Goal: Information Seeking & Learning: Learn about a topic

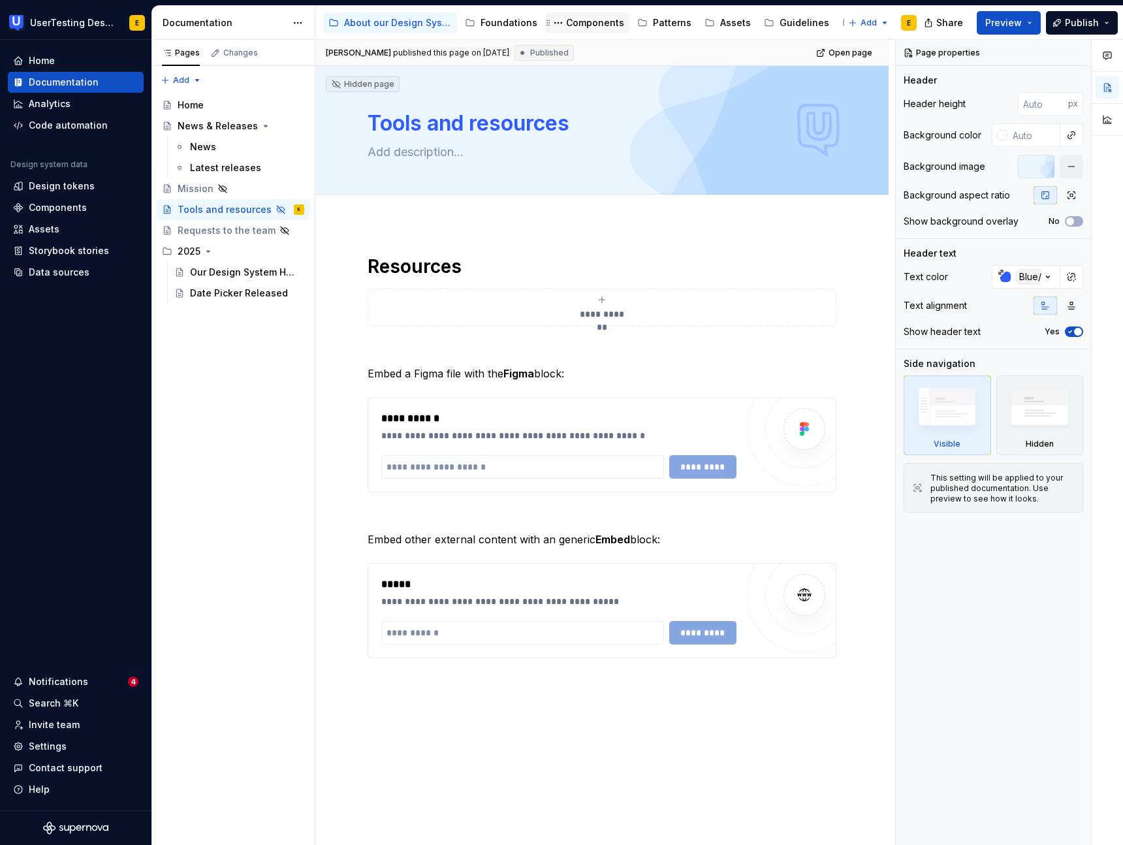
click at [597, 24] on div "Components" at bounding box center [595, 22] width 58 height 13
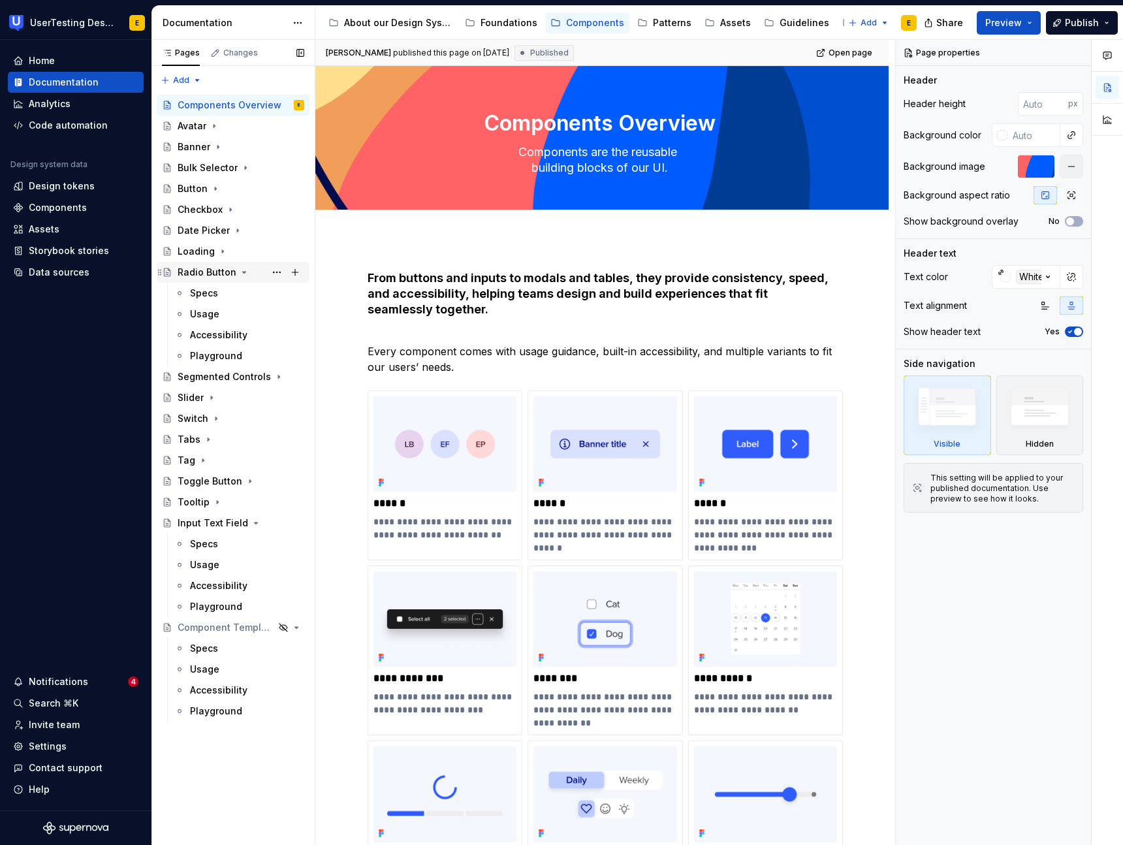
click at [241, 273] on icon "Page tree" at bounding box center [244, 272] width 10 height 10
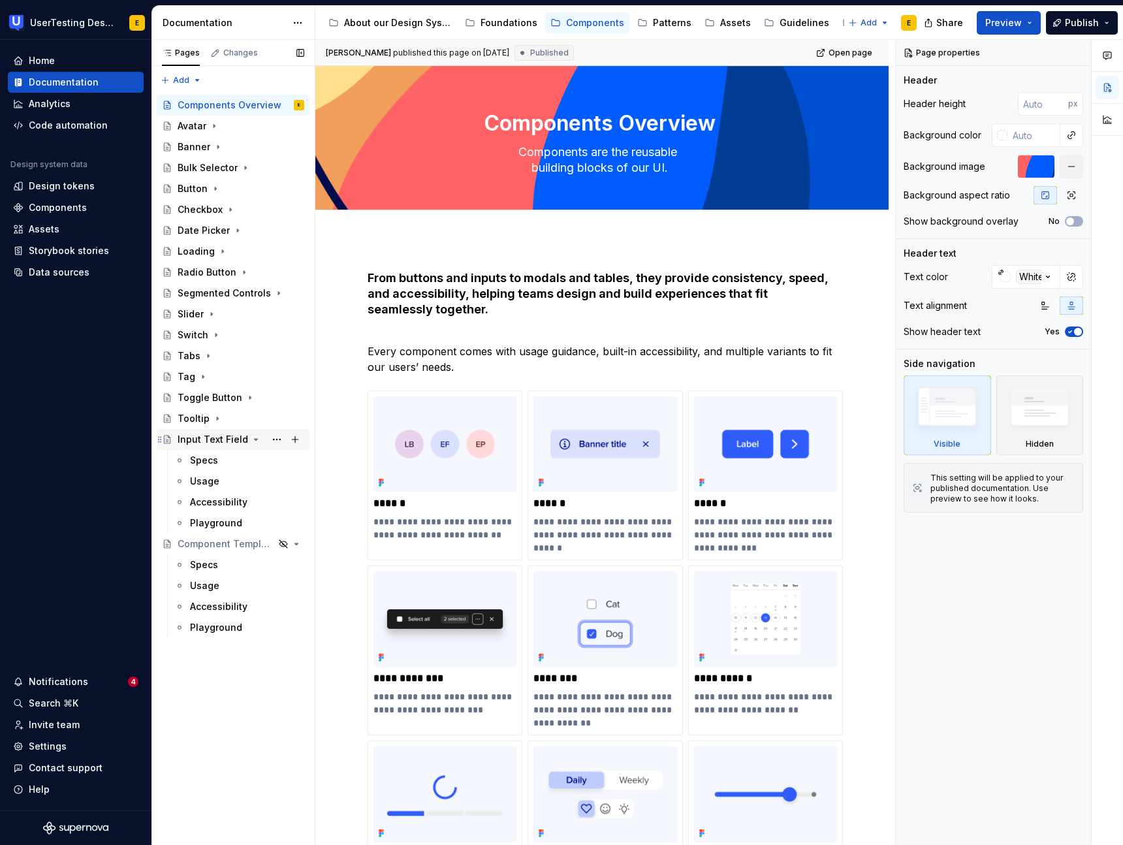
click at [221, 441] on div "Input Text Field" at bounding box center [213, 439] width 70 height 13
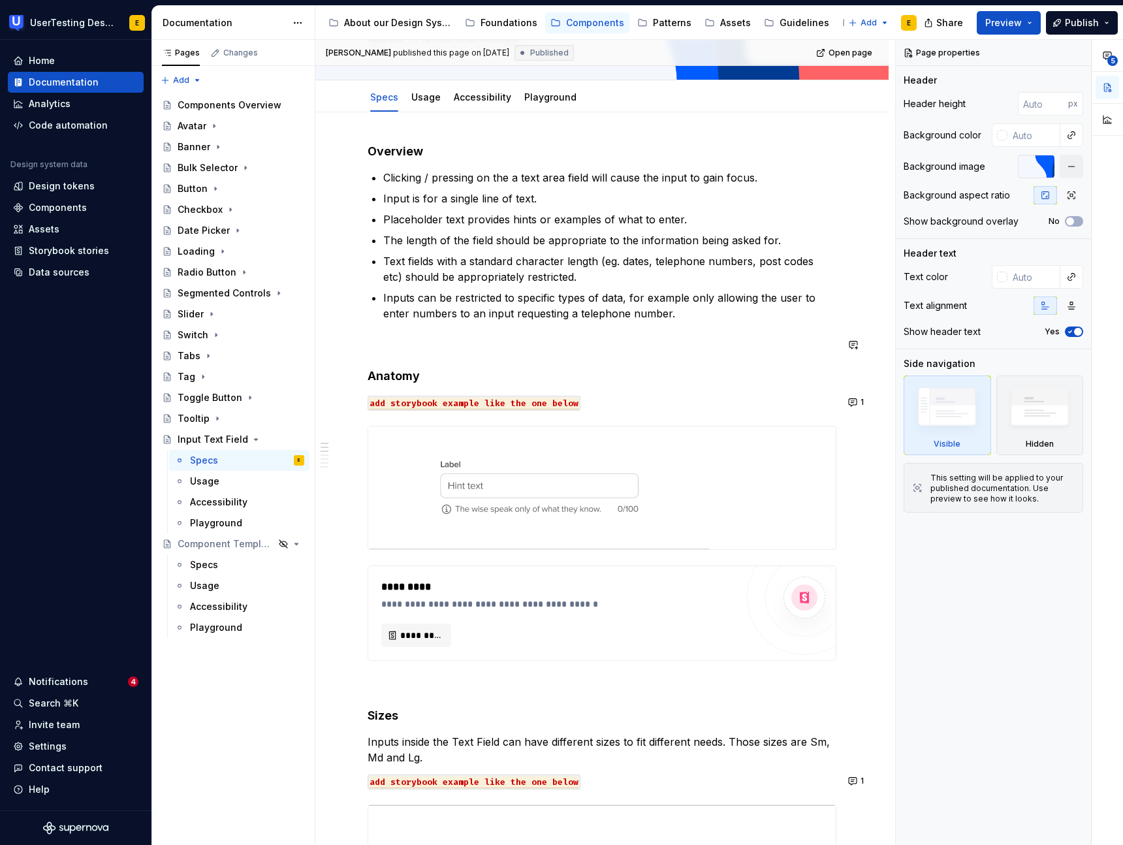
scroll to position [146, 0]
click at [215, 421] on icon "Page tree" at bounding box center [217, 418] width 10 height 10
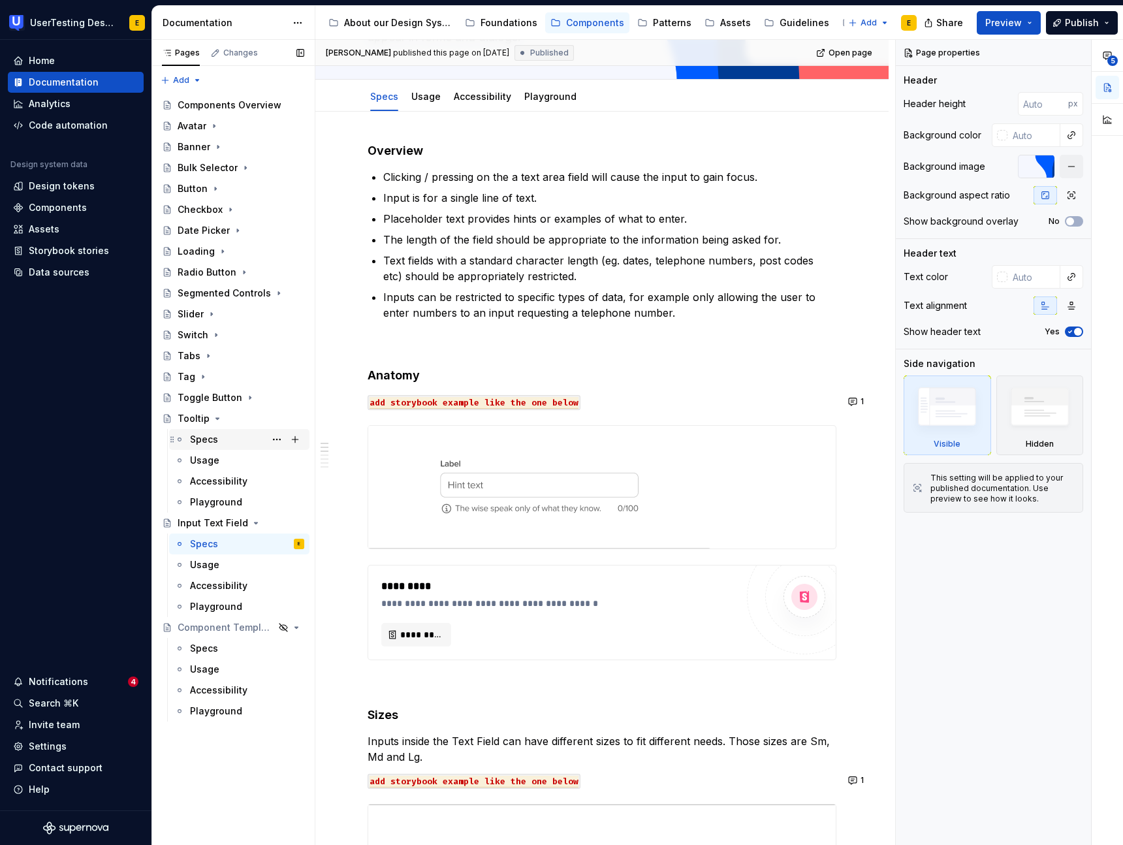
click at [212, 443] on div "Specs" at bounding box center [204, 439] width 28 height 13
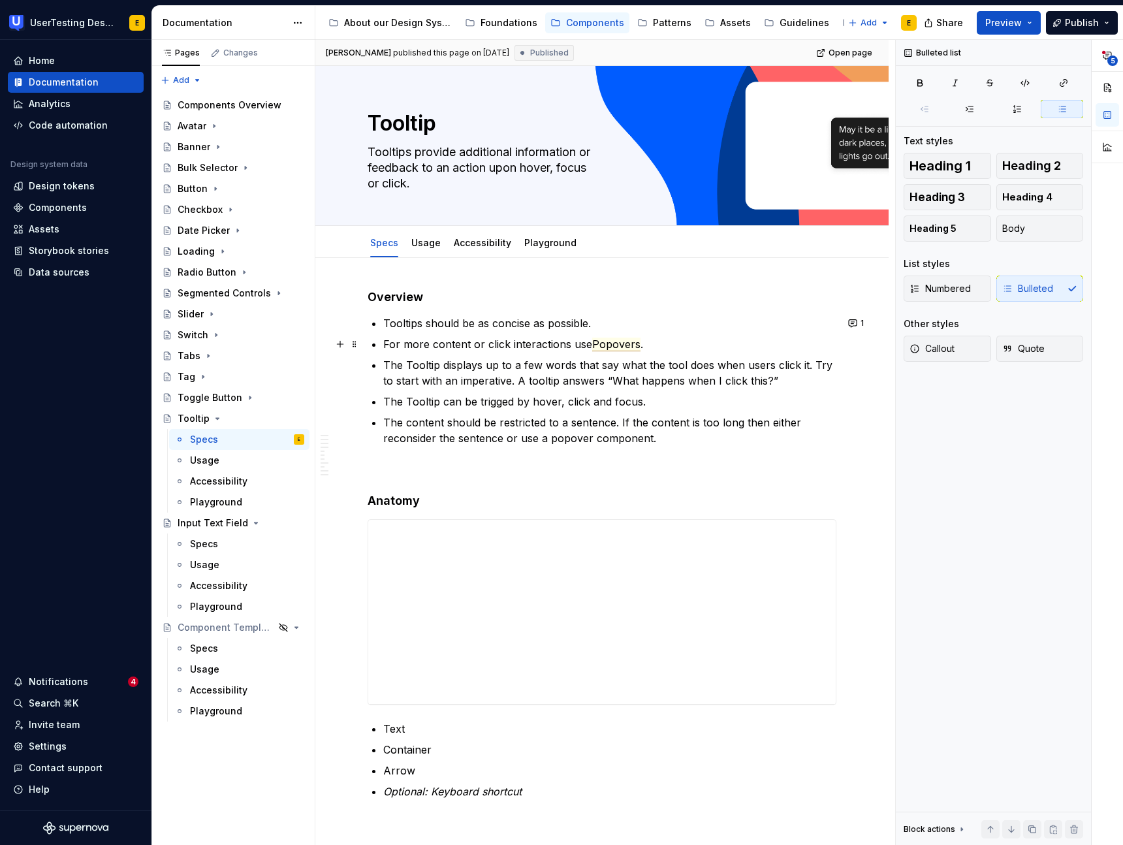
click at [618, 346] on span "Popovers" at bounding box center [616, 344] width 48 height 14
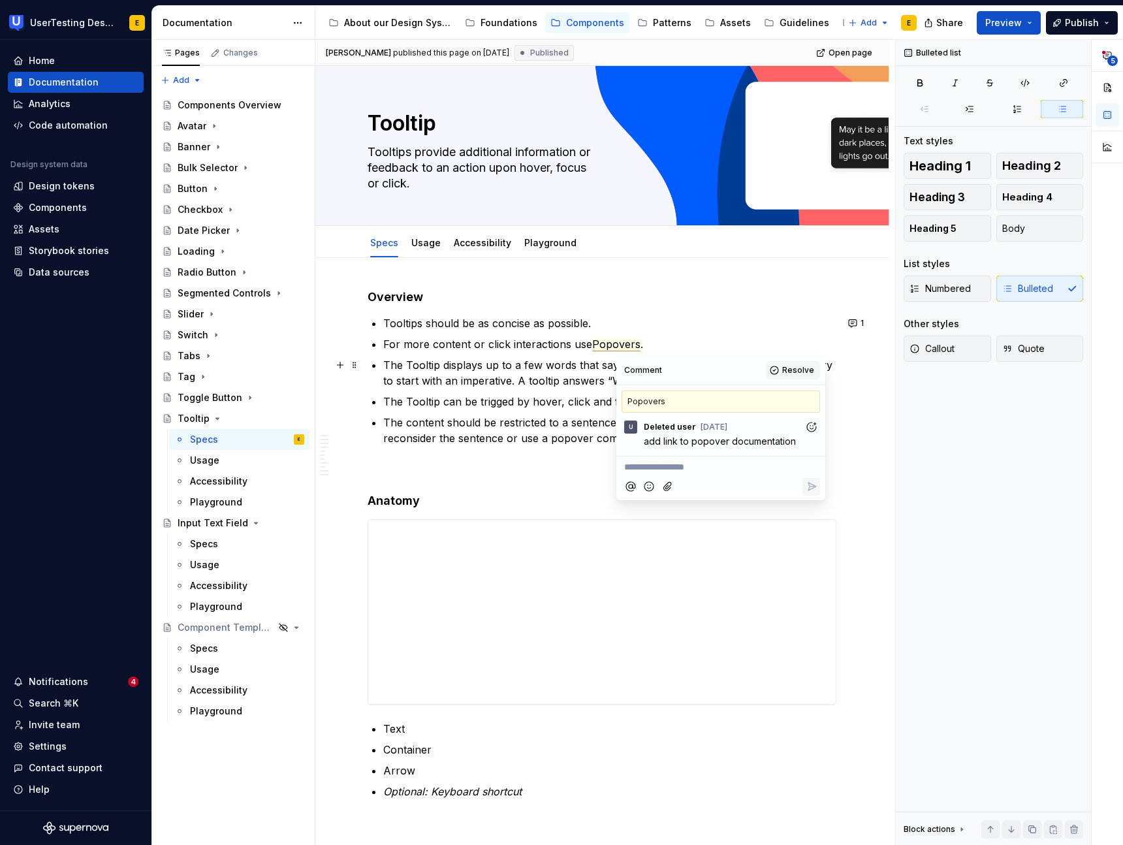
click at [799, 367] on span "Resolve" at bounding box center [798, 370] width 32 height 10
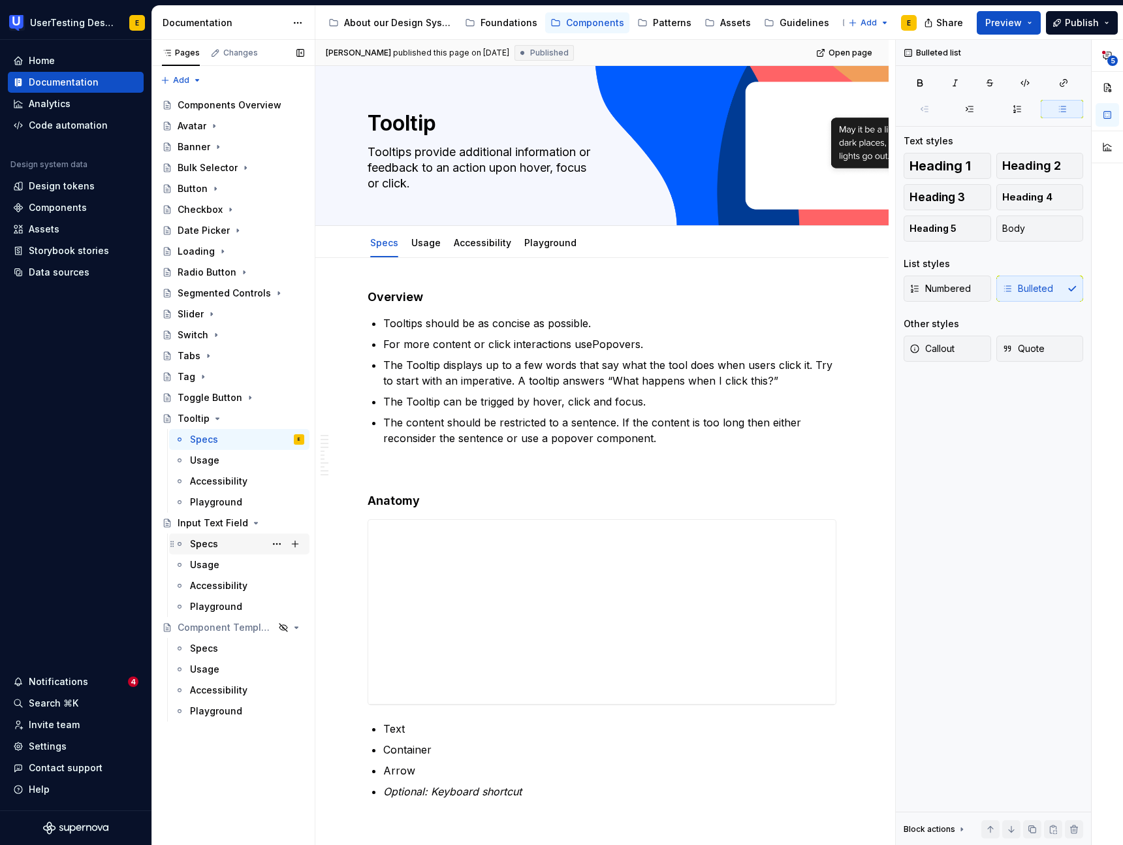
click at [208, 547] on div "Specs" at bounding box center [204, 543] width 28 height 13
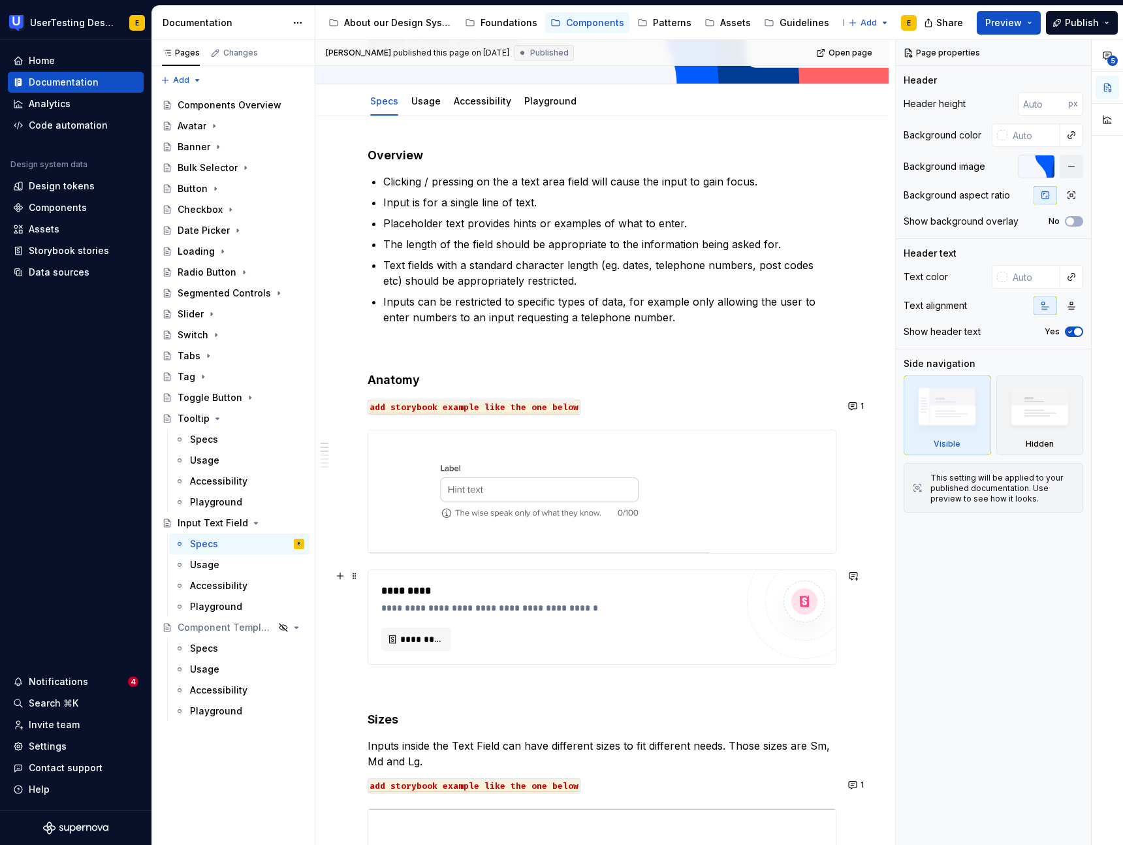
scroll to position [143, 0]
click at [861, 404] on button "1" at bounding box center [856, 404] width 25 height 18
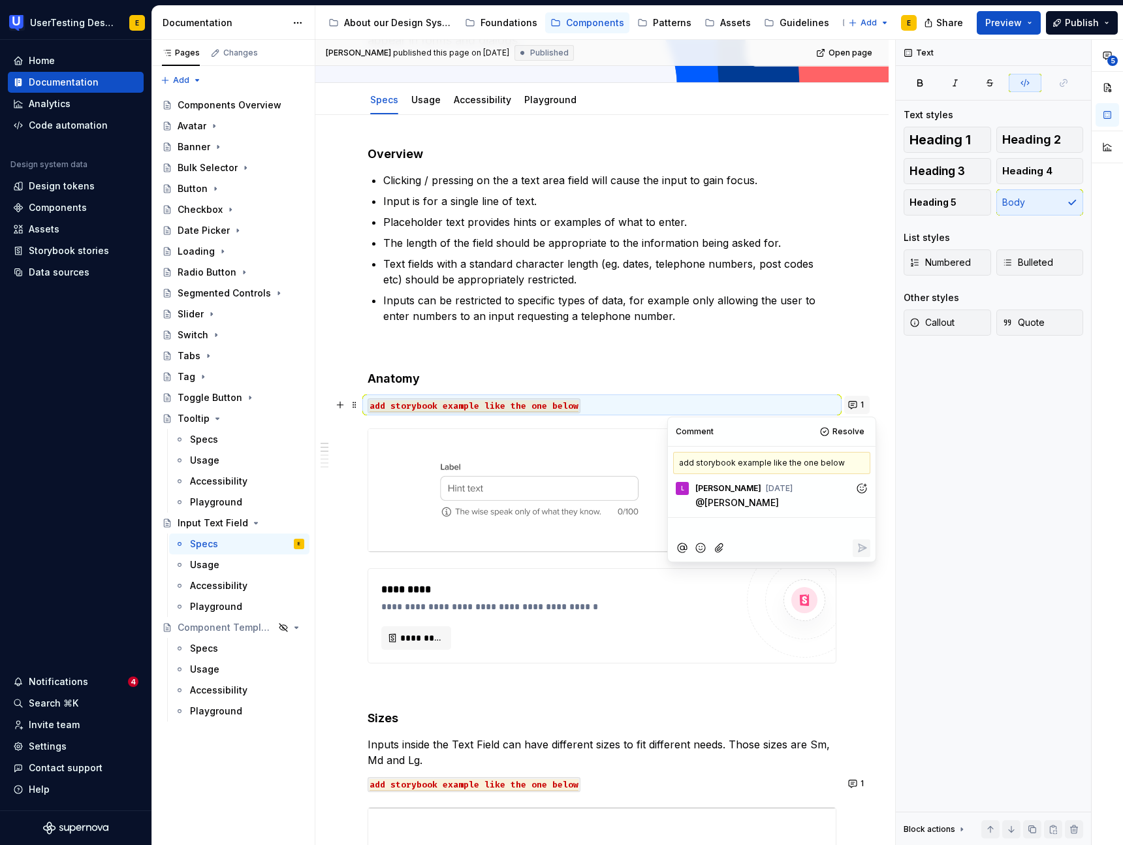
click at [861, 404] on button "1" at bounding box center [856, 404] width 25 height 18
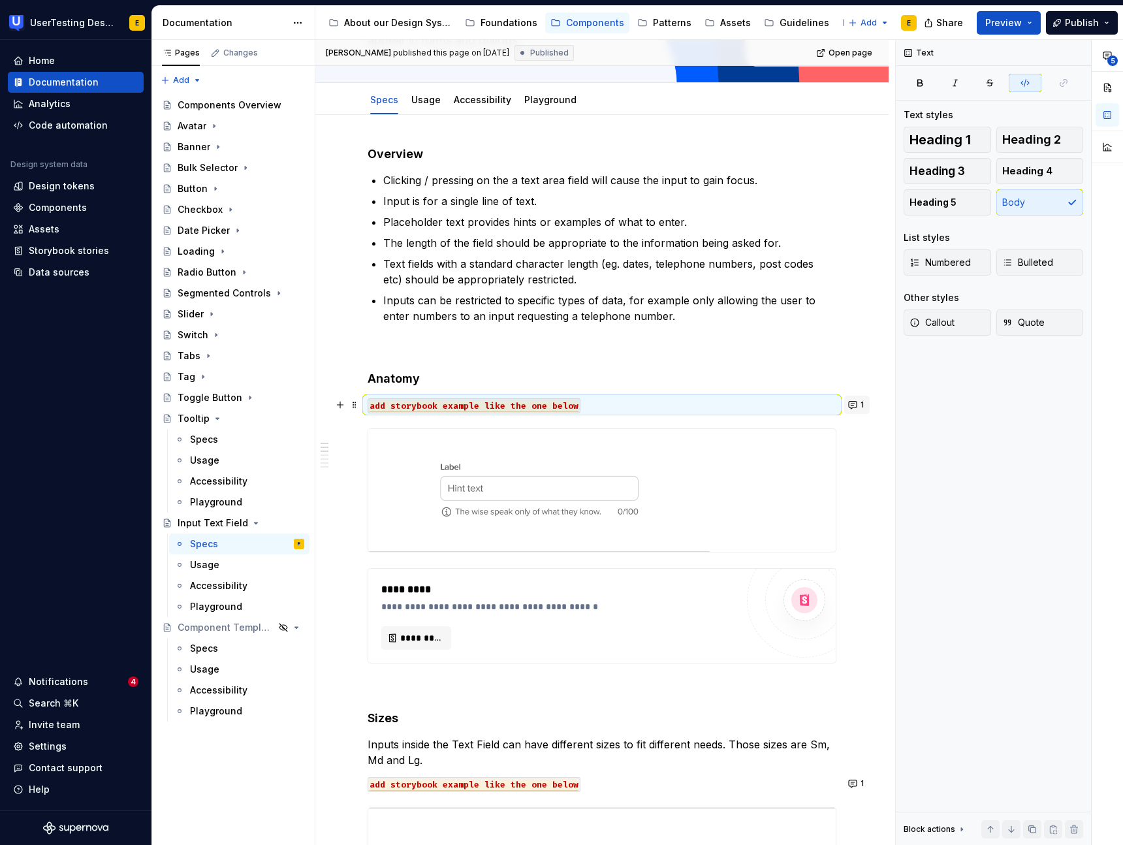
click at [861, 403] on button "1" at bounding box center [856, 404] width 25 height 18
click at [587, 23] on div "Components" at bounding box center [595, 22] width 58 height 13
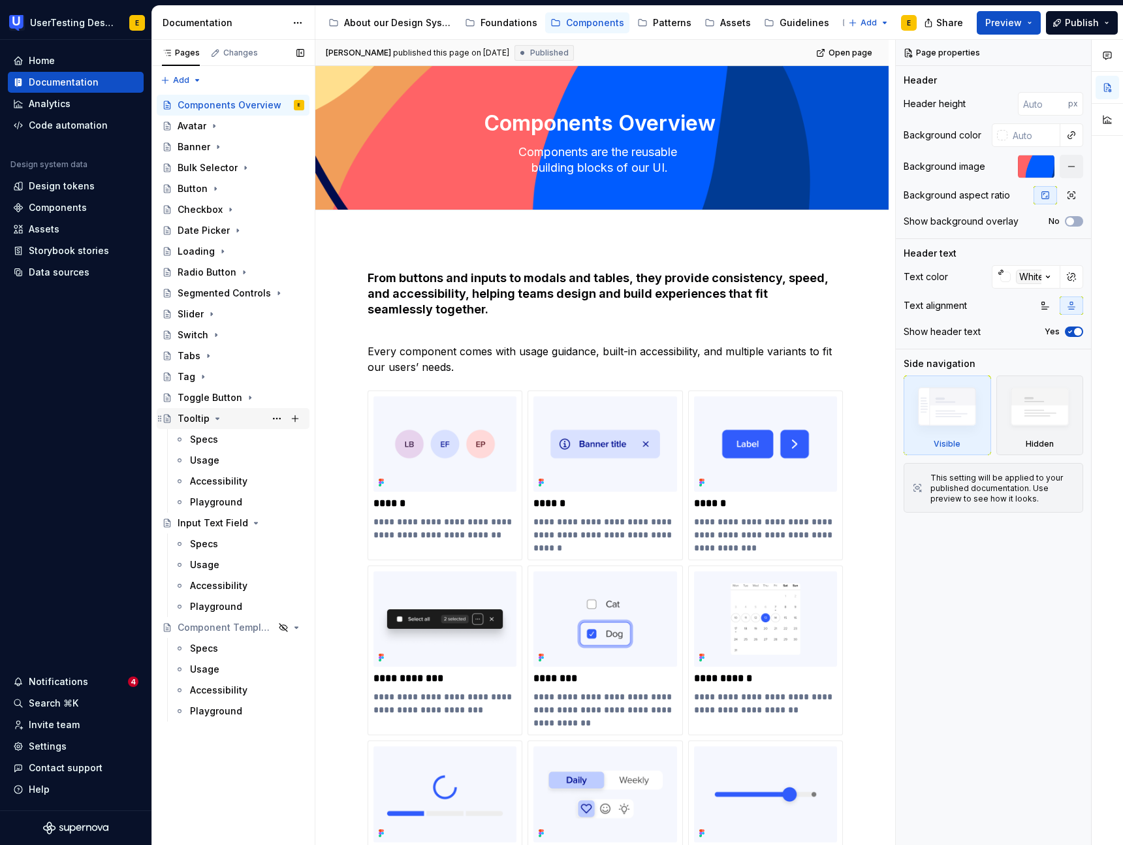
click at [217, 416] on icon "Page tree" at bounding box center [217, 418] width 10 height 10
click at [210, 212] on div "Checkbox" at bounding box center [200, 209] width 45 height 13
click at [204, 235] on div "Specs" at bounding box center [204, 230] width 28 height 13
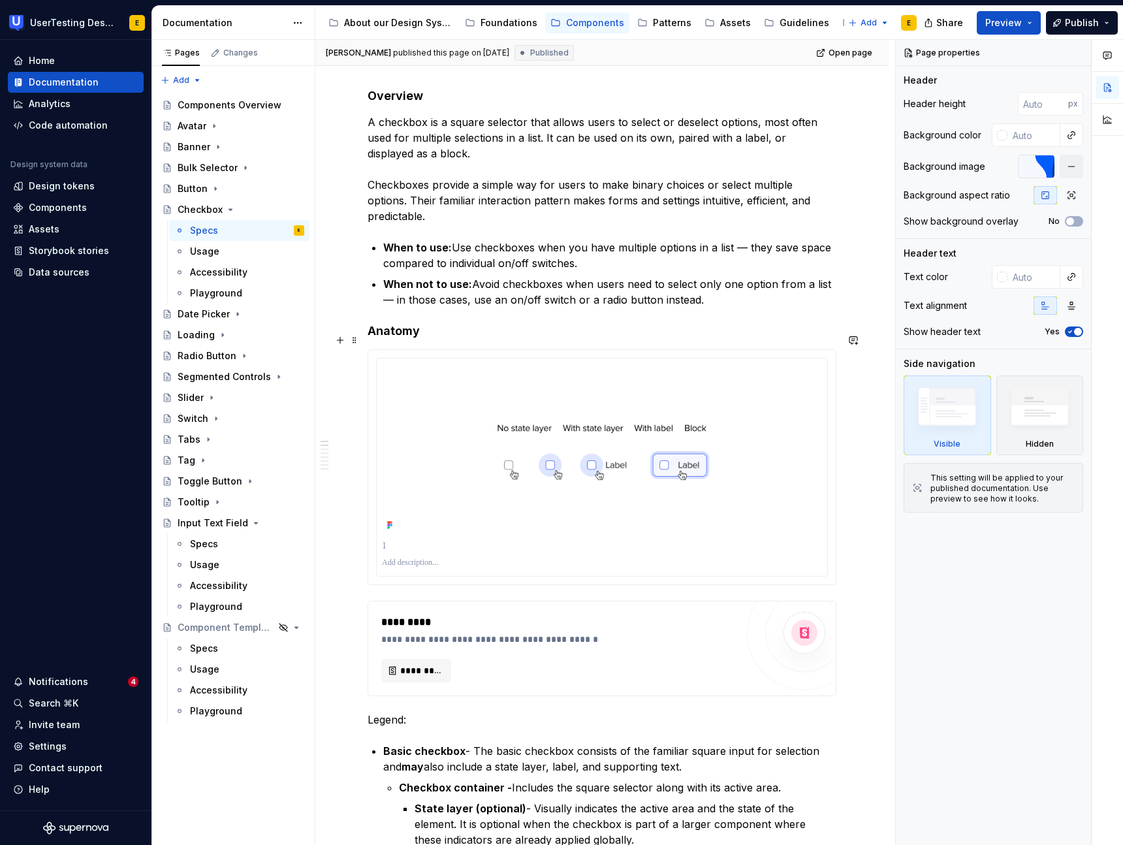
scroll to position [221, 0]
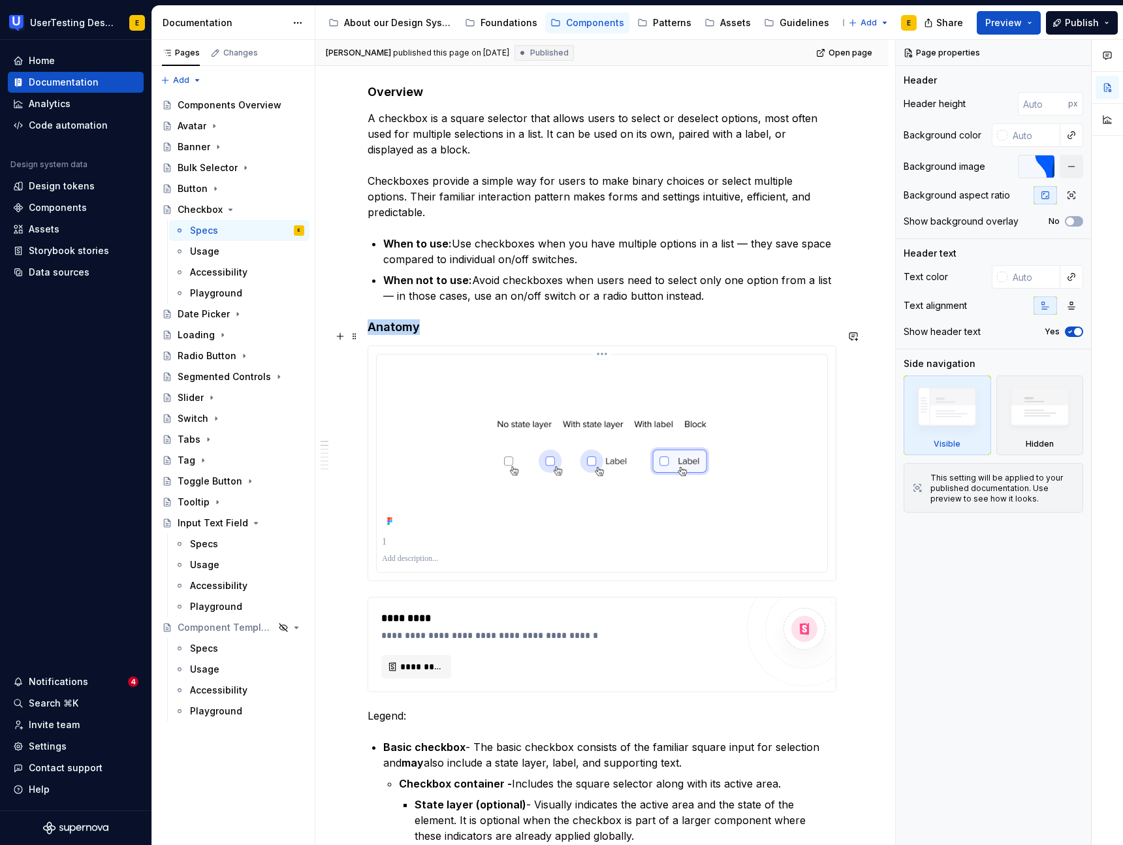
click at [576, 448] on img at bounding box center [602, 445] width 440 height 170
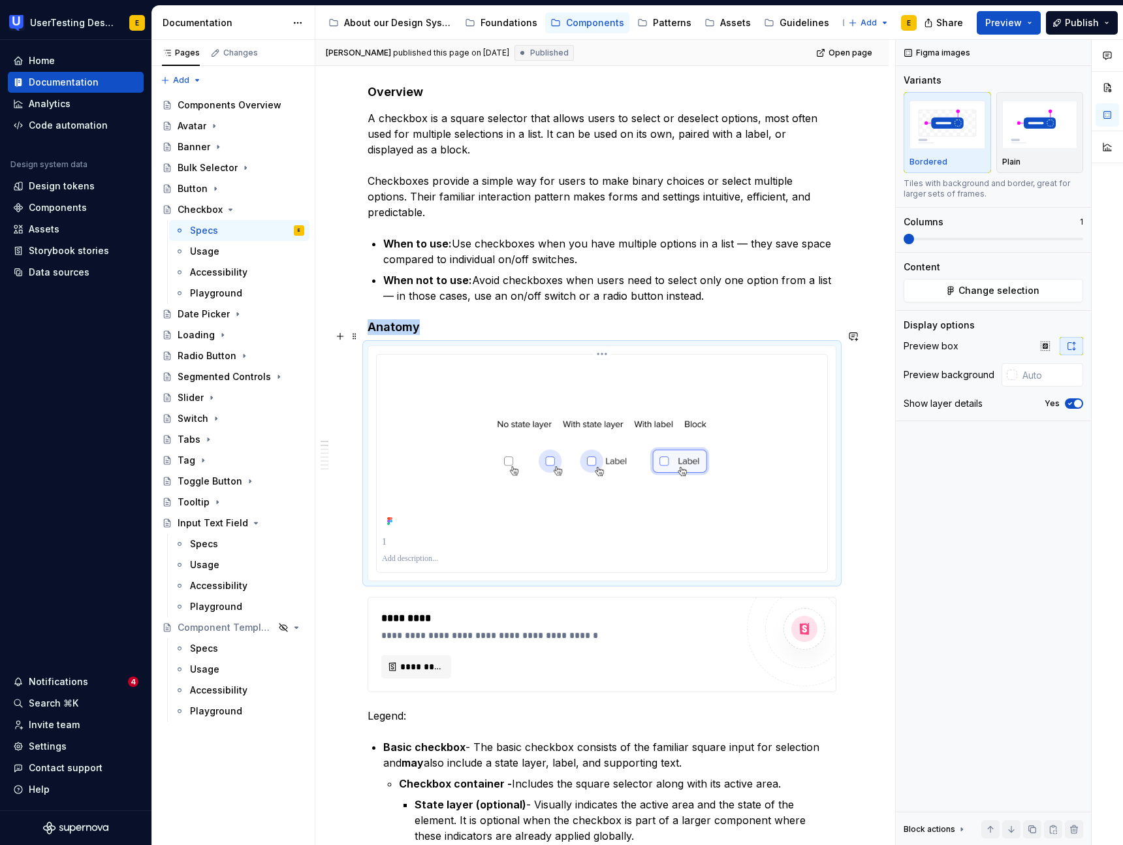
click at [597, 448] on img at bounding box center [602, 445] width 440 height 170
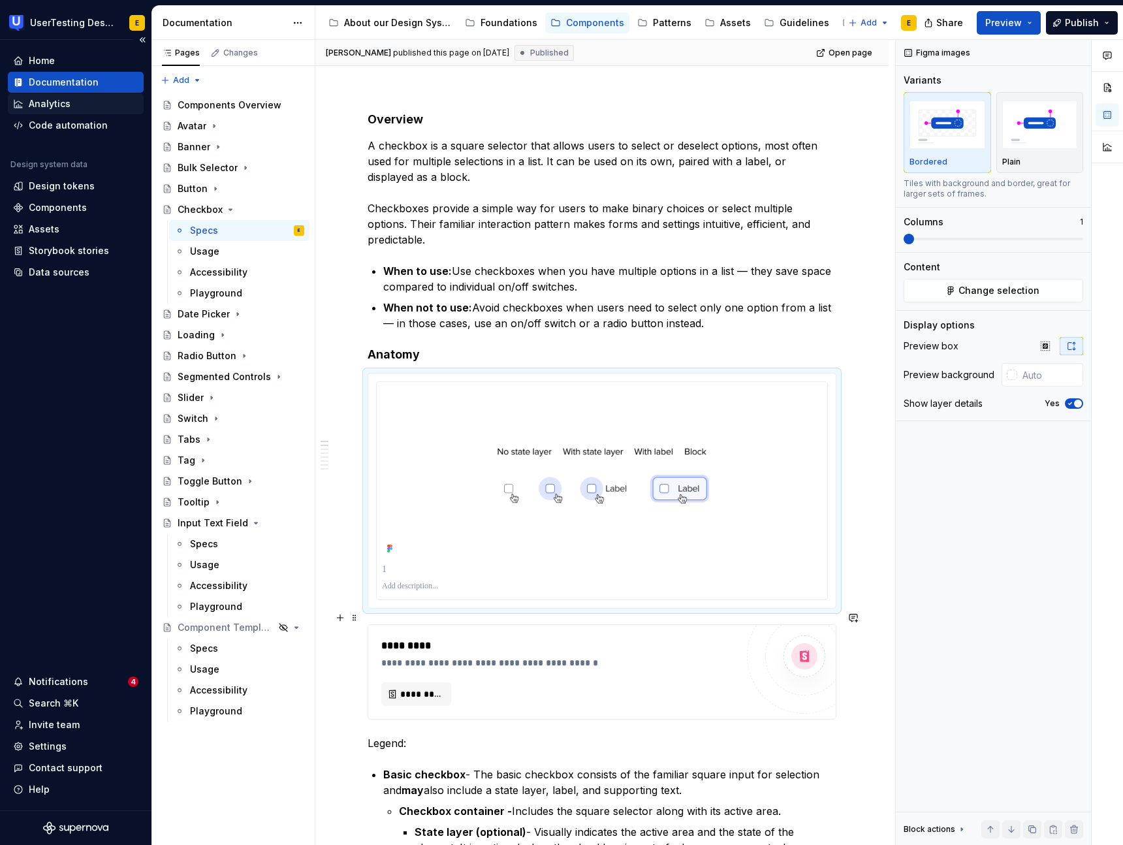
scroll to position [233, 0]
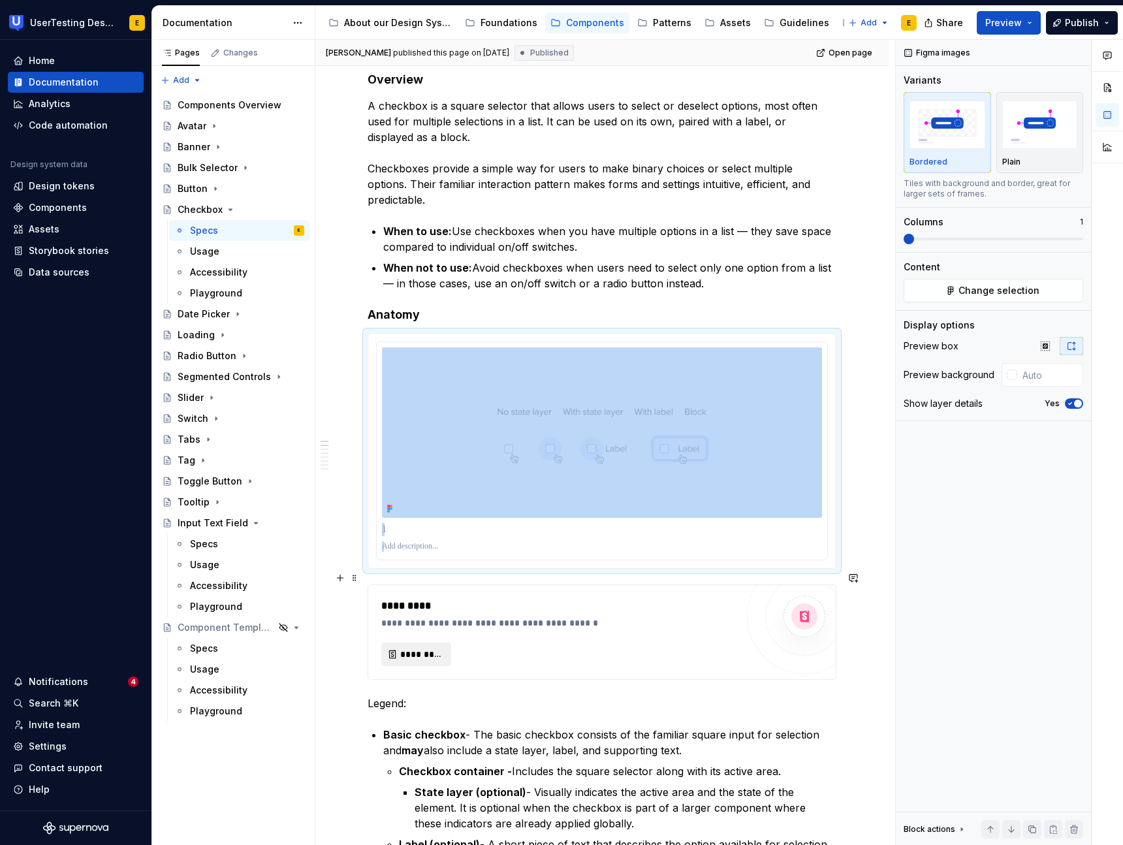
click at [419, 647] on span "*********" at bounding box center [421, 653] width 42 height 13
type textarea "*"
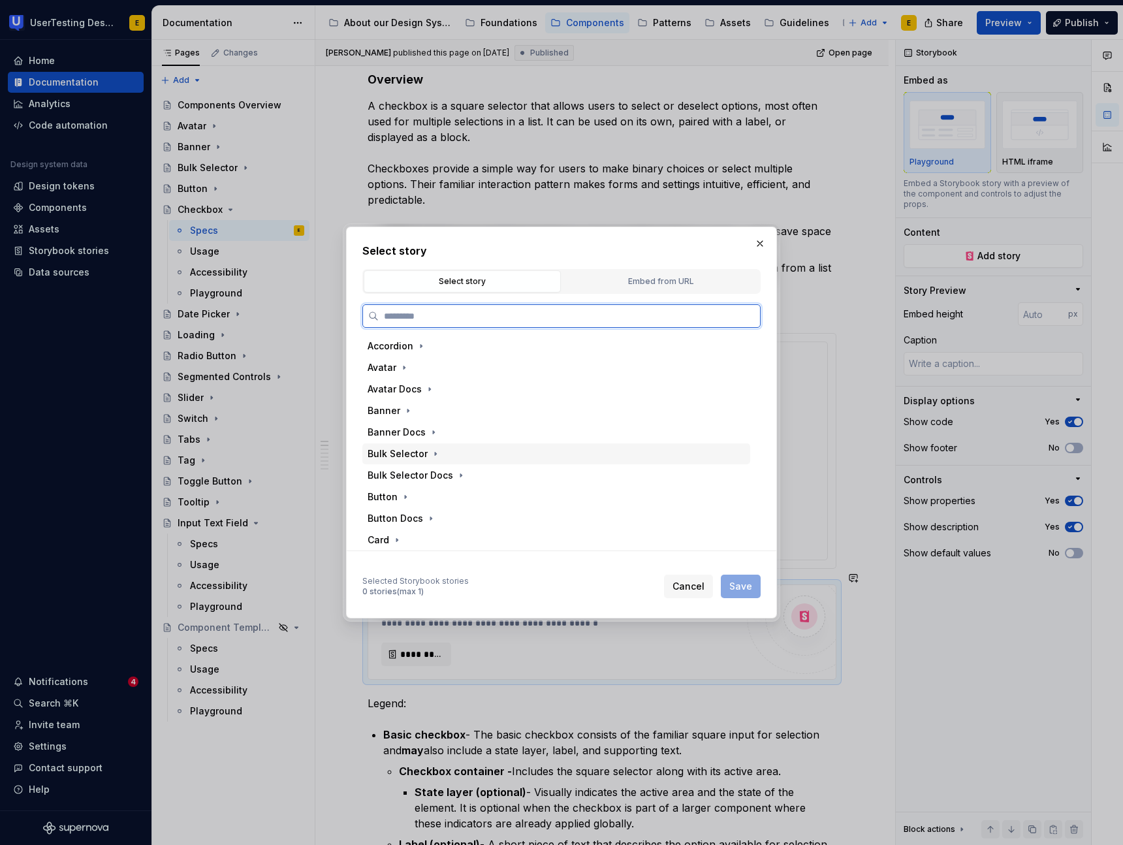
paste input "**********"
type input "**********"
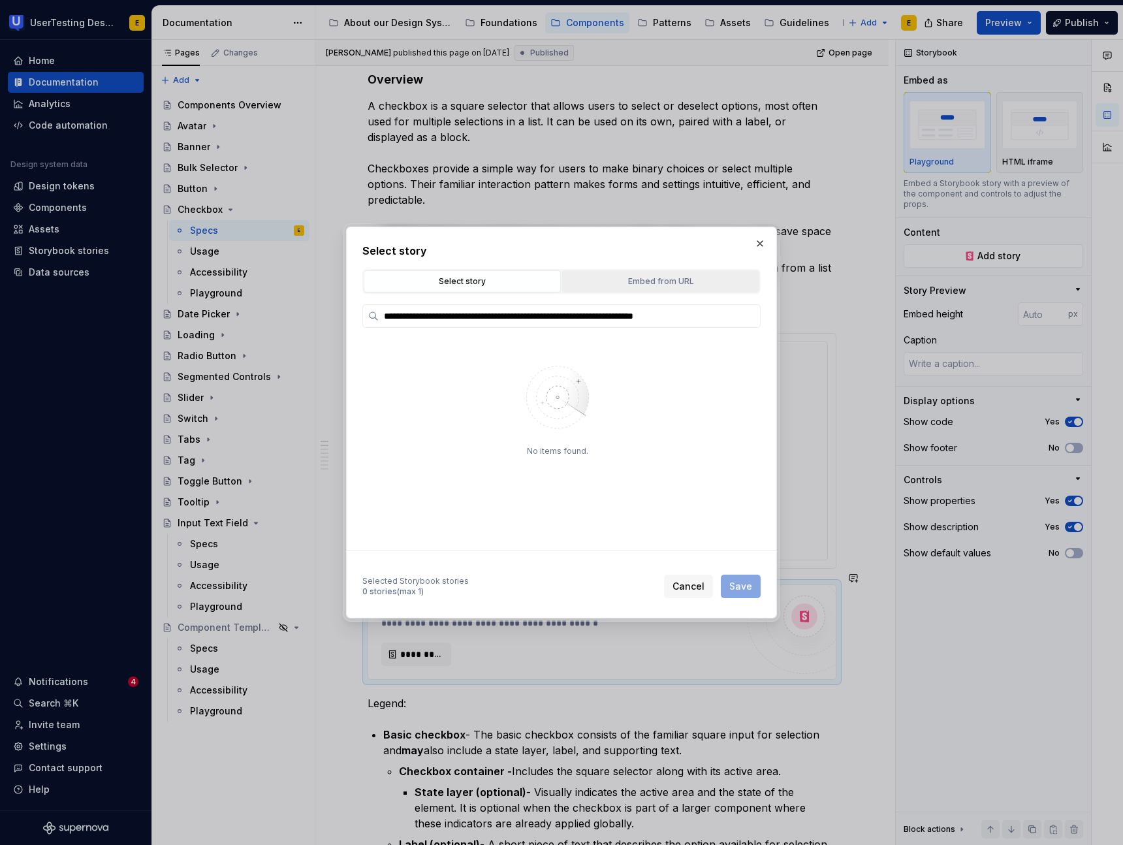
click at [652, 285] on div "Embed from URL" at bounding box center [660, 281] width 188 height 13
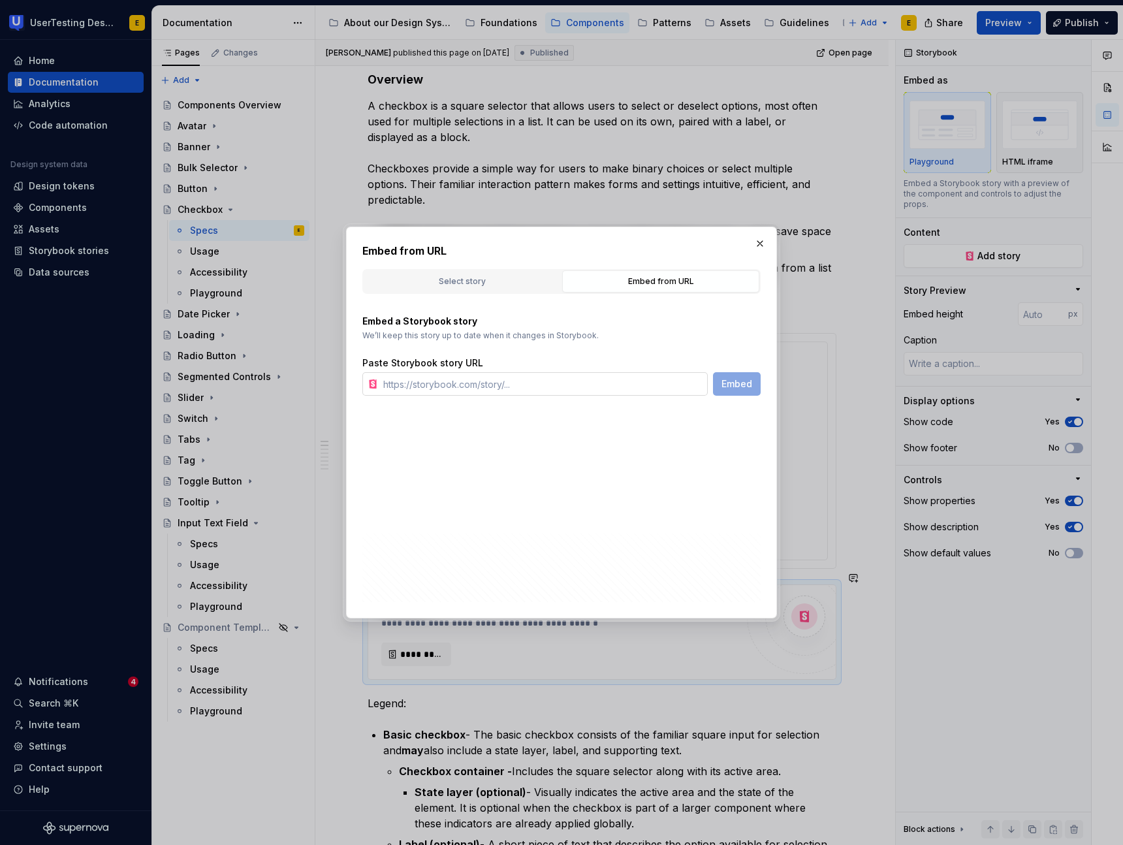
click at [431, 389] on input "text" at bounding box center [543, 383] width 330 height 23
paste input "[URL][DOMAIN_NAME]"
type input "[URL][DOMAIN_NAME]"
click at [749, 380] on span "Embed" at bounding box center [736, 383] width 31 height 13
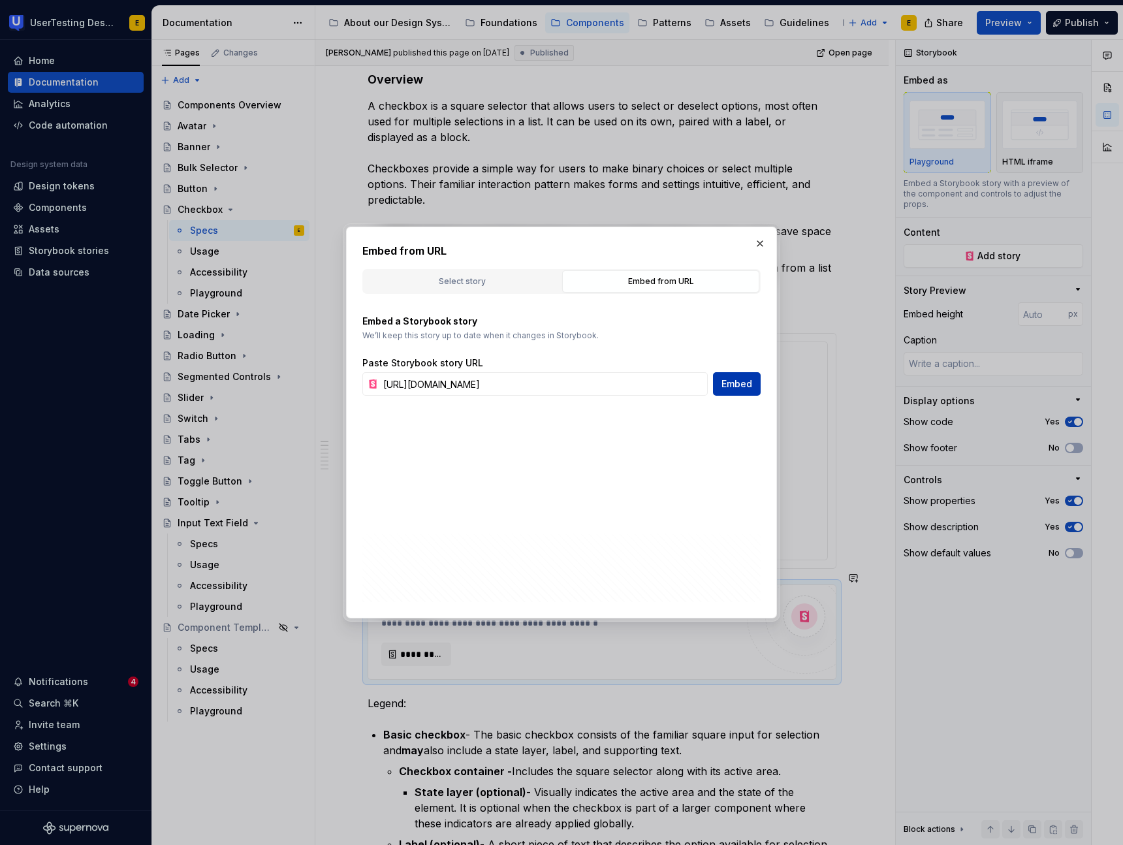
scroll to position [0, 0]
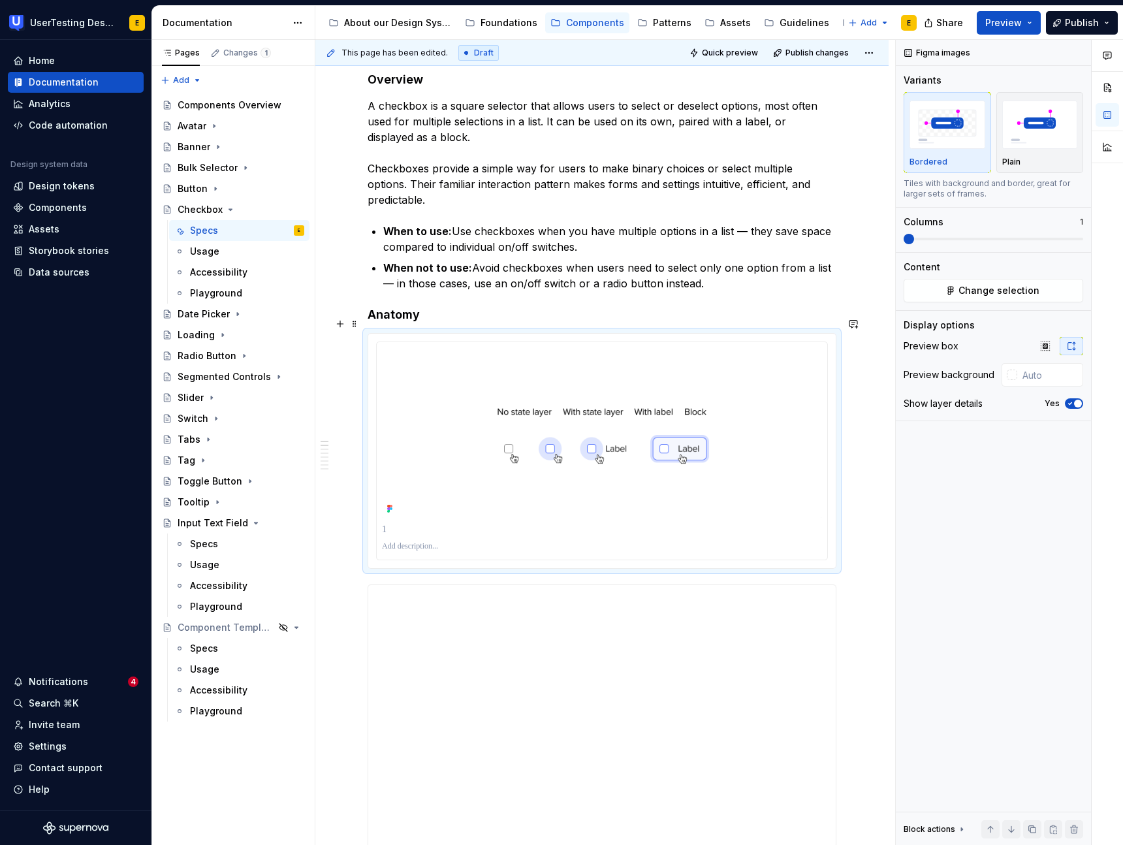
click at [411, 333] on div at bounding box center [601, 450] width 467 height 234
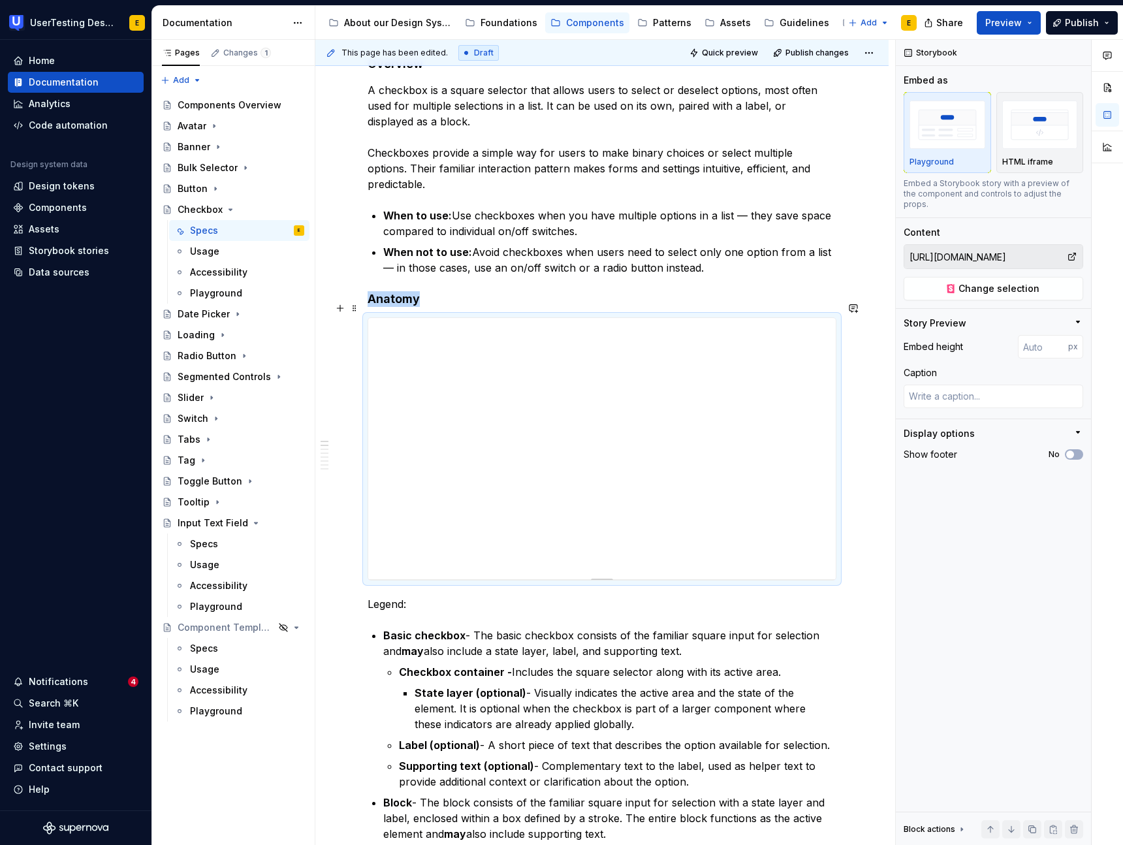
scroll to position [252, 0]
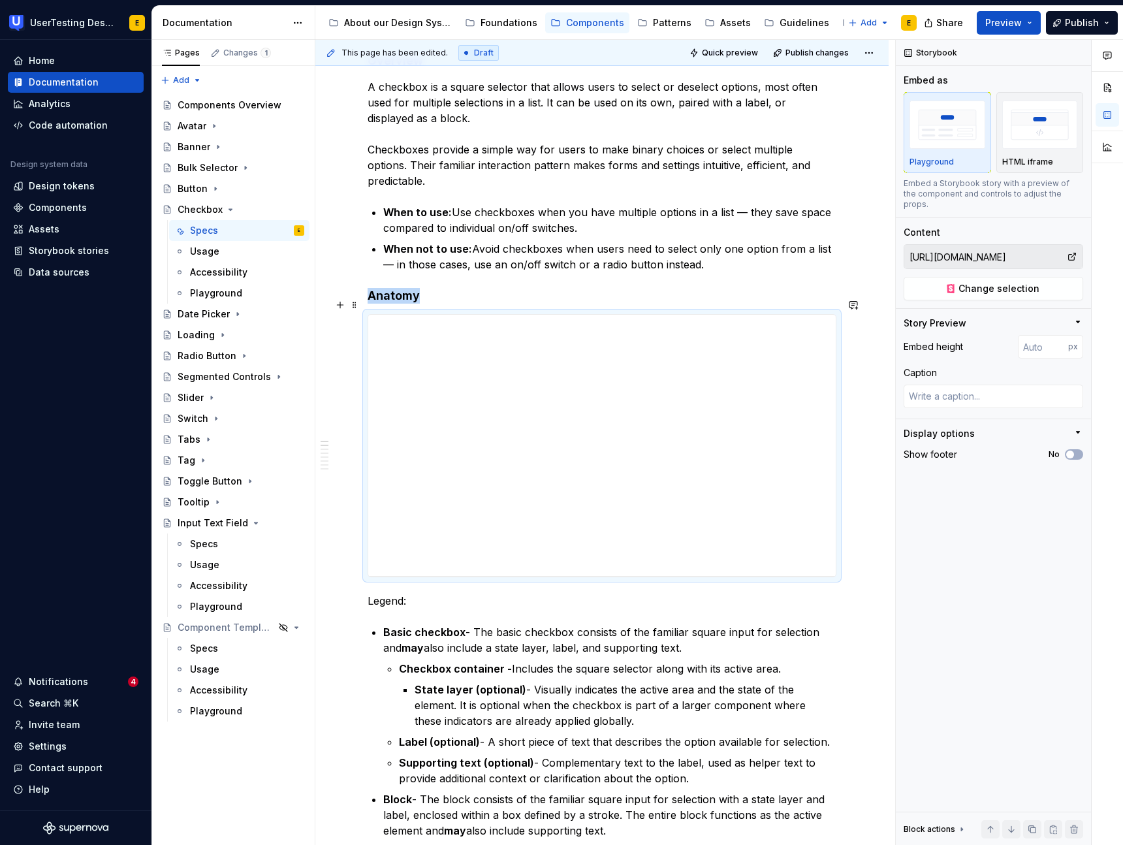
click at [604, 561] on div at bounding box center [601, 445] width 469 height 263
type textarea "*"
type input "399"
type textarea "*"
type input "393"
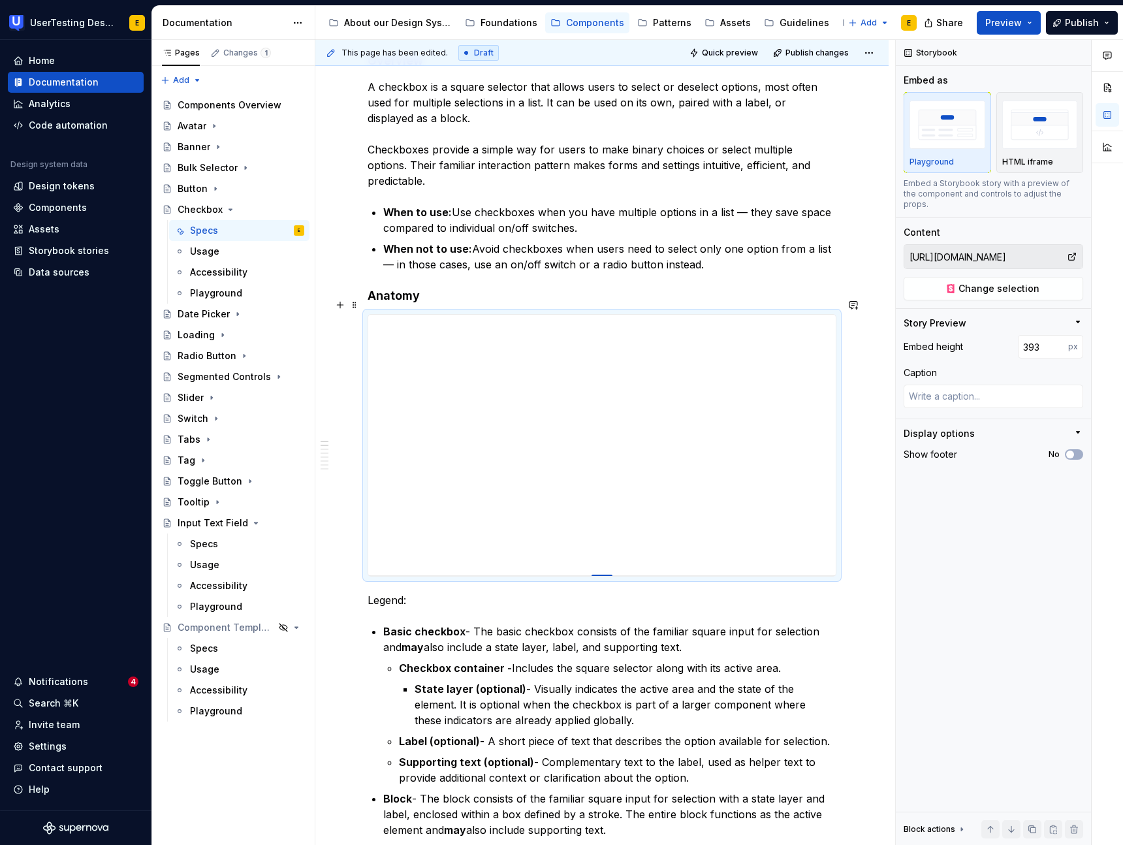
type textarea "*"
type input "388"
type textarea "*"
type input "381"
type textarea "*"
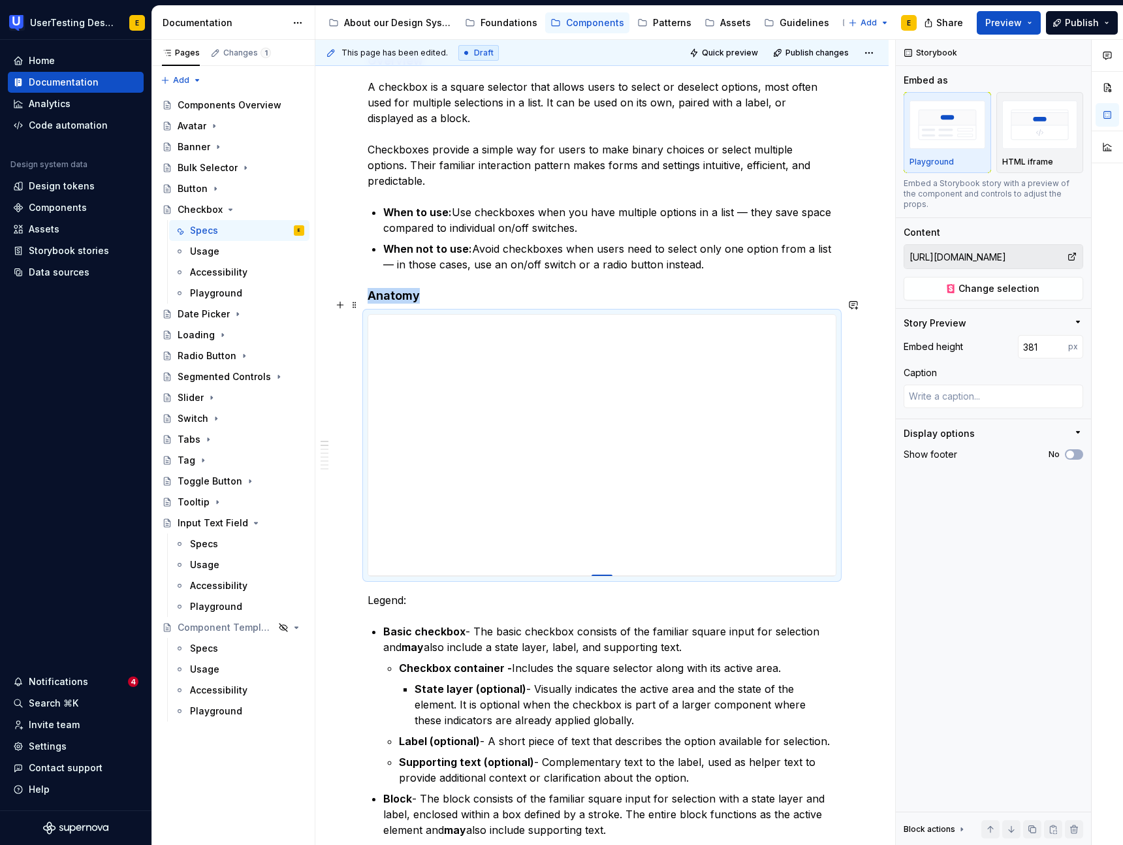
type input "370"
type textarea "*"
type input "357"
type textarea "*"
type input "343"
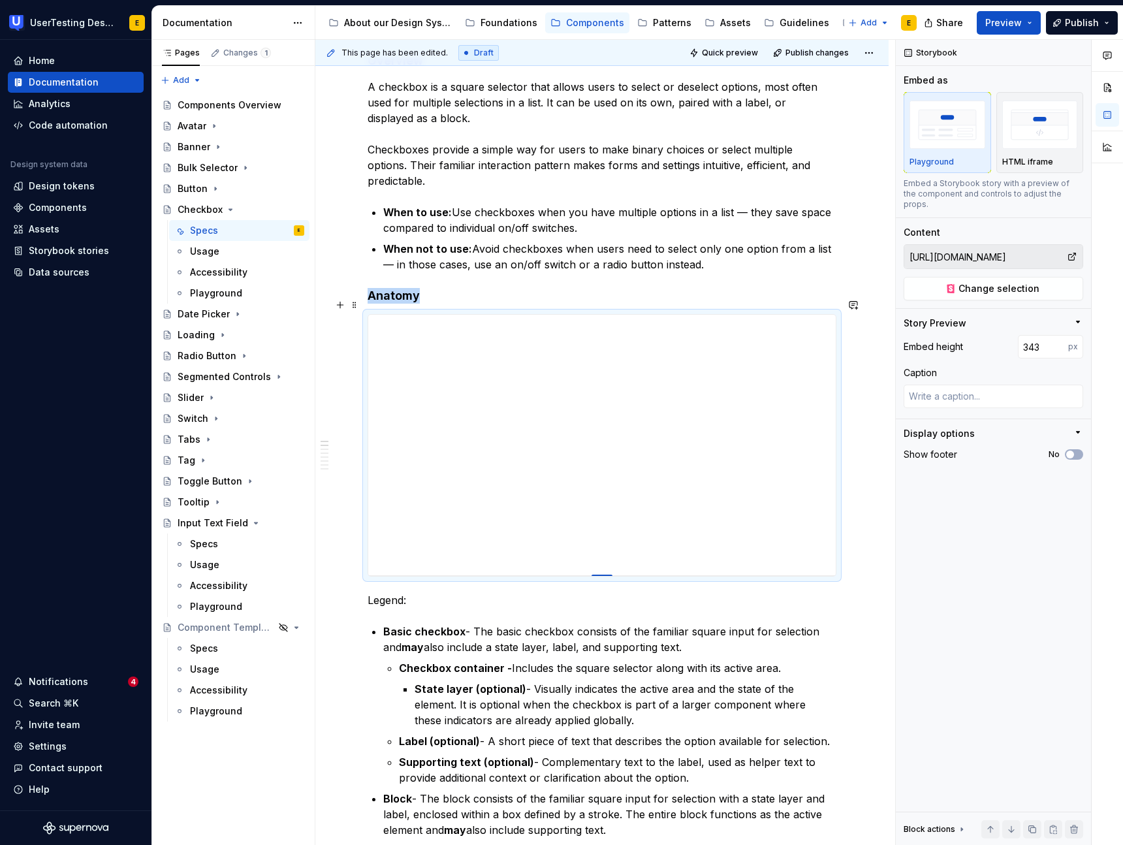
type textarea "*"
type input "329"
type textarea "*"
type input "312"
type textarea "*"
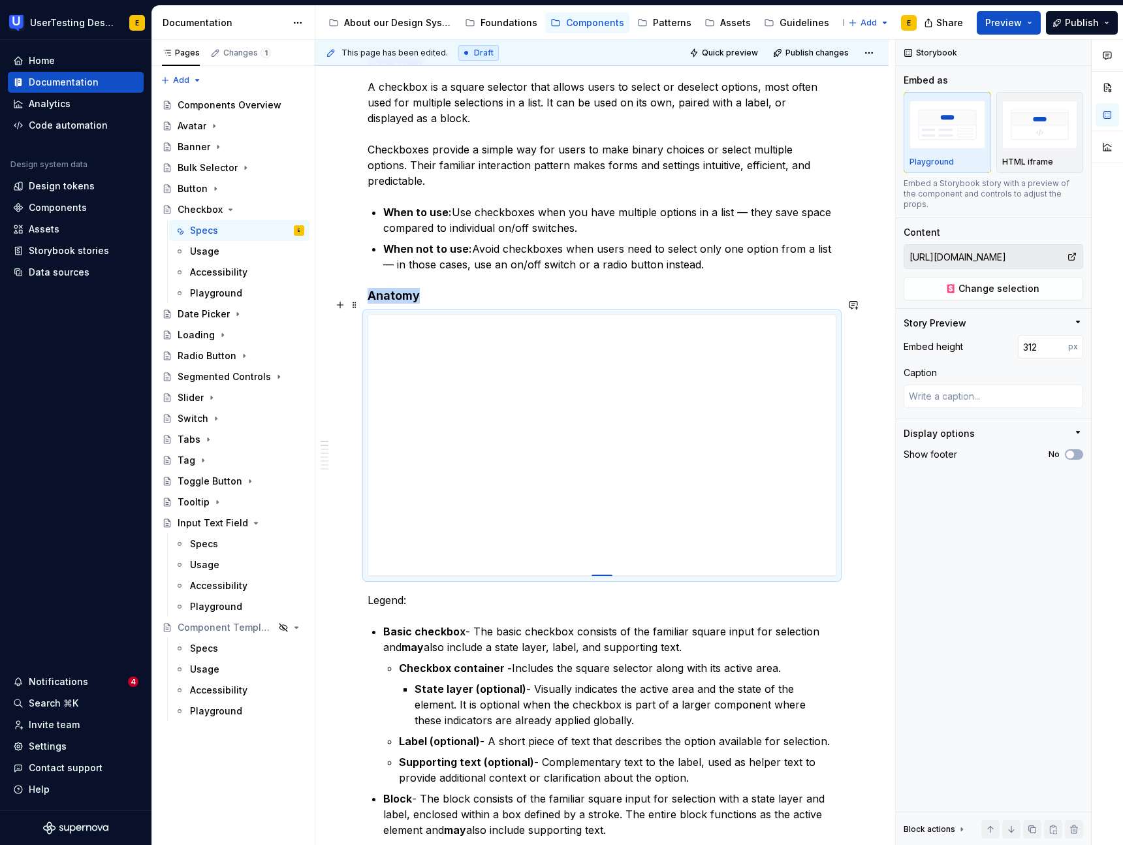
type input "291"
type textarea "*"
type input "271"
type textarea "*"
type input "251"
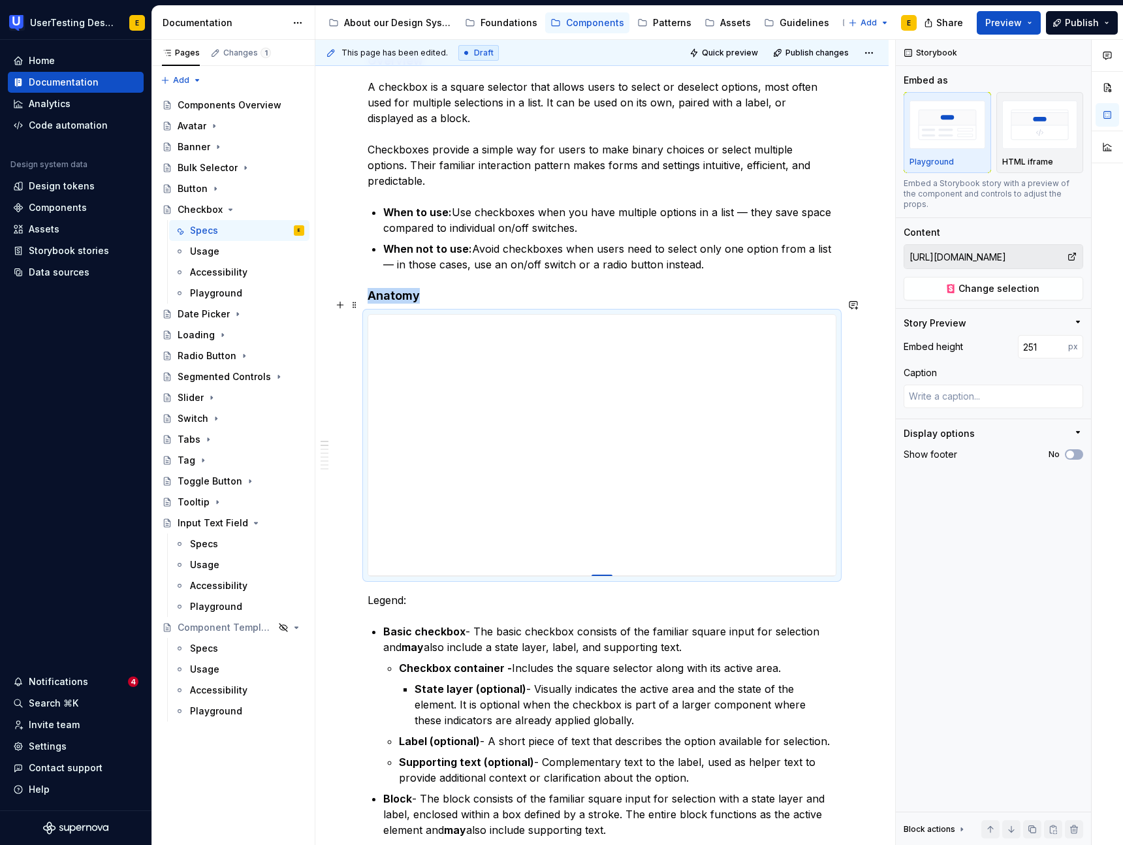
type textarea "*"
type input "232"
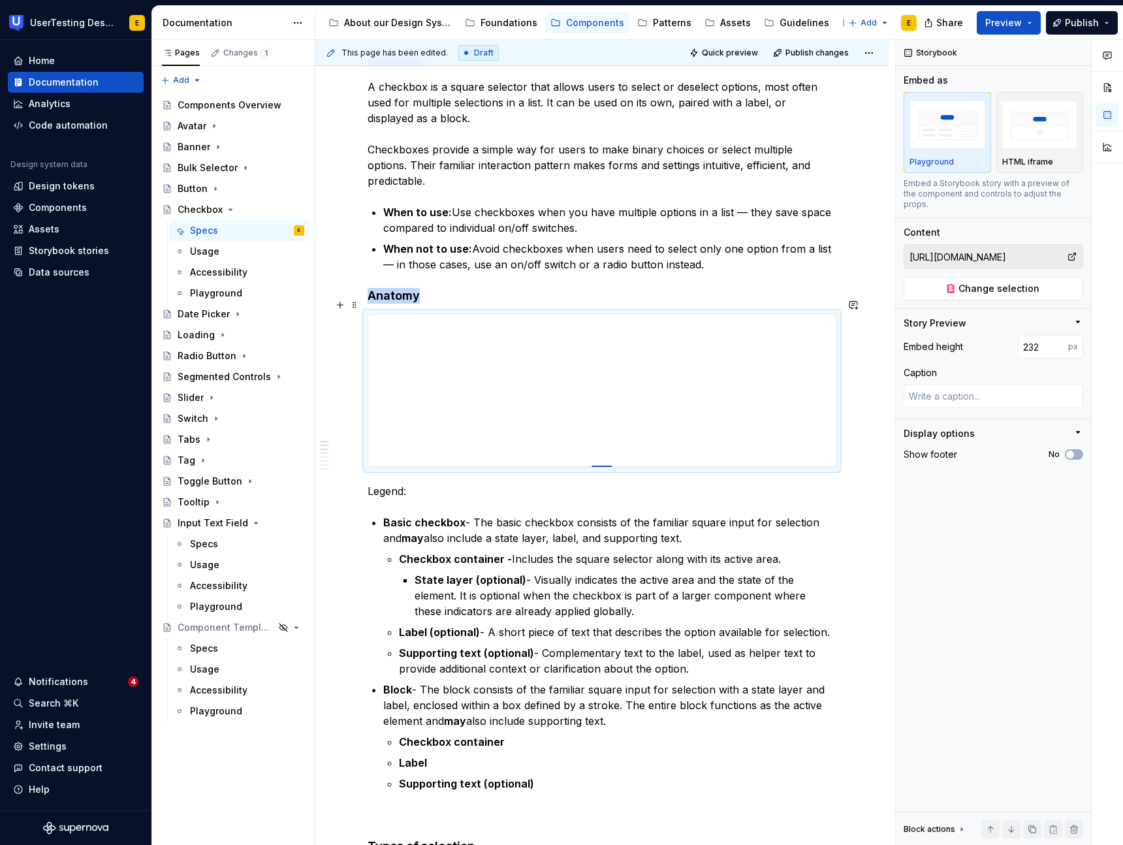
type textarea "*"
type input "215"
type textarea "*"
type input "202"
type textarea "*"
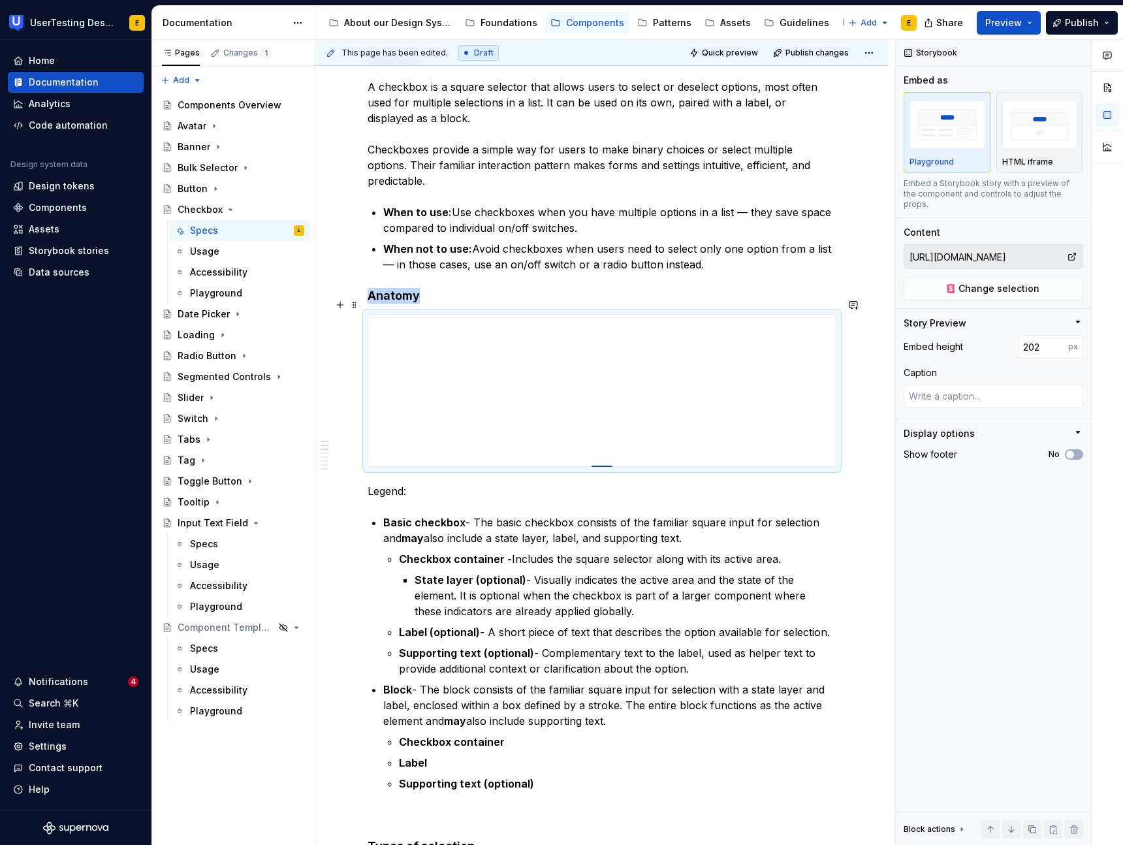
type input "189"
type textarea "*"
type input "178"
type textarea "*"
type input "169"
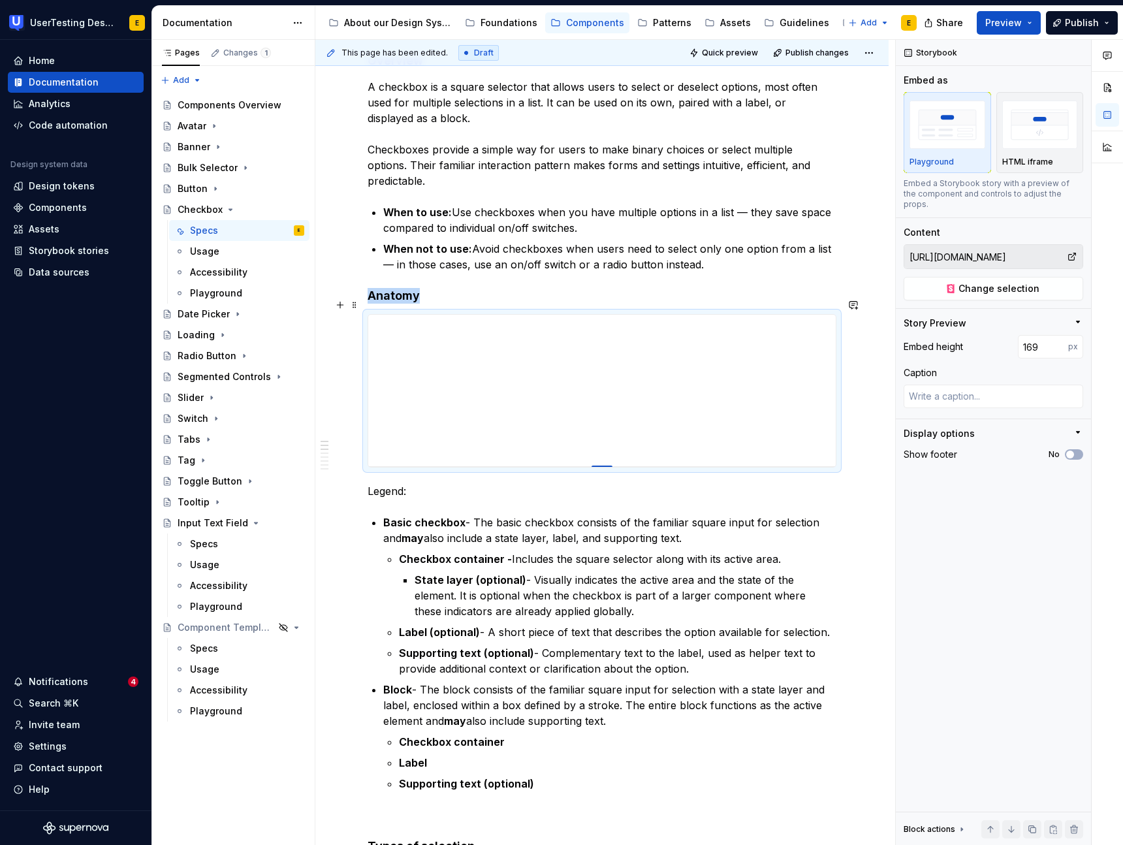
type textarea "*"
type input "161"
type textarea "*"
type input "154"
type textarea "*"
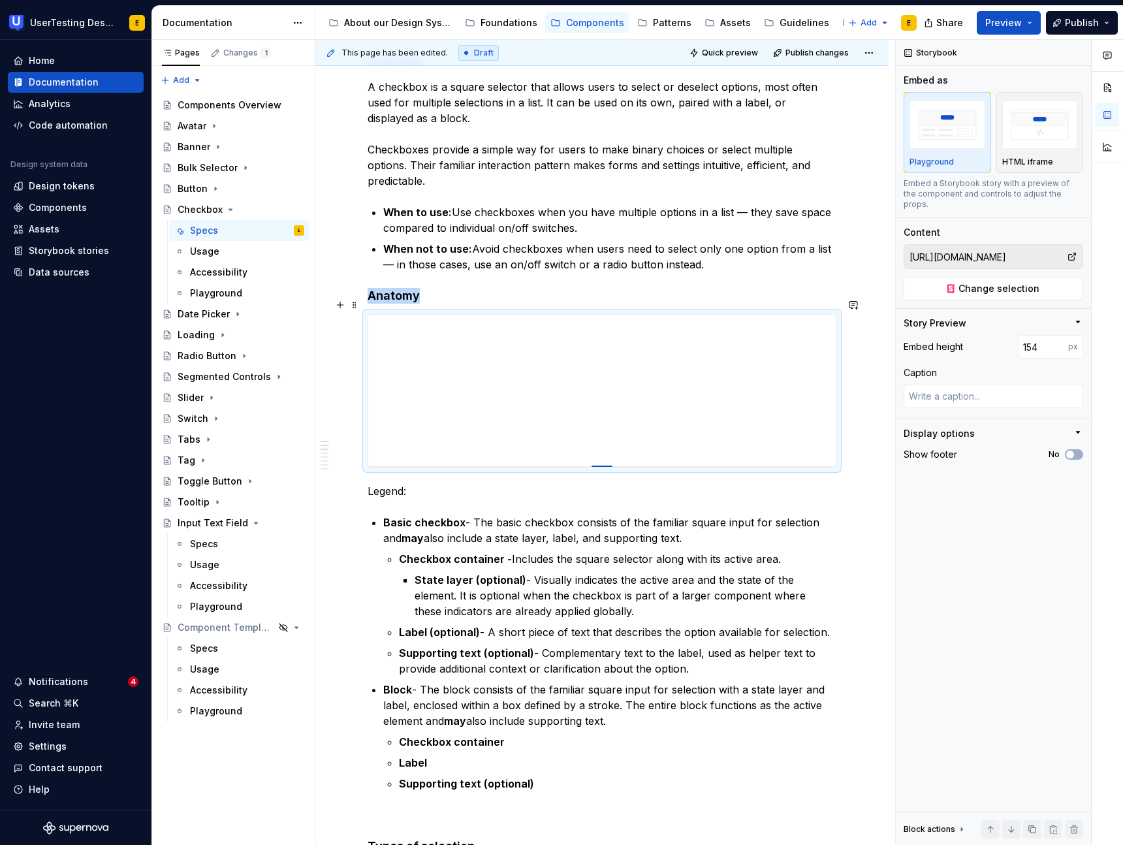
type input "147"
type textarea "*"
type input "141"
type textarea "*"
type input "137"
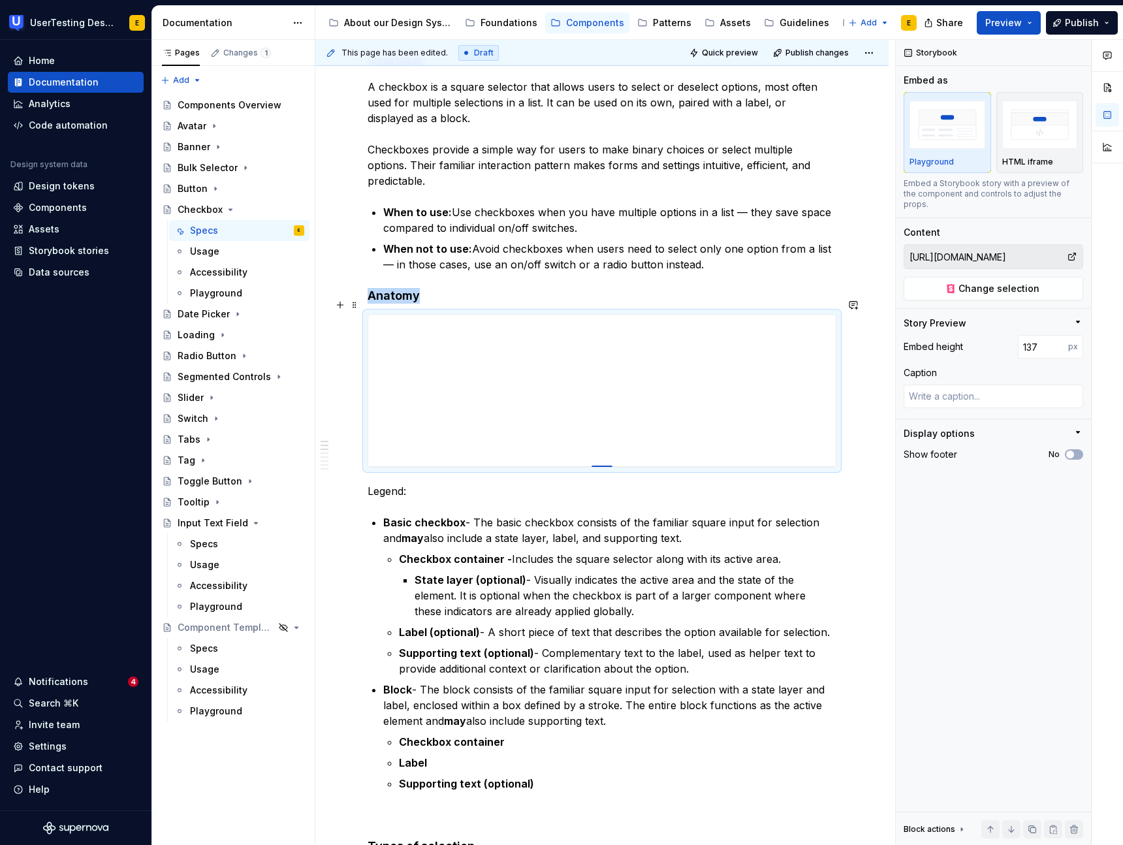
type textarea "*"
type input "132"
type textarea "*"
type input "128"
type textarea "*"
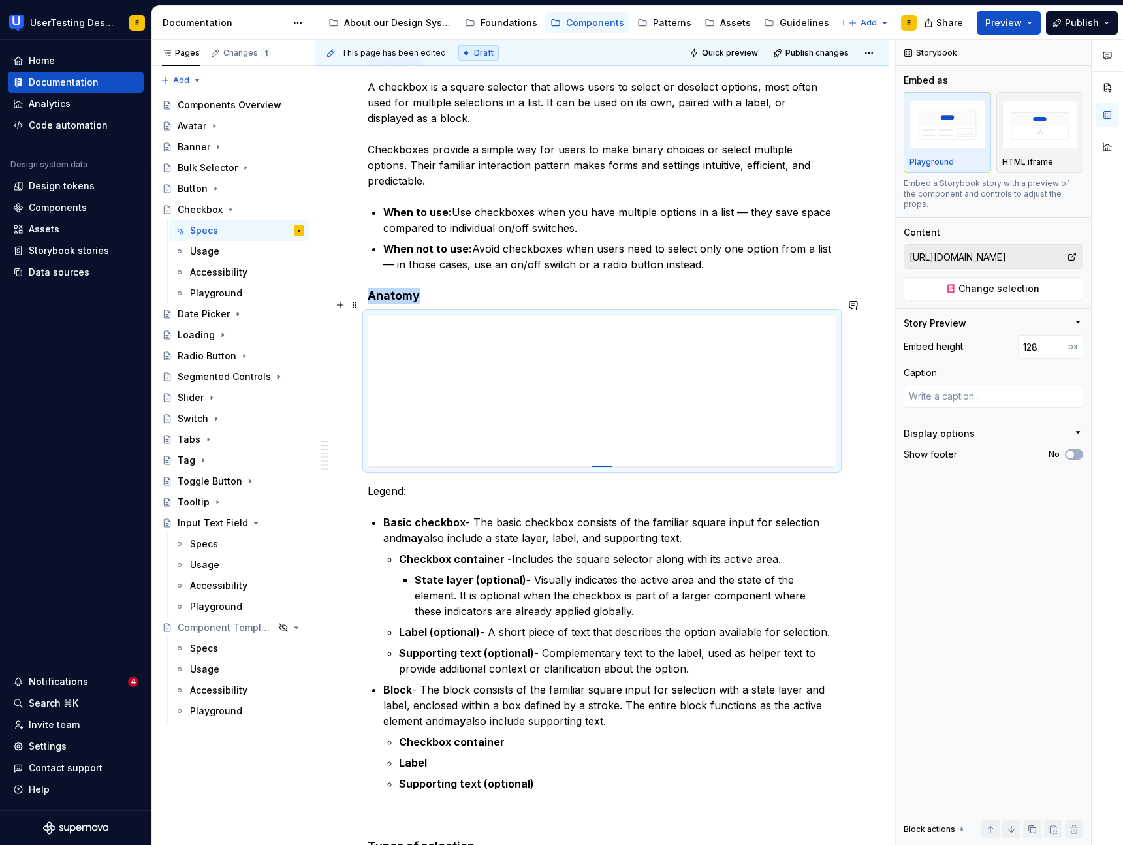
type input "125"
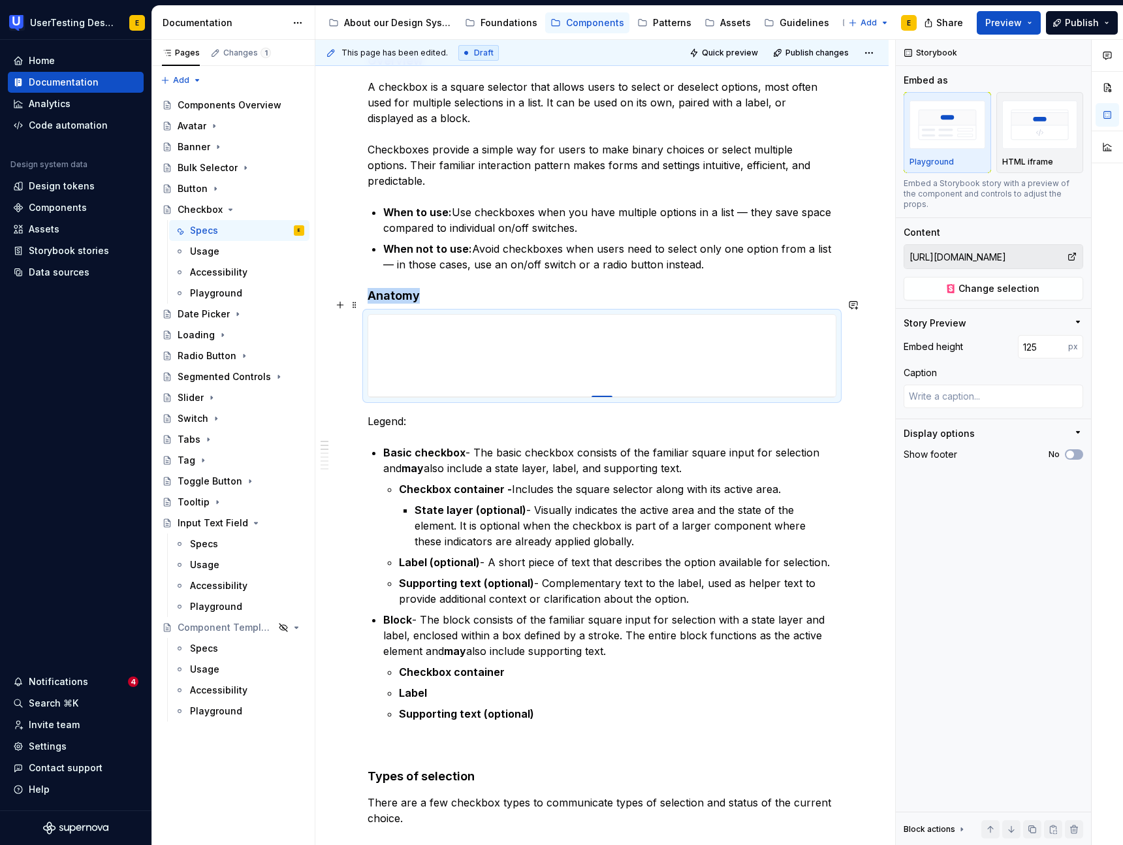
type textarea "*"
type input "122"
type textarea "*"
type input "121"
type textarea "*"
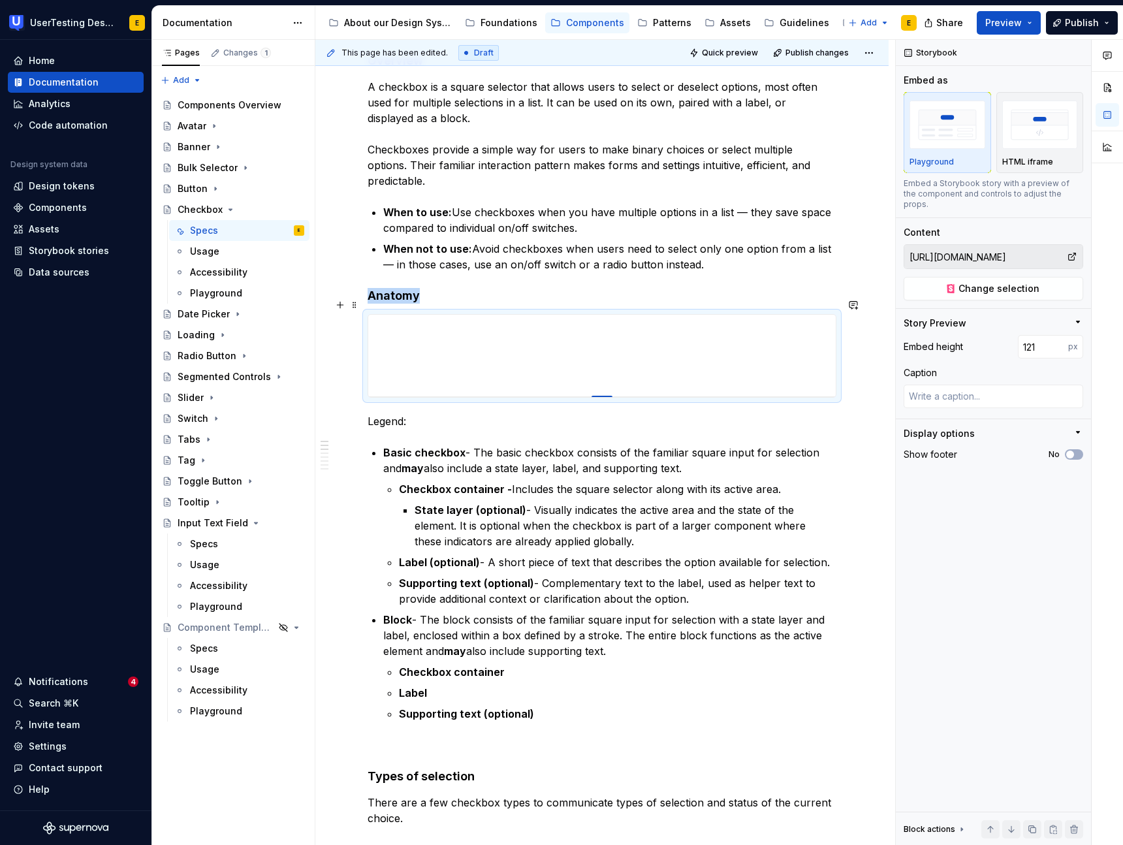
type input "120"
type textarea "*"
type input "121"
type textarea "*"
type input "122"
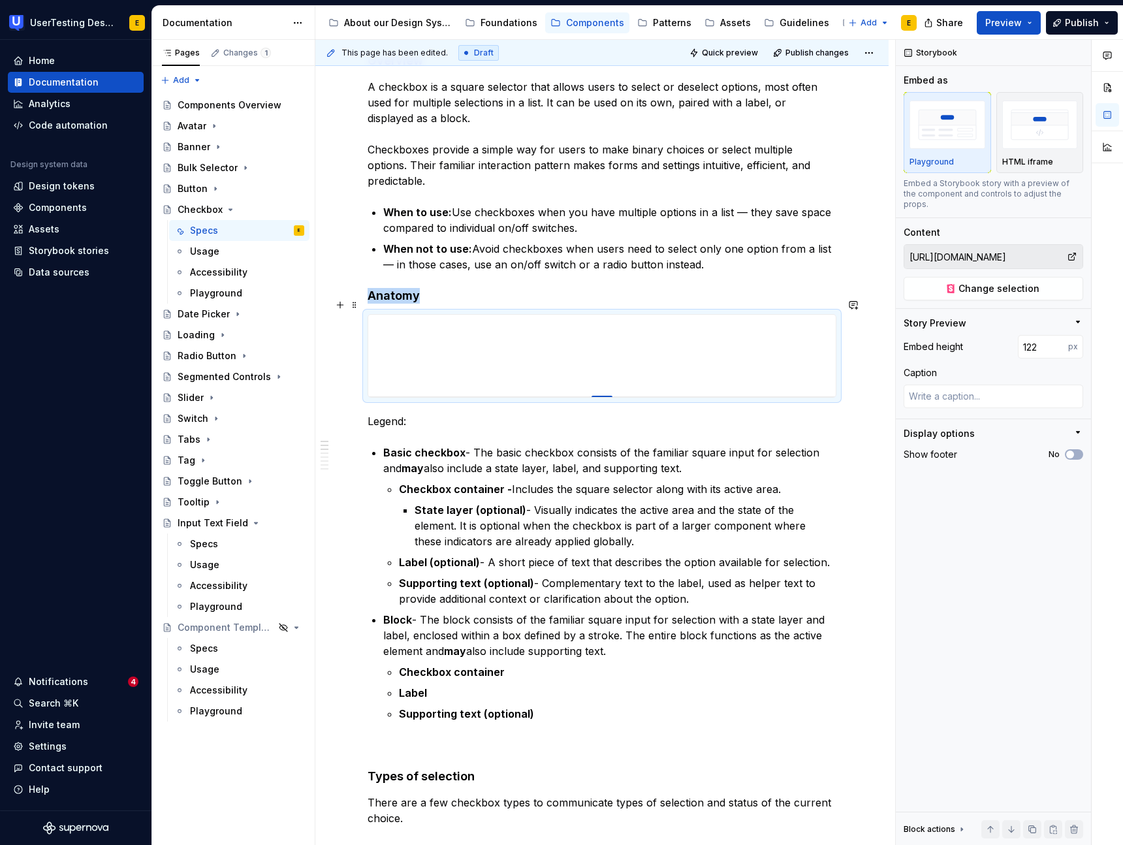
type textarea "*"
type input "123"
type textarea "*"
type input "124"
type textarea "*"
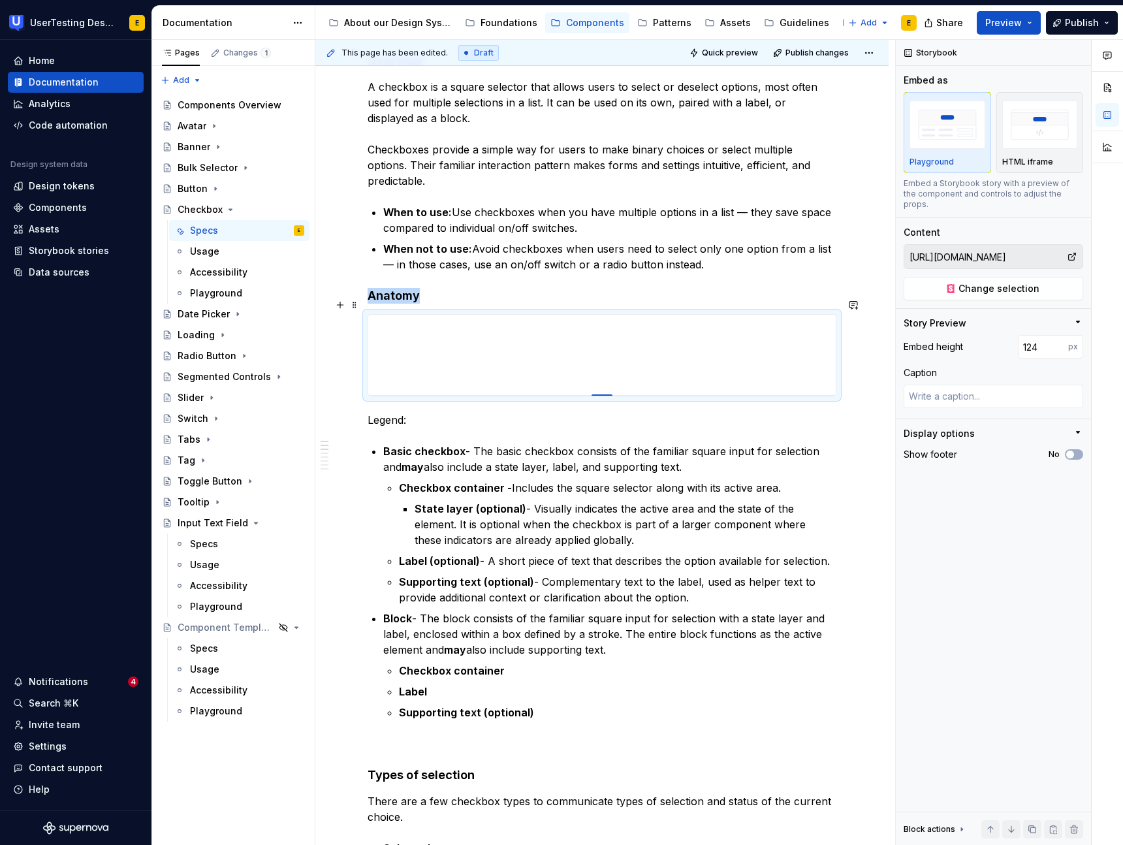
type input "126"
type textarea "*"
type input "129"
type textarea "*"
type input "132"
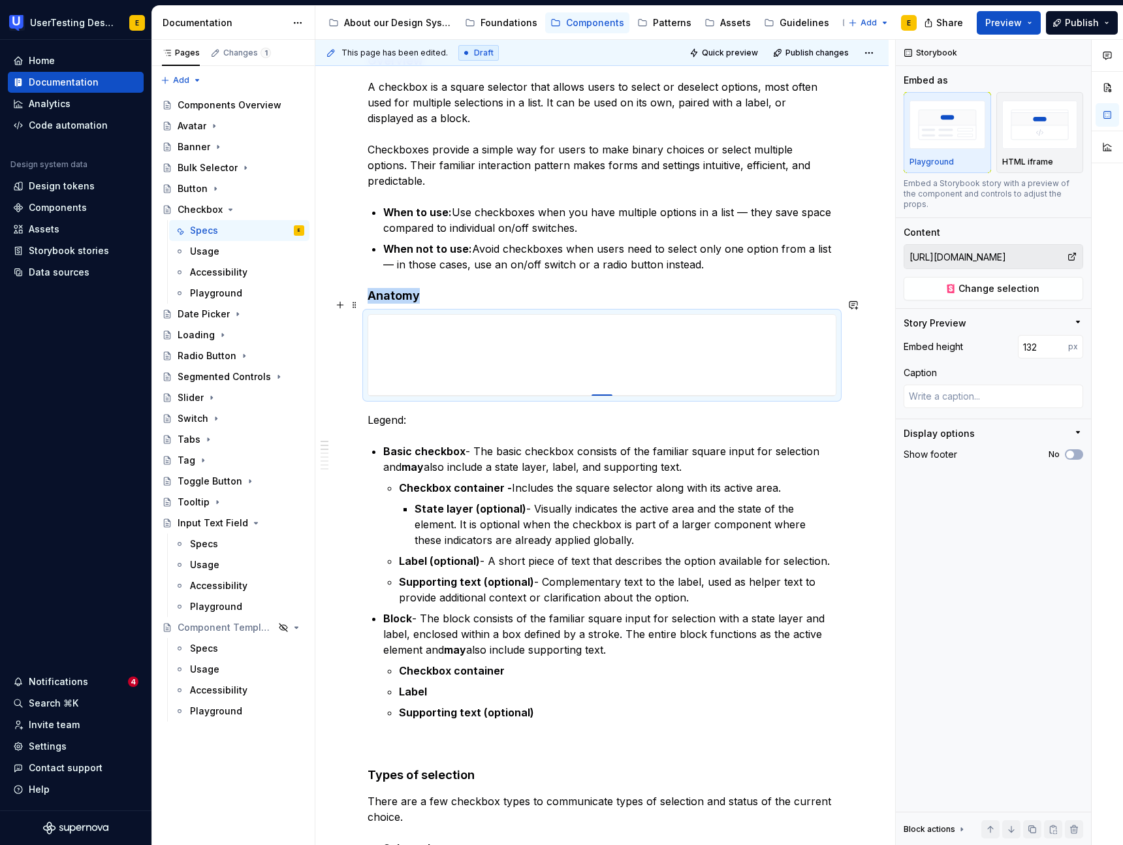
type textarea "*"
type input "135"
type textarea "*"
type input "138"
type textarea "*"
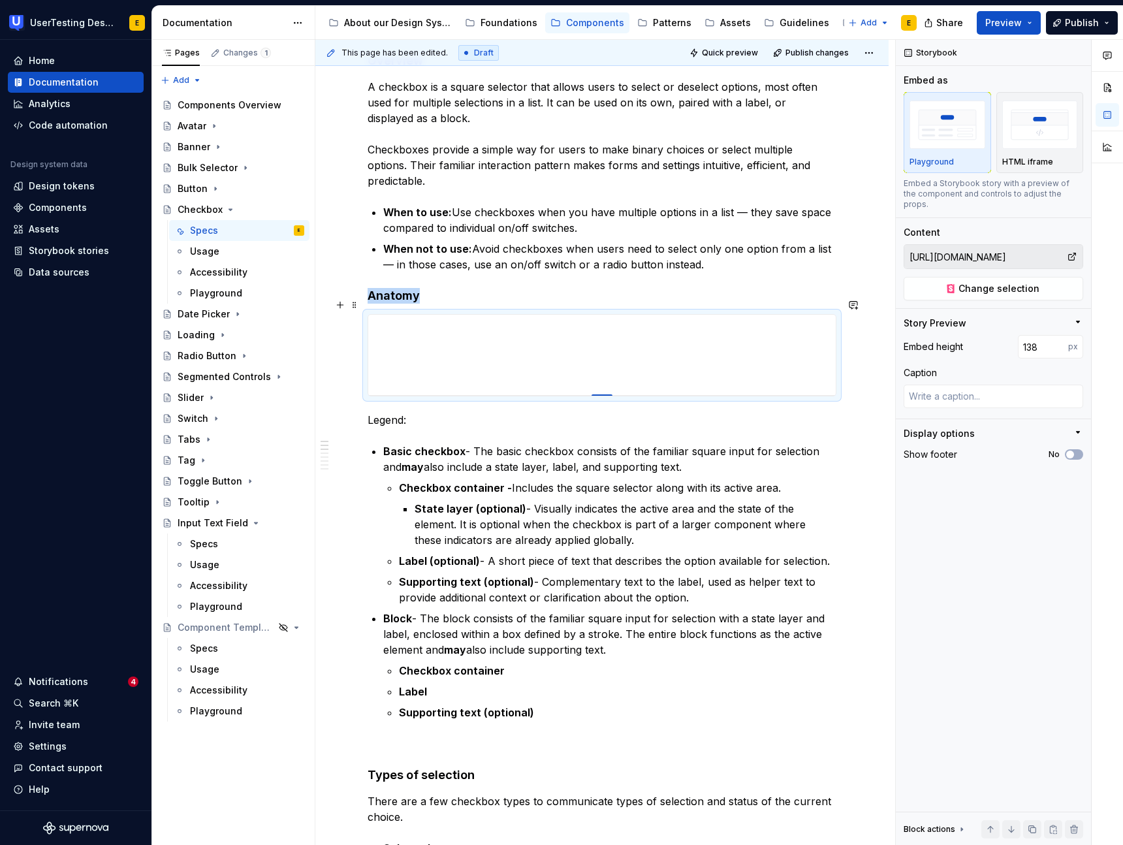
type input "141"
type textarea "*"
type input "143"
type textarea "*"
type input "145"
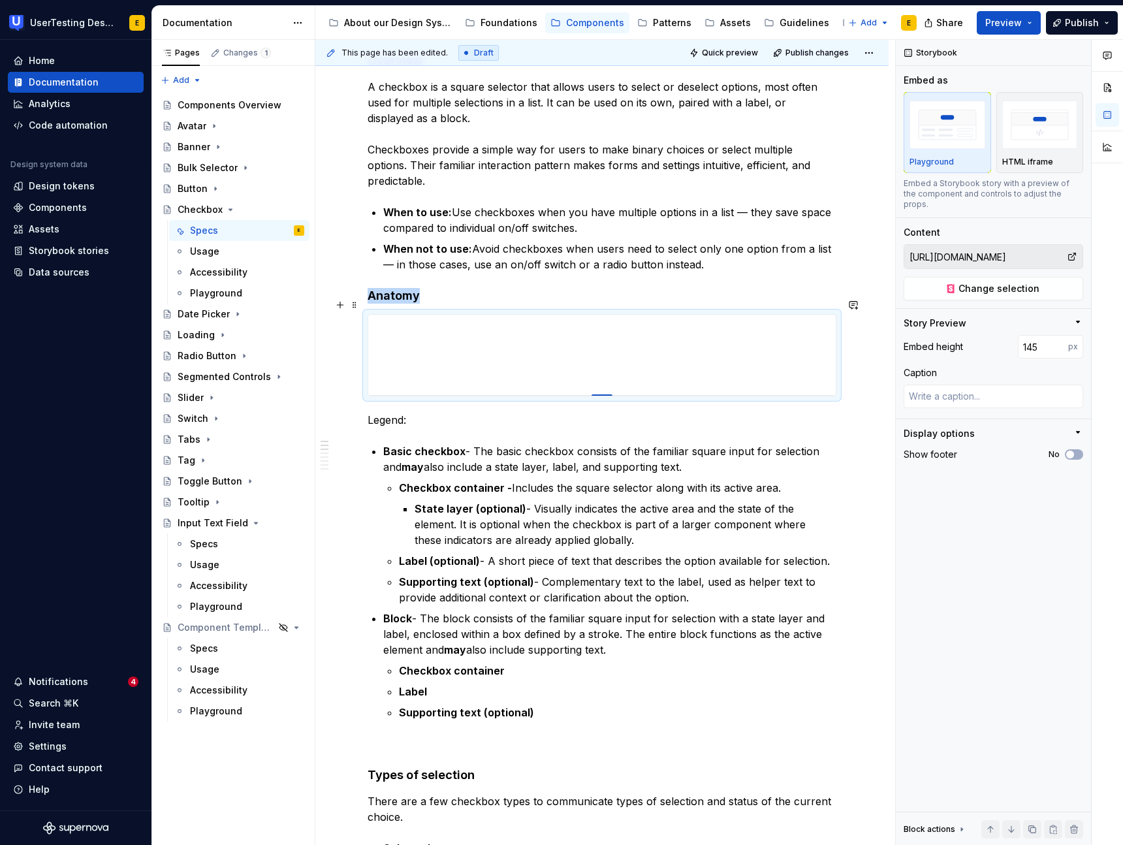
type textarea "*"
type input "147"
type textarea "*"
type input "150"
type textarea "*"
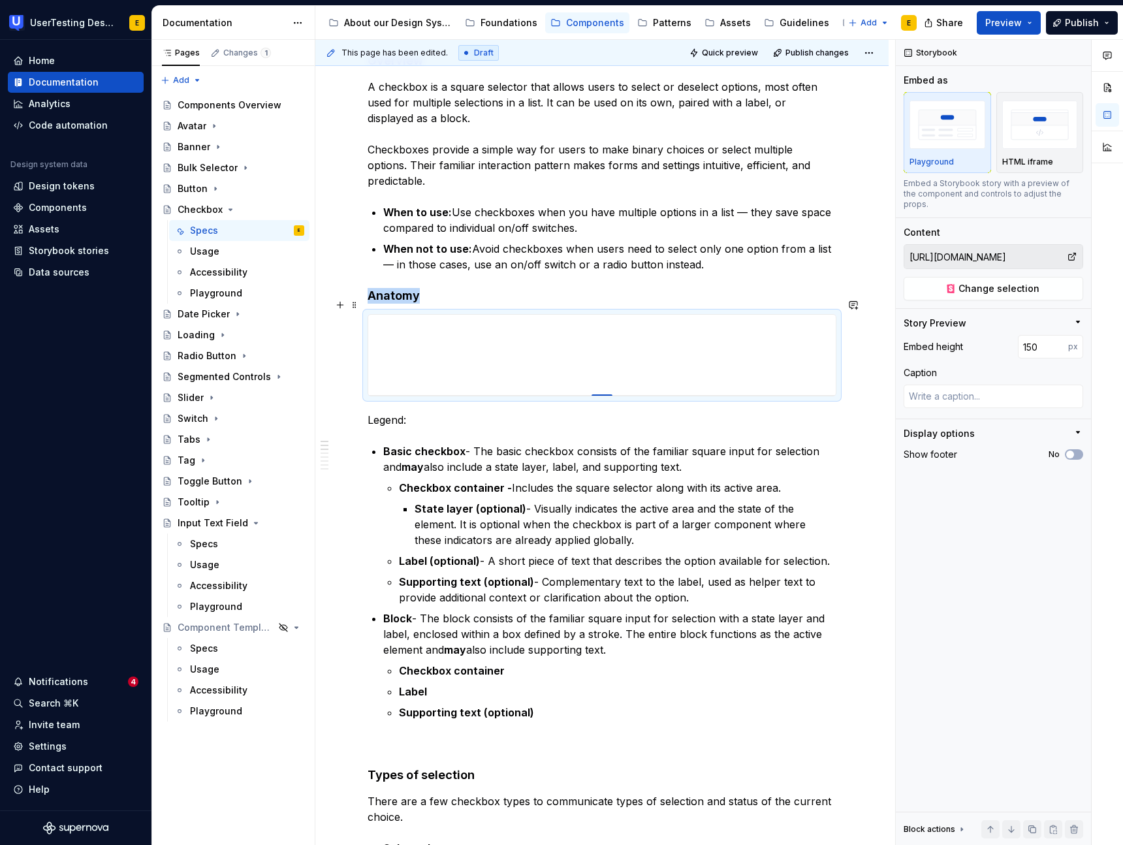
type input "152"
type textarea "*"
type input "154"
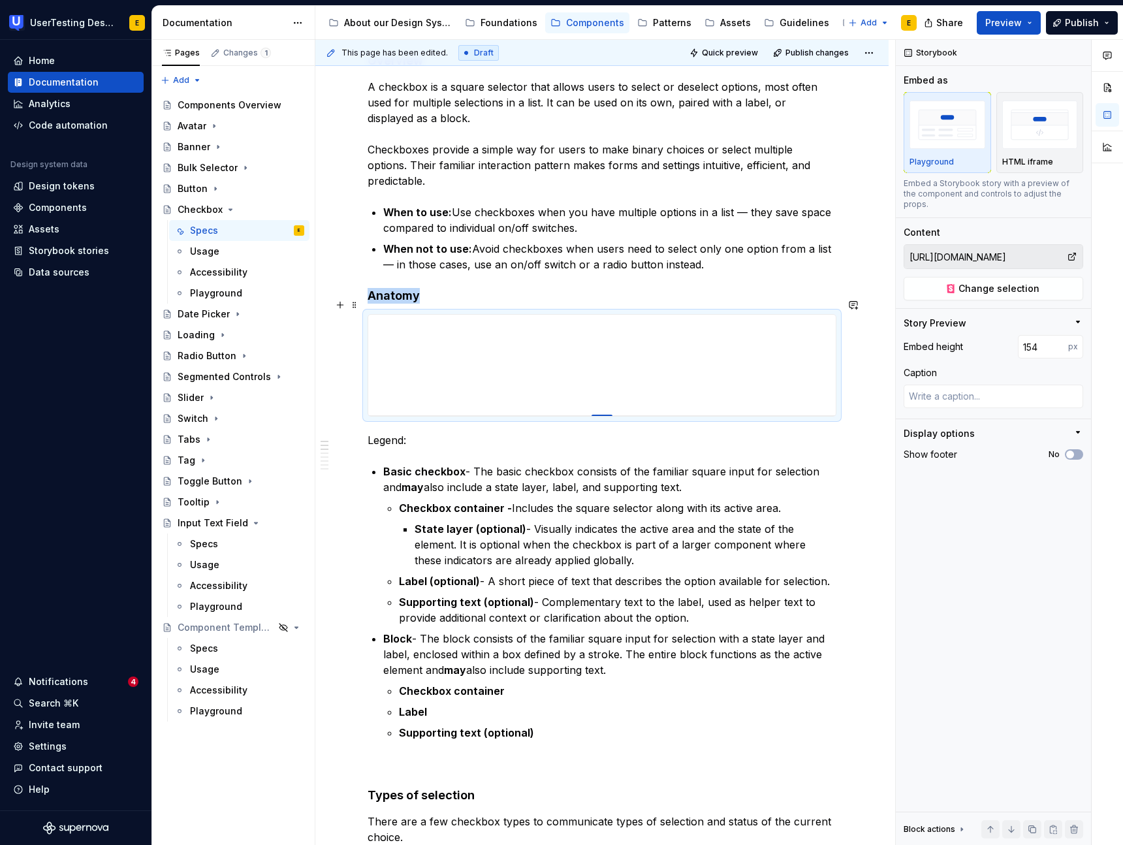
type textarea "*"
type input "156"
type textarea "*"
type input "158"
type textarea "*"
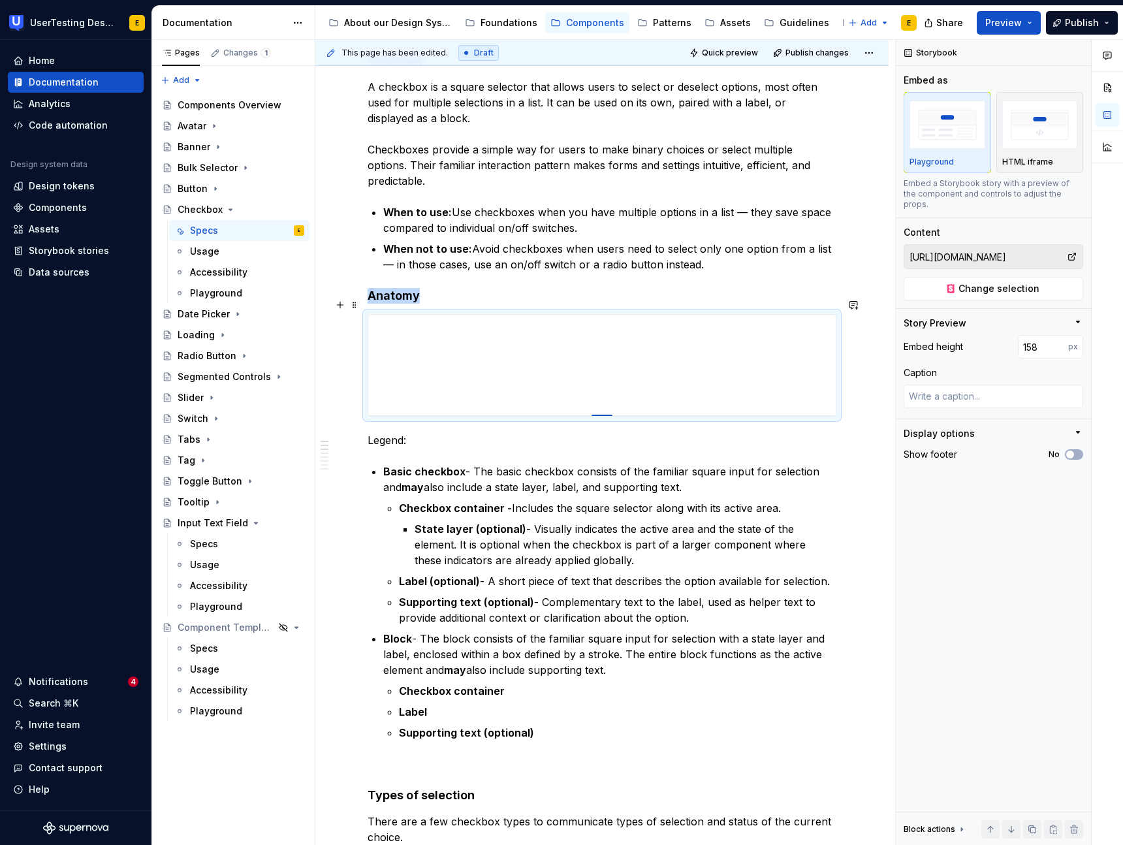
type input "161"
type textarea "*"
type input "163"
type textarea "*"
type input "165"
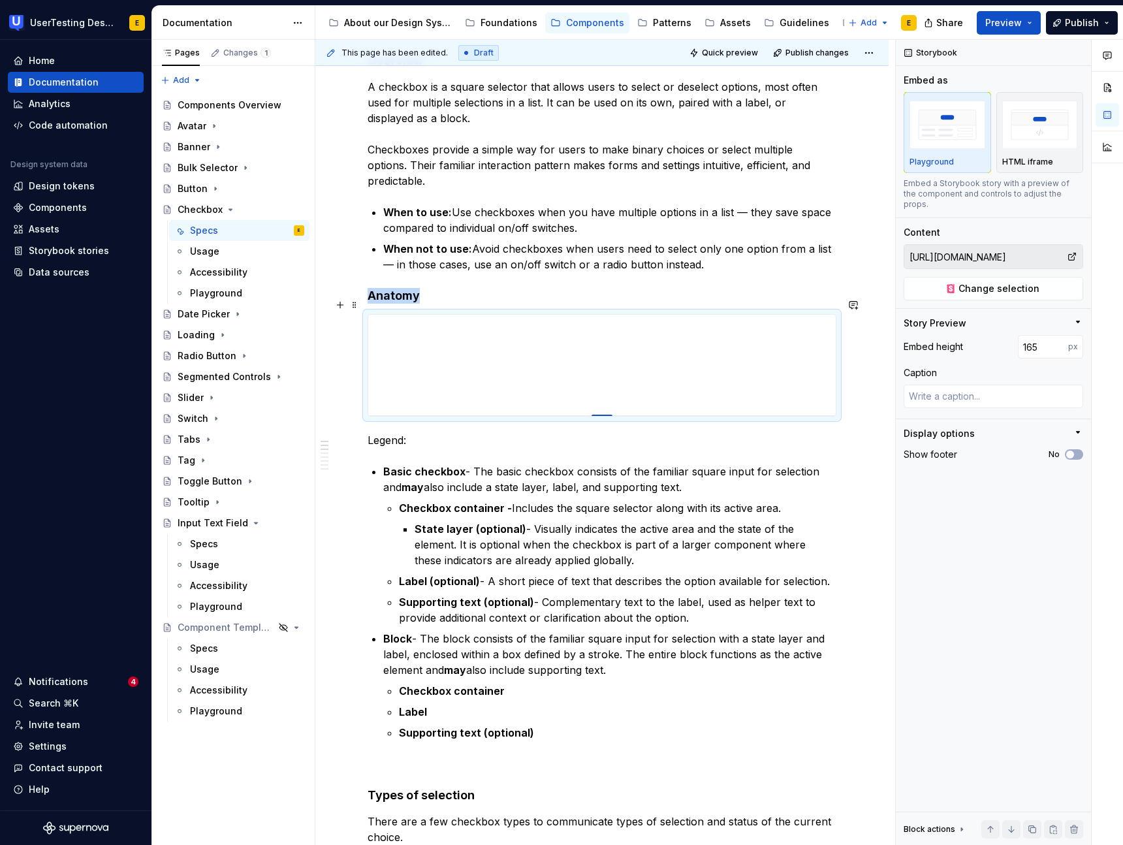
type textarea "*"
type input "168"
type textarea "*"
type input "170"
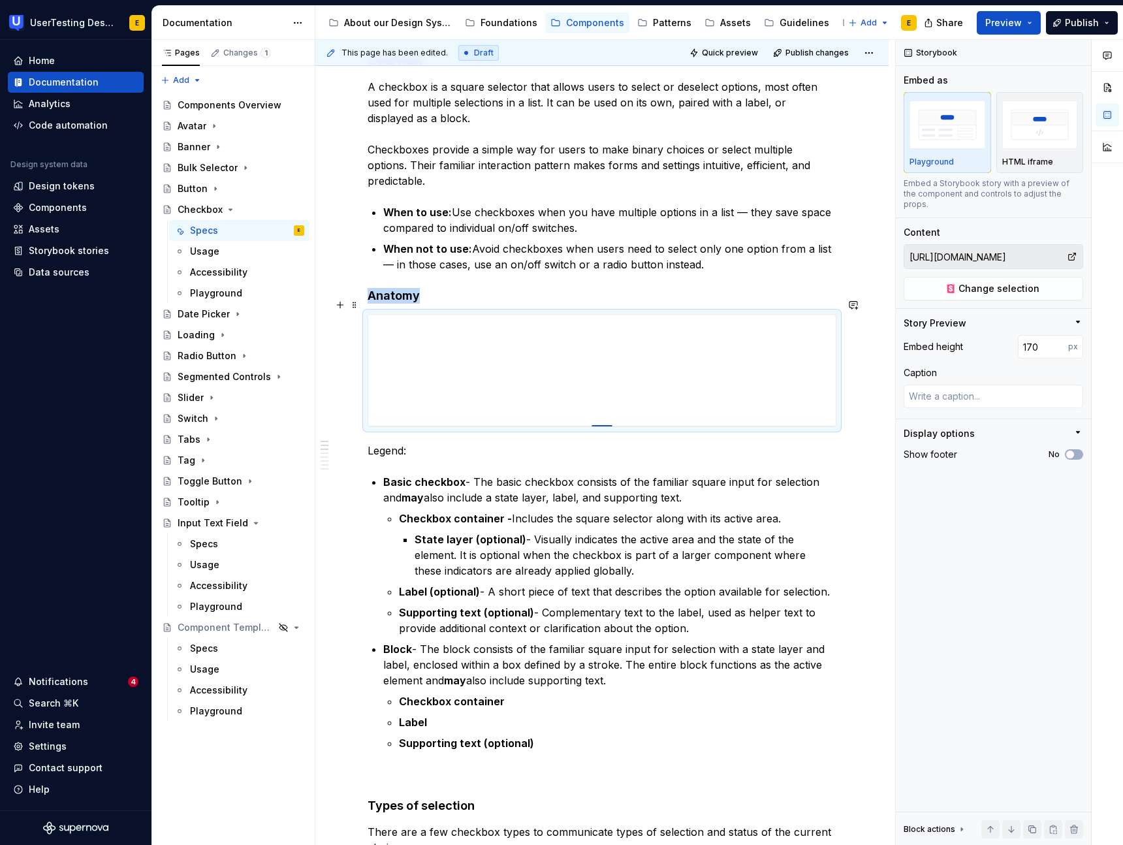
type textarea "*"
type input "172"
type textarea "*"
type input "173"
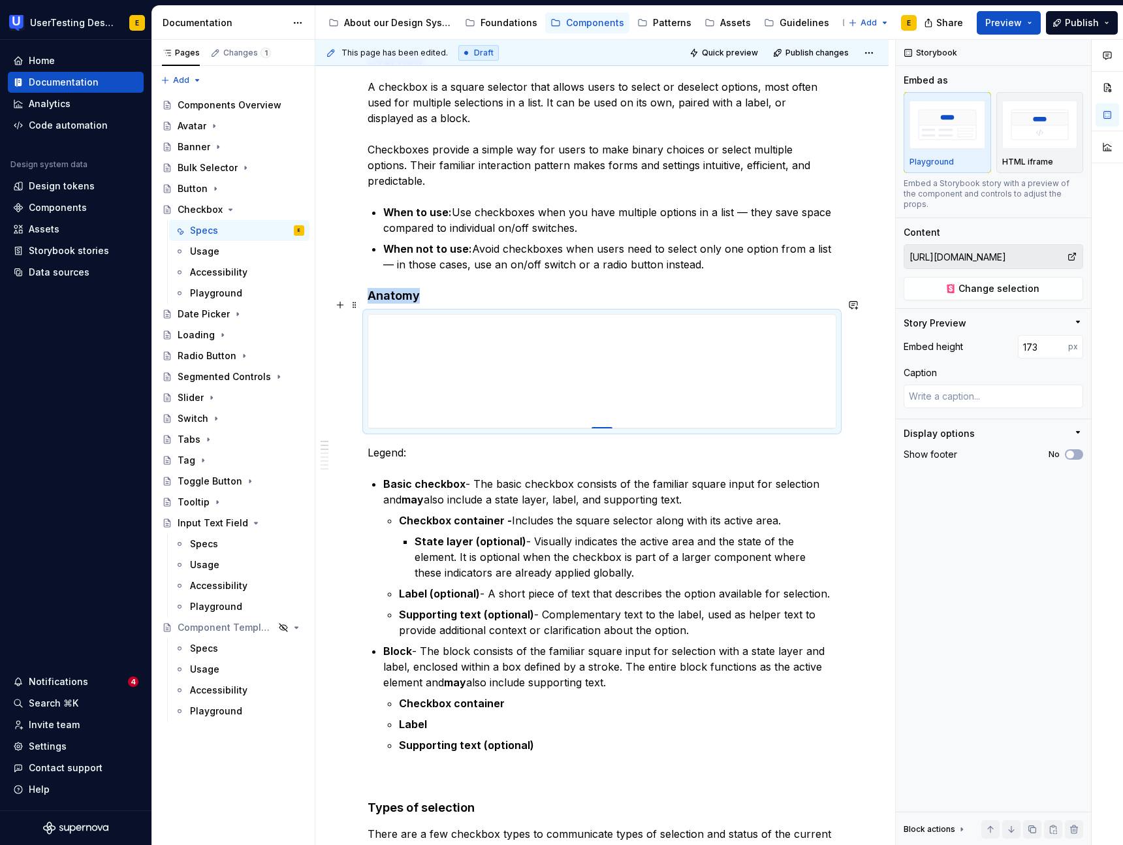
type textarea "*"
type input "179"
type textarea "*"
type input "183"
type textarea "*"
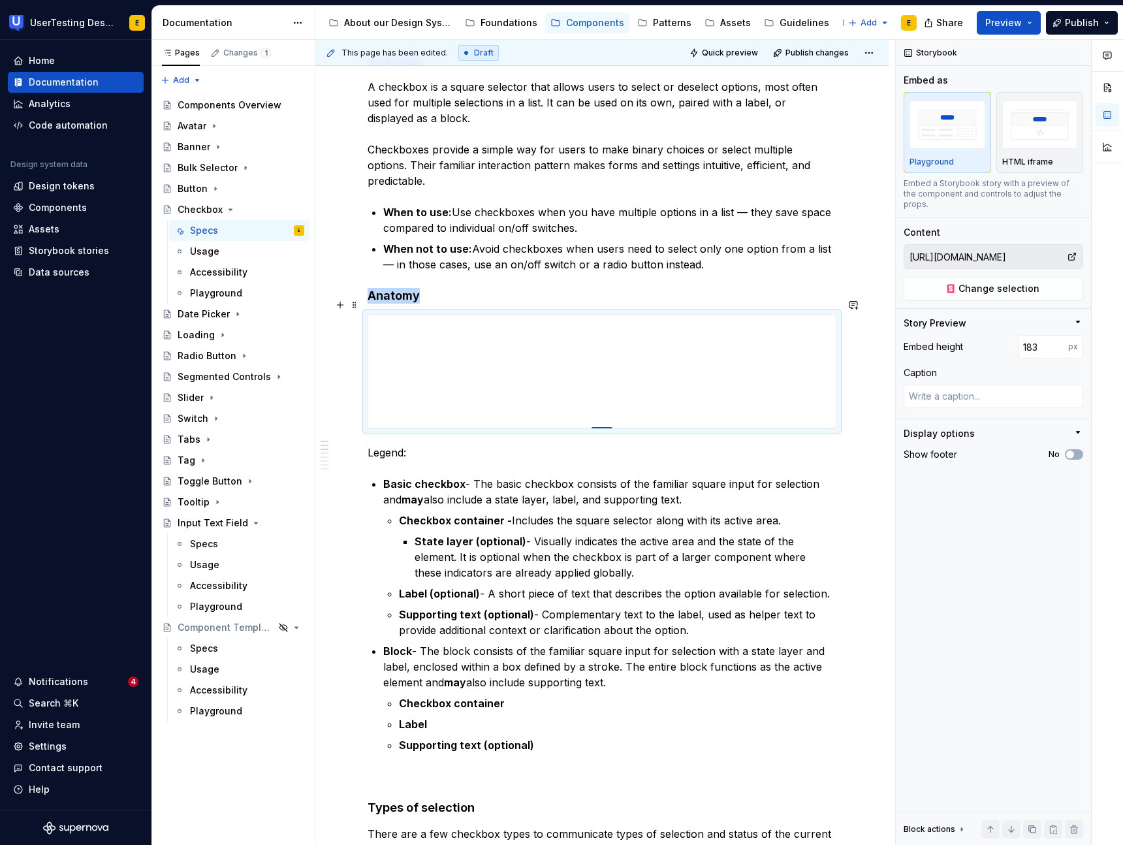
type input "186"
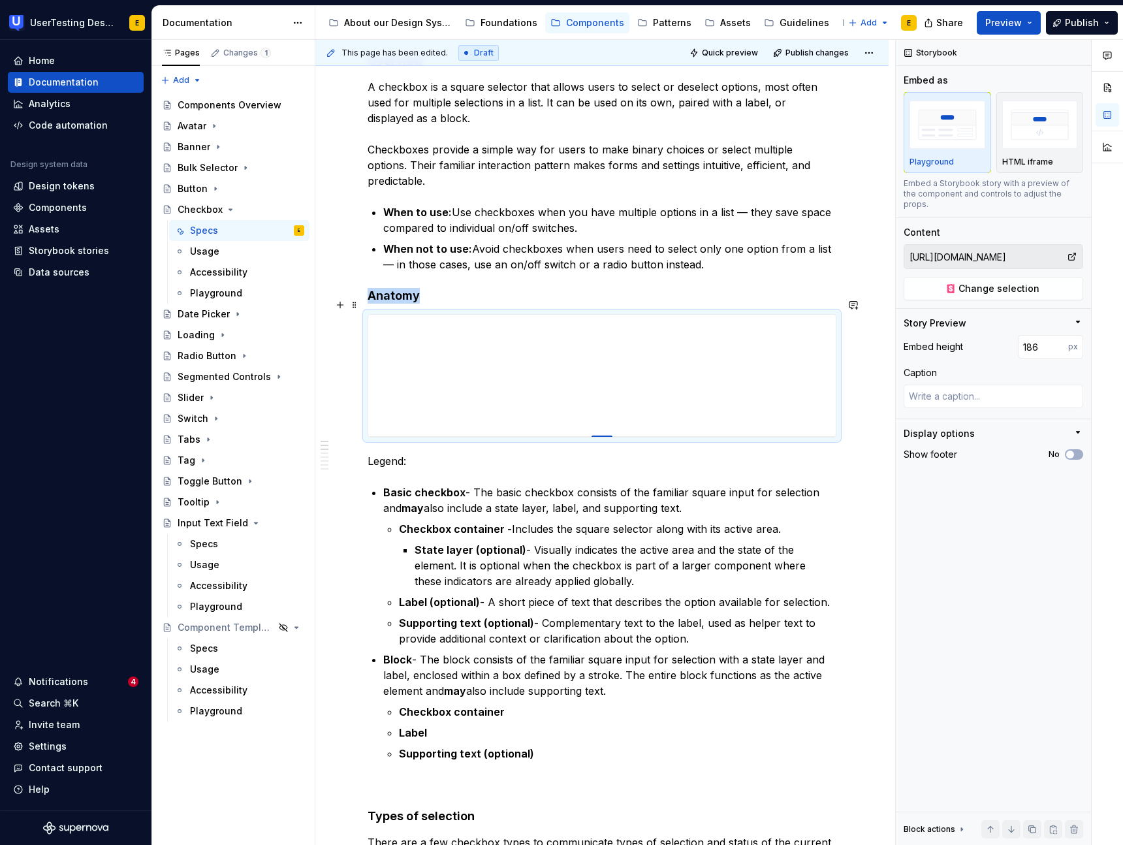
type textarea "*"
type input "196"
type textarea "*"
type input "202"
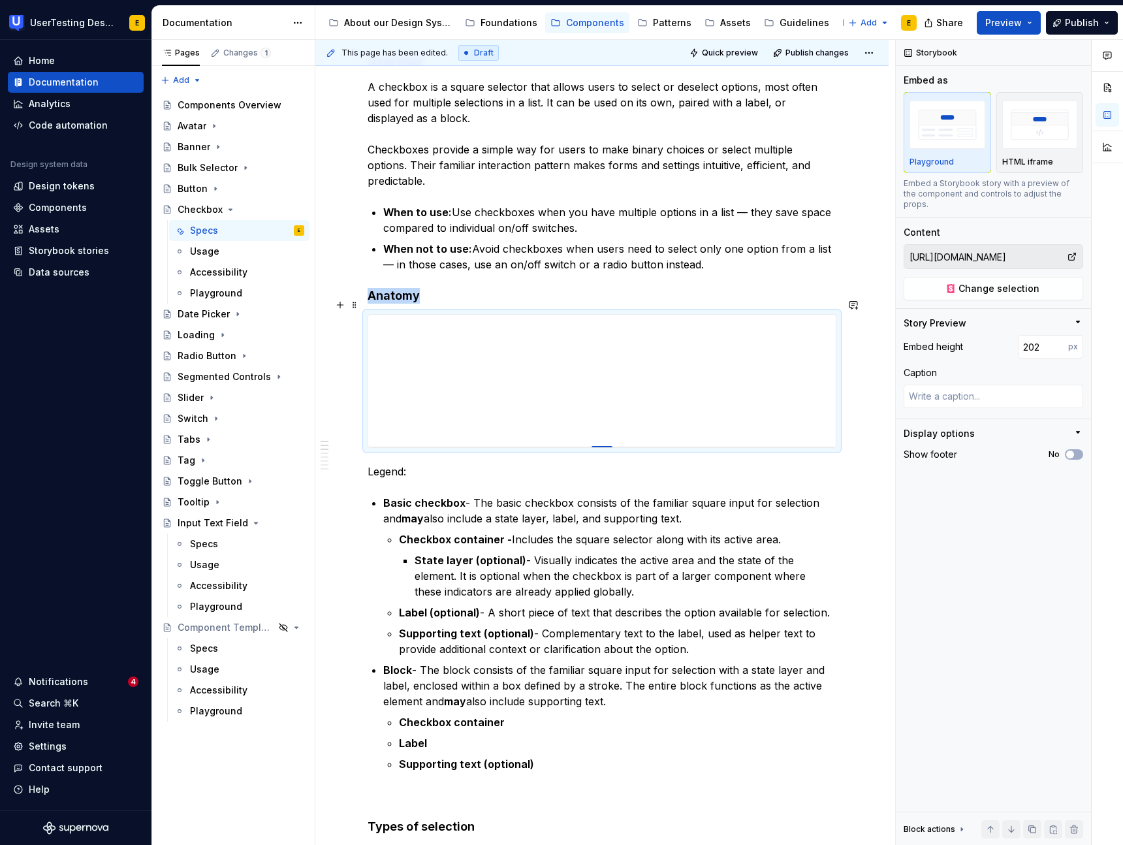
type textarea "*"
type input "203"
type textarea "*"
type input "202"
drag, startPoint x: 604, startPoint y: 559, endPoint x: 621, endPoint y: 431, distance: 129.7
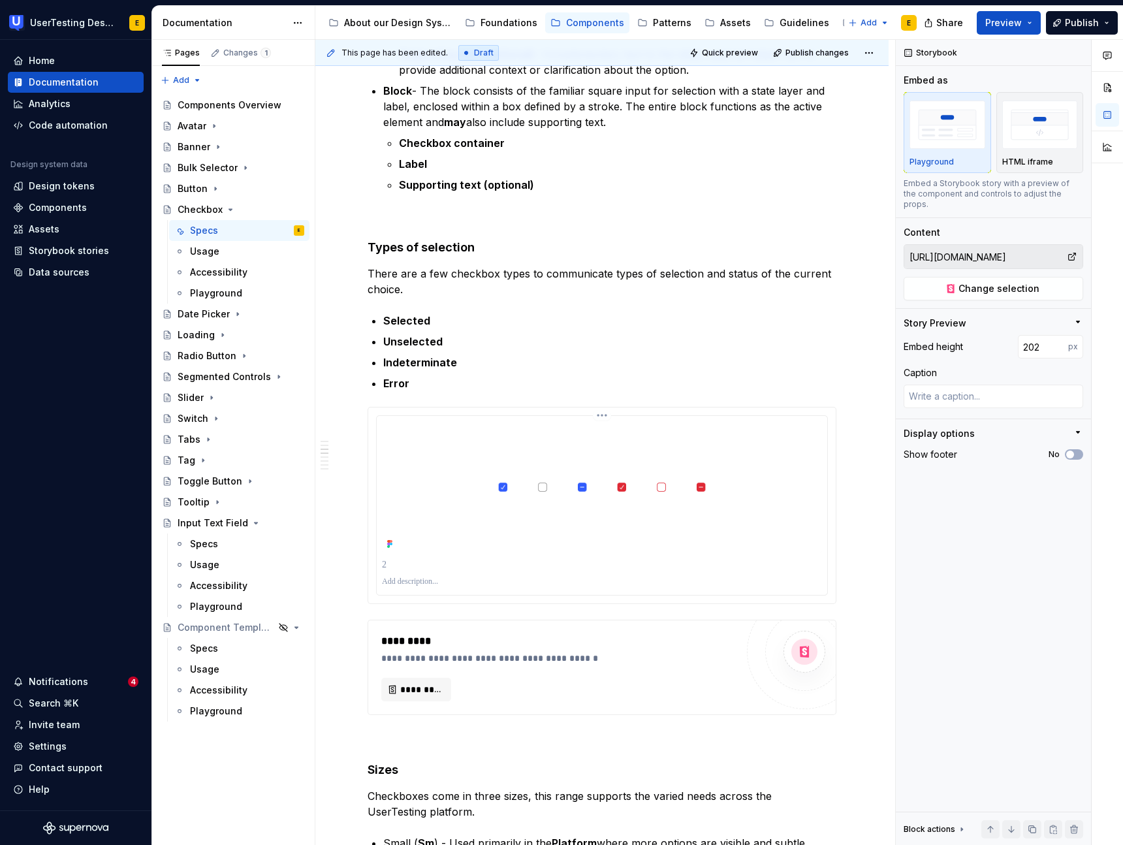
scroll to position [851, 0]
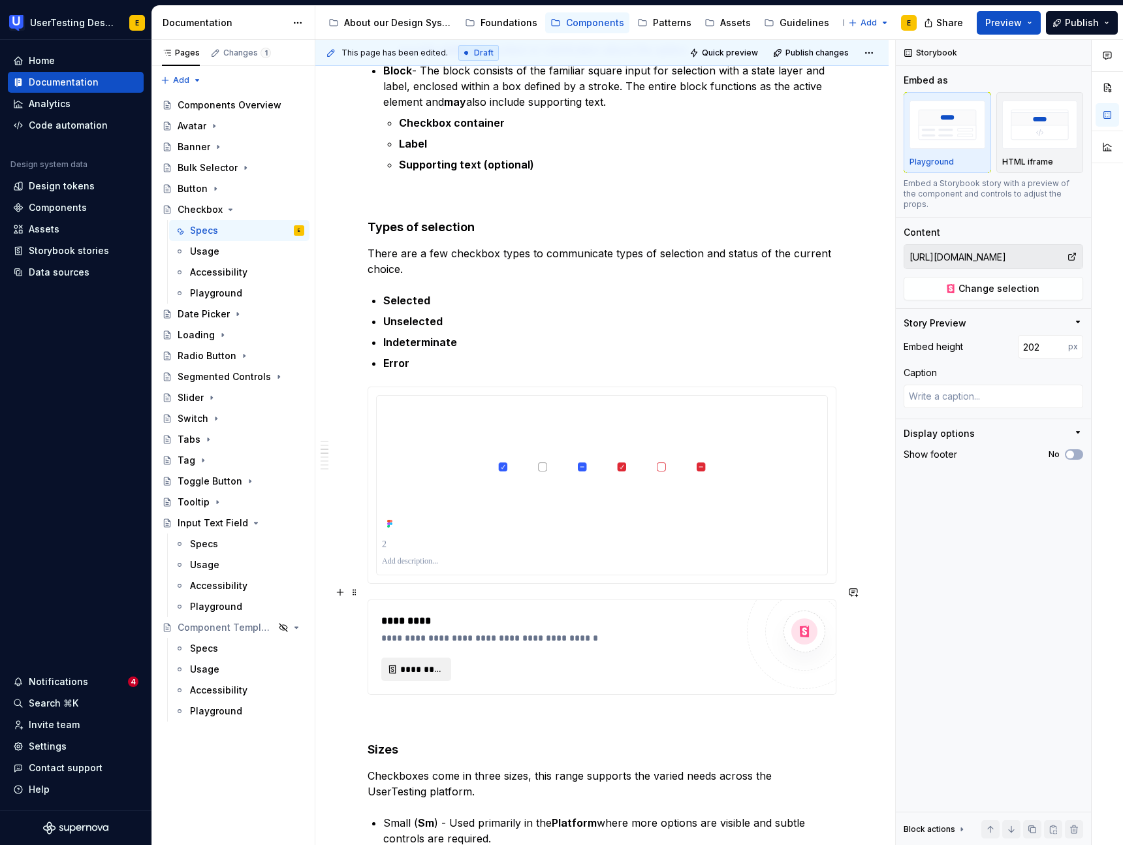
type textarea "*"
click at [437, 662] on span "*********" at bounding box center [421, 668] width 42 height 13
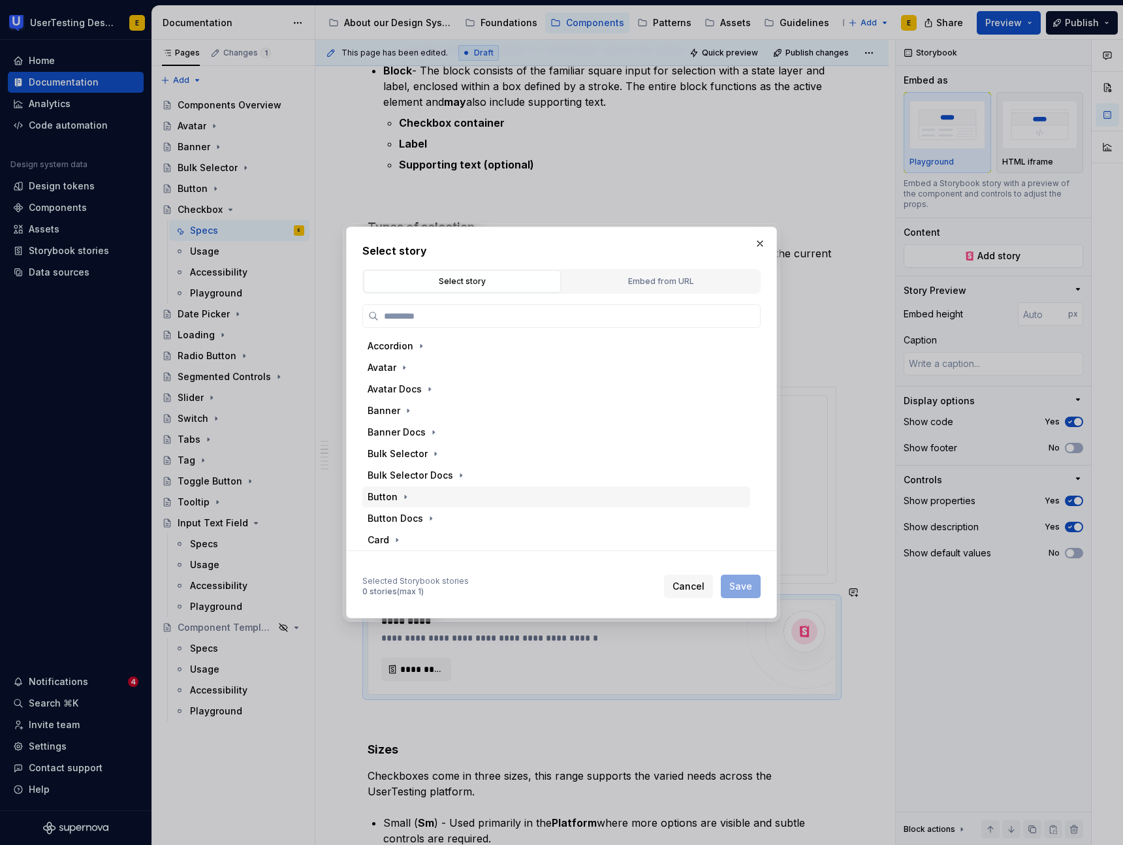
type textarea "*"
click at [645, 290] on button "Embed from URL" at bounding box center [660, 281] width 197 height 22
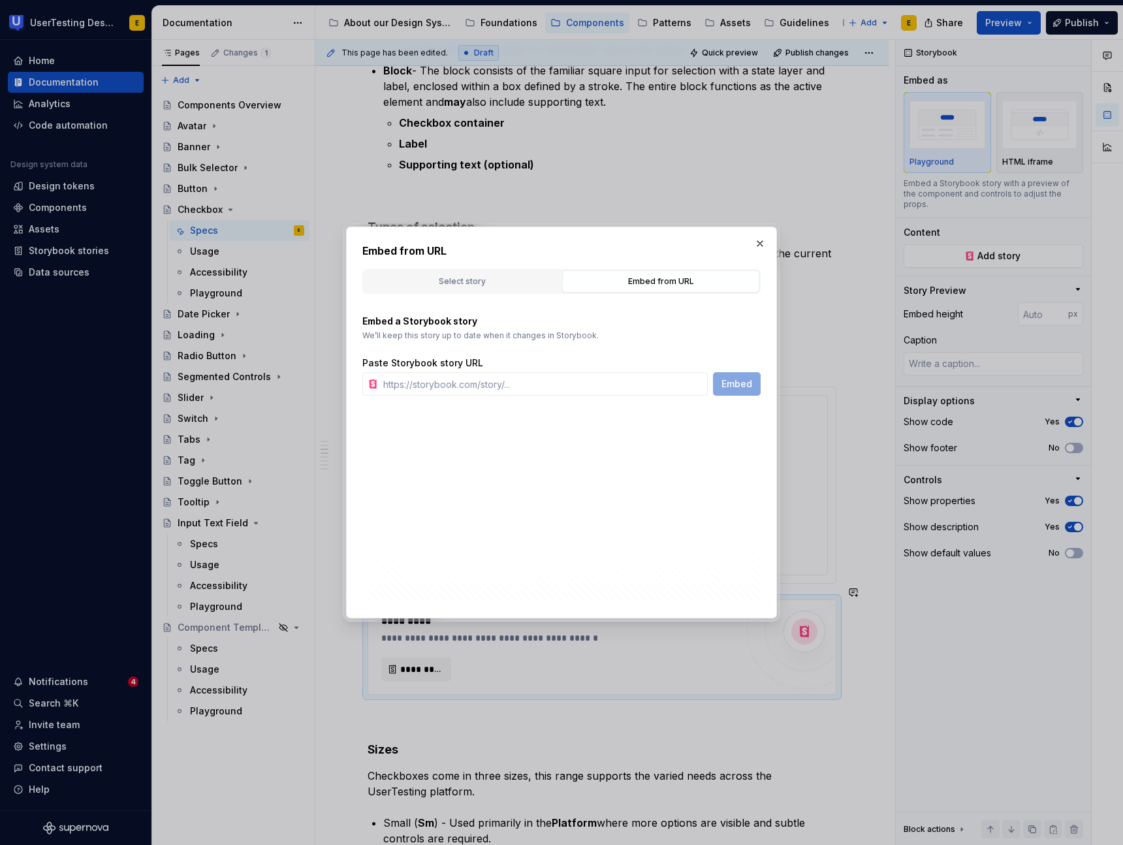
click at [454, 397] on div "Embed from URL Select story Embed from URL Accordion Avatar Avatar Docs Banner …" at bounding box center [561, 422] width 431 height 392
click at [454, 387] on input "text" at bounding box center [543, 383] width 330 height 23
paste input "[URL][DOMAIN_NAME]"
type input "[URL][DOMAIN_NAME]"
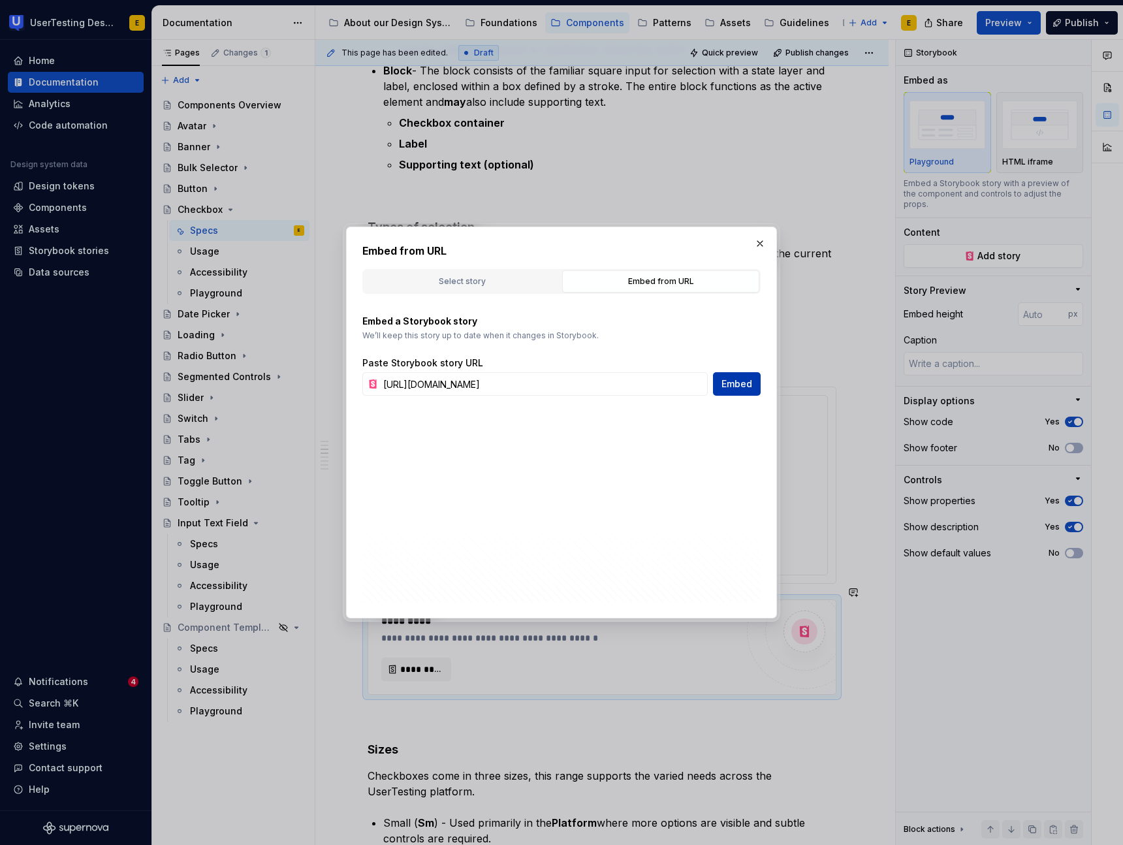
click at [745, 384] on span "Embed" at bounding box center [736, 383] width 31 height 13
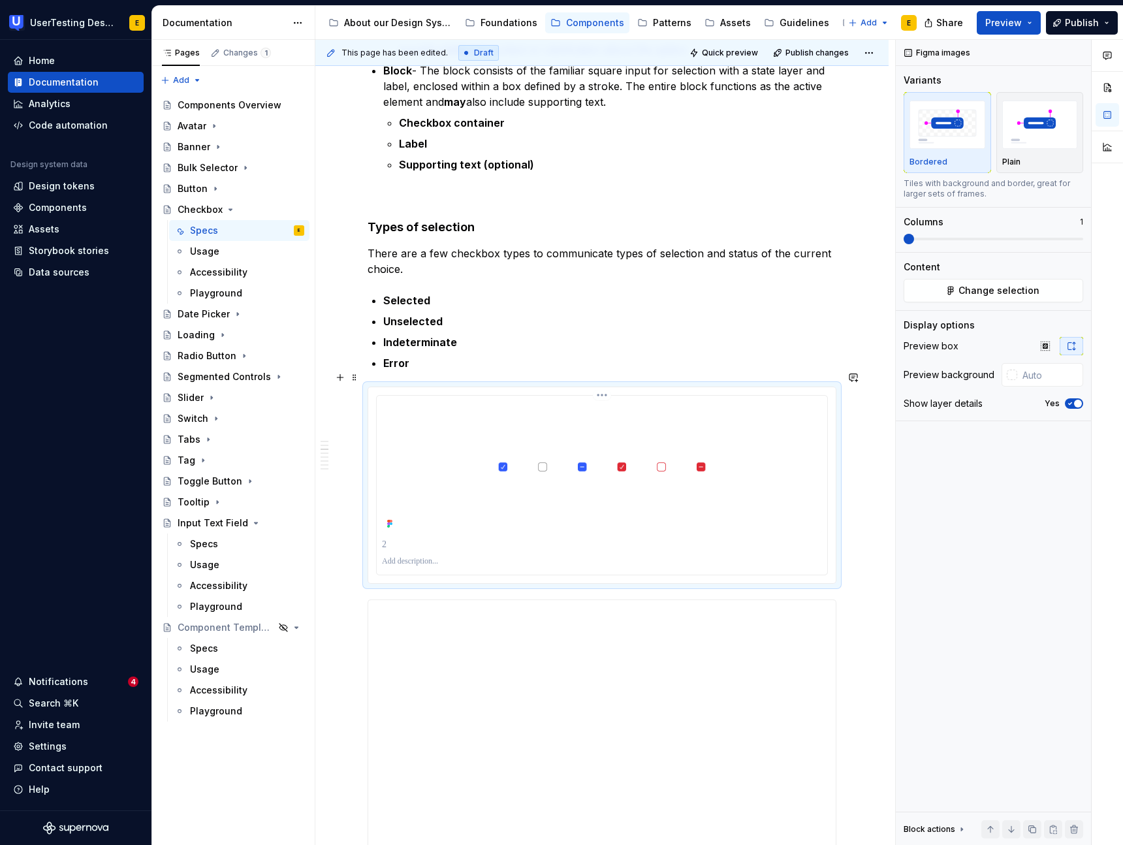
click at [531, 481] on img at bounding box center [602, 467] width 440 height 132
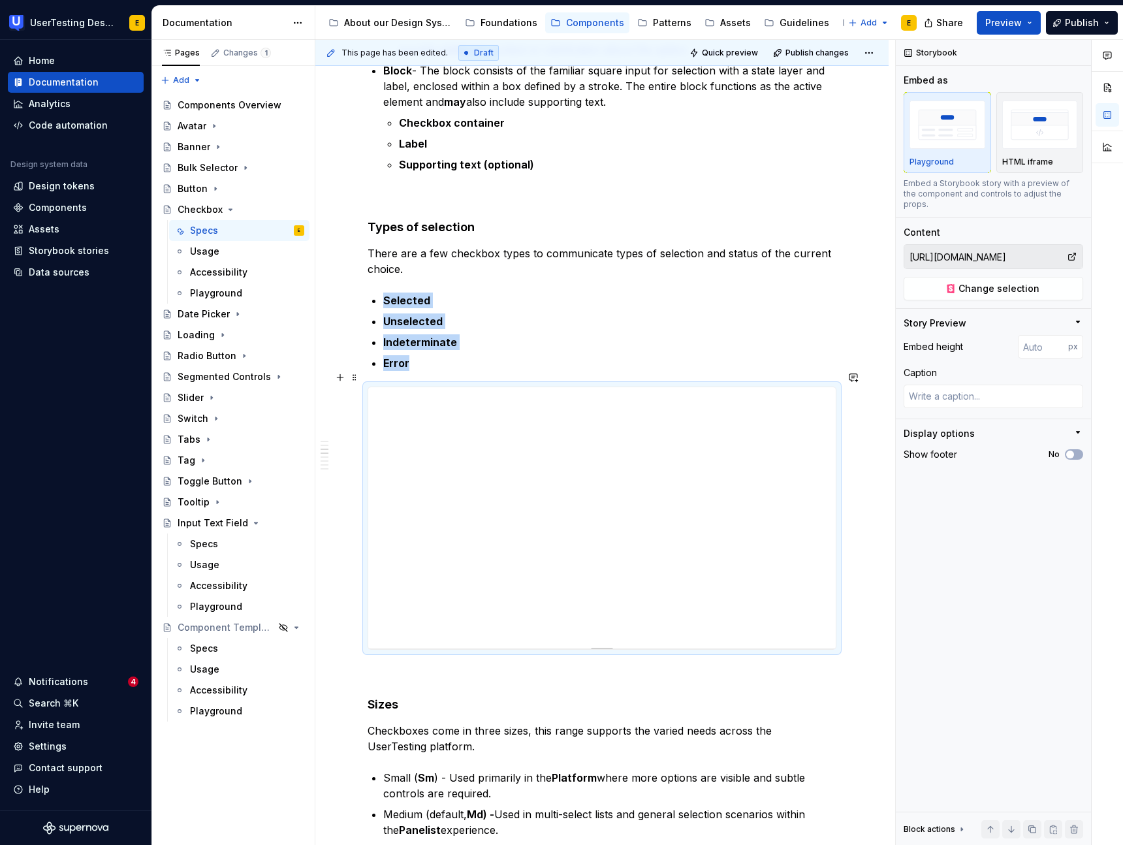
click at [605, 645] on div at bounding box center [601, 646] width 91 height 3
type textarea "*"
type input "398"
type textarea "*"
type input "396"
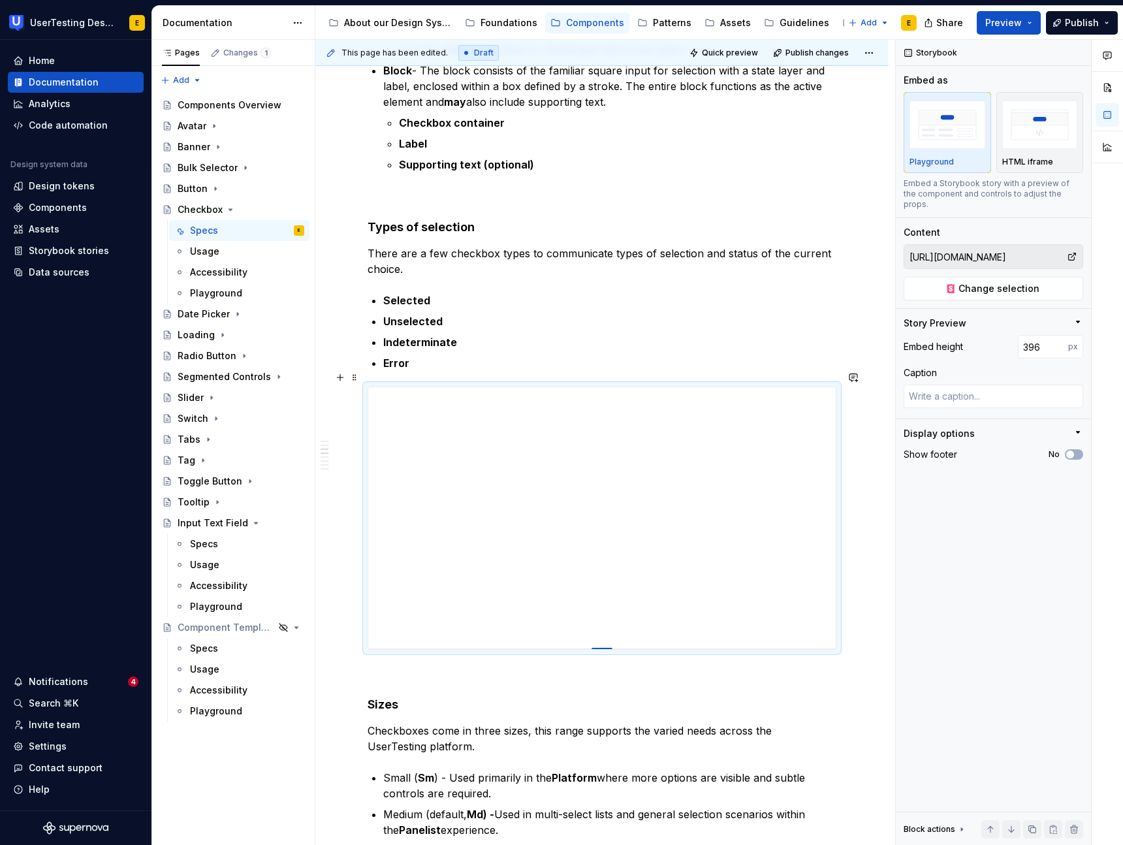
type textarea "*"
type input "393"
type textarea "*"
type input "388"
type textarea "*"
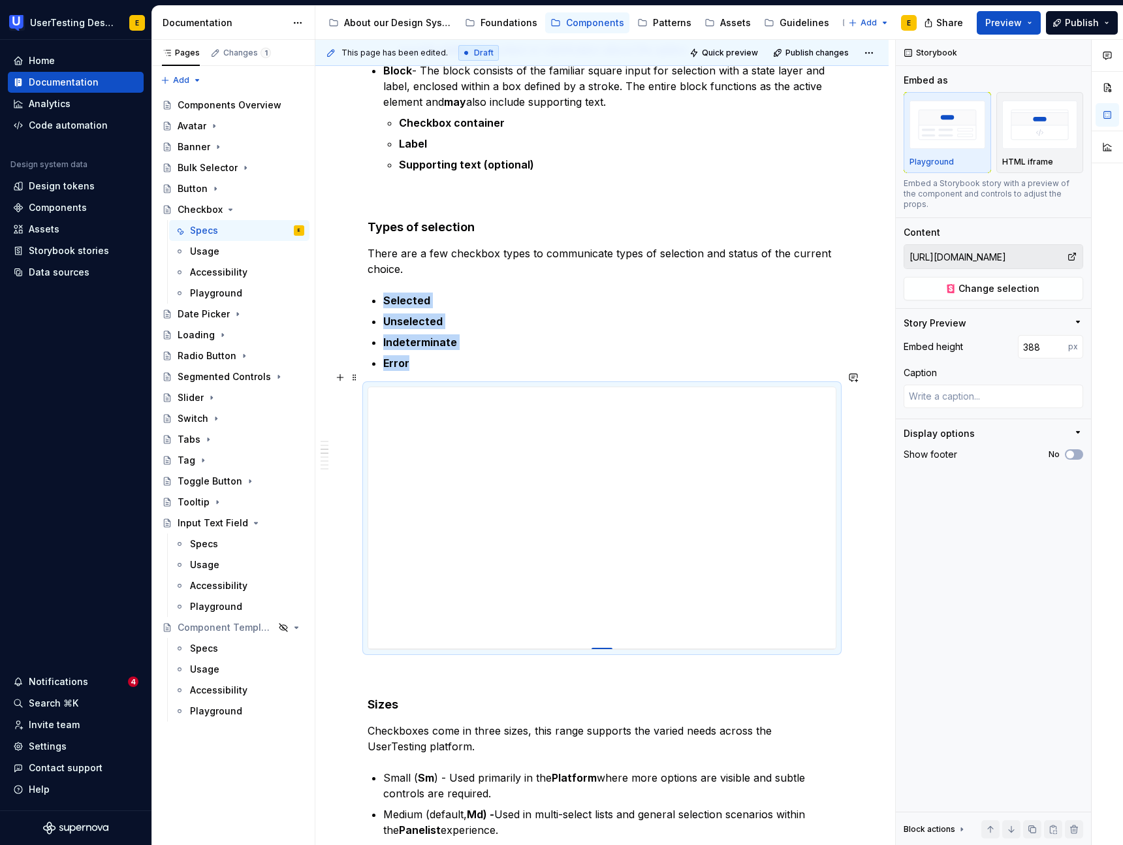
type input "382"
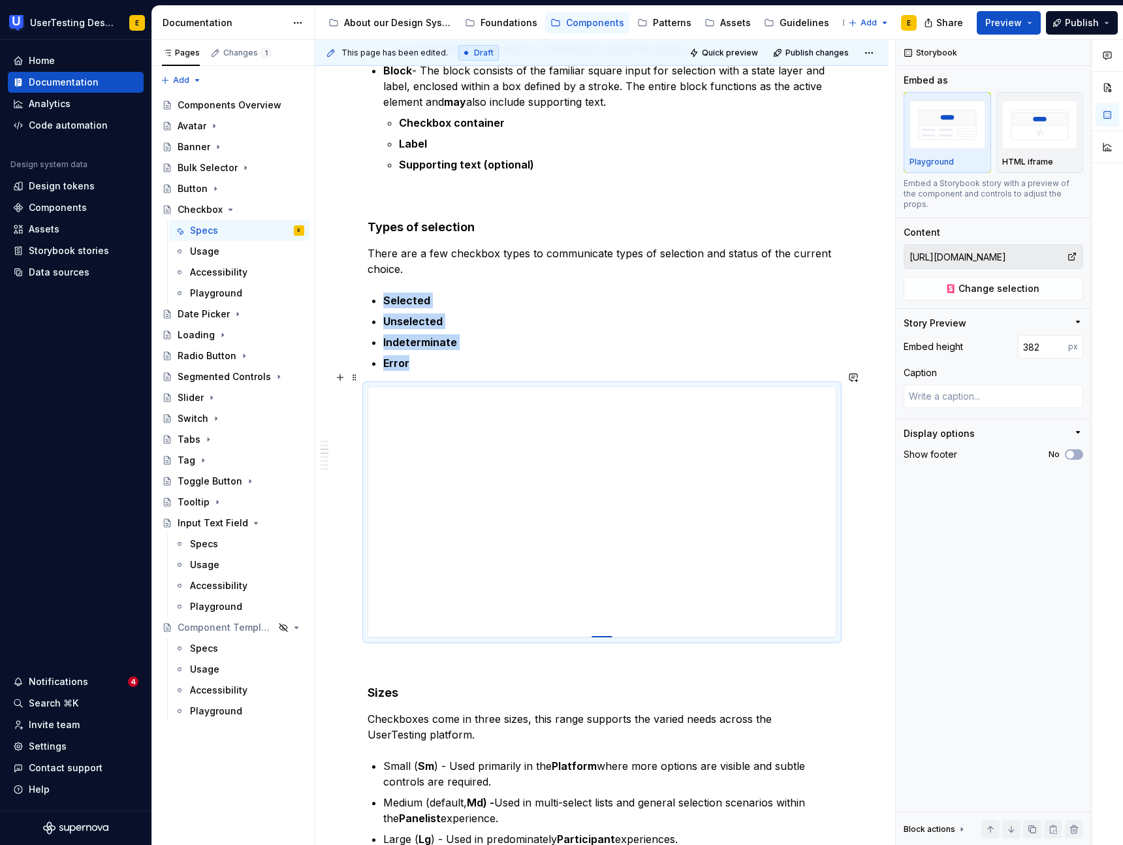
type textarea "*"
type input "374"
type textarea "*"
type input "364"
type textarea "*"
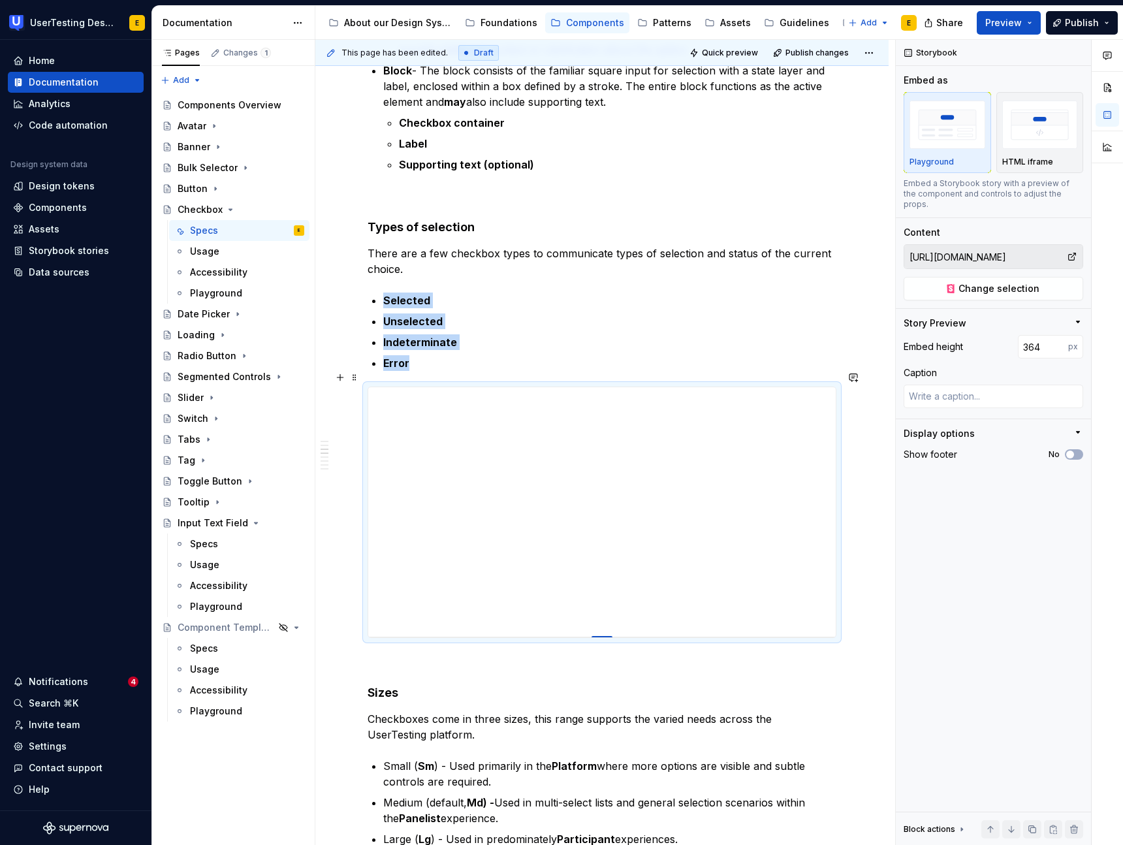
type input "353"
type textarea "*"
type input "341"
type textarea "*"
type input "329"
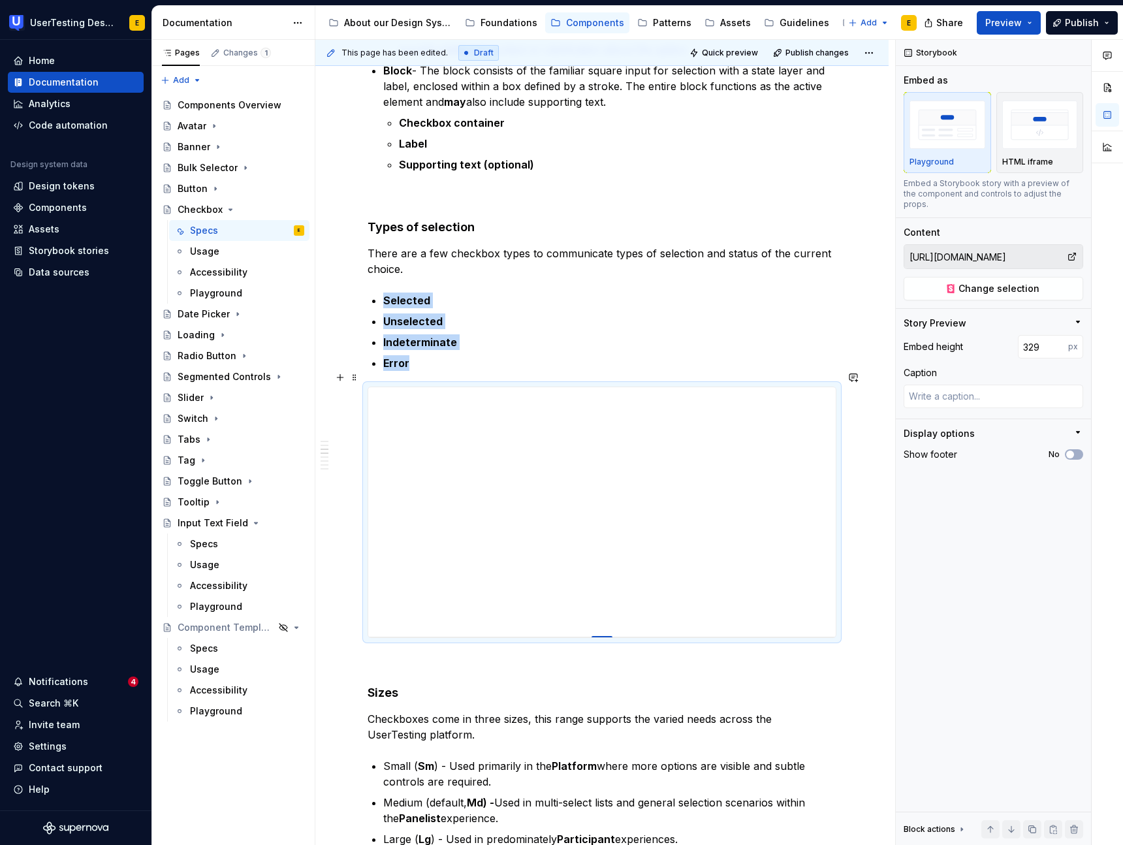
type textarea "*"
type input "318"
type textarea "*"
type input "308"
type textarea "*"
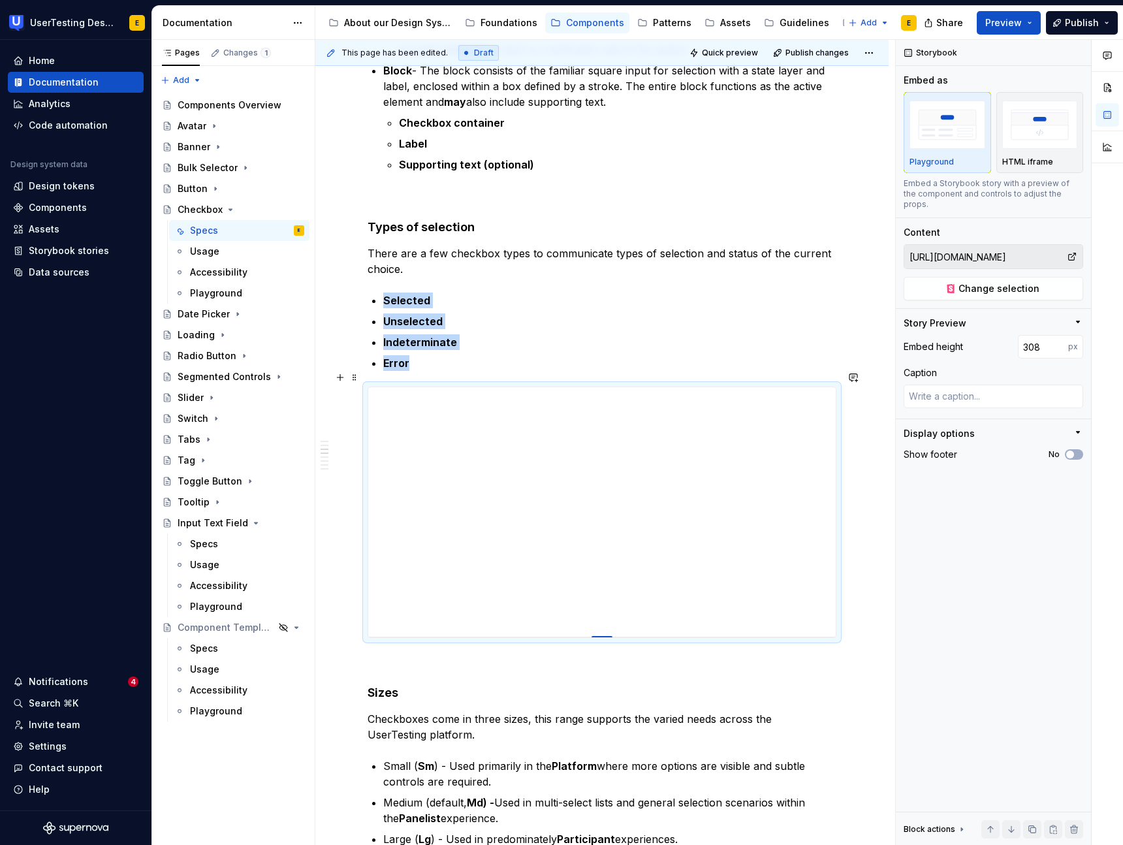
type input "299"
type textarea "*"
type input "290"
type textarea "*"
type input "282"
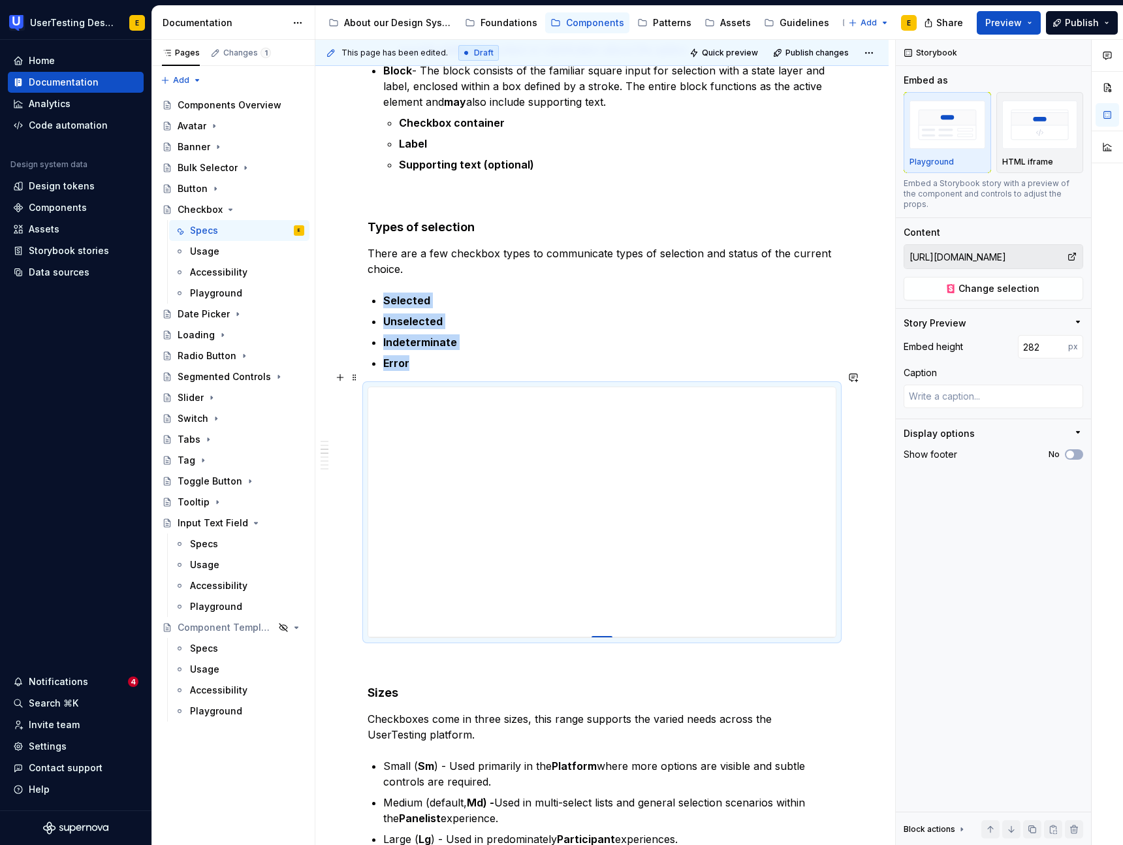
type textarea "*"
type input "275"
type textarea "*"
type input "270"
type textarea "*"
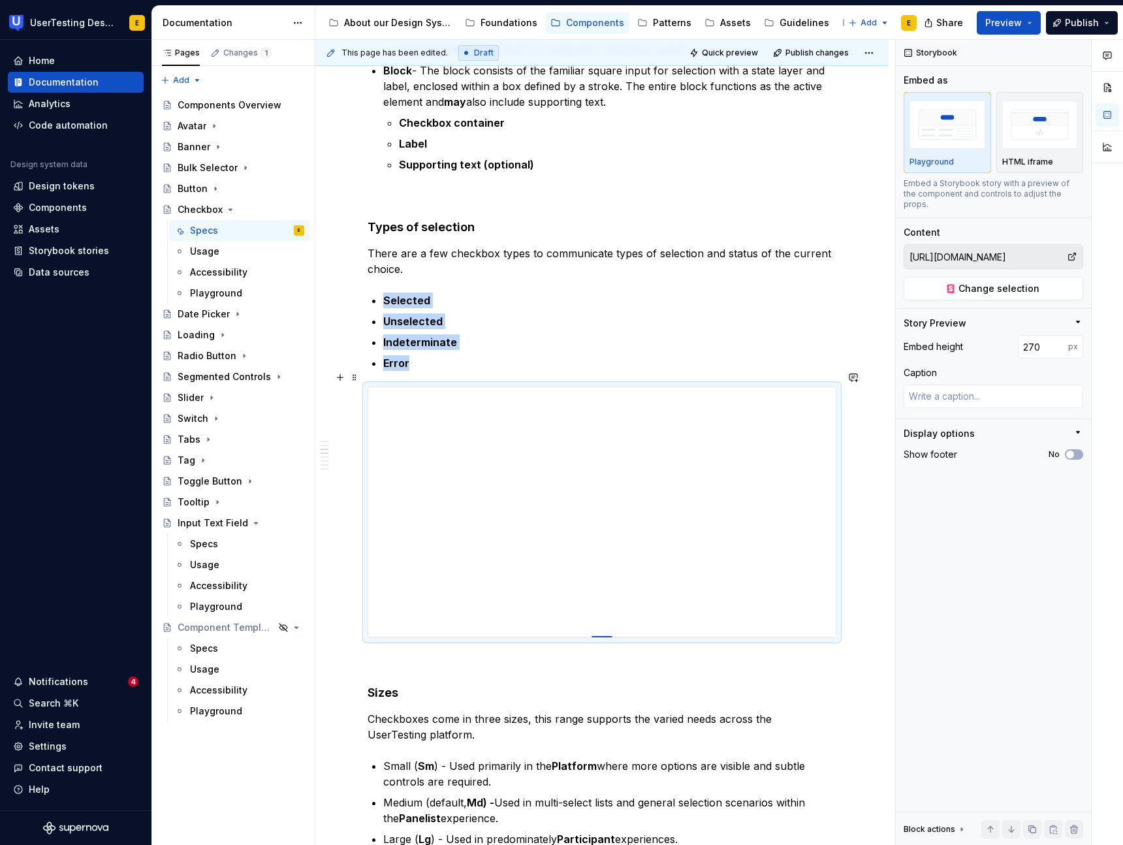
type input "264"
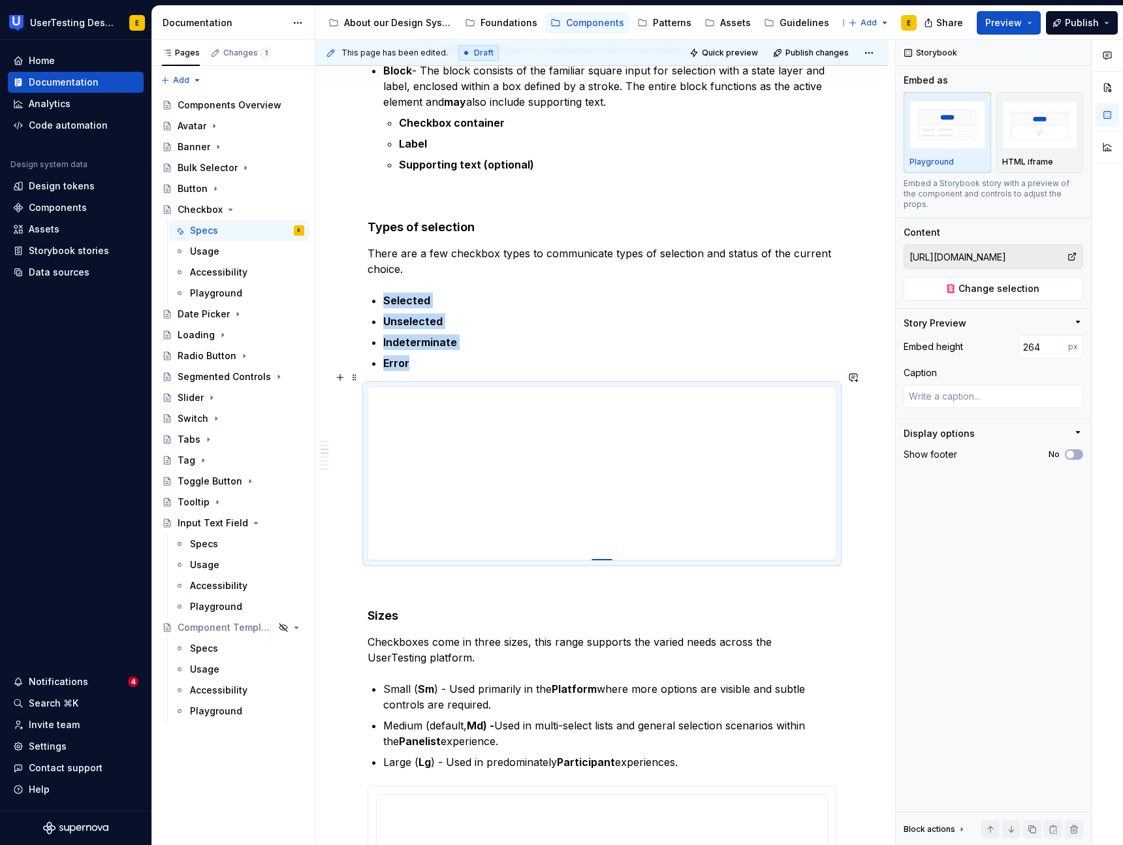
type textarea "*"
type input "259"
type textarea "*"
type input "253"
type textarea "*"
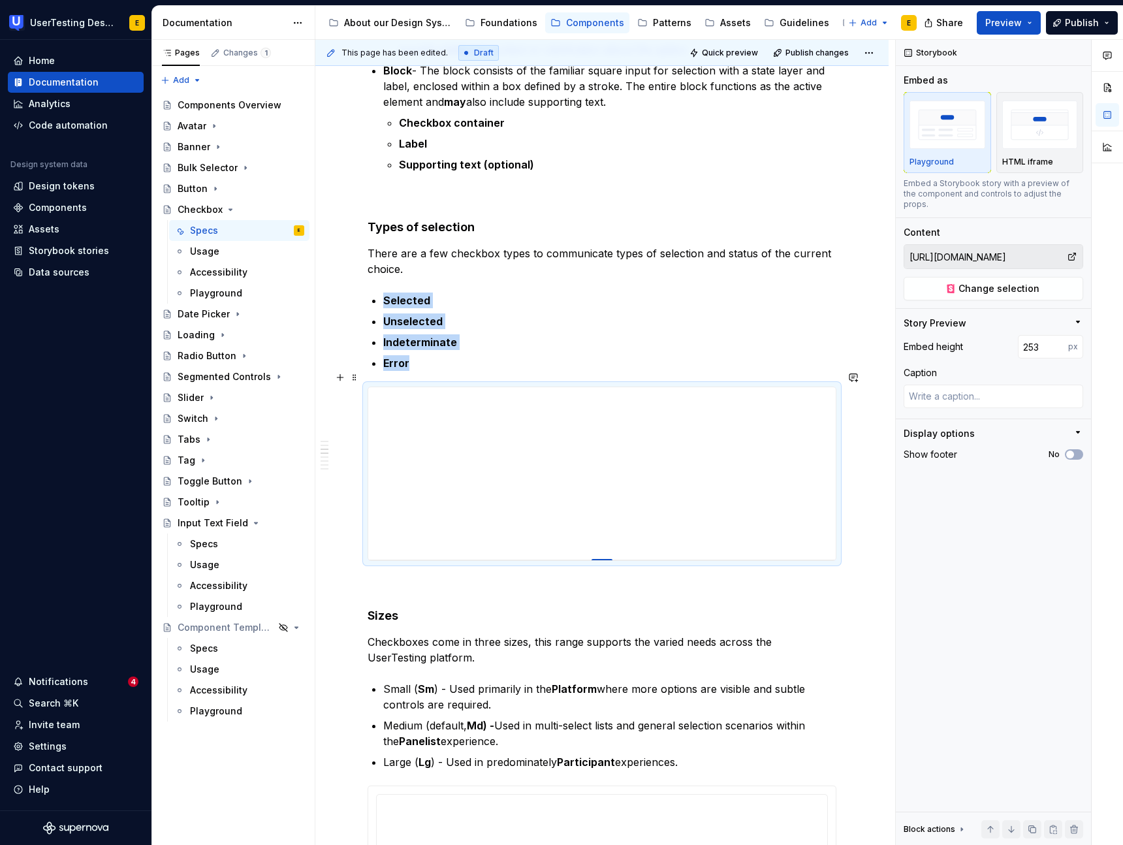
type input "247"
type textarea "*"
type input "241"
type textarea "*"
type input "236"
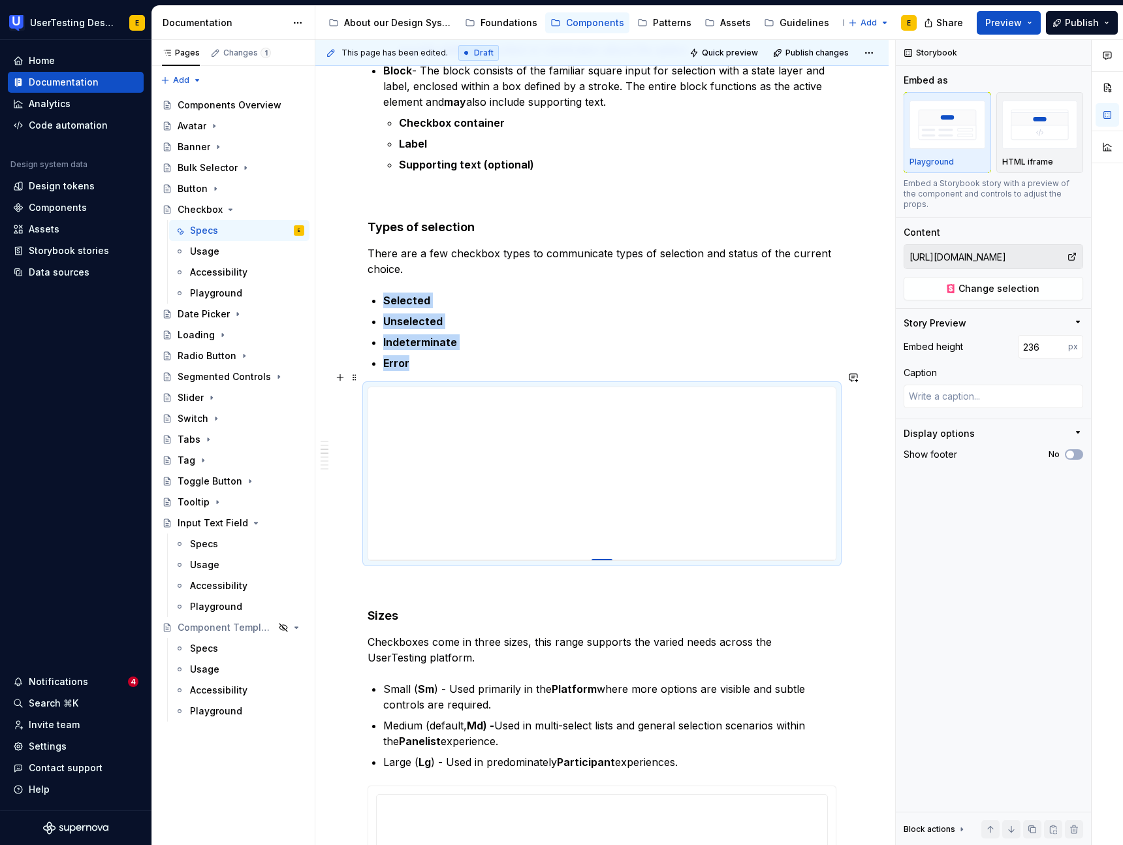
type textarea "*"
type input "231"
type textarea "*"
type input "226"
type textarea "*"
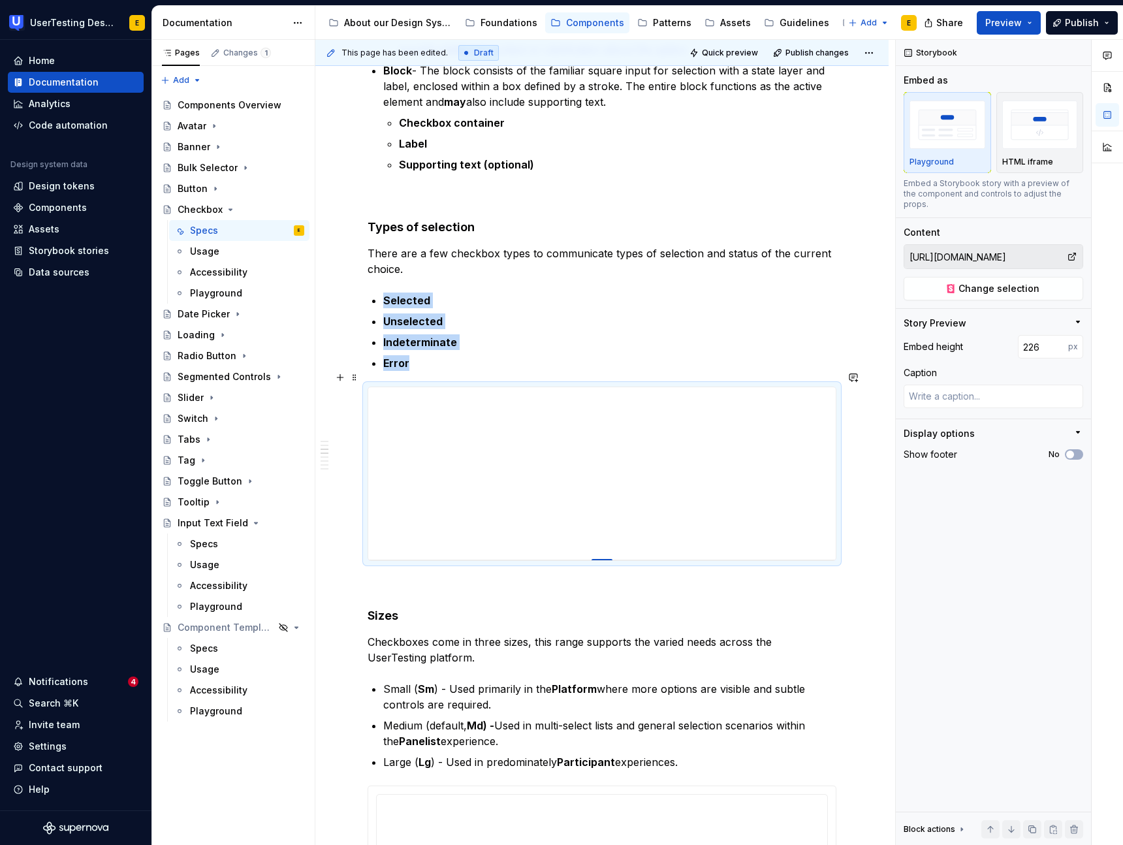
type input "221"
type textarea "*"
type input "217"
type textarea "*"
type input "214"
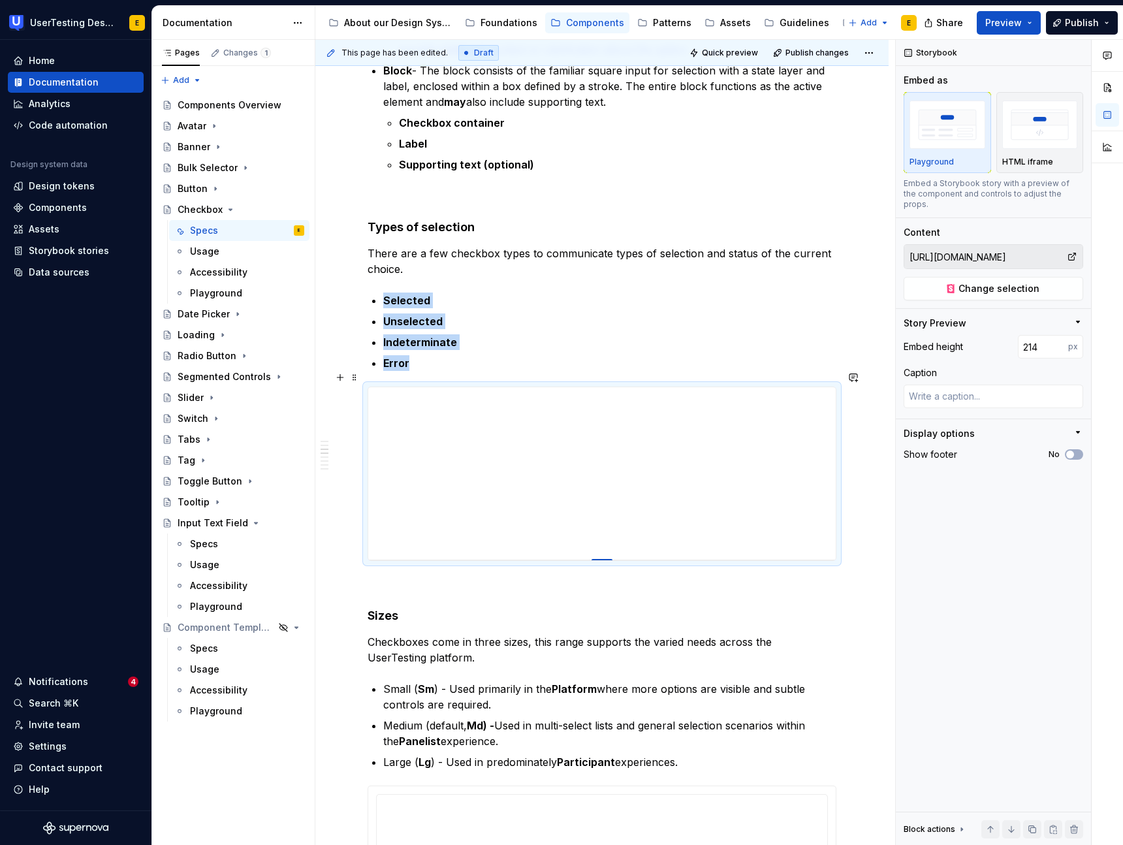
type textarea "*"
type input "211"
type textarea "*"
type input "209"
type textarea "*"
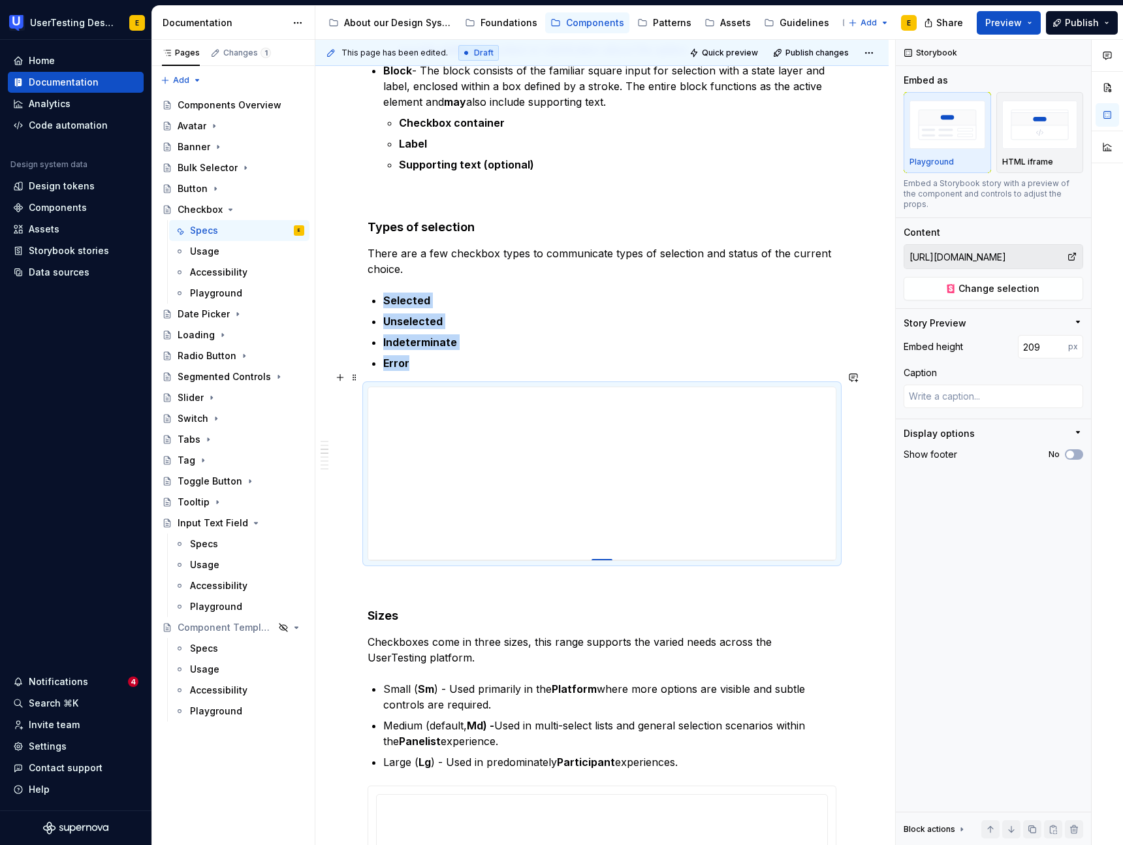
type input "208"
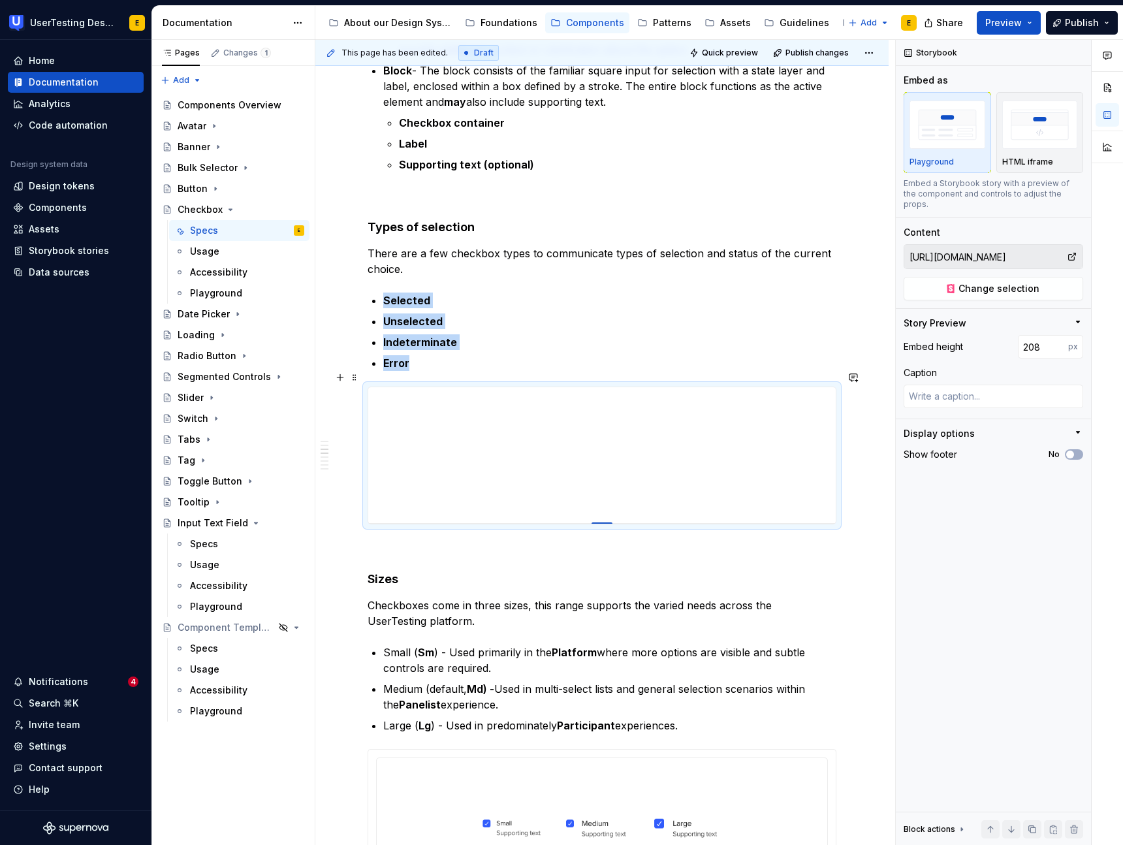
type textarea "*"
type input "207"
type textarea "*"
type input "206"
type textarea "*"
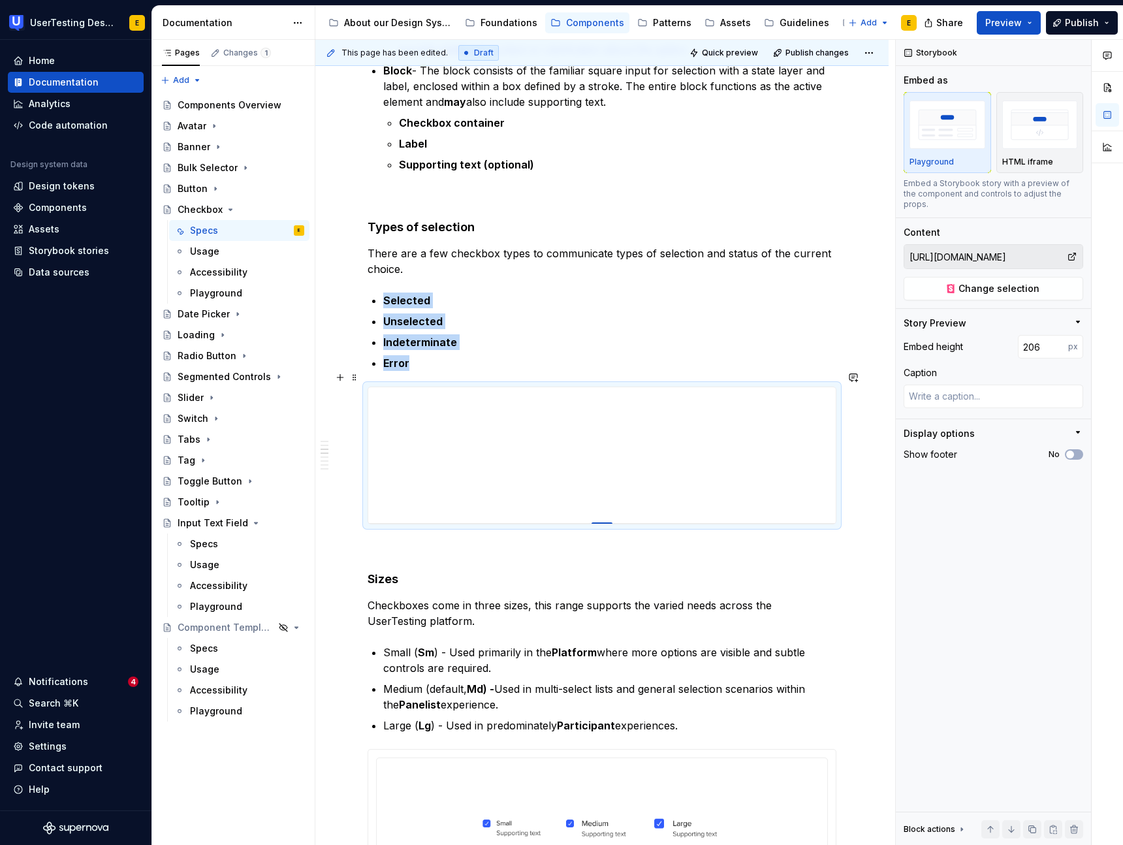
type input "205"
type textarea "*"
type input "204"
type textarea "*"
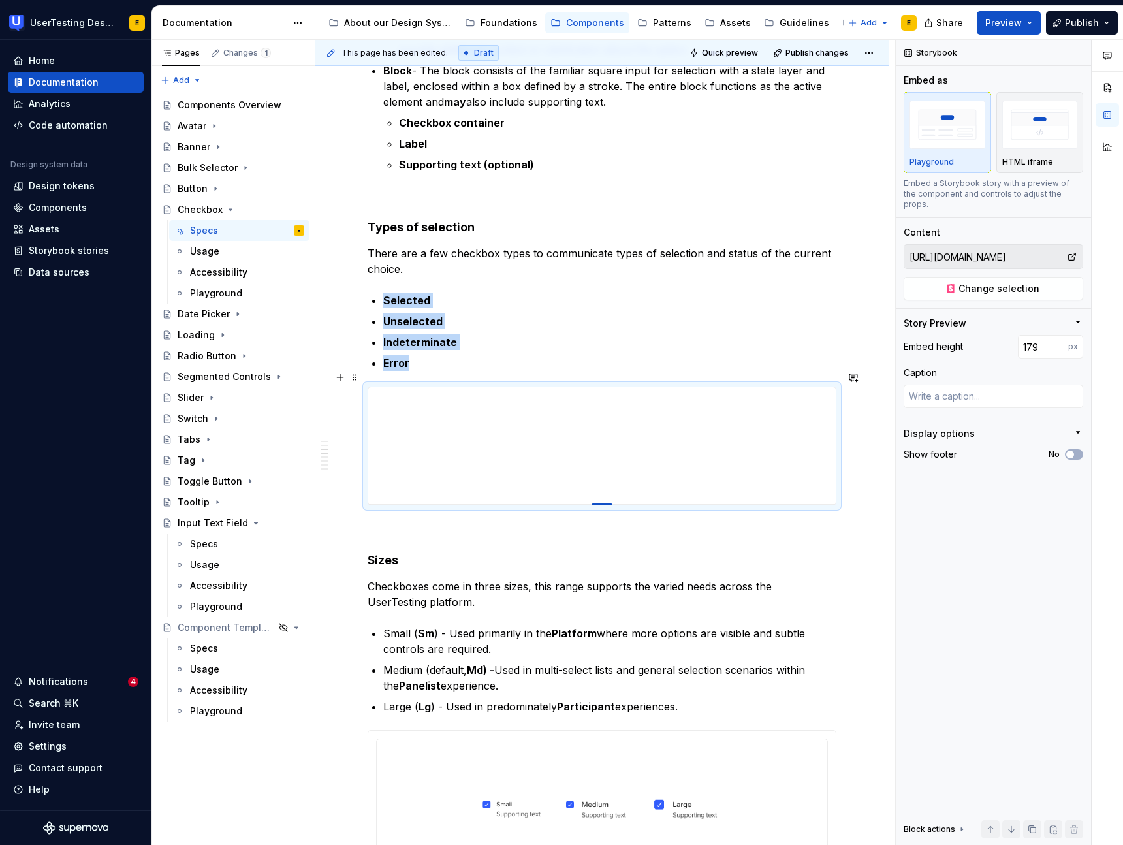
drag, startPoint x: 604, startPoint y: 631, endPoint x: 605, endPoint y: 488, distance: 142.9
click at [605, 503] on div at bounding box center [601, 504] width 21 height 3
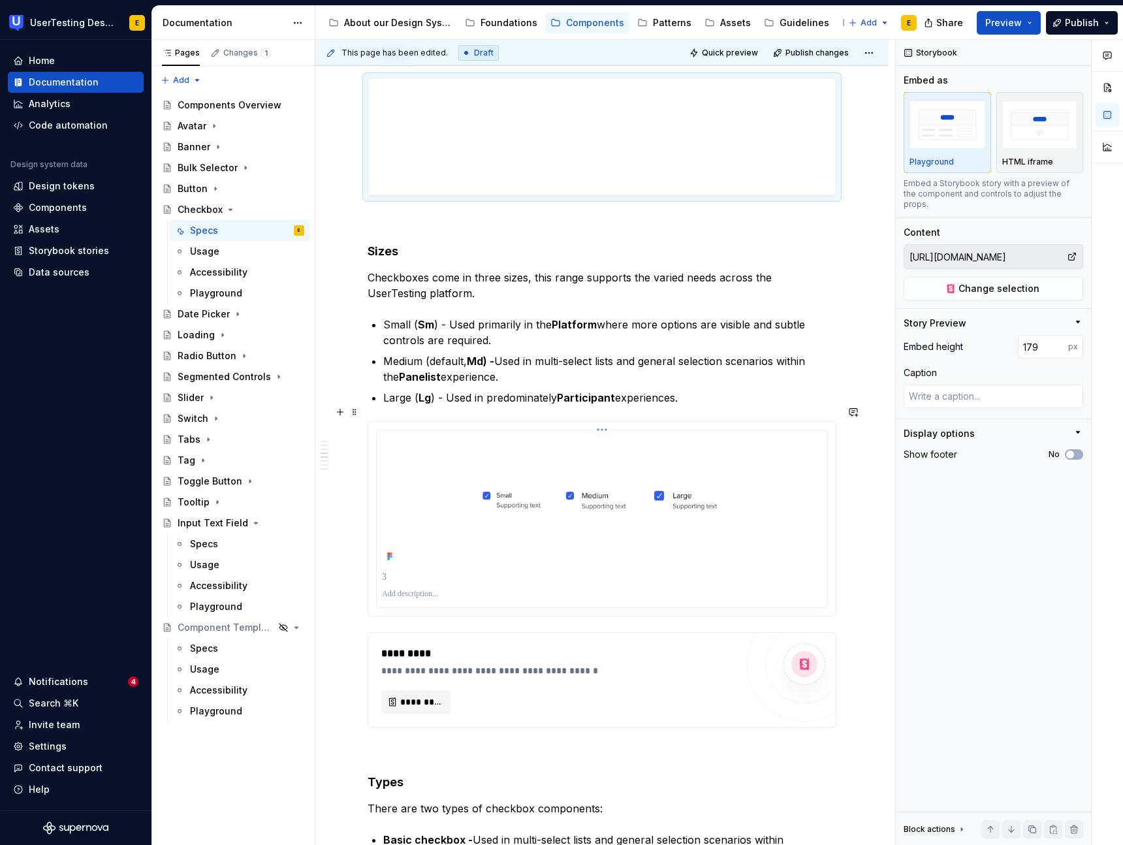
scroll to position [1188, 0]
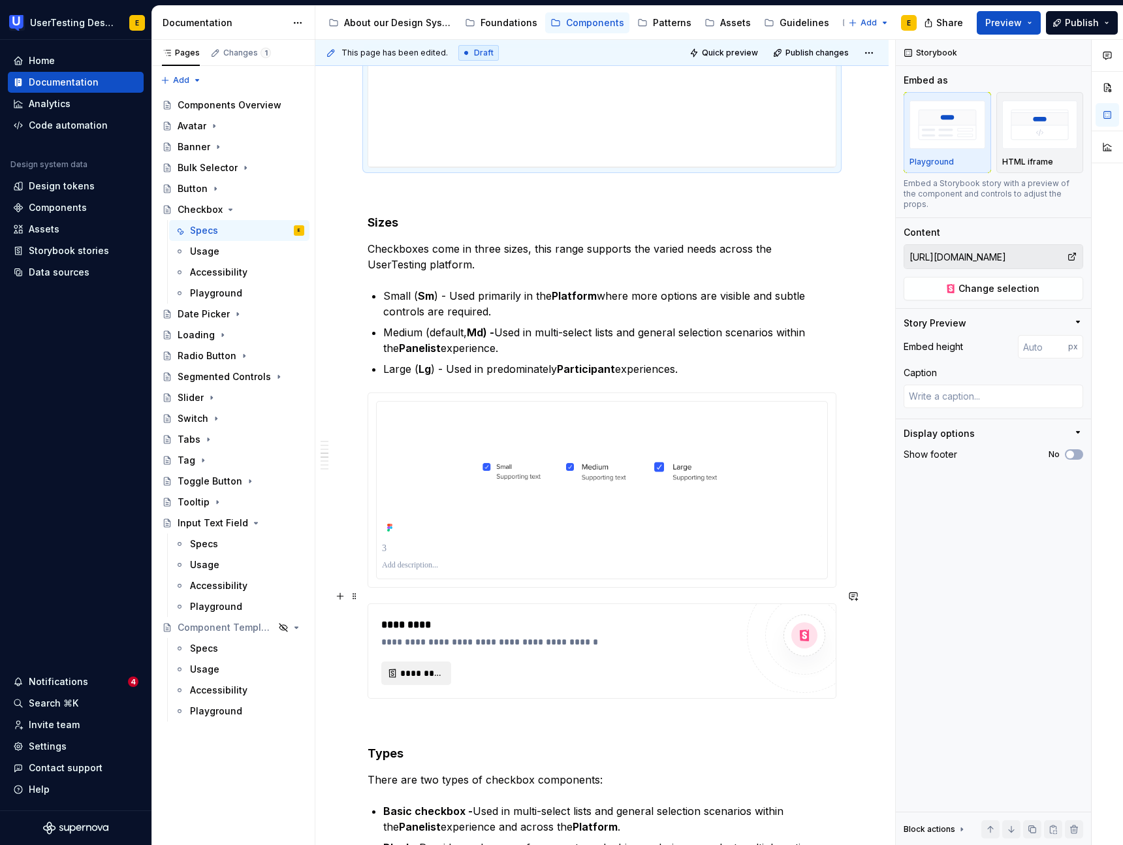
click at [418, 666] on span "*********" at bounding box center [421, 672] width 42 height 13
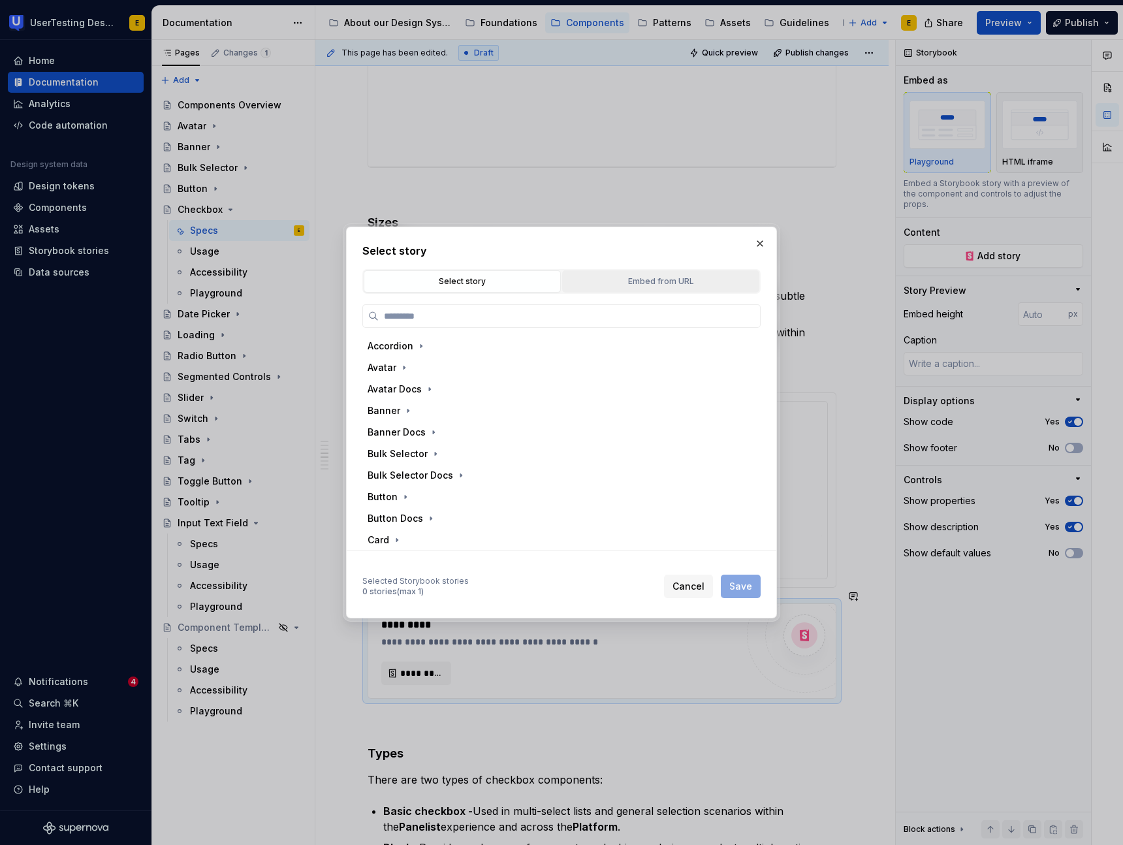
click at [642, 275] on div "Embed from URL" at bounding box center [660, 281] width 188 height 13
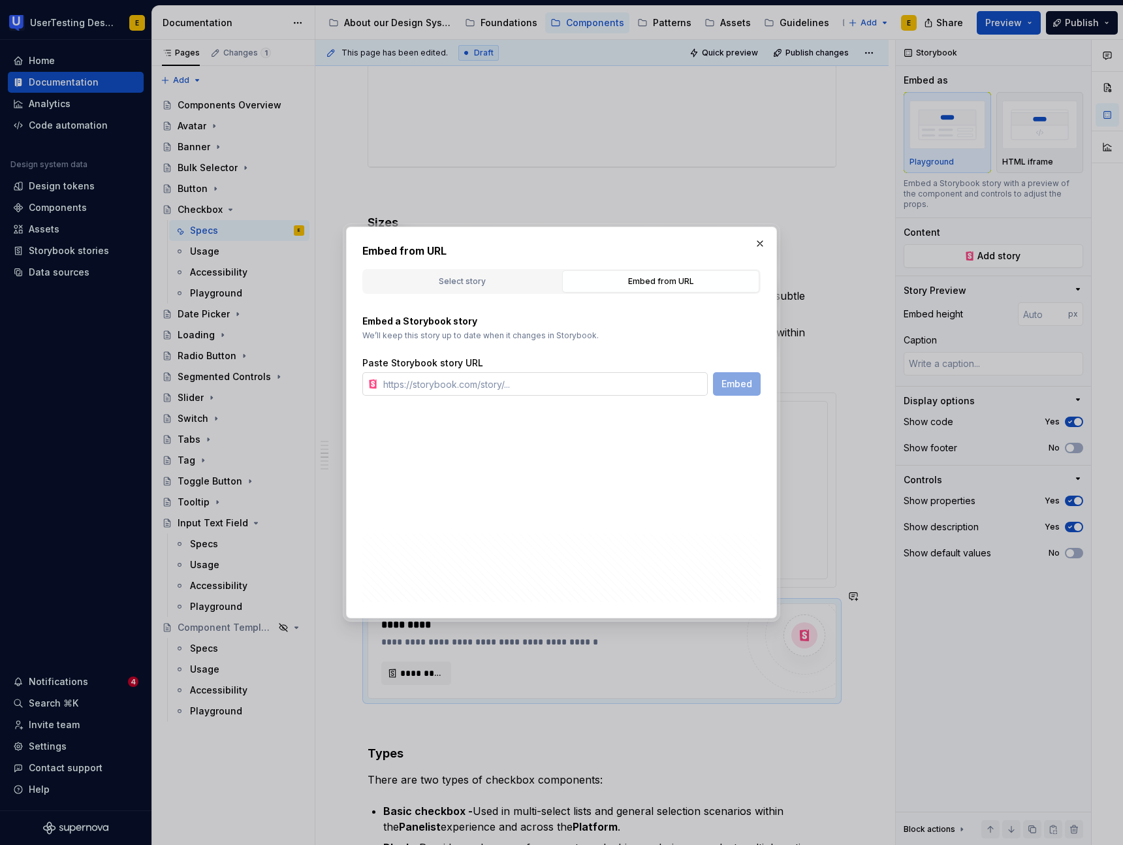
click at [416, 380] on input "text" at bounding box center [543, 383] width 330 height 23
paste input "[URL][DOMAIN_NAME]"
click at [739, 385] on span "Embed" at bounding box center [736, 383] width 31 height 13
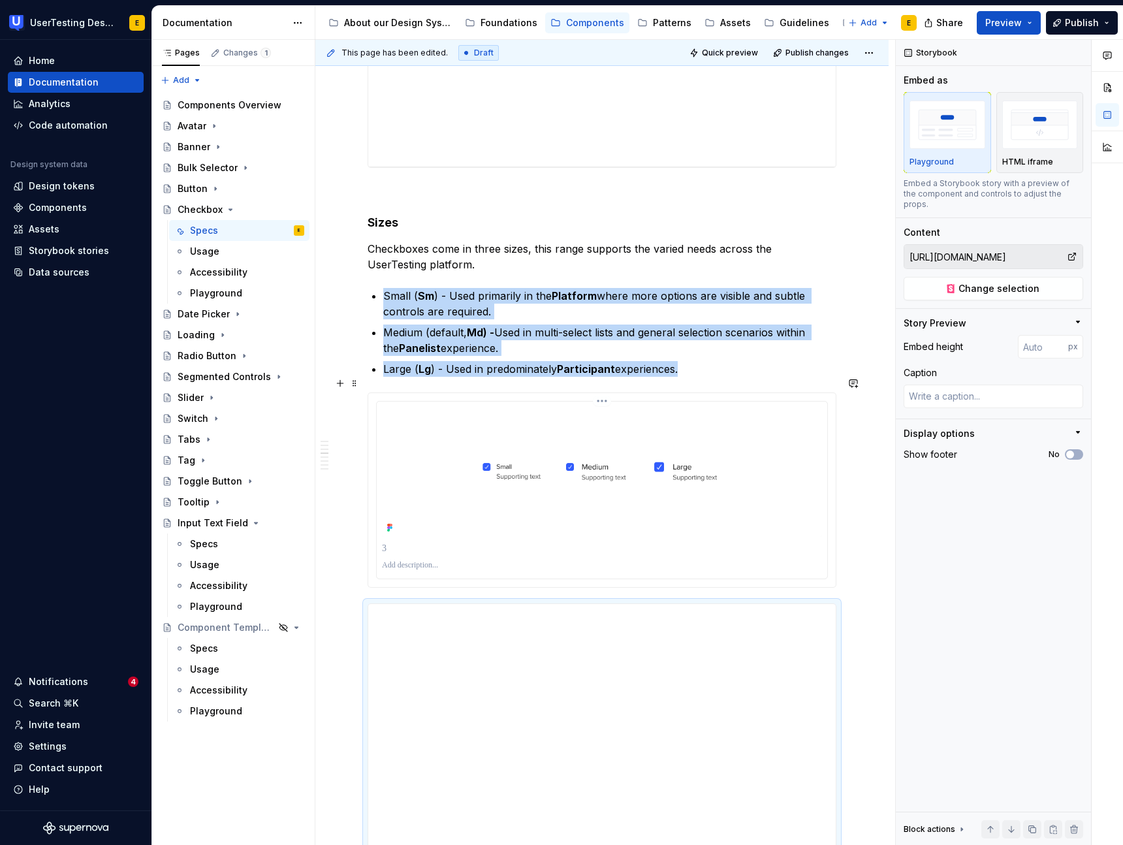
click at [588, 481] on img at bounding box center [602, 472] width 440 height 130
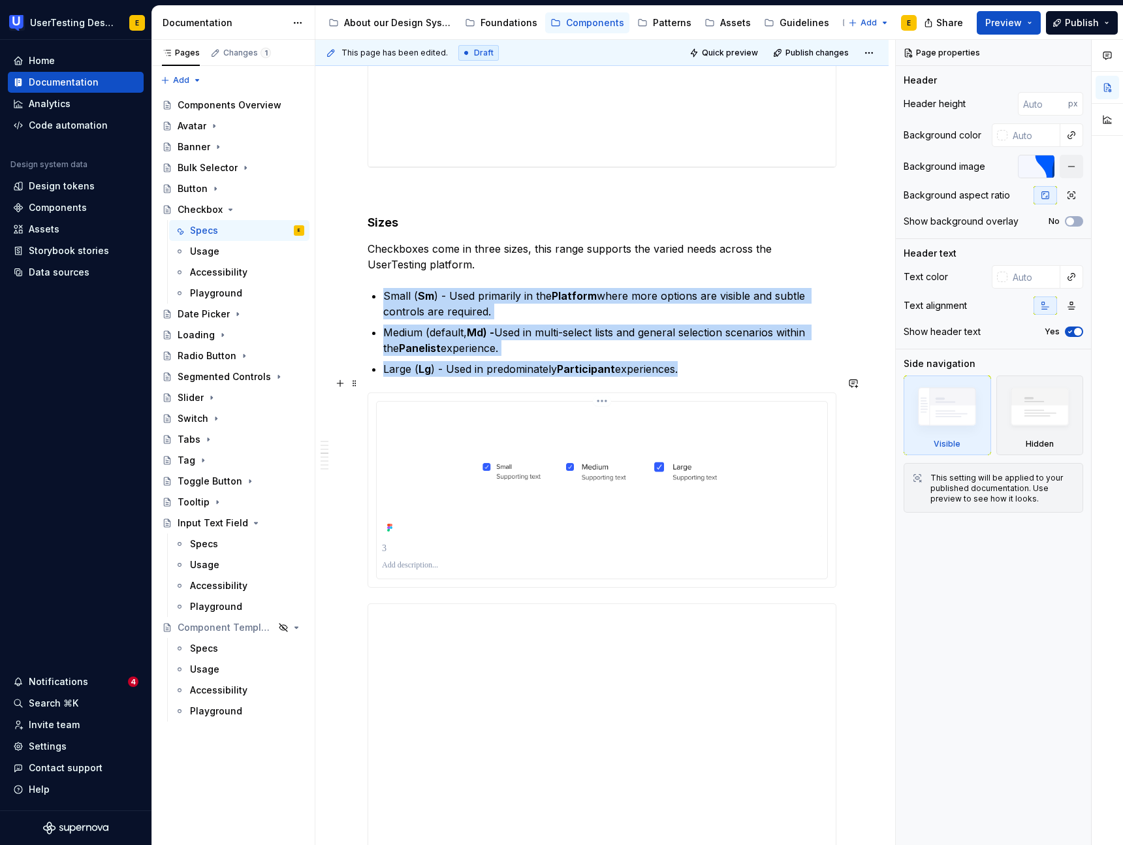
click at [640, 467] on img at bounding box center [602, 472] width 440 height 130
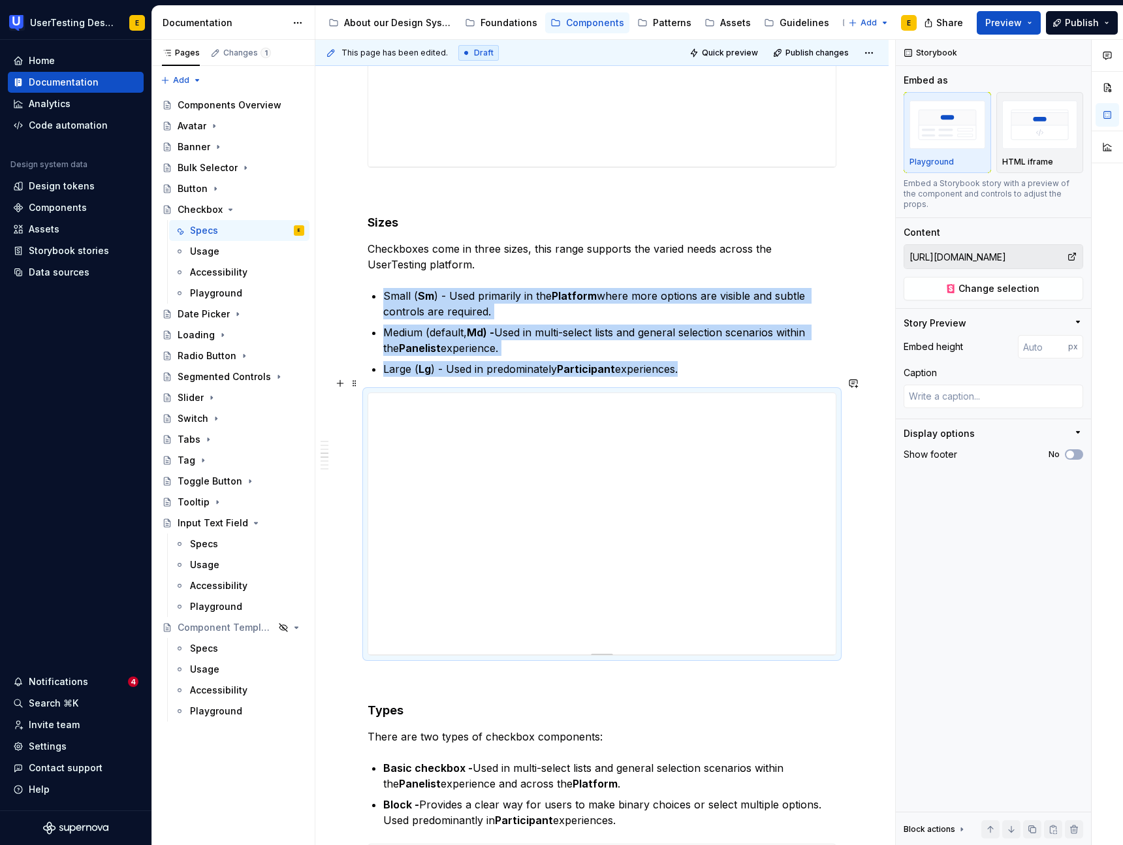
click at [601, 651] on div at bounding box center [601, 652] width 91 height 3
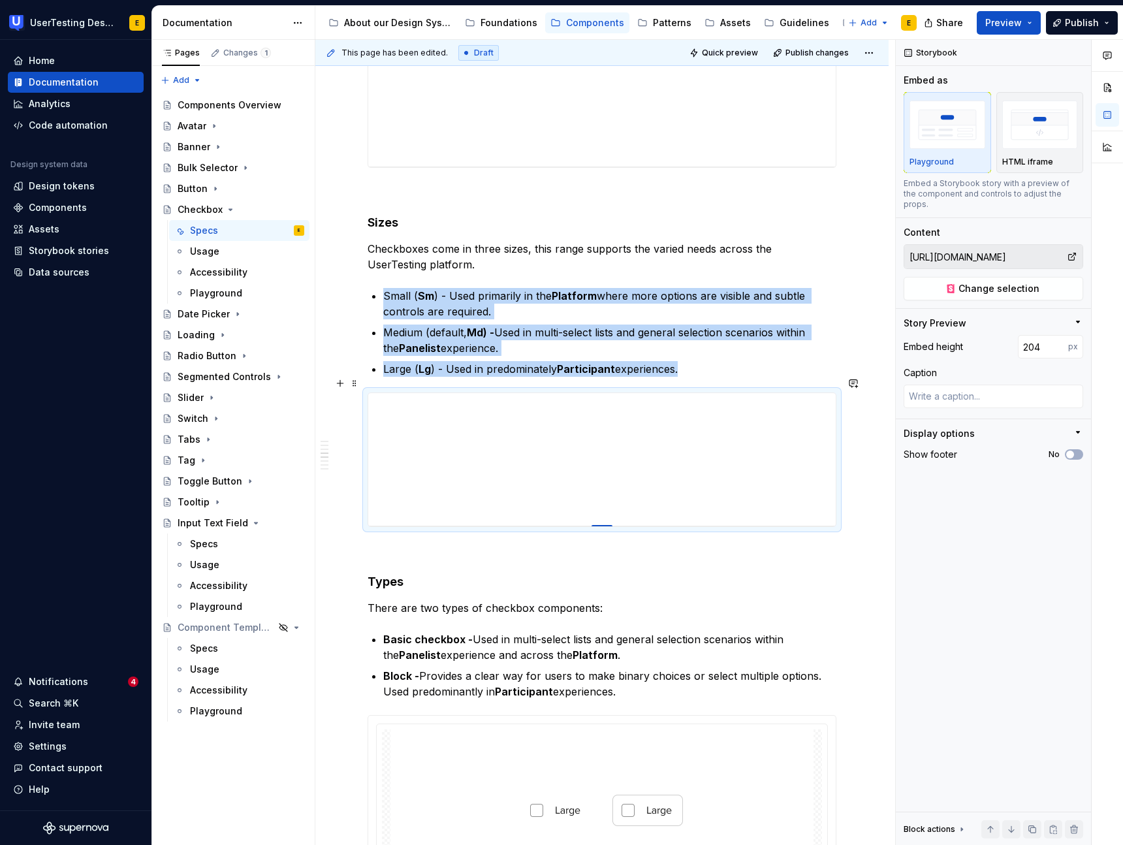
drag, startPoint x: 601, startPoint y: 638, endPoint x: 608, endPoint y: 510, distance: 128.1
click at [608, 525] on div at bounding box center [601, 526] width 21 height 3
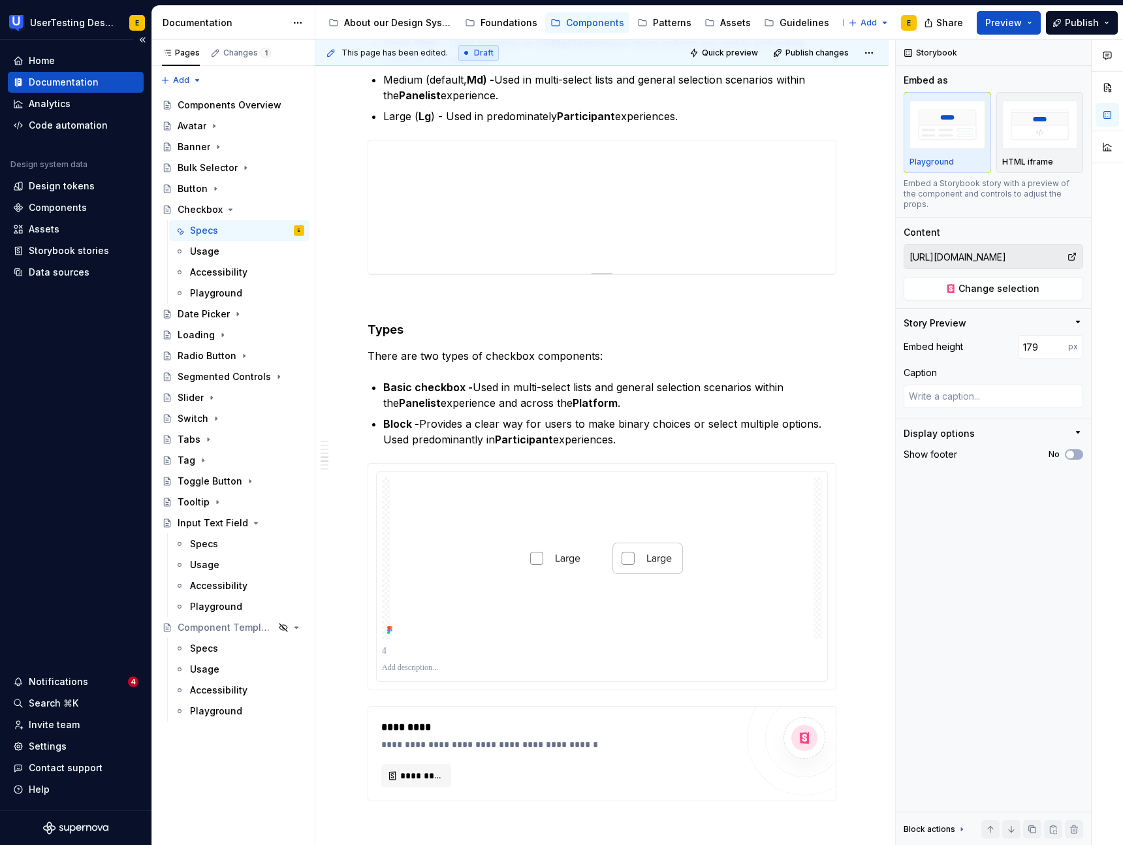
scroll to position [1499, 0]
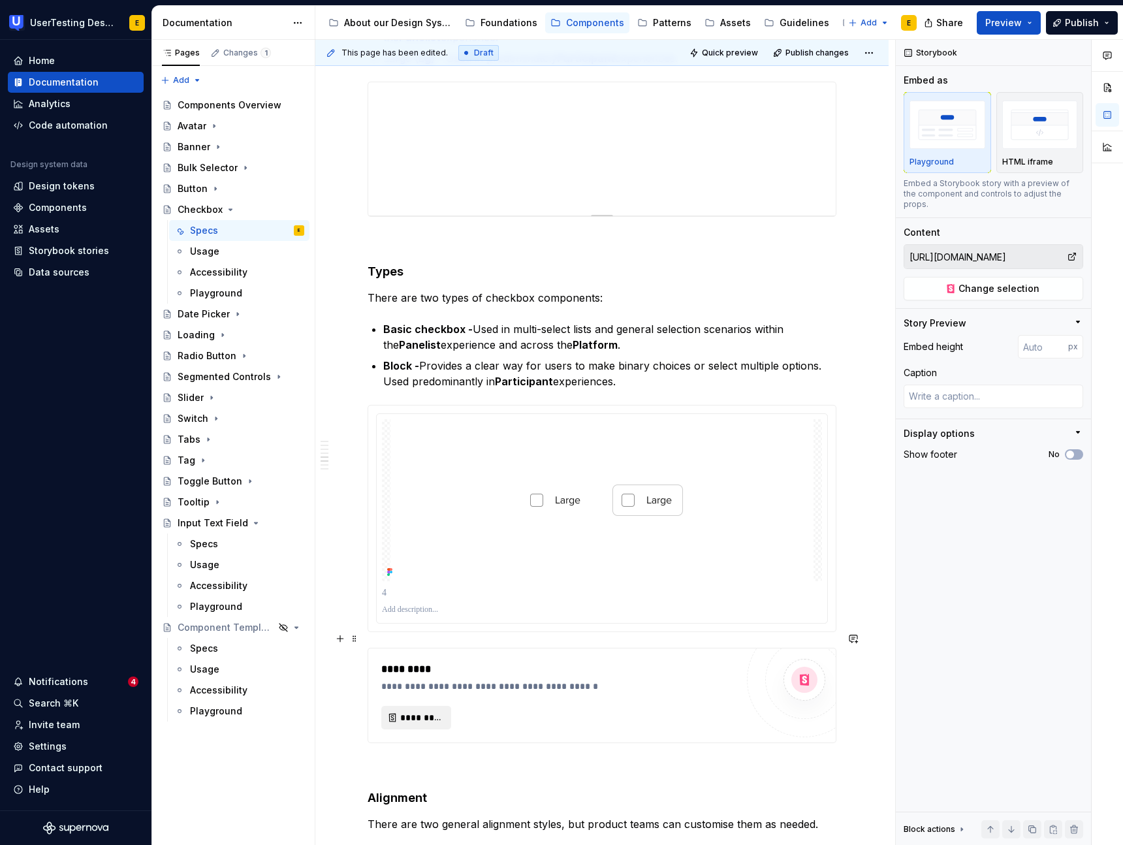
click at [418, 711] on span "*********" at bounding box center [421, 717] width 42 height 13
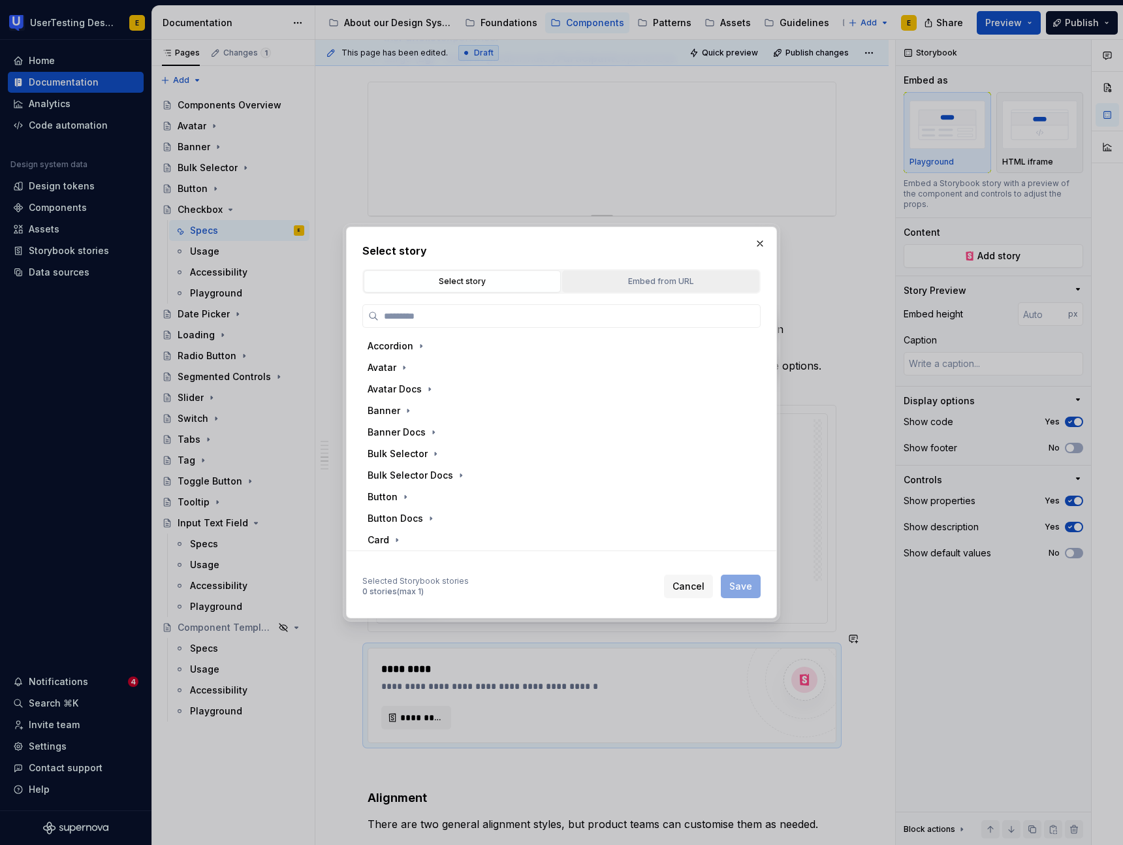
click at [688, 281] on div "Embed from URL" at bounding box center [660, 281] width 188 height 13
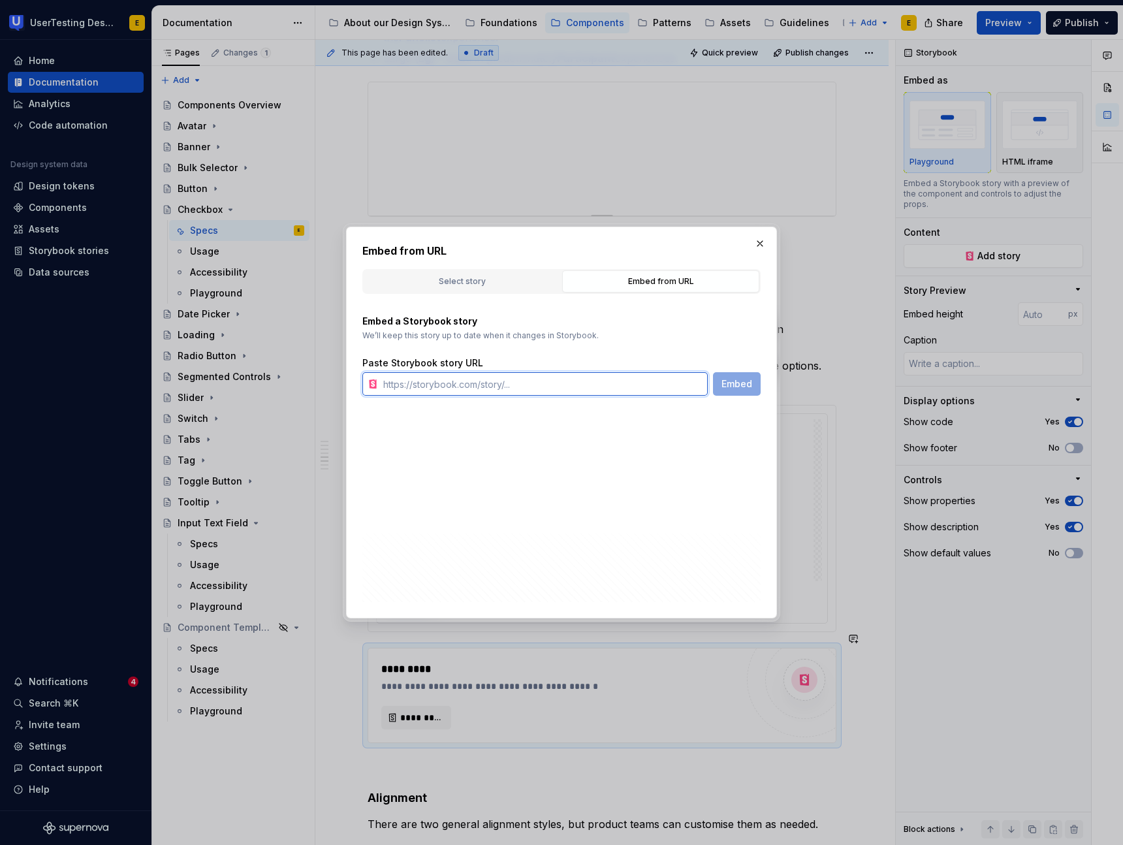
click at [580, 392] on input "text" at bounding box center [543, 383] width 330 height 23
paste input "[URL][DOMAIN_NAME]"
click at [741, 385] on span "Embed" at bounding box center [736, 383] width 31 height 13
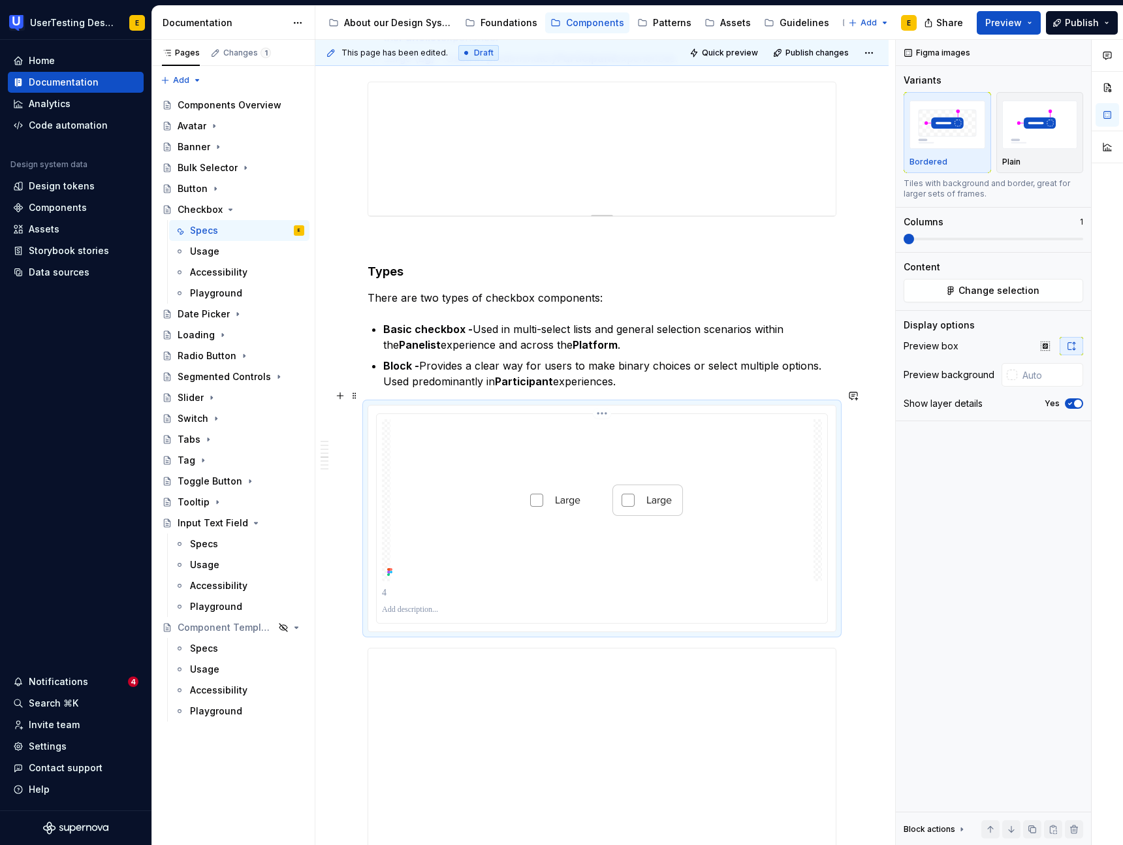
click at [588, 514] on img at bounding box center [601, 500] width 423 height 162
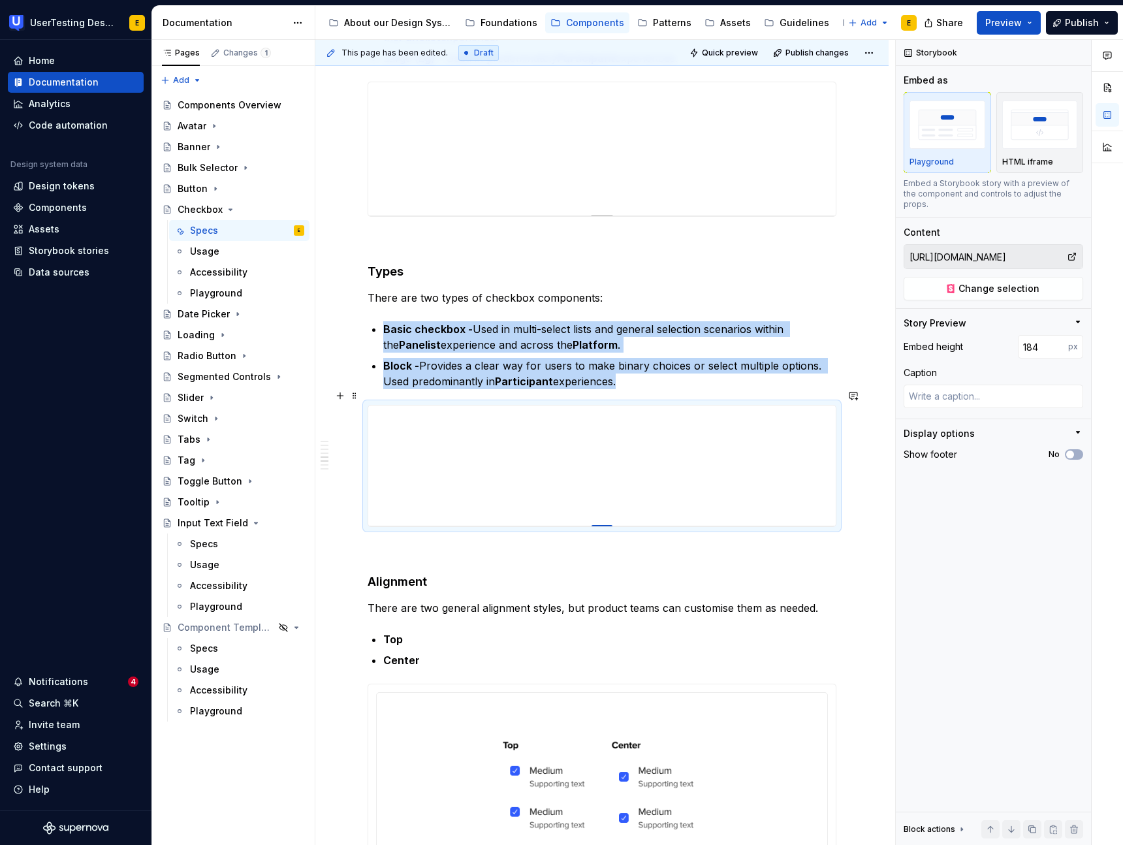
drag, startPoint x: 601, startPoint y: 650, endPoint x: 593, endPoint y: 510, distance: 140.5
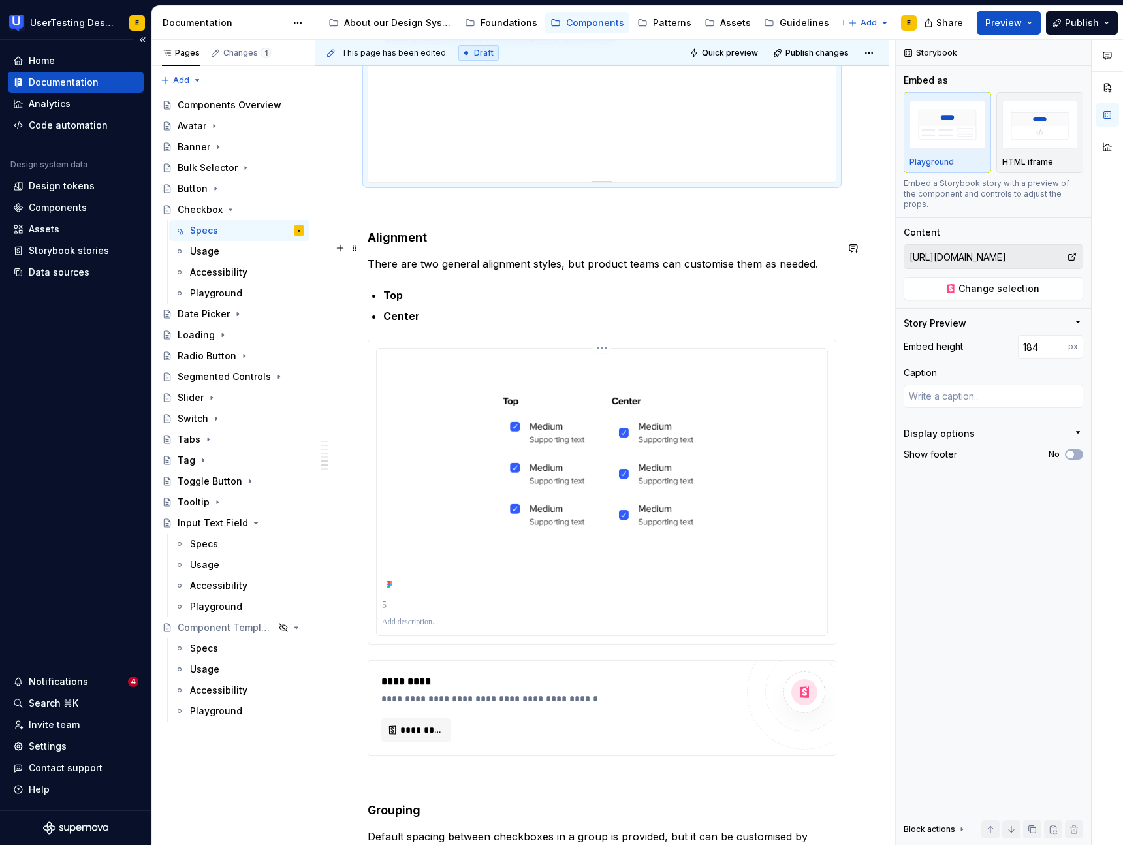
scroll to position [1851, 0]
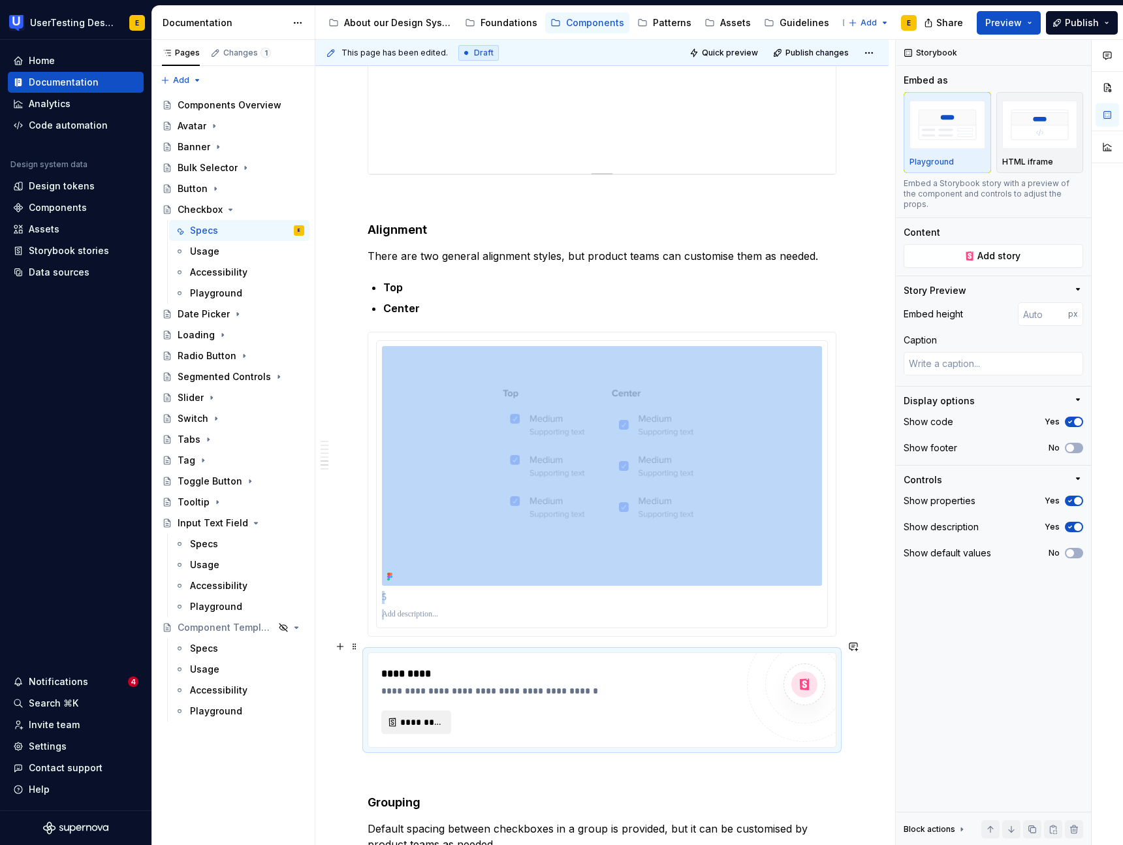
click at [430, 715] on span "*********" at bounding box center [421, 721] width 42 height 13
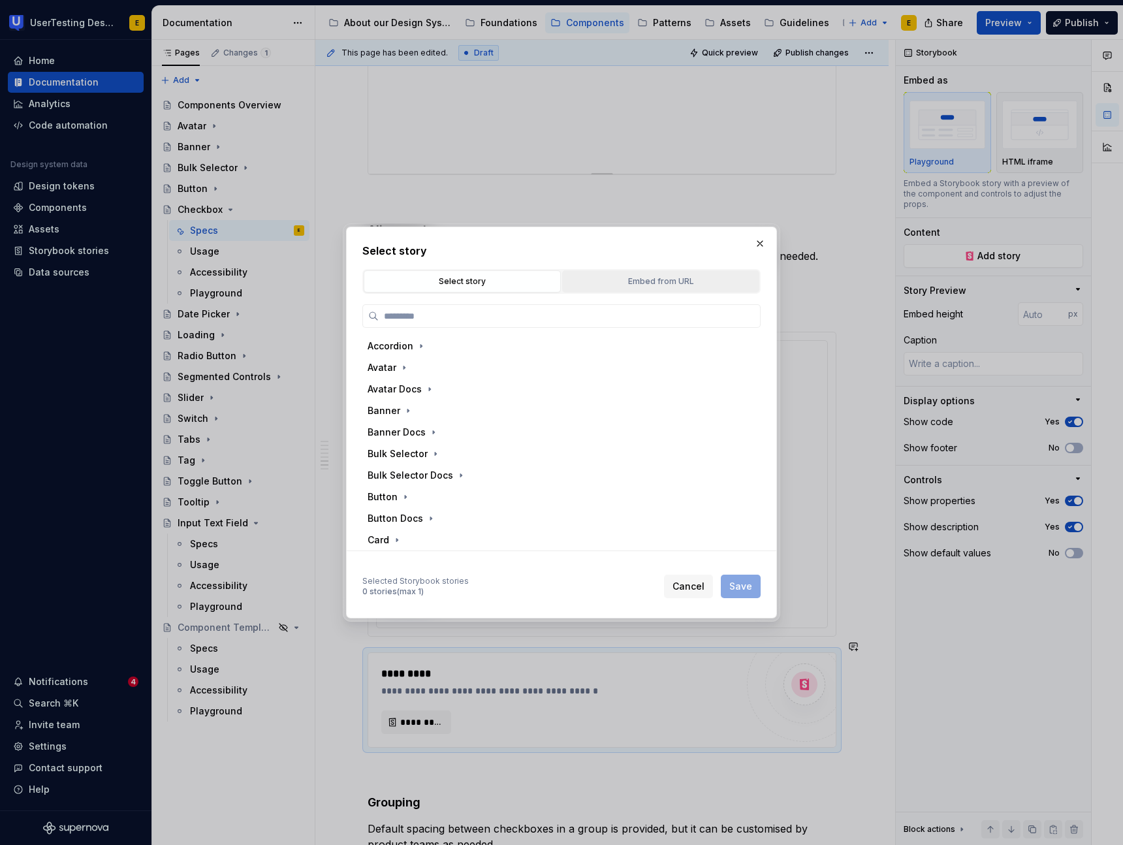
click at [668, 281] on div "Embed from URL" at bounding box center [660, 281] width 188 height 13
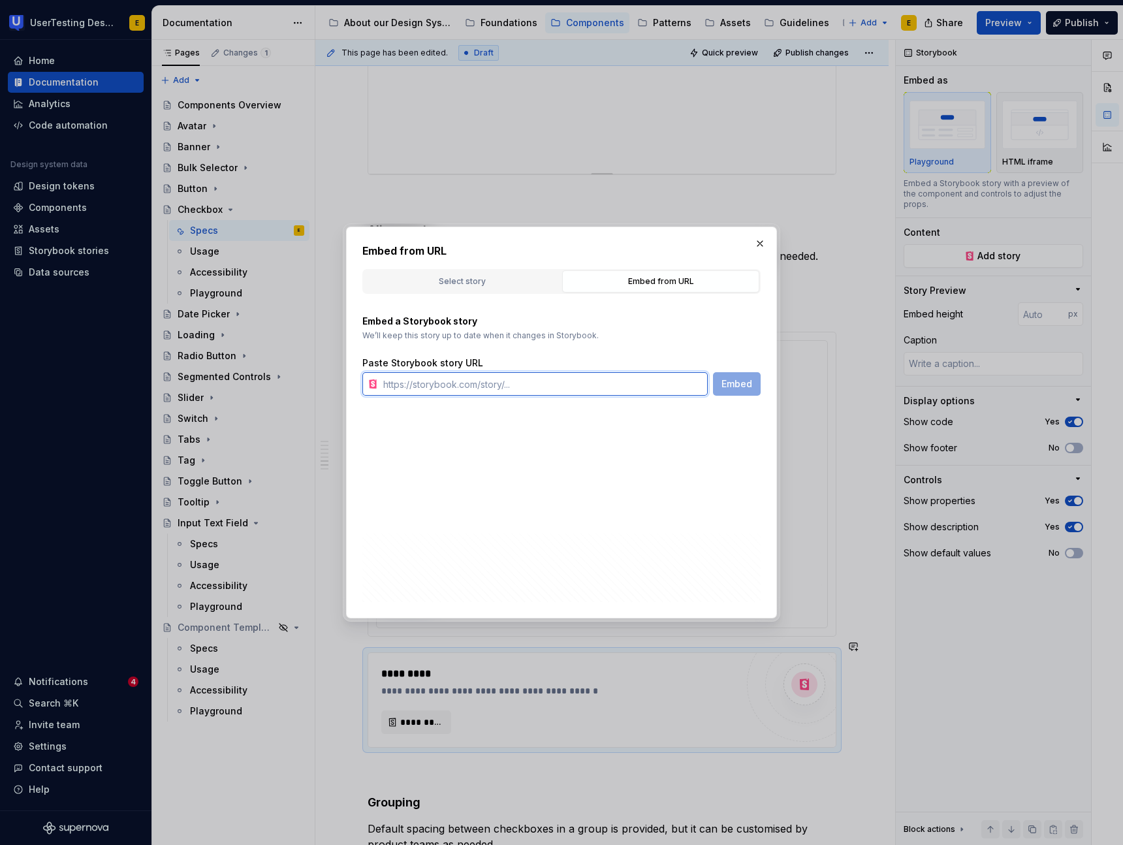
click at [441, 384] on input "text" at bounding box center [543, 383] width 330 height 23
paste input "[URL][DOMAIN_NAME]"
click at [745, 387] on span "Embed" at bounding box center [736, 383] width 31 height 13
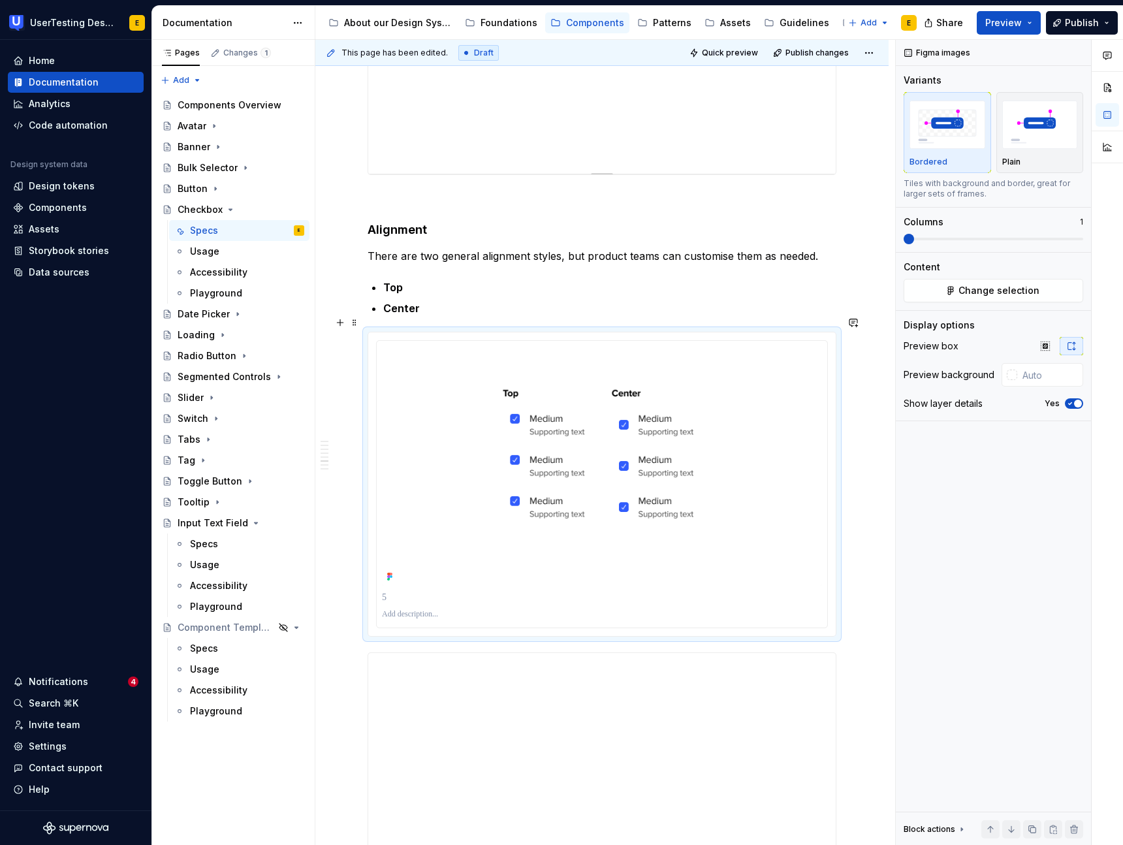
click at [527, 332] on div at bounding box center [601, 483] width 467 height 303
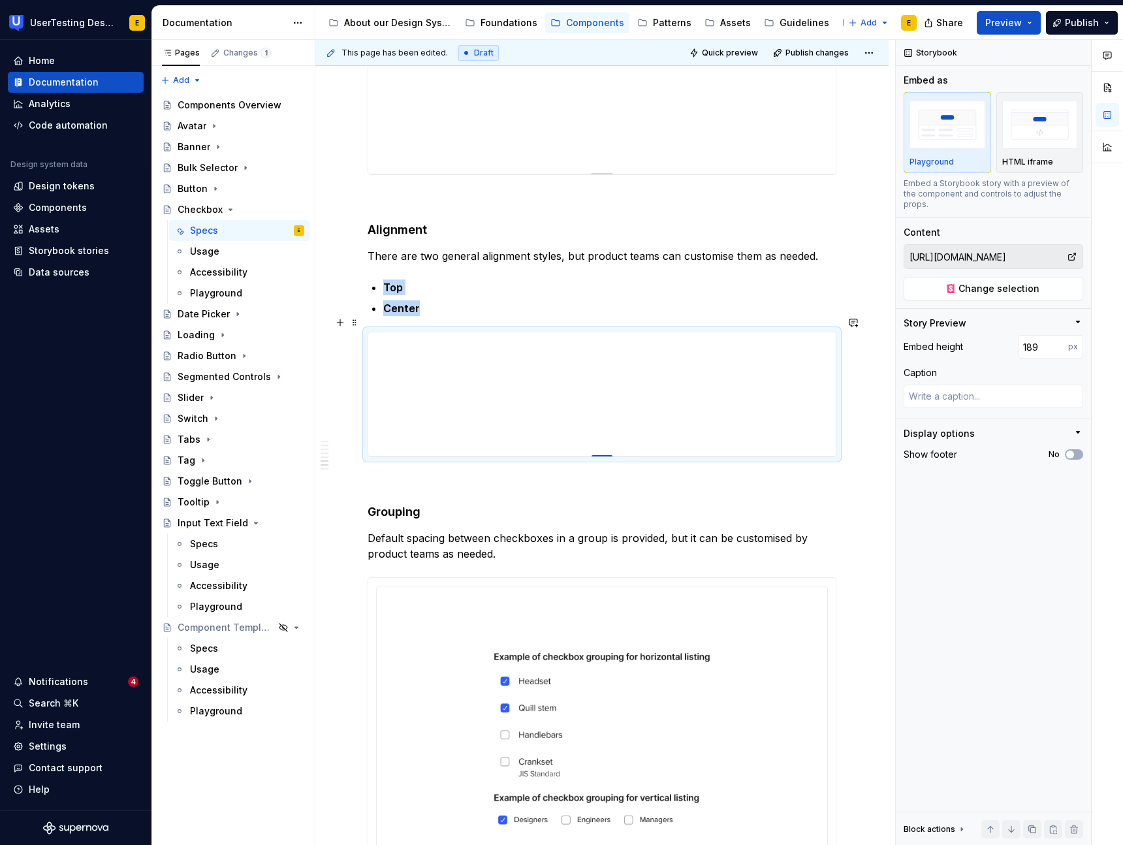
drag, startPoint x: 603, startPoint y: 576, endPoint x: 600, endPoint y: 440, distance: 136.4
click at [600, 455] on div at bounding box center [601, 456] width 21 height 3
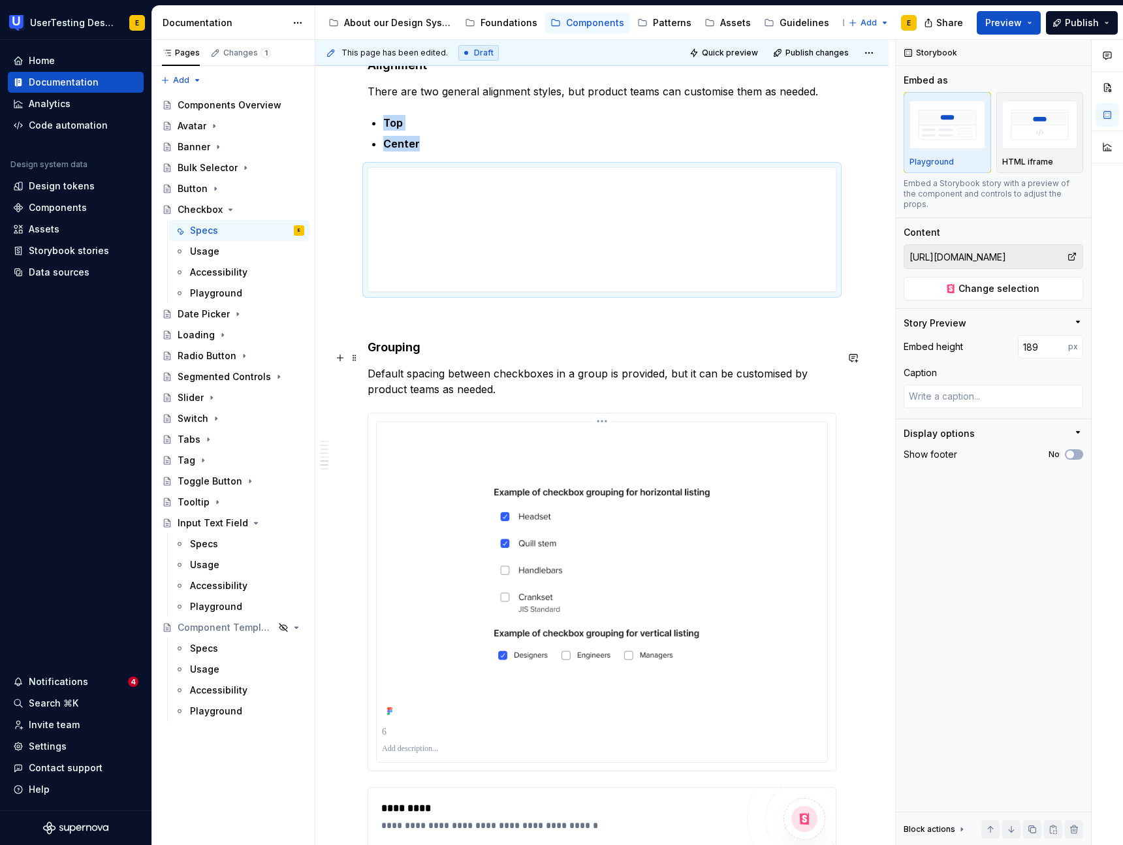
scroll to position [2017, 0]
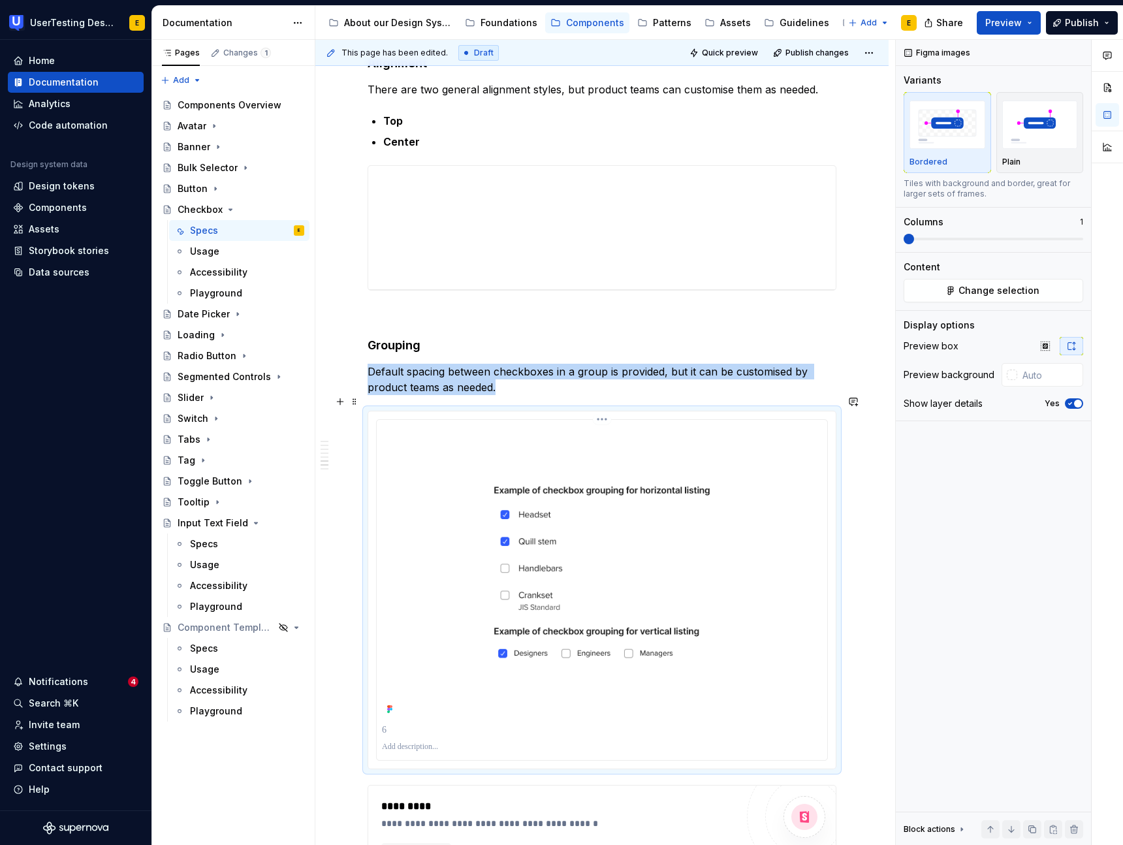
click at [615, 440] on img at bounding box center [602, 571] width 440 height 293
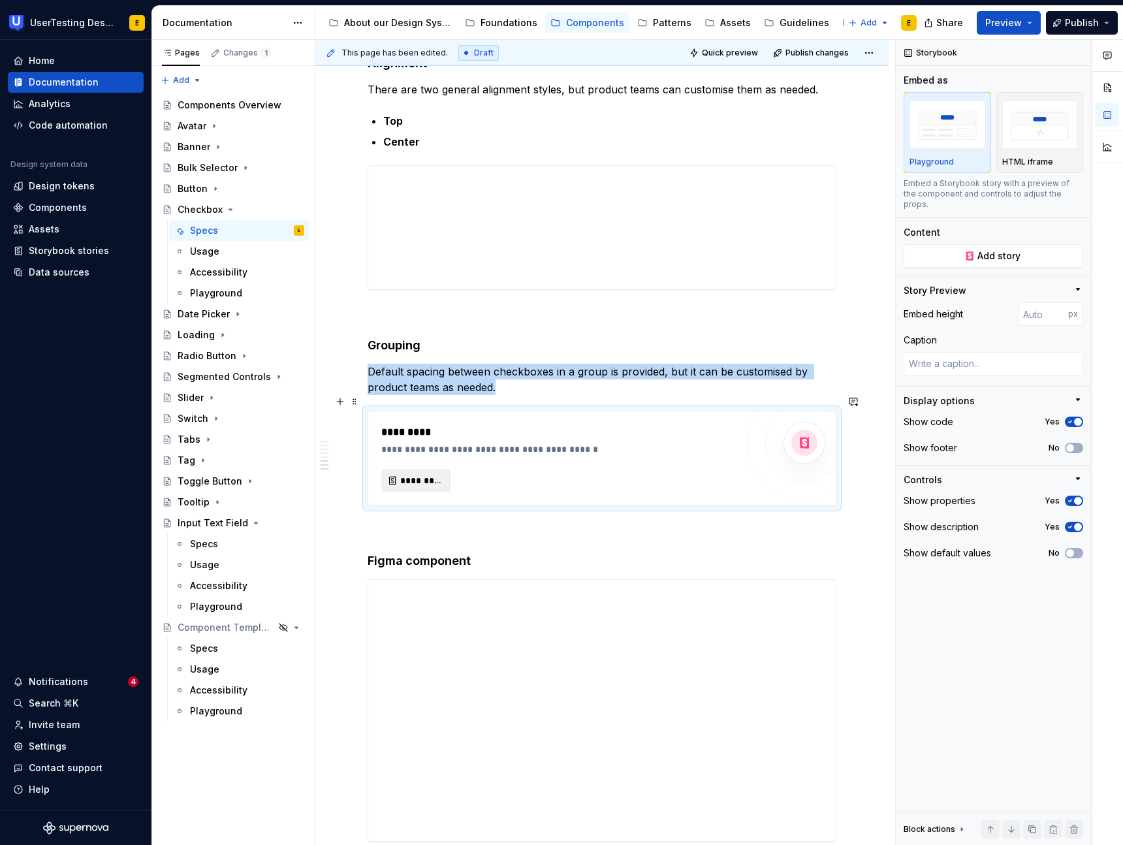
click at [413, 474] on span "*********" at bounding box center [421, 480] width 42 height 13
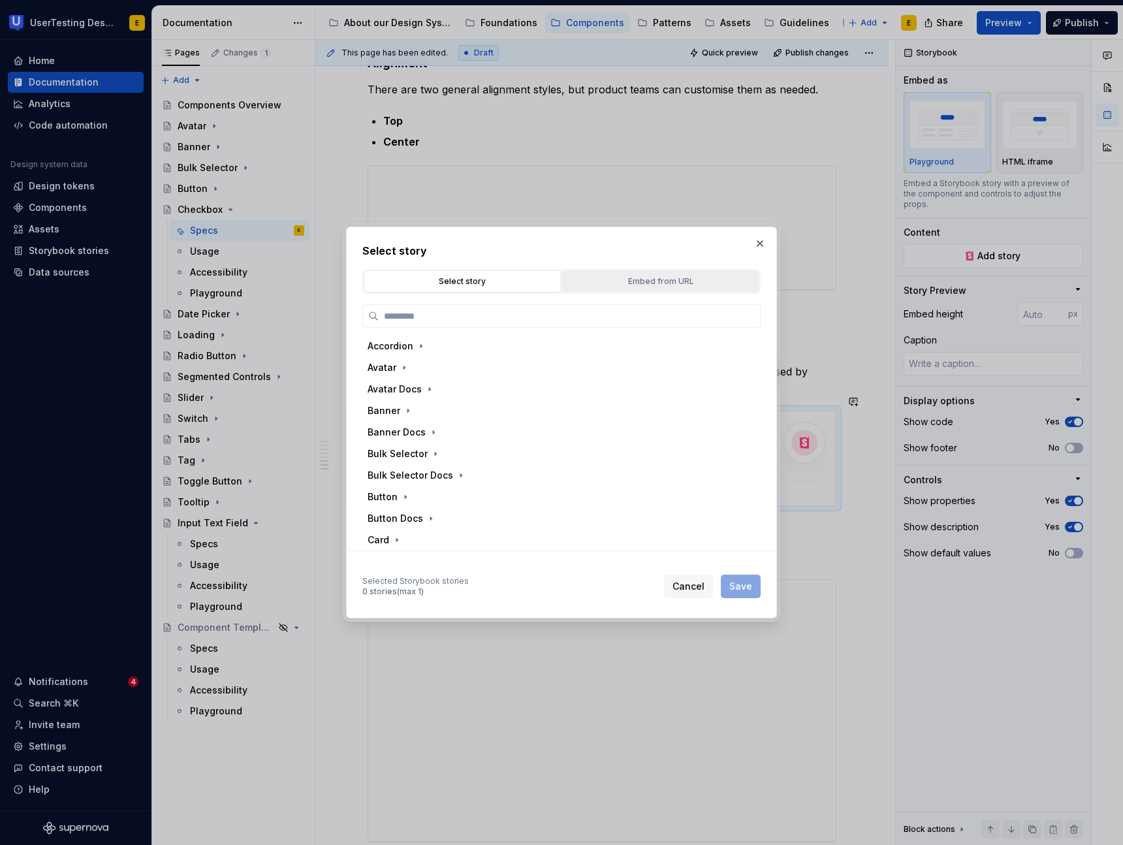
click at [660, 273] on button "Embed from URL" at bounding box center [660, 281] width 197 height 22
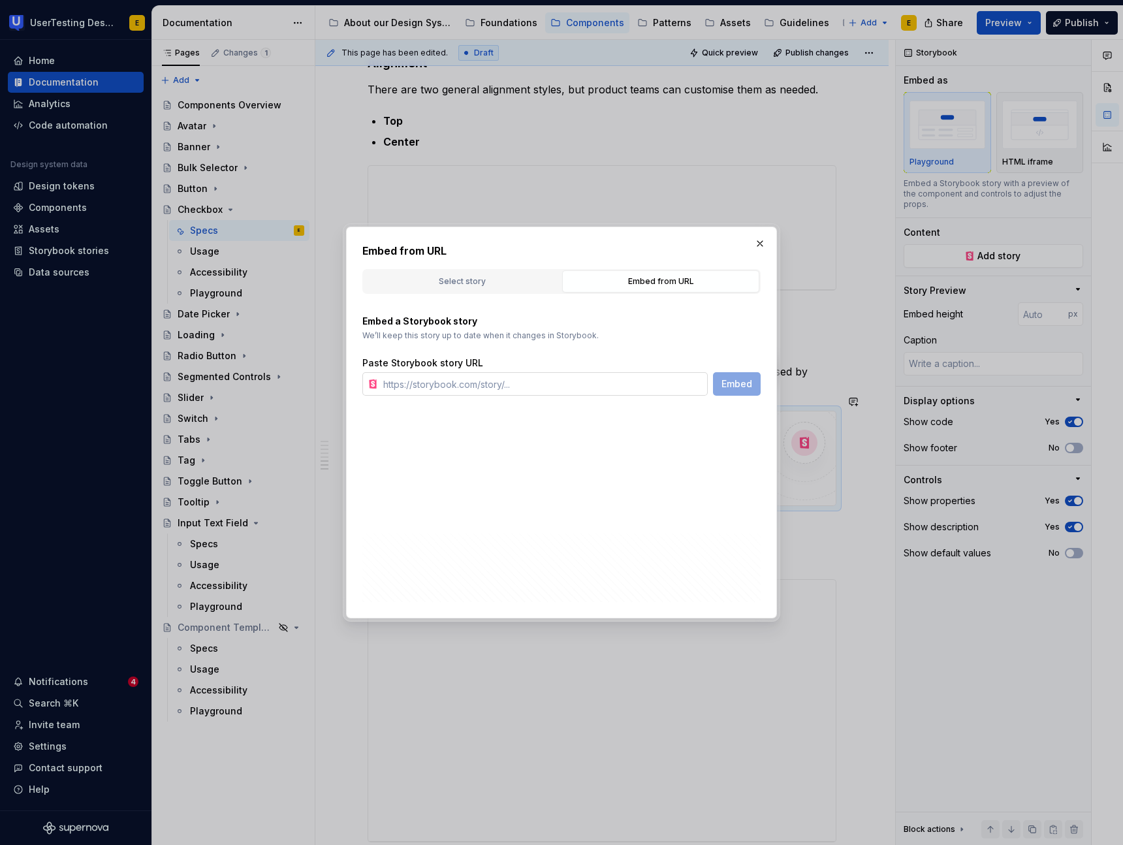
click at [501, 380] on input "text" at bounding box center [543, 383] width 330 height 23
paste input "[URL][DOMAIN_NAME]"
click at [745, 385] on span "Embed" at bounding box center [736, 383] width 31 height 13
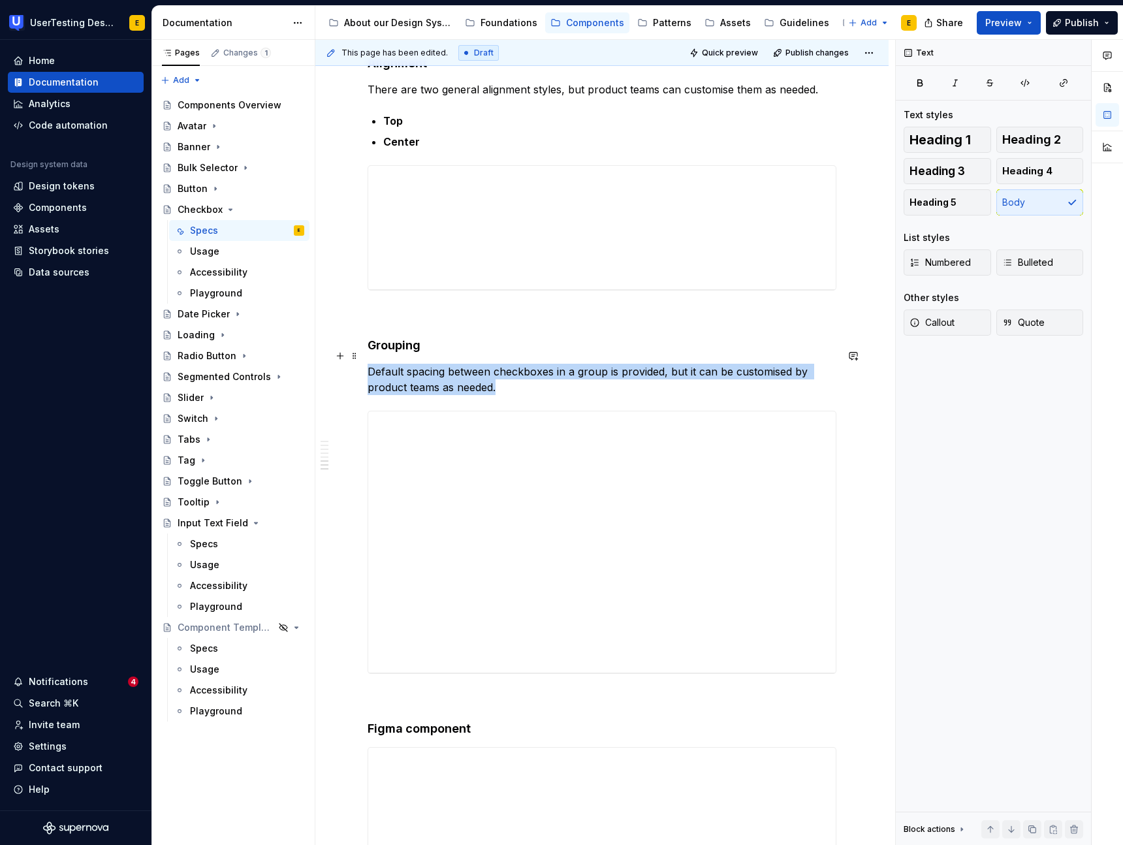
click at [764, 364] on p "Default spacing between checkboxes in a group is provided, but it can be custom…" at bounding box center [601, 379] width 469 height 31
click at [567, 670] on div at bounding box center [601, 671] width 91 height 3
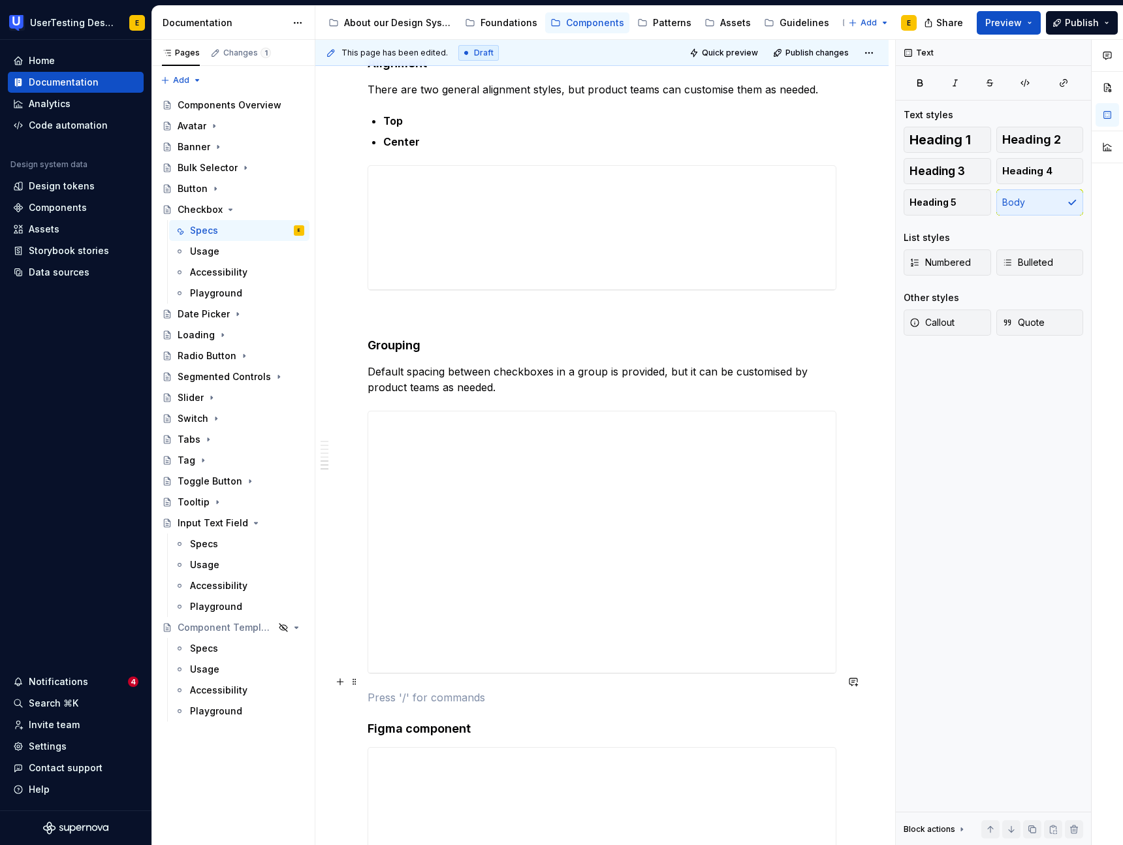
click at [582, 689] on p at bounding box center [601, 697] width 469 height 16
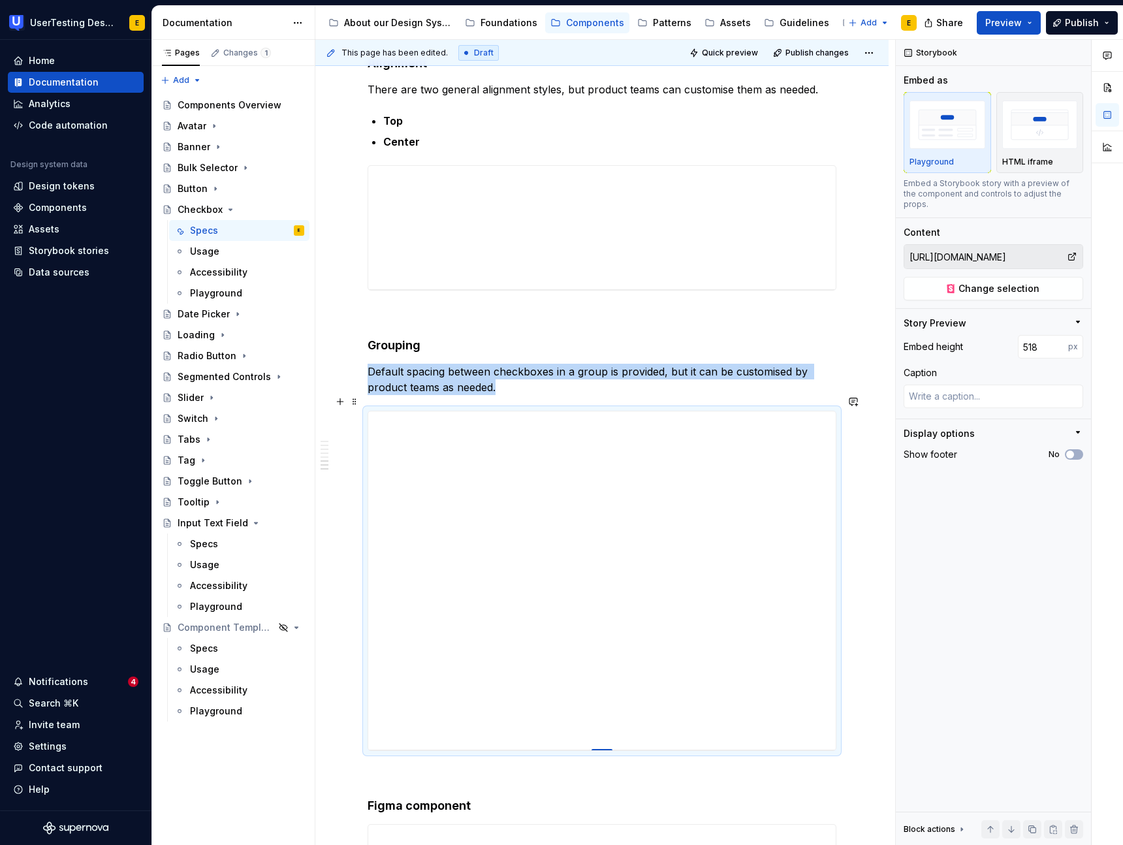
drag, startPoint x: 604, startPoint y: 657, endPoint x: 604, endPoint y: 734, distance: 77.0
click at [604, 749] on div at bounding box center [601, 750] width 21 height 3
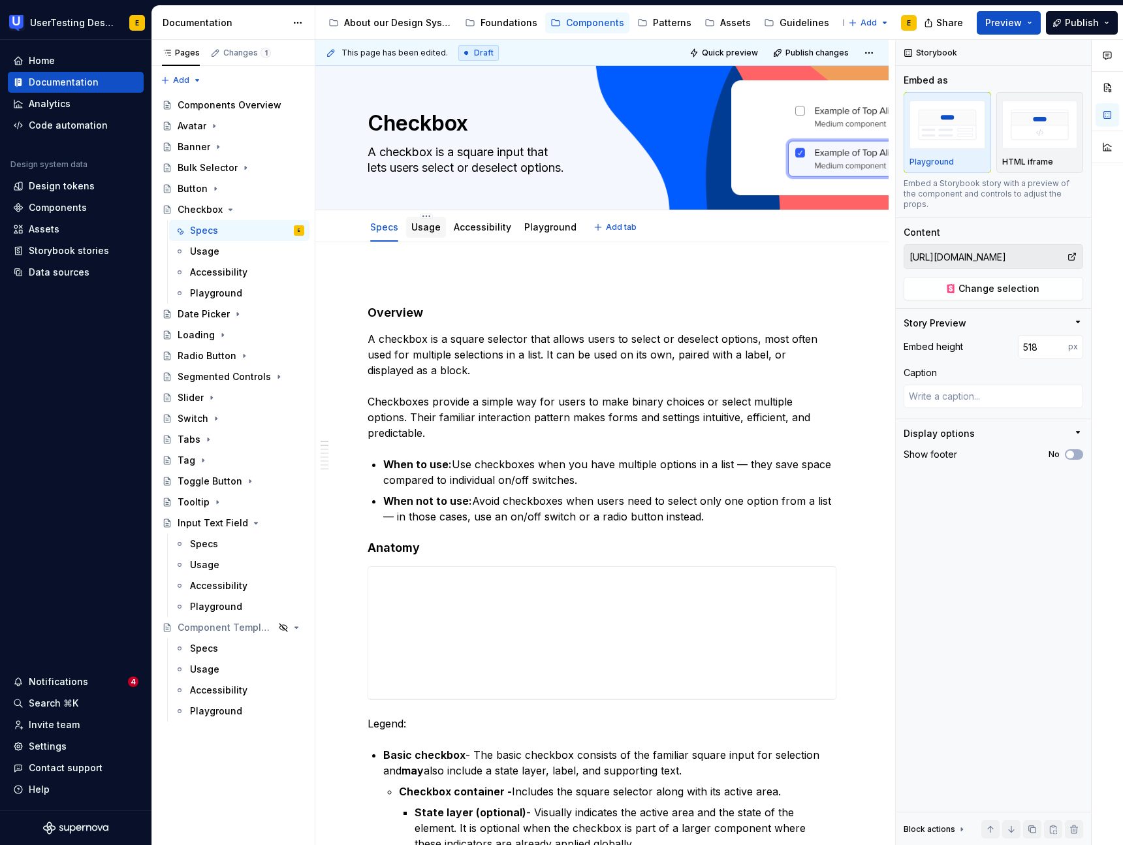
click at [425, 226] on link "Usage" at bounding box center [425, 226] width 29 height 11
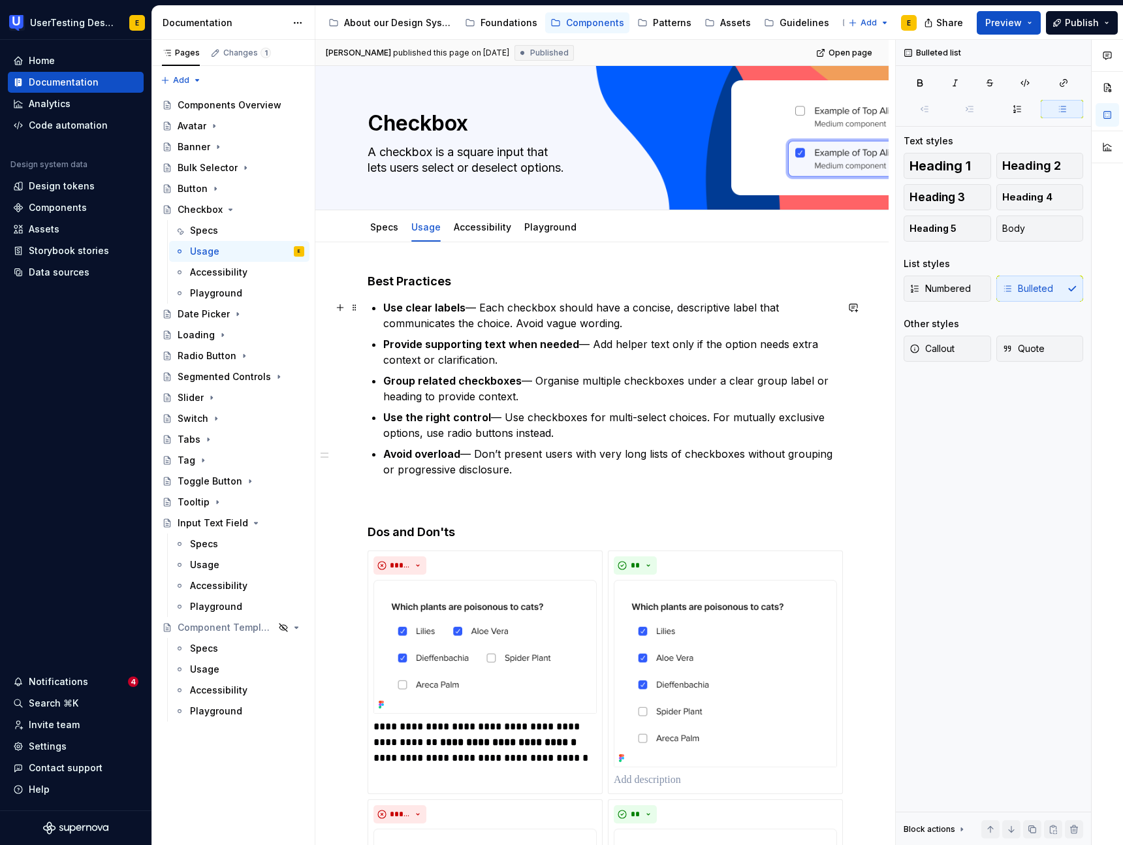
click at [474, 307] on p "Use clear labels — Each checkbox should have a concise, descriptive label that …" at bounding box center [609, 315] width 453 height 31
click at [585, 347] on p "Provide supporting text when needed — Add helper text only if the option needs …" at bounding box center [609, 351] width 453 height 31
click at [529, 381] on p "Group related checkboxes — Organise multiple checkboxes under a clear group lab…" at bounding box center [609, 388] width 453 height 31
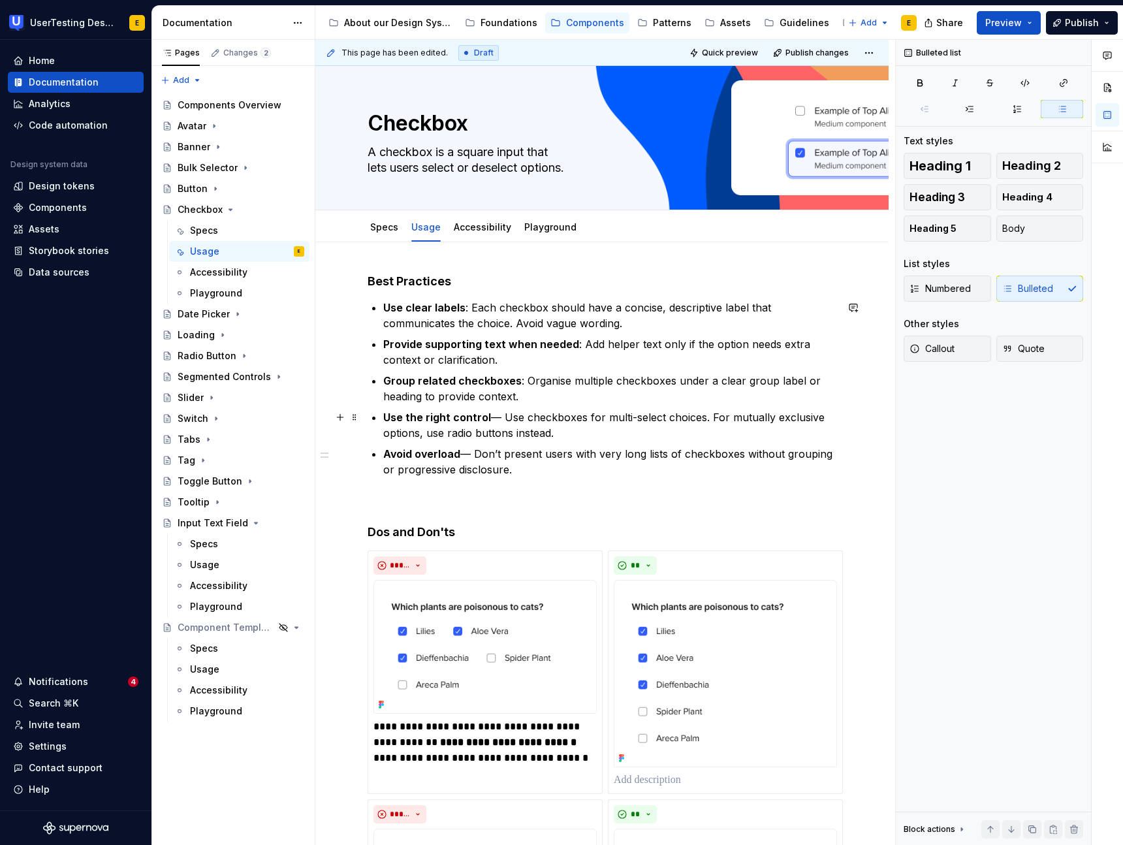
click at [497, 418] on p "Use the right control — Use checkboxes for multi-select choices. For mutually e…" at bounding box center [609, 424] width 453 height 31
click at [473, 454] on p "Avoid overload — Don’t present users with very long lists of checkboxes without…" at bounding box center [609, 461] width 453 height 31
click at [486, 229] on link "Accessibility" at bounding box center [482, 226] width 57 height 11
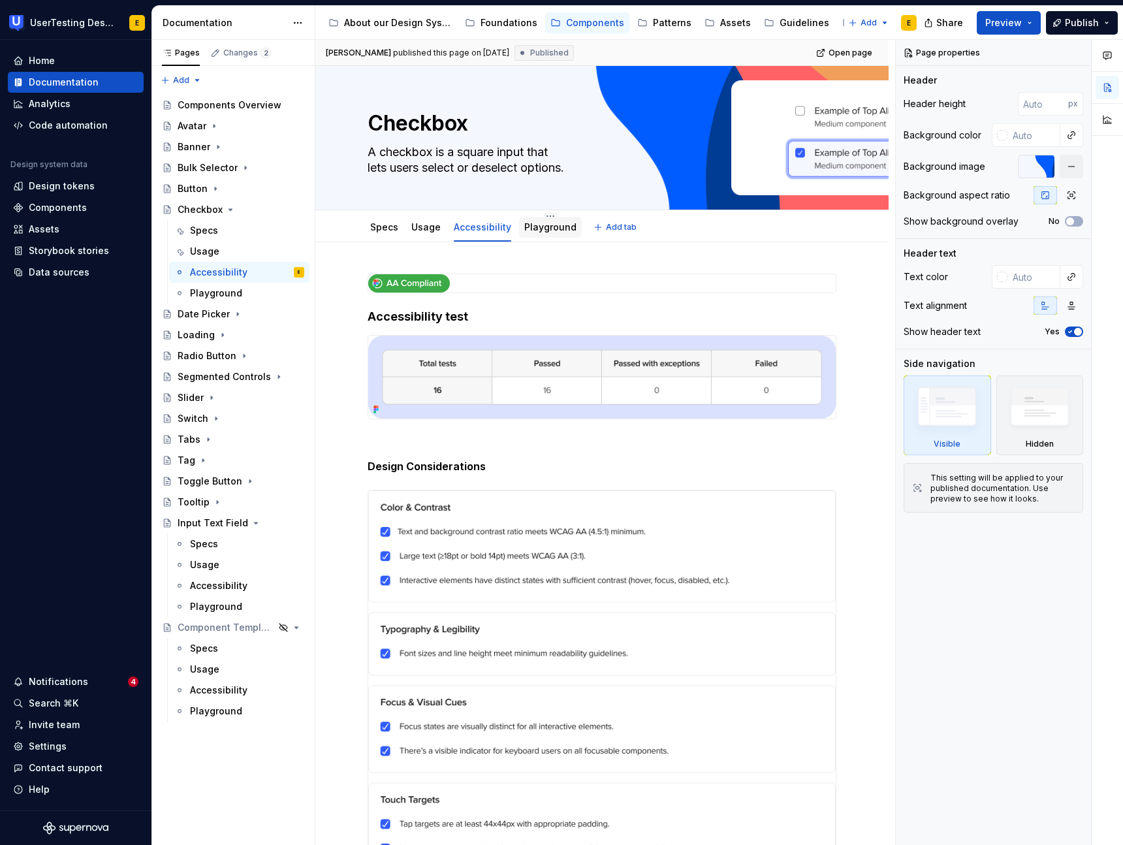
click at [538, 226] on link "Playground" at bounding box center [550, 226] width 52 height 11
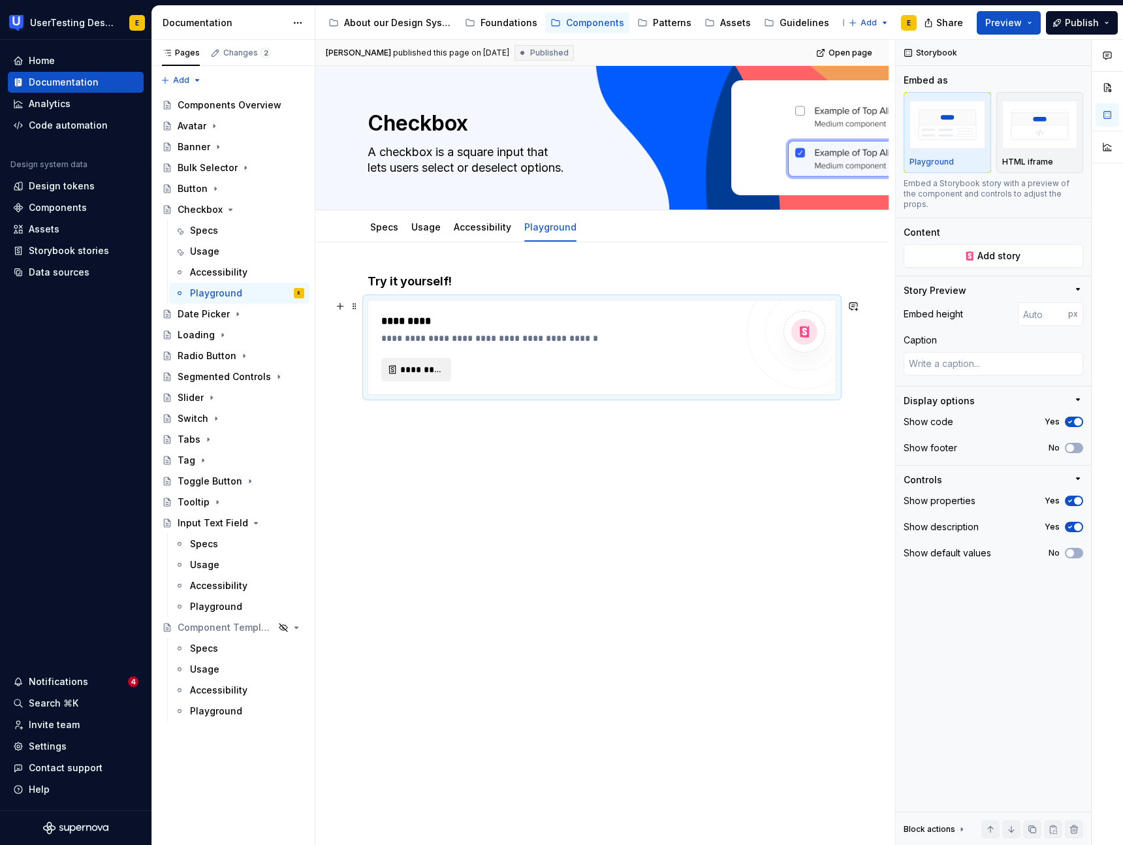
click at [429, 373] on span "*********" at bounding box center [421, 369] width 42 height 13
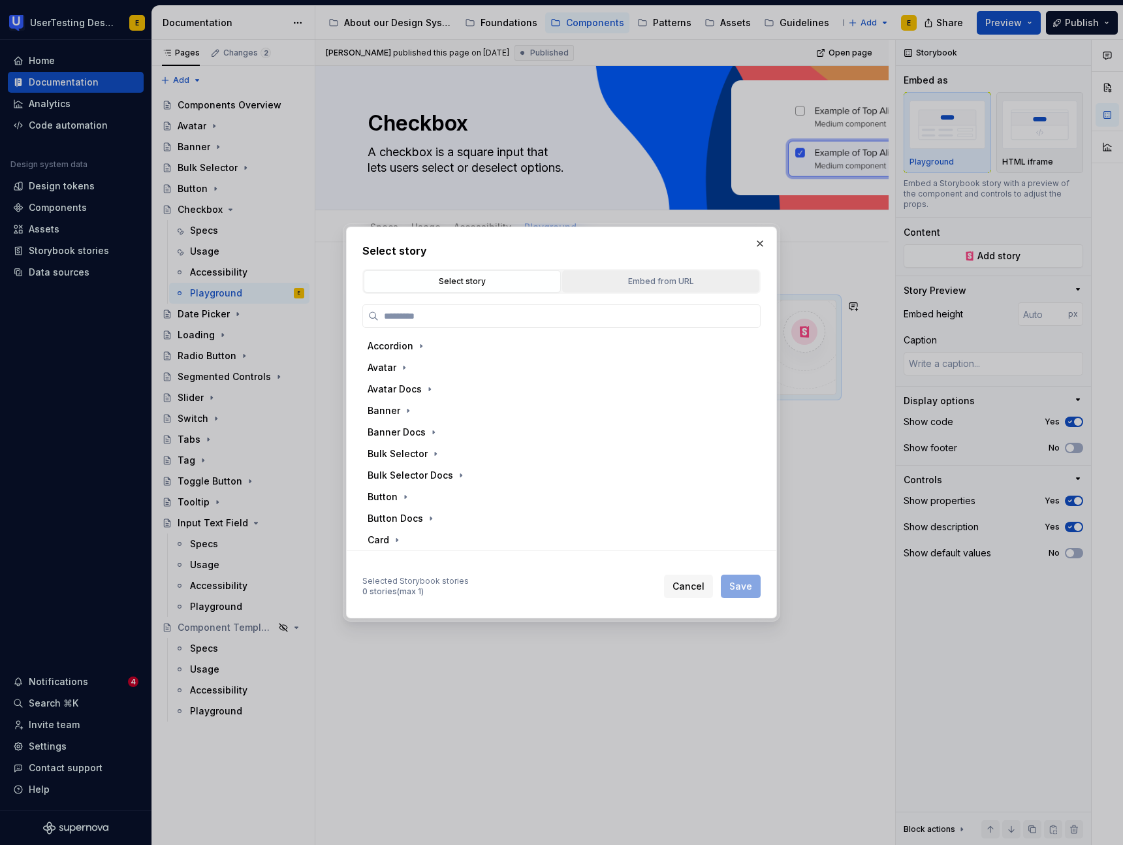
click at [633, 280] on div "Embed from URL" at bounding box center [660, 281] width 188 height 13
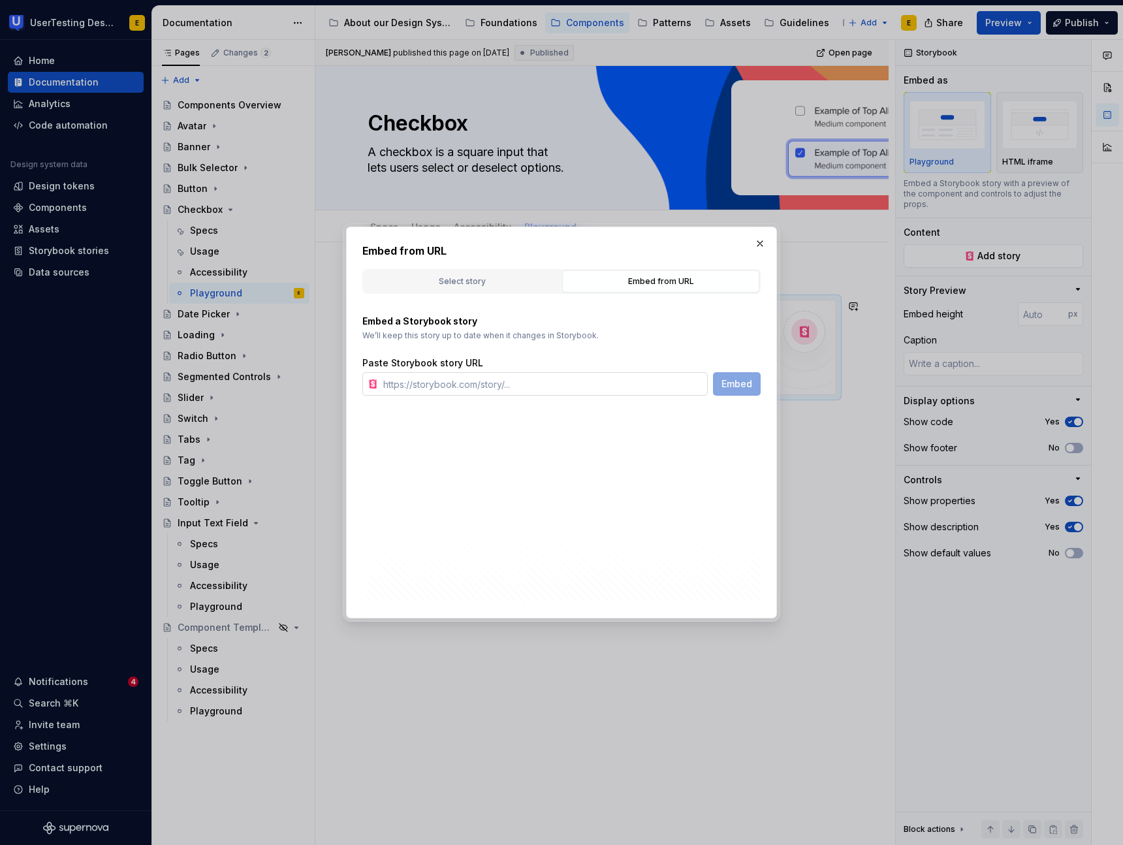
click at [479, 386] on input "text" at bounding box center [543, 383] width 330 height 23
paste input "[URL][DOMAIN_NAME]"
click at [743, 384] on span "Embed" at bounding box center [736, 383] width 31 height 13
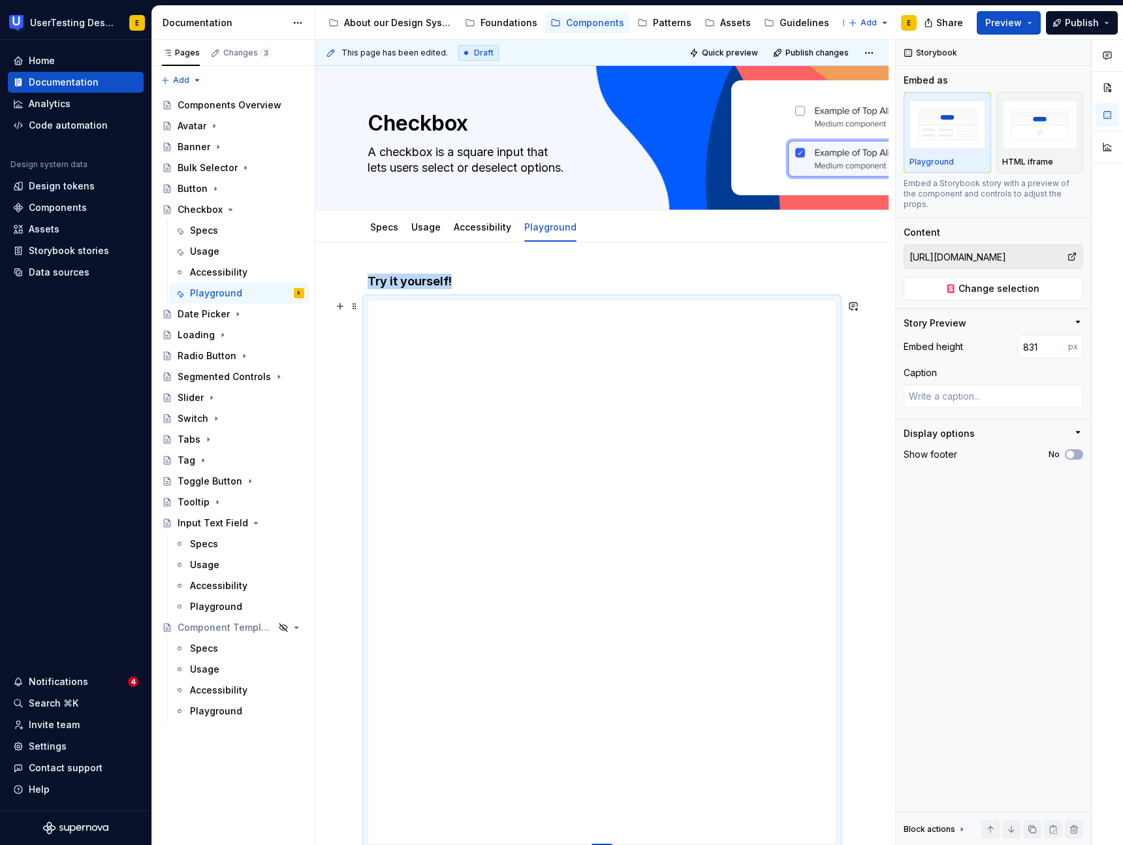
drag, startPoint x: 606, startPoint y: 561, endPoint x: 597, endPoint y: 843, distance: 282.1
click at [597, 843] on div at bounding box center [601, 844] width 21 height 3
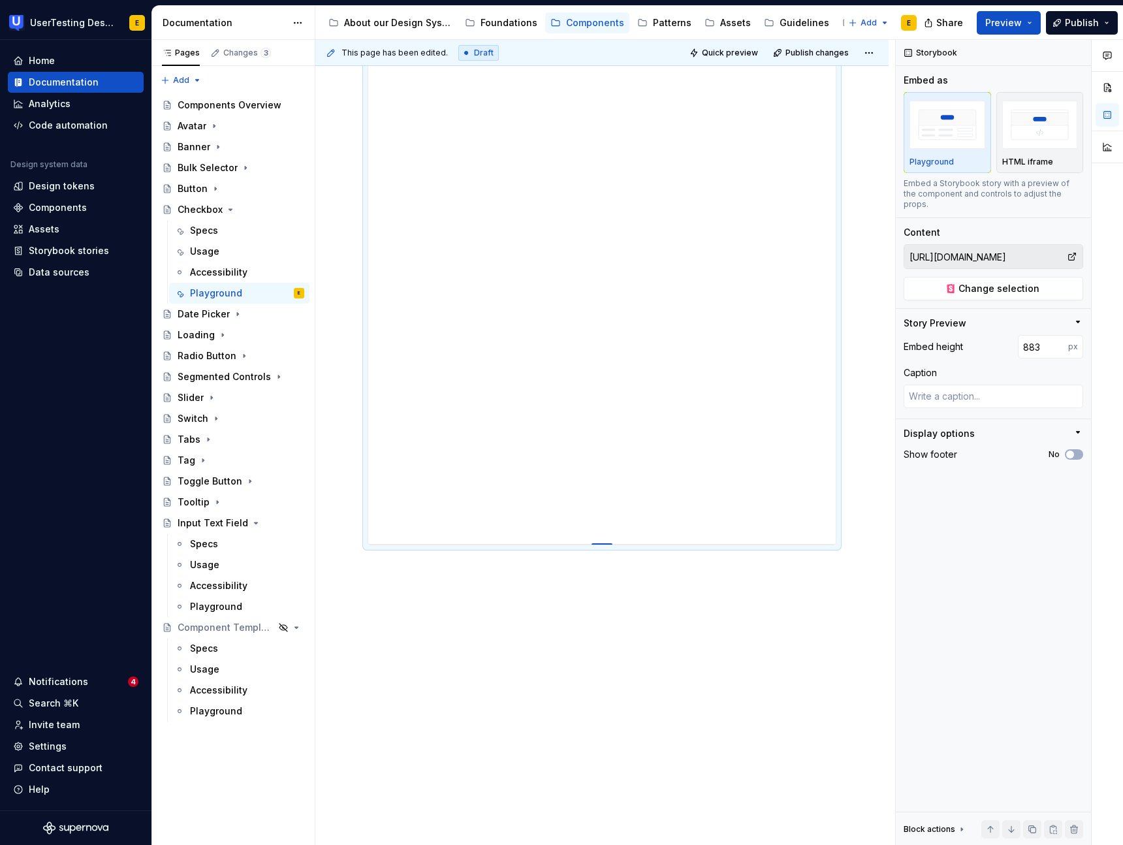
scroll to position [299, 0]
drag, startPoint x: 606, startPoint y: 542, endPoint x: 561, endPoint y: 844, distance: 304.9
drag, startPoint x: 604, startPoint y: 542, endPoint x: 613, endPoint y: 645, distance: 103.5
click at [612, 645] on div at bounding box center [601, 646] width 21 height 3
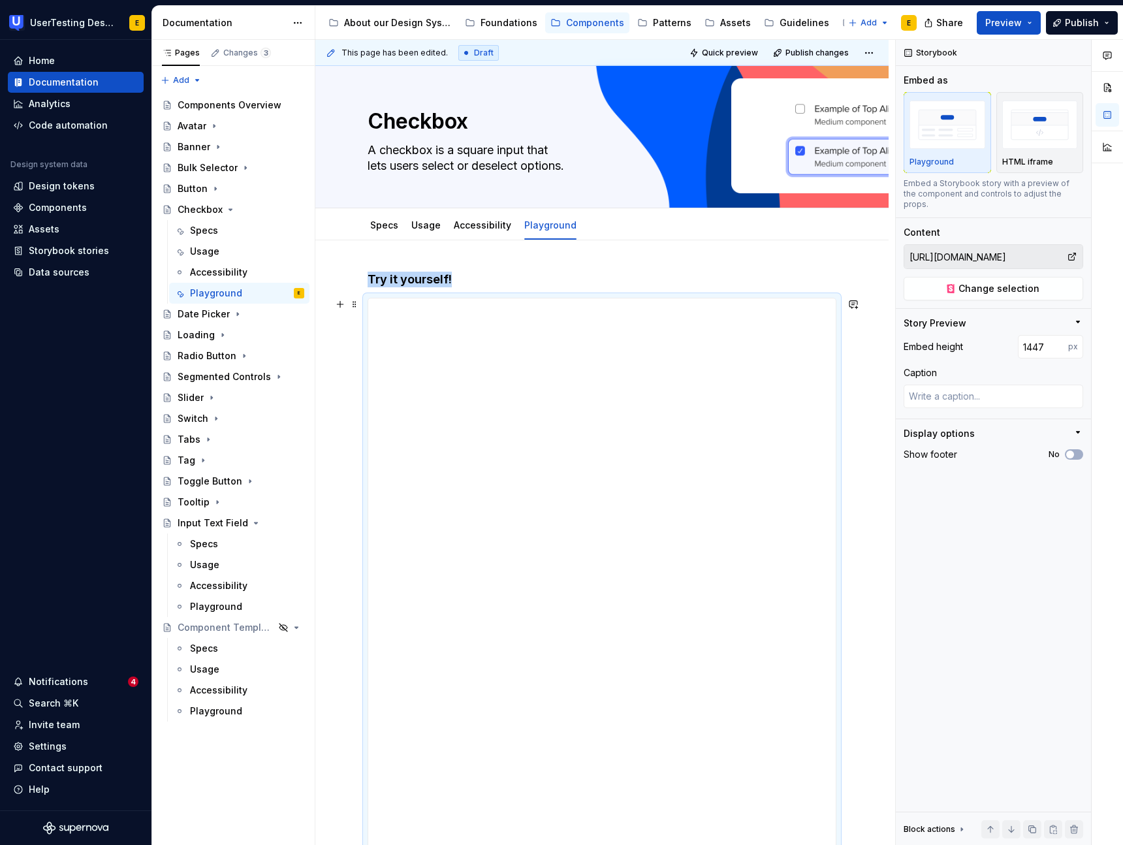
scroll to position [0, 0]
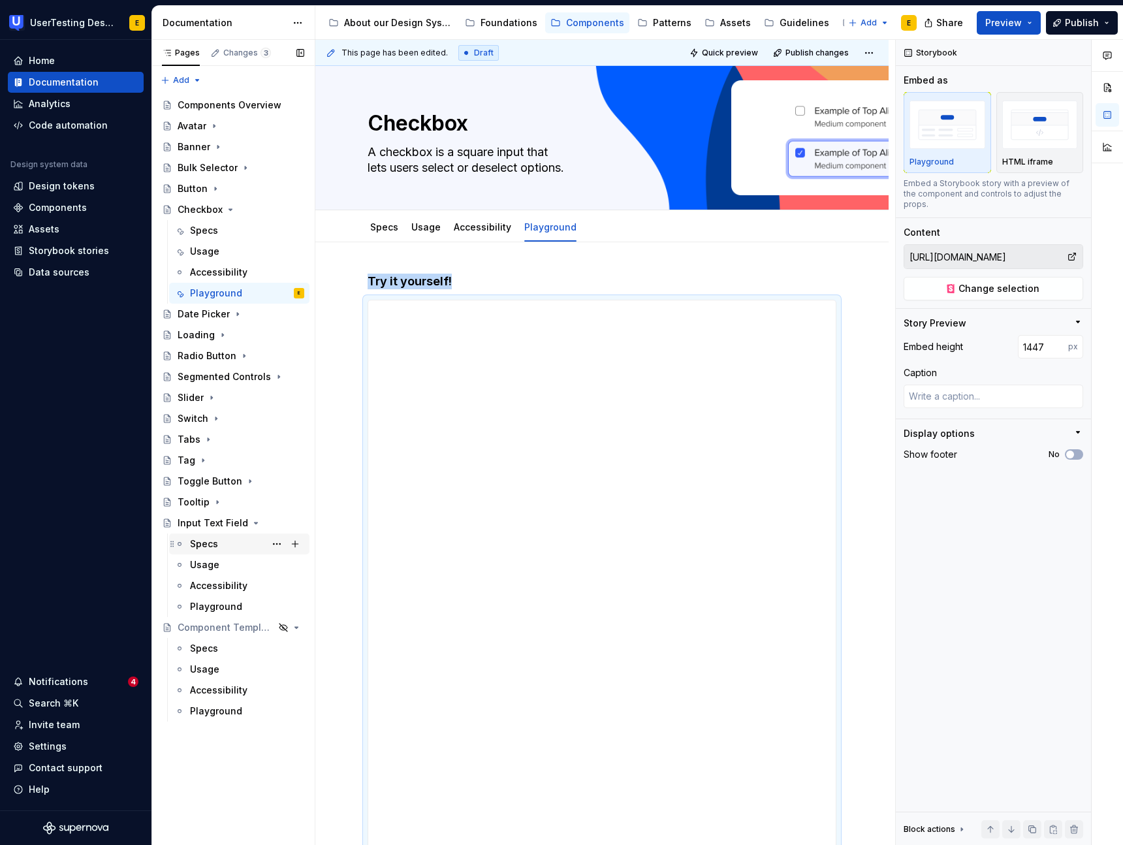
click at [206, 542] on div "Specs" at bounding box center [204, 543] width 28 height 13
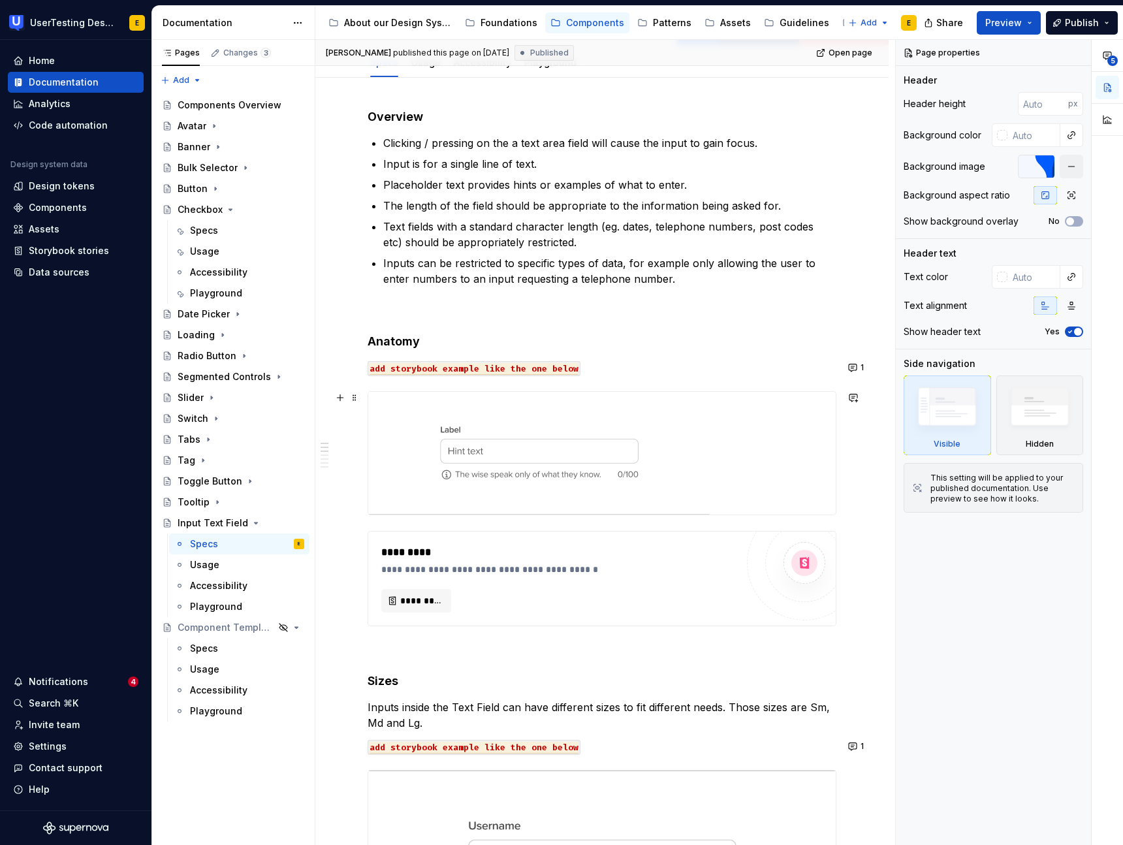
scroll to position [200, 0]
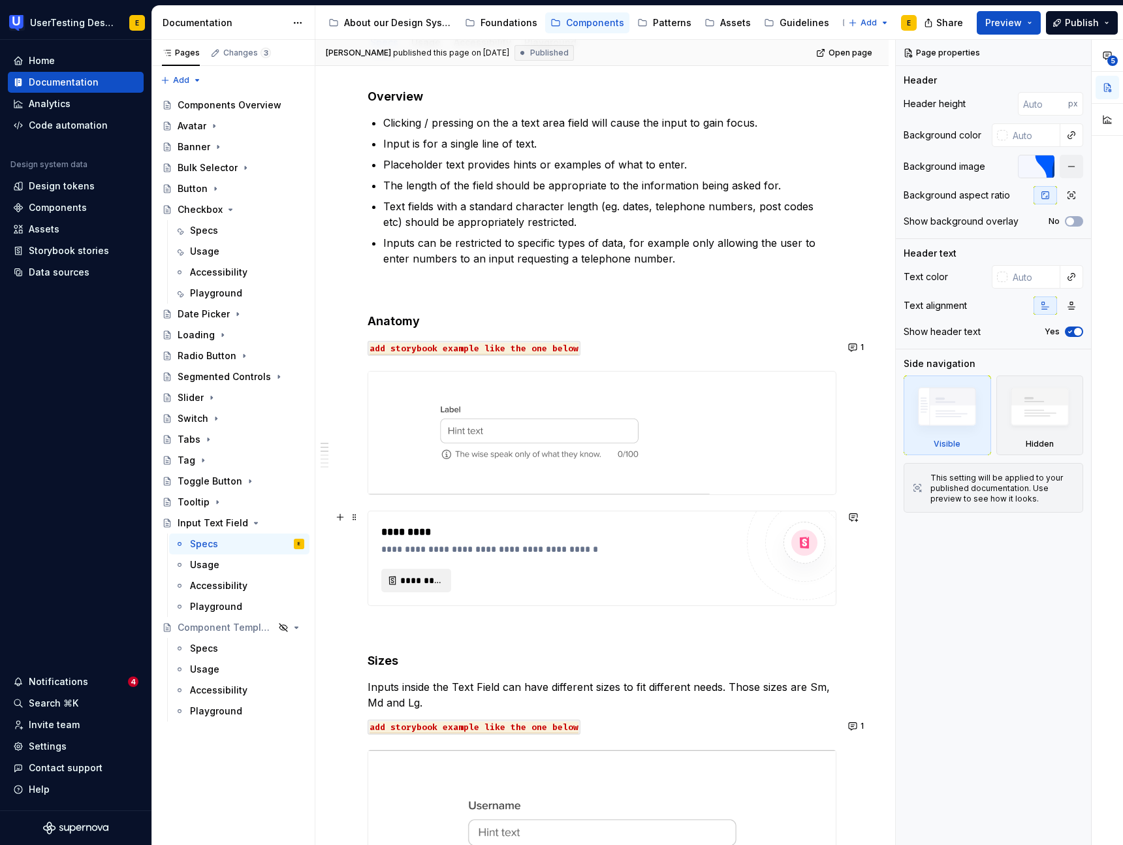
click at [435, 576] on span "*********" at bounding box center [421, 580] width 42 height 13
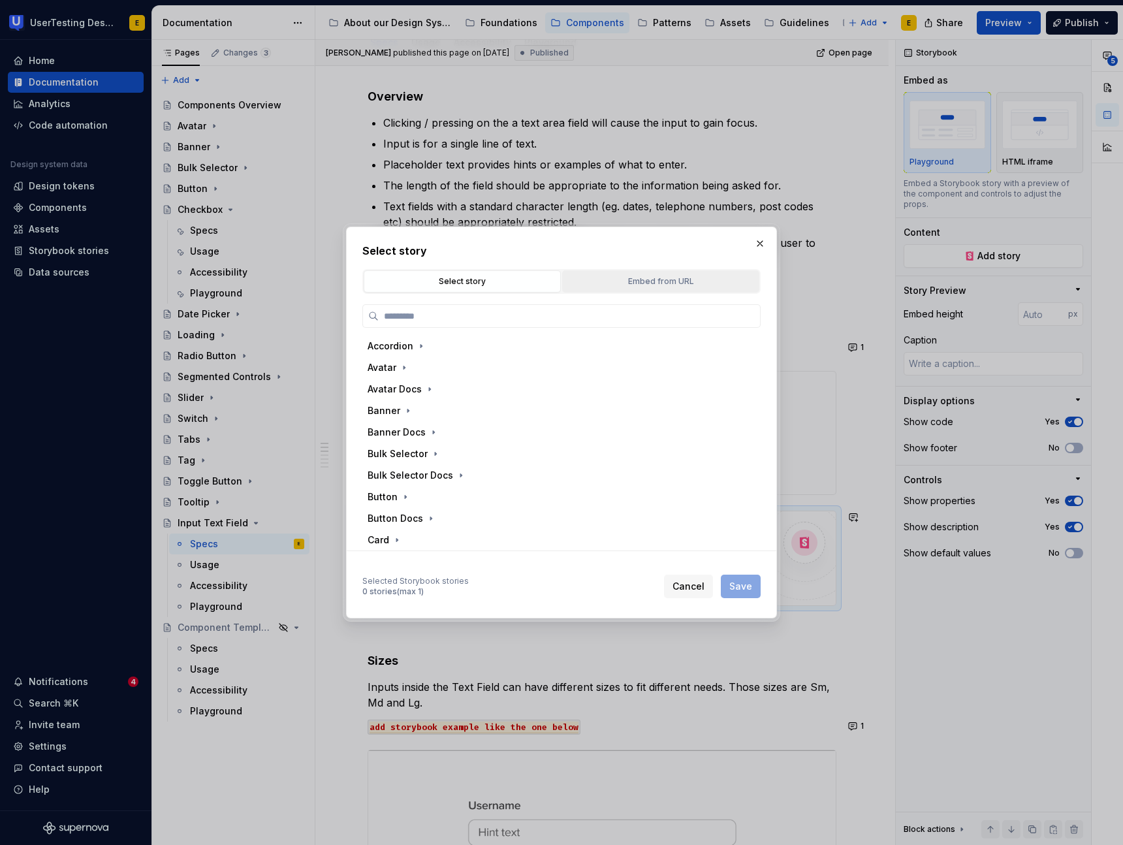
click at [640, 281] on div "Embed from URL" at bounding box center [660, 281] width 188 height 13
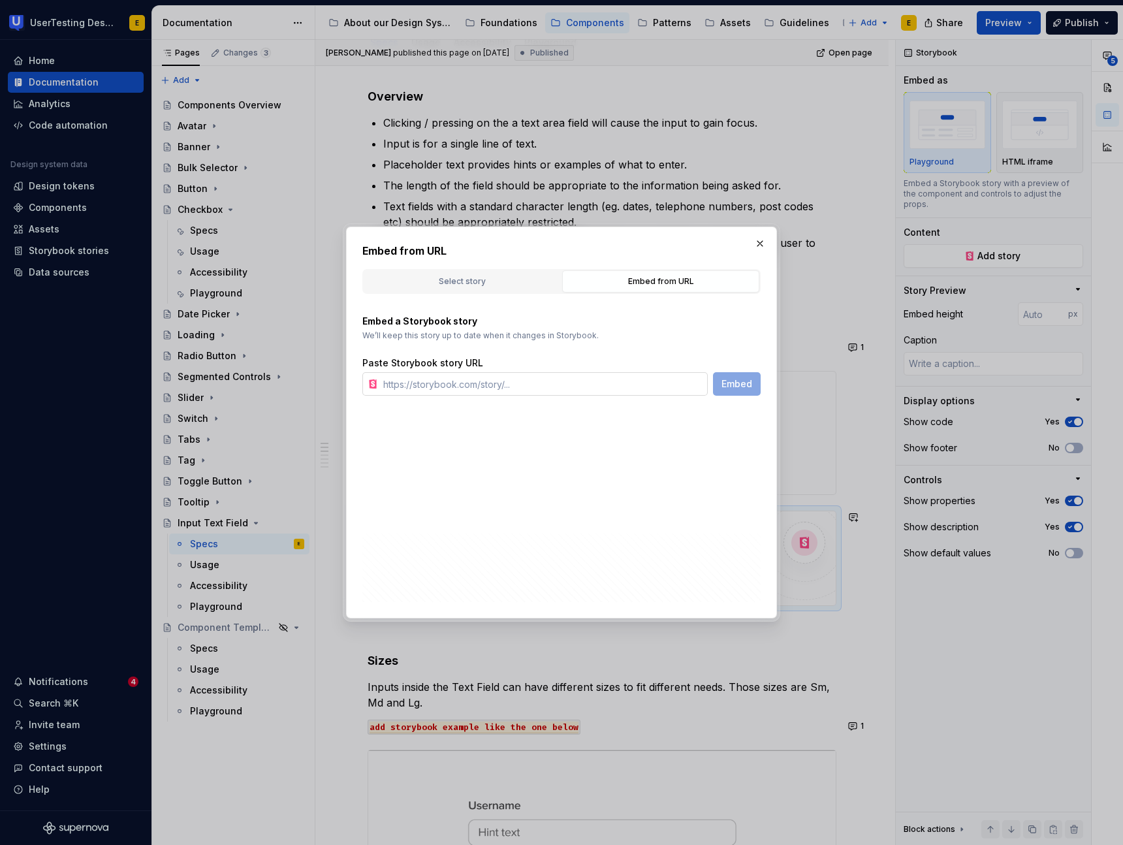
click at [462, 381] on input "text" at bounding box center [543, 383] width 330 height 23
paste input "[URL][DOMAIN_NAME]"
click at [747, 380] on span "Embed" at bounding box center [736, 383] width 31 height 13
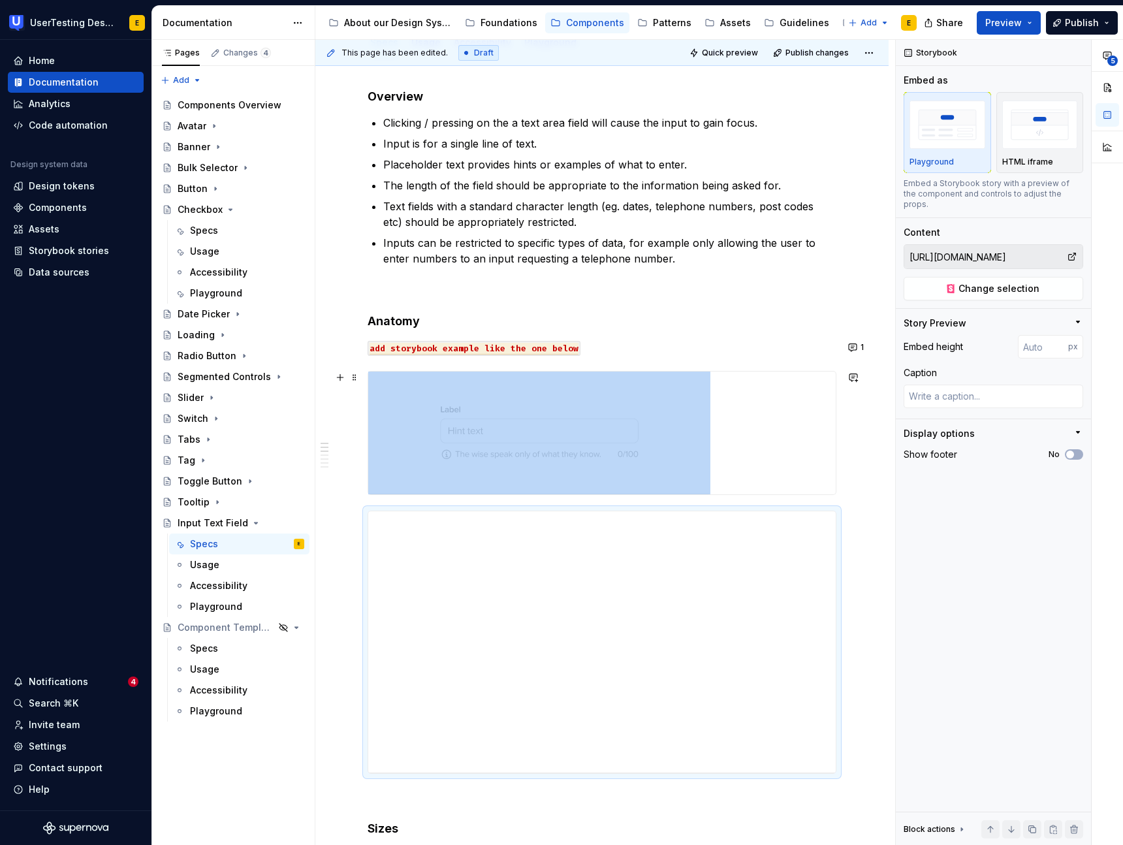
click at [522, 471] on img at bounding box center [539, 432] width 342 height 123
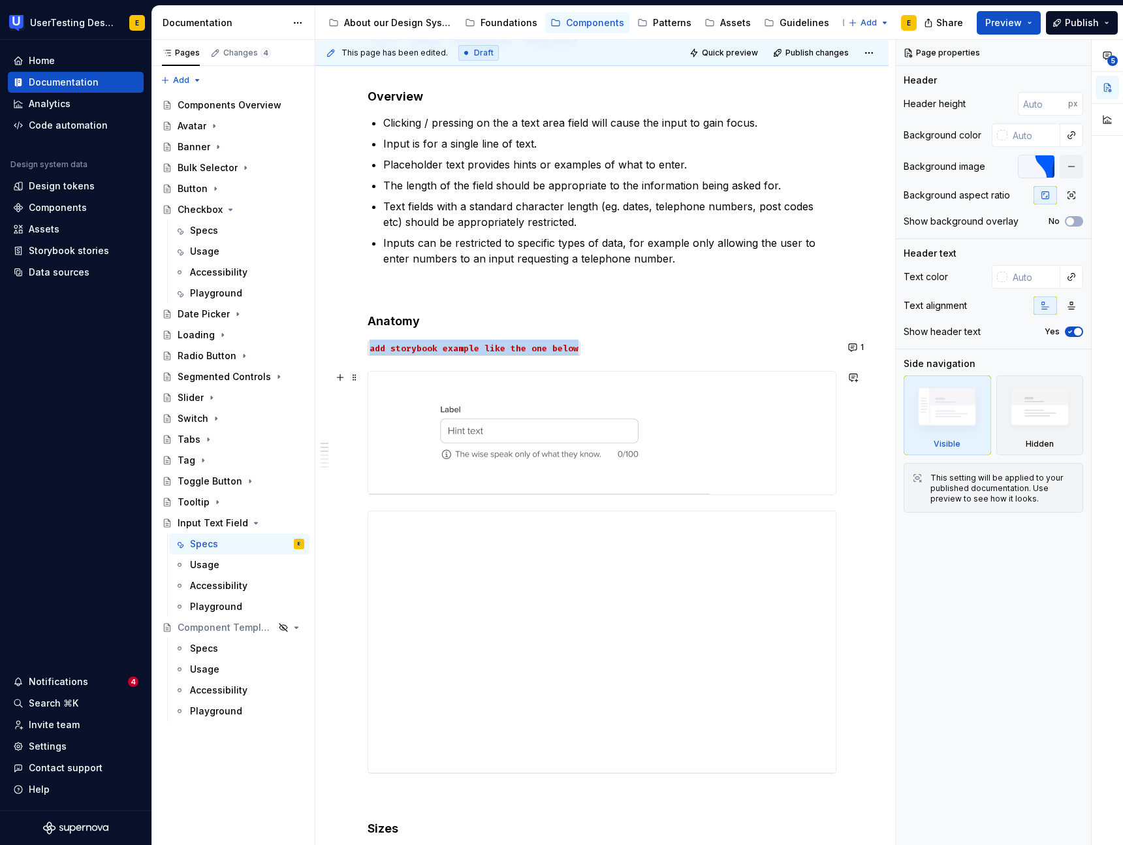
click at [574, 472] on img at bounding box center [539, 432] width 342 height 123
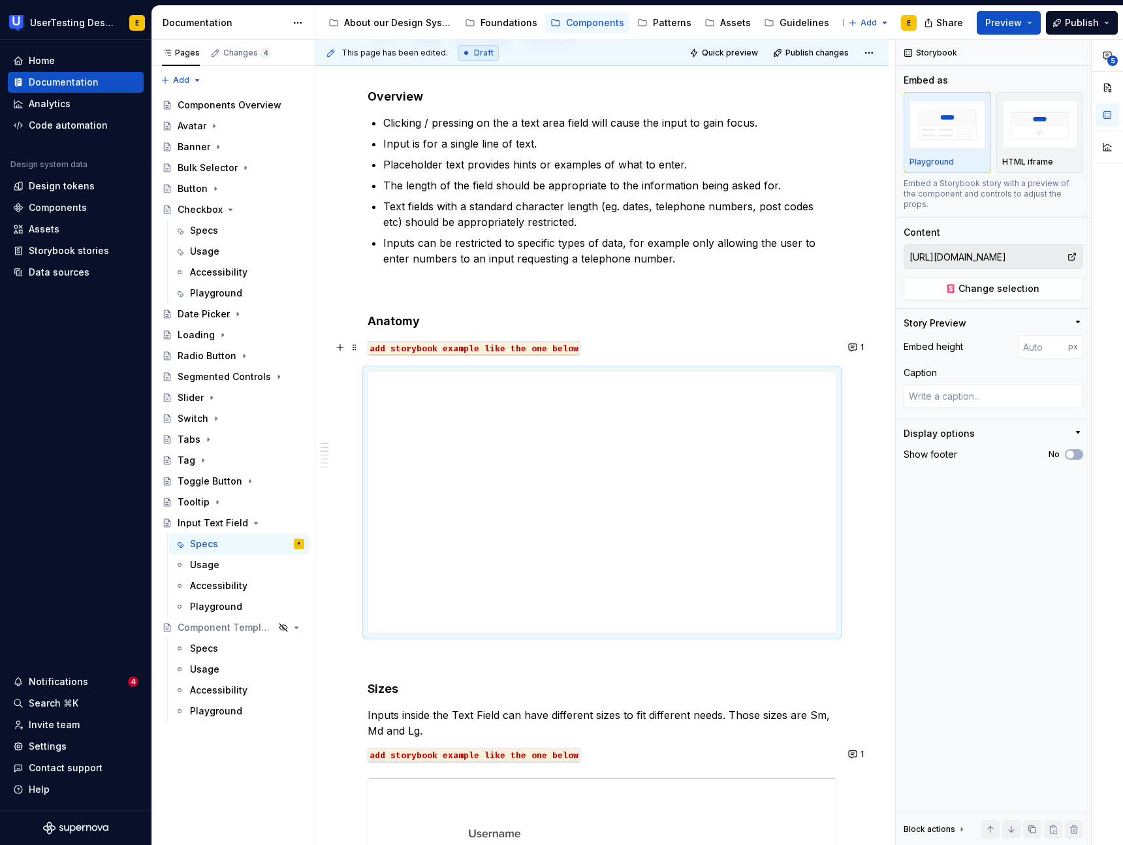
click at [597, 347] on p "add storybook example like the one below" at bounding box center [601, 347] width 469 height 16
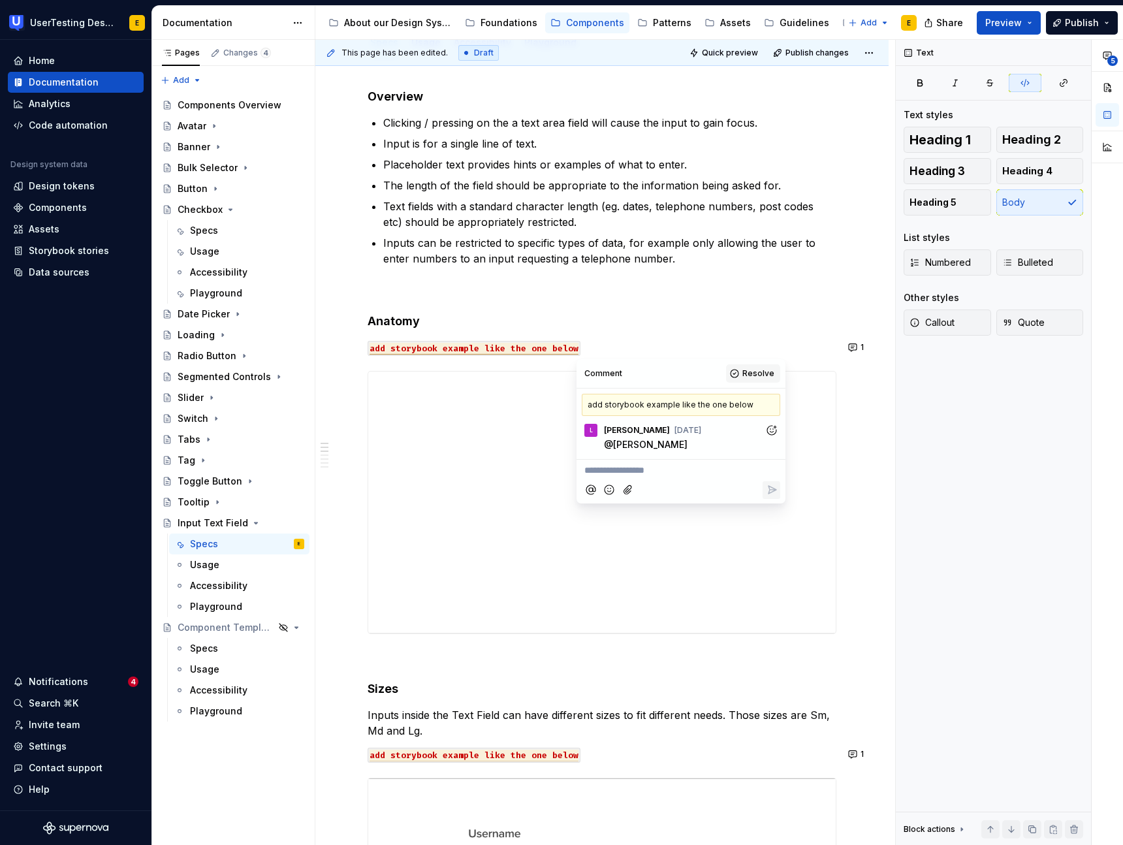
click at [744, 376] on span "Resolve" at bounding box center [758, 373] width 32 height 10
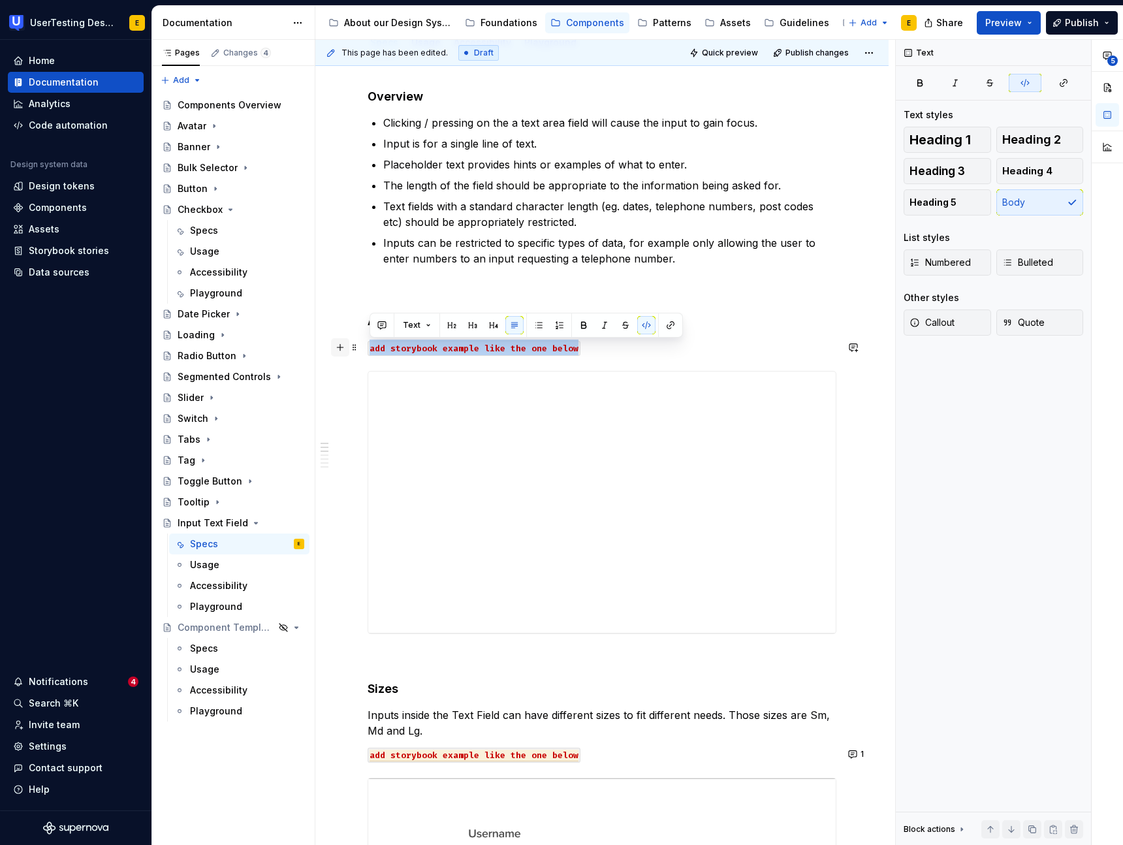
drag, startPoint x: 590, startPoint y: 349, endPoint x: 339, endPoint y: 340, distance: 251.4
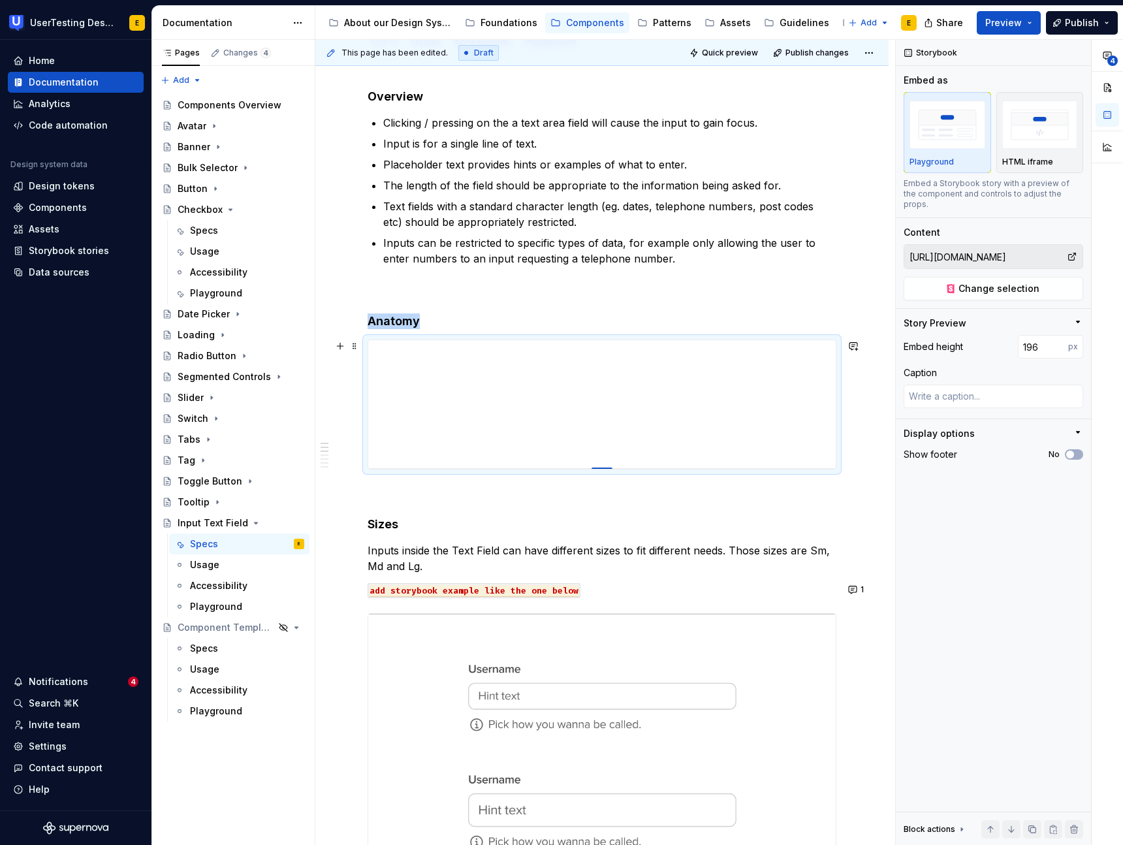
drag, startPoint x: 603, startPoint y: 600, endPoint x: 596, endPoint y: 468, distance: 132.7
click at [596, 468] on div at bounding box center [601, 468] width 21 height 3
click at [630, 492] on p at bounding box center [601, 493] width 469 height 16
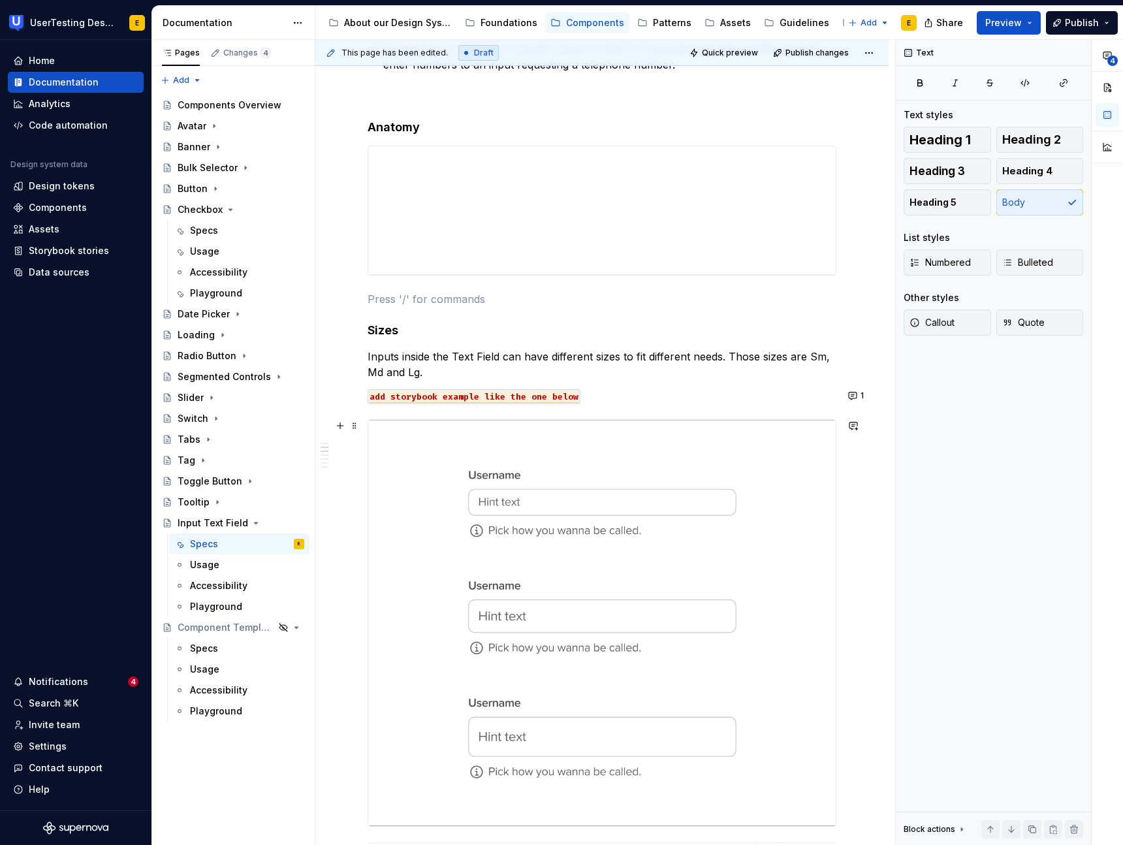
scroll to position [413, 0]
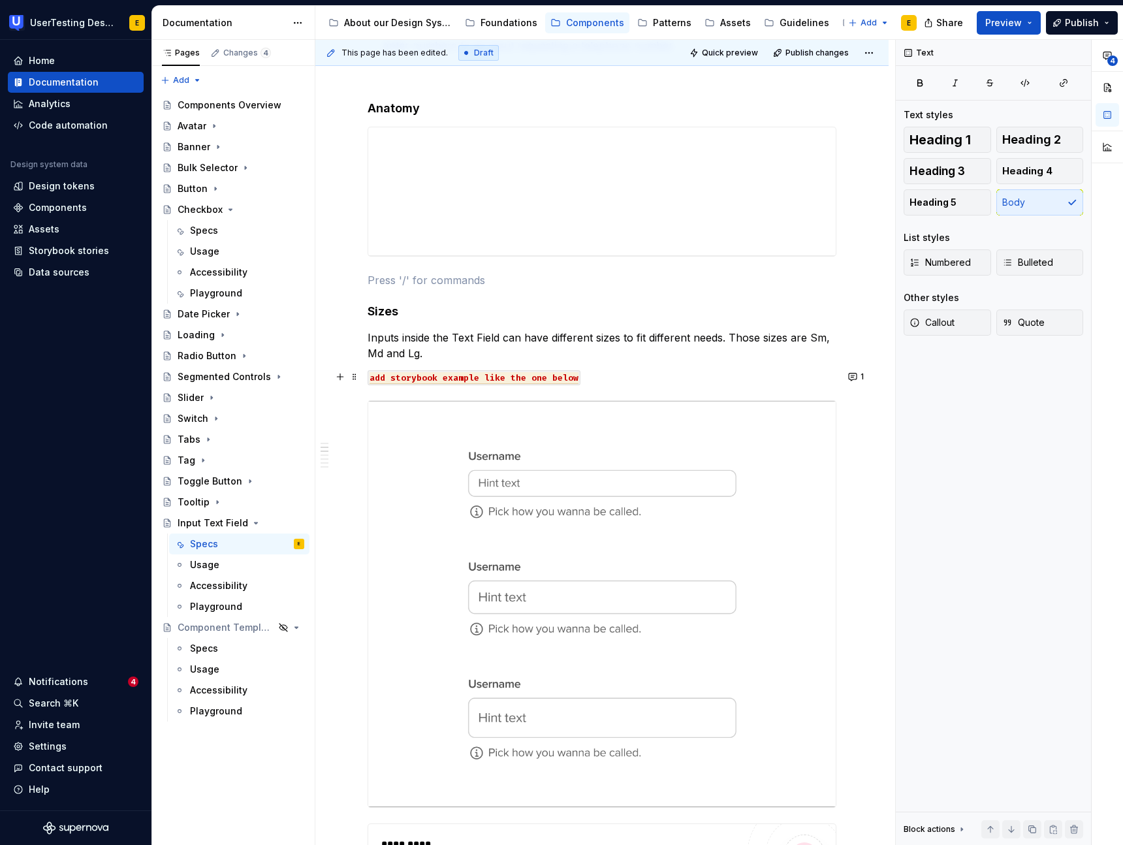
click at [587, 376] on p "add storybook example like the one below" at bounding box center [601, 377] width 469 height 16
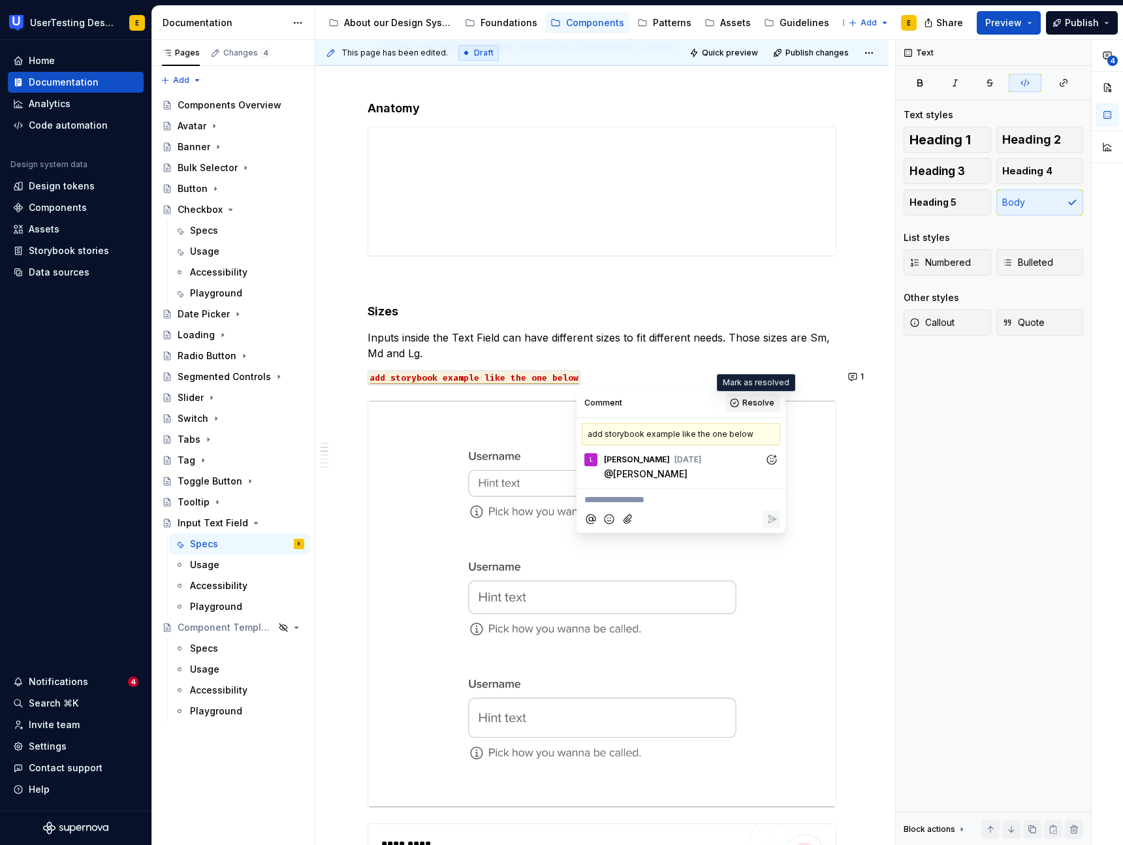
click at [756, 405] on span "Resolve" at bounding box center [758, 402] width 32 height 10
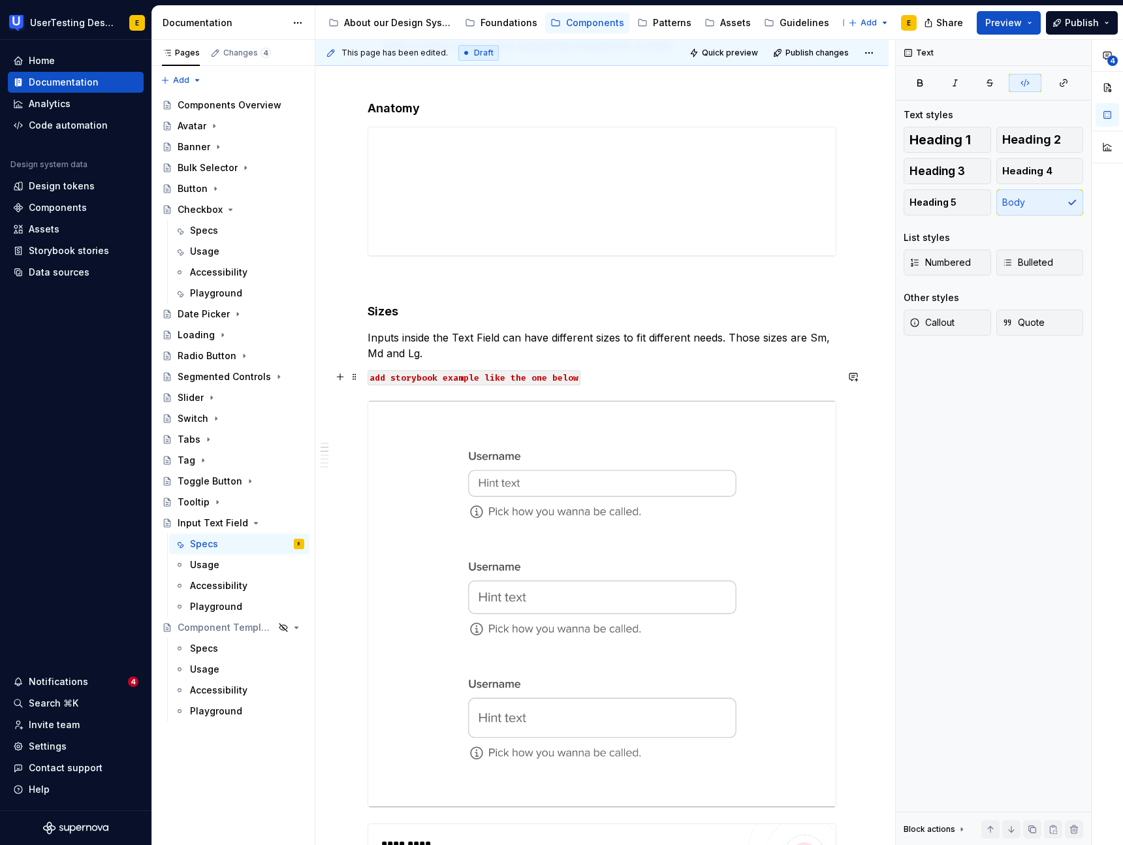
click at [586, 376] on p "add storybook example like the one below" at bounding box center [601, 377] width 469 height 16
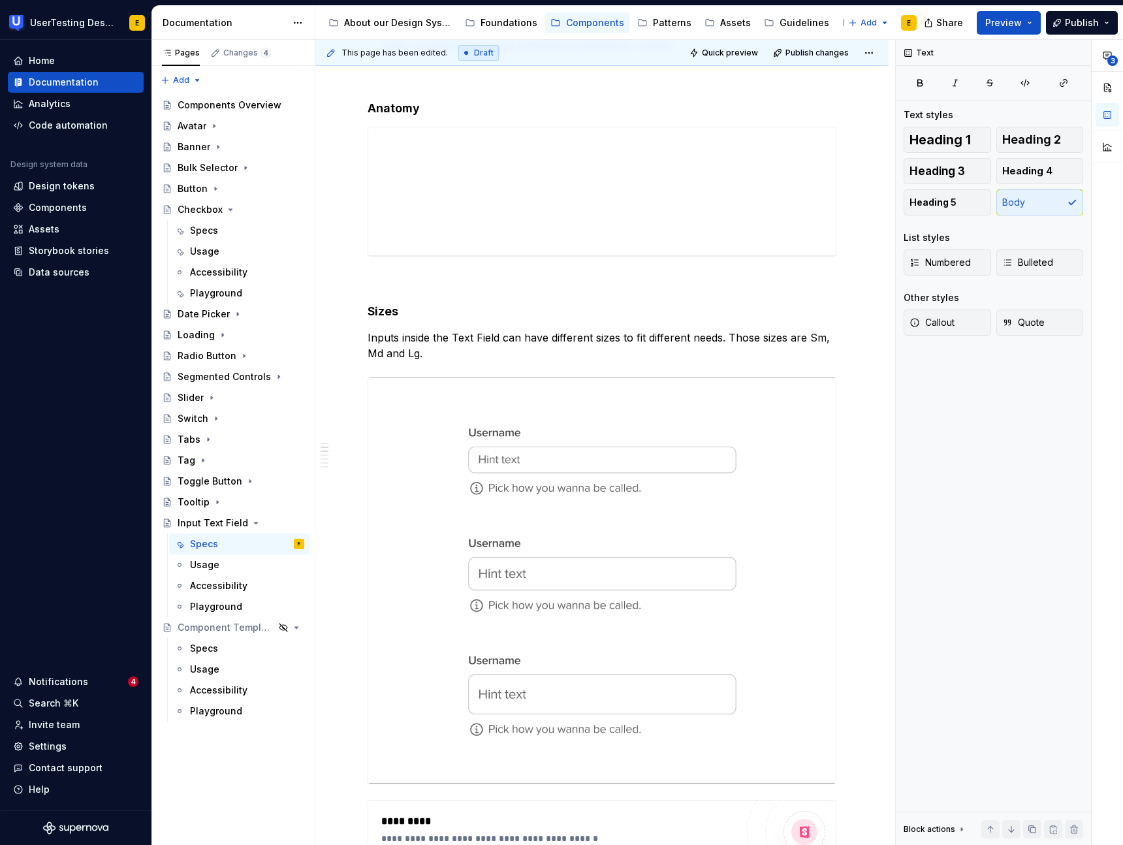
click at [582, 412] on img at bounding box center [601, 580] width 467 height 406
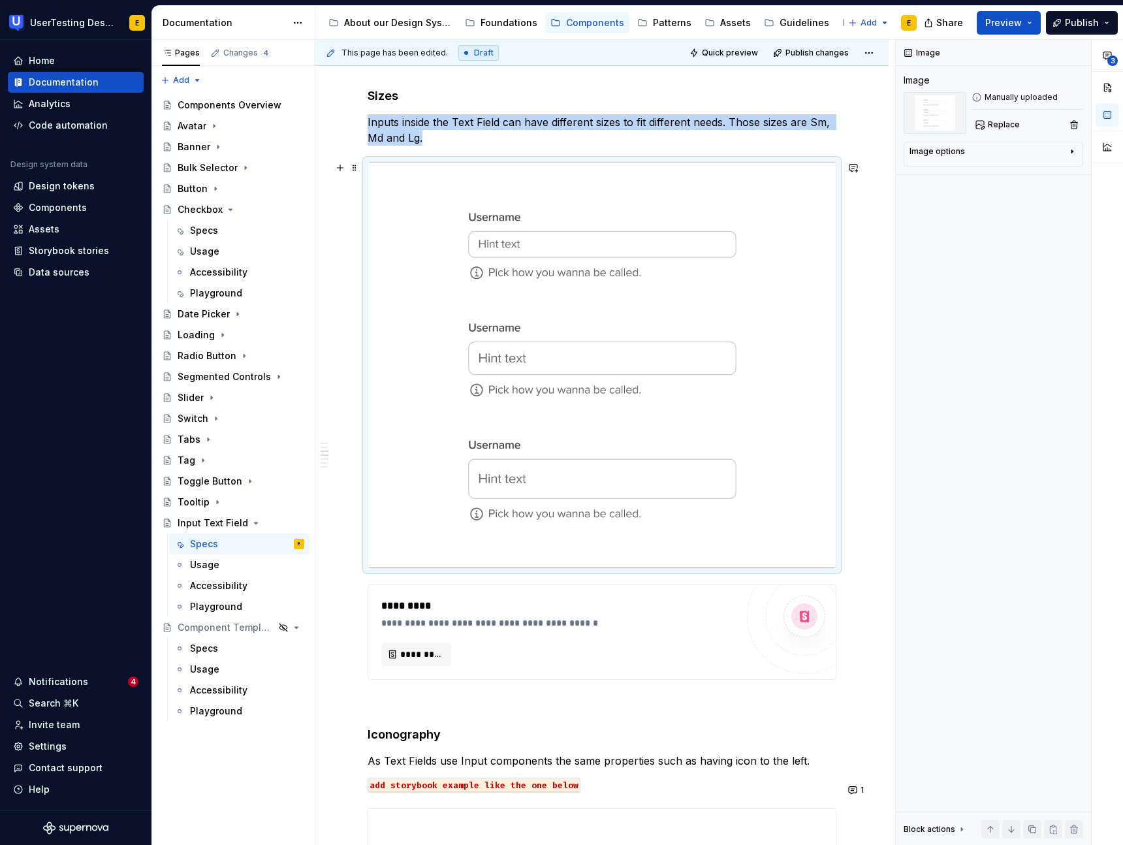
scroll to position [641, 0]
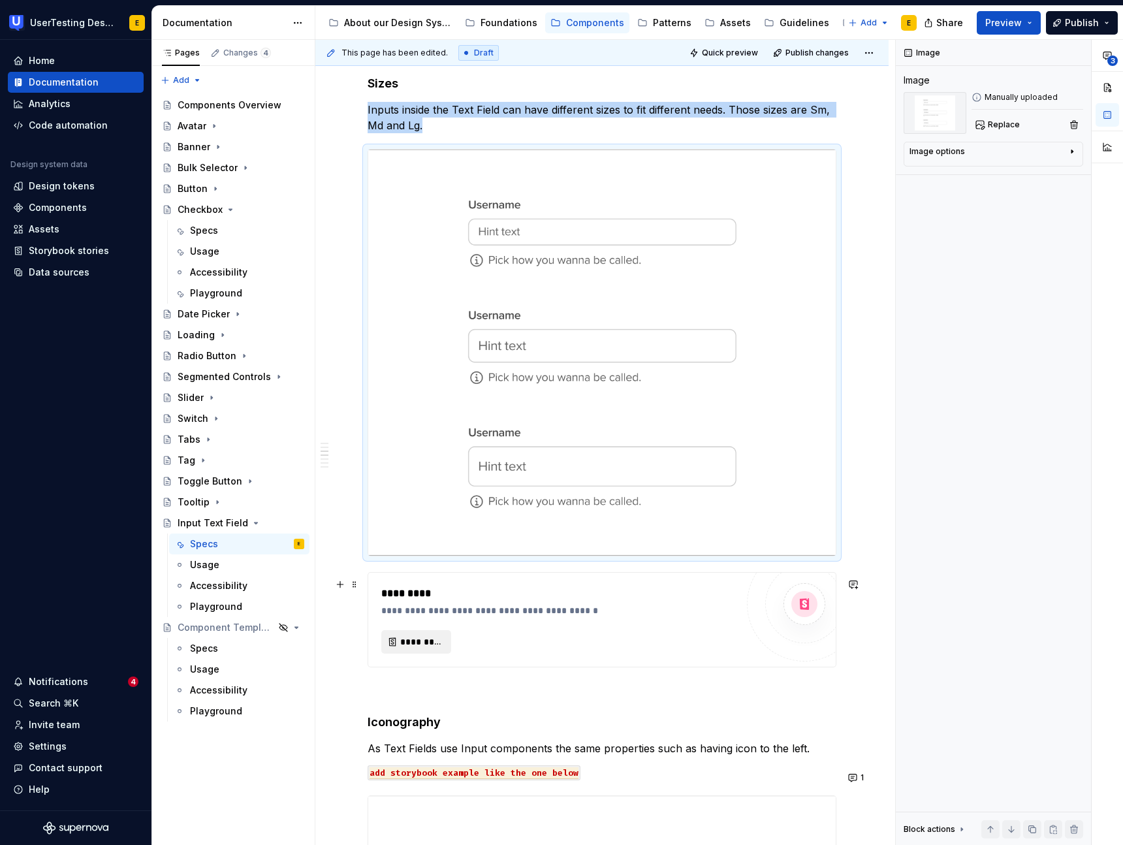
click at [432, 648] on span "*********" at bounding box center [421, 641] width 42 height 13
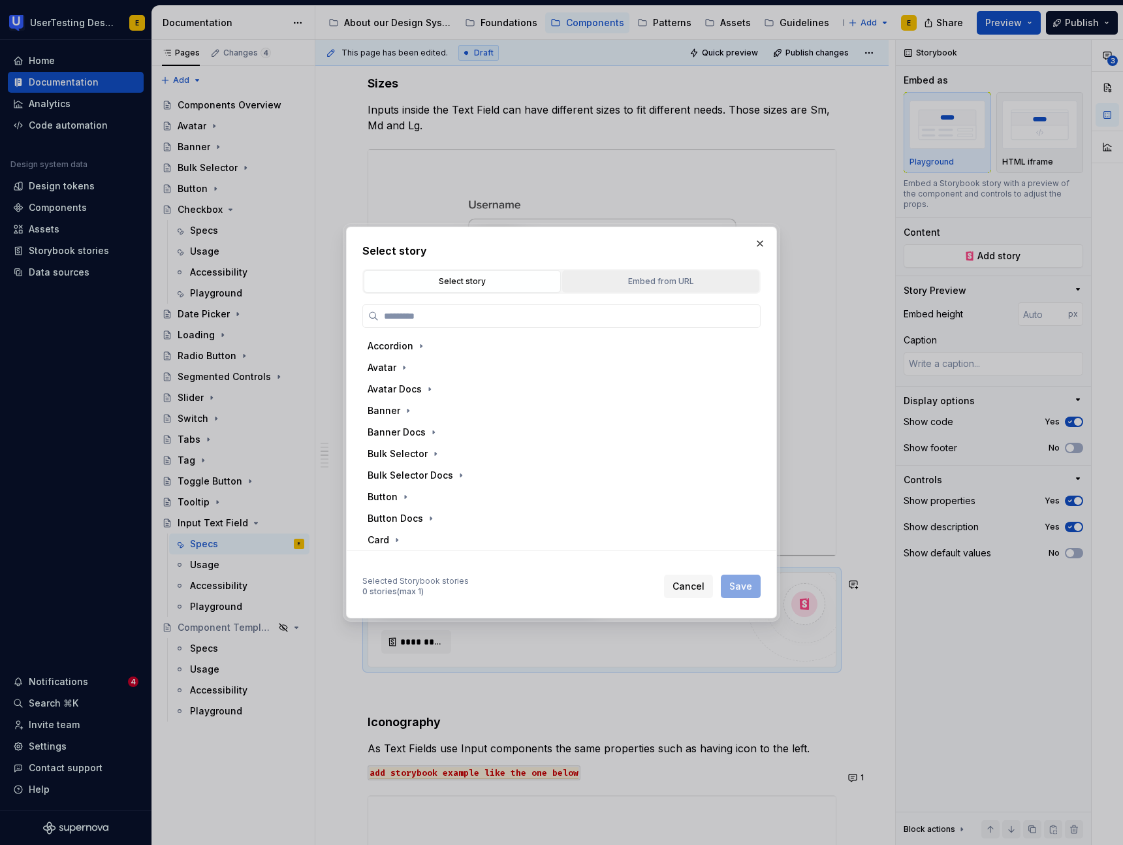
click at [641, 278] on div "Embed from URL" at bounding box center [660, 281] width 188 height 13
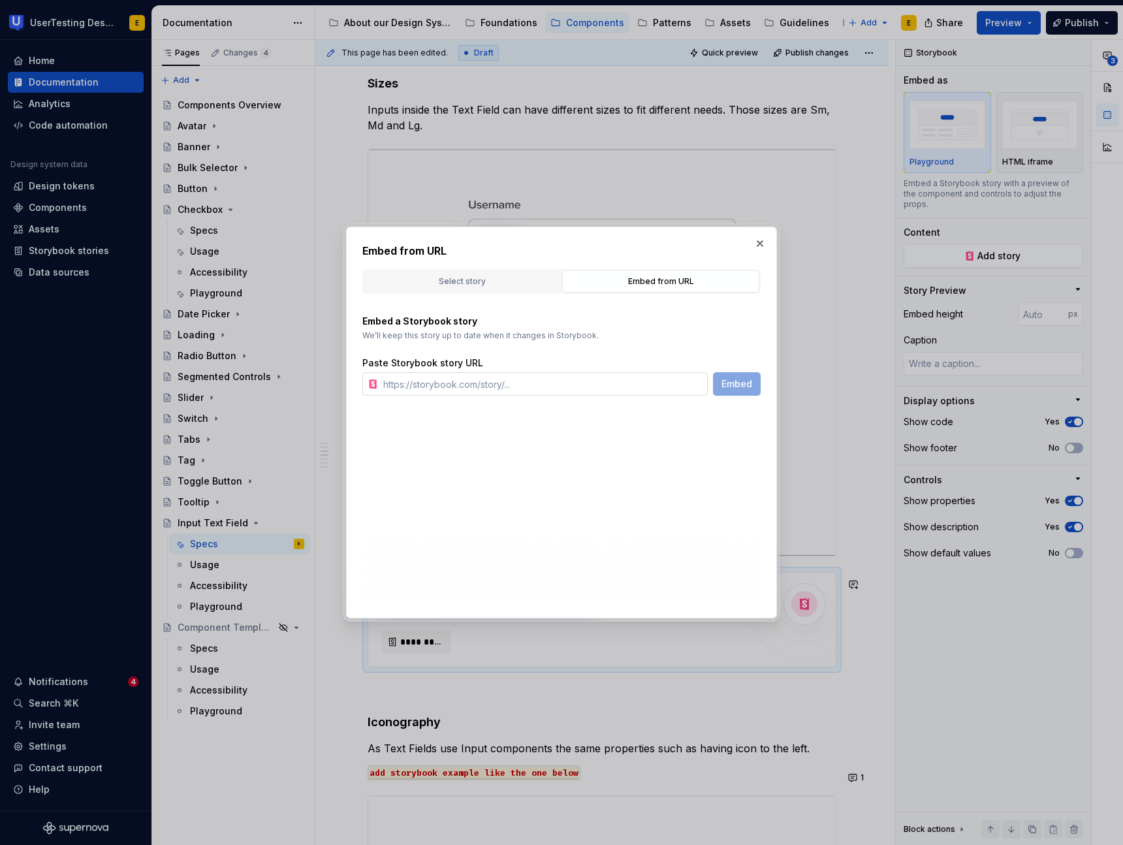
click at [428, 388] on input "text" at bounding box center [543, 383] width 330 height 23
paste input "[URL][DOMAIN_NAME]"
click at [745, 382] on span "Embed" at bounding box center [736, 383] width 31 height 13
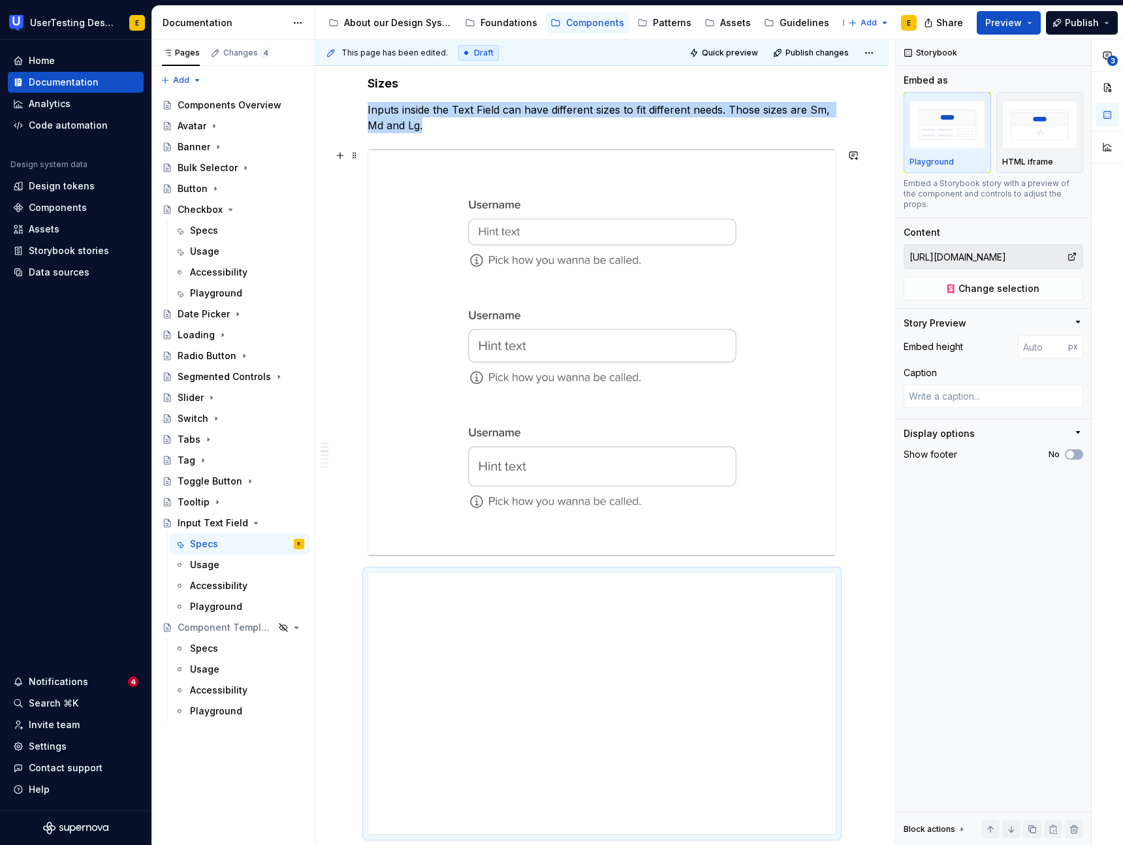
click at [513, 408] on img at bounding box center [601, 352] width 467 height 406
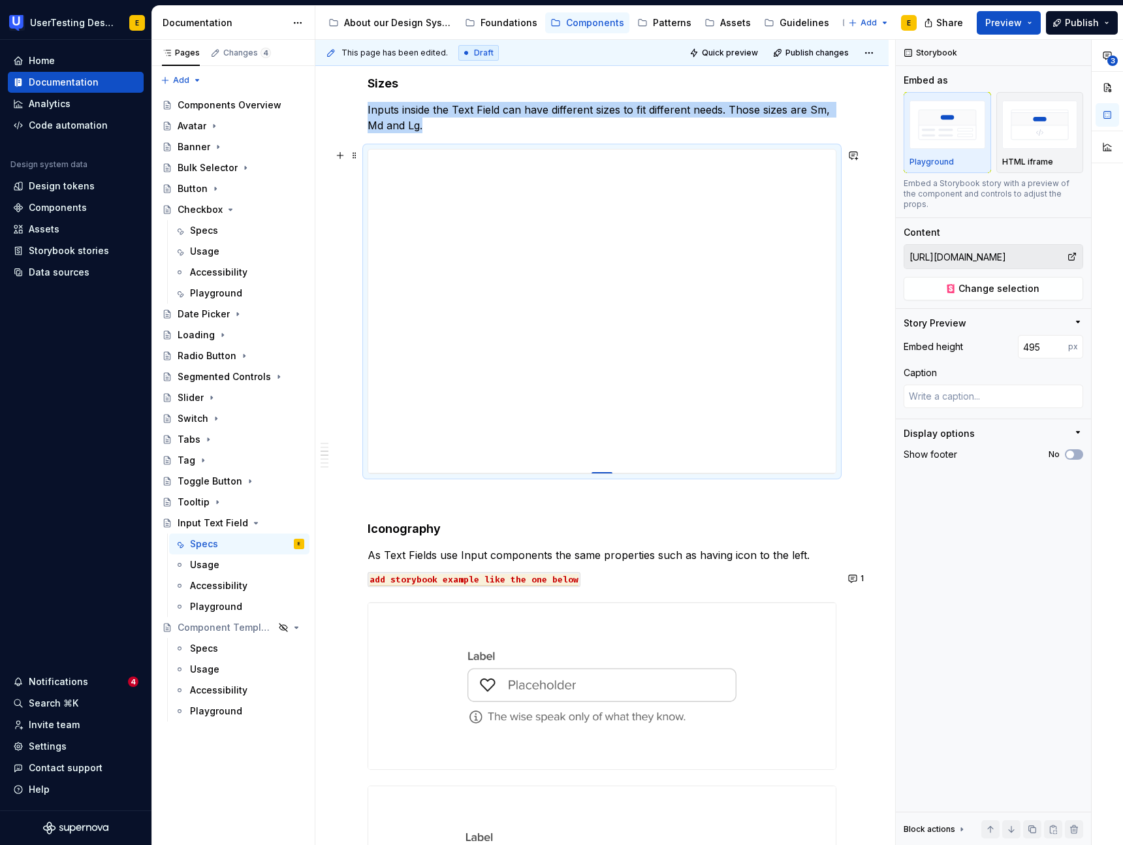
drag, startPoint x: 602, startPoint y: 409, endPoint x: 604, endPoint y: 473, distance: 63.3
click at [604, 473] on div at bounding box center [601, 473] width 21 height 3
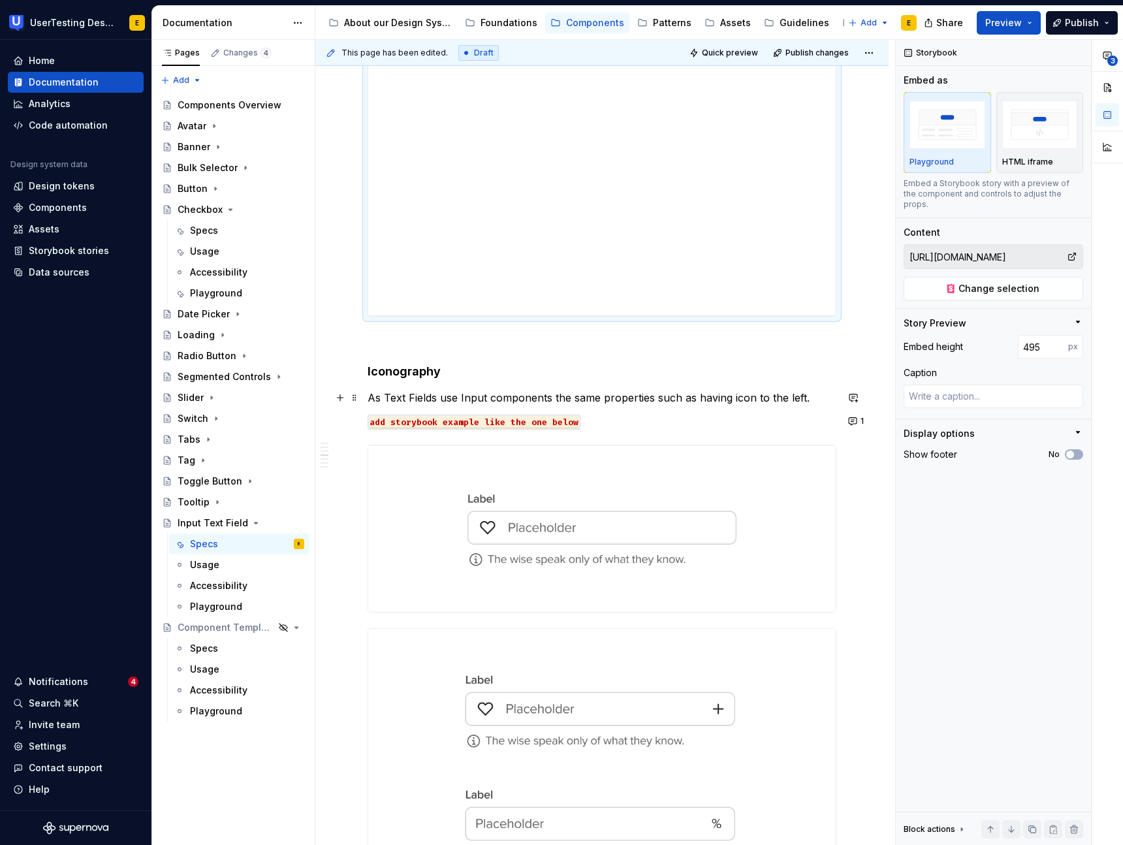
scroll to position [826, 0]
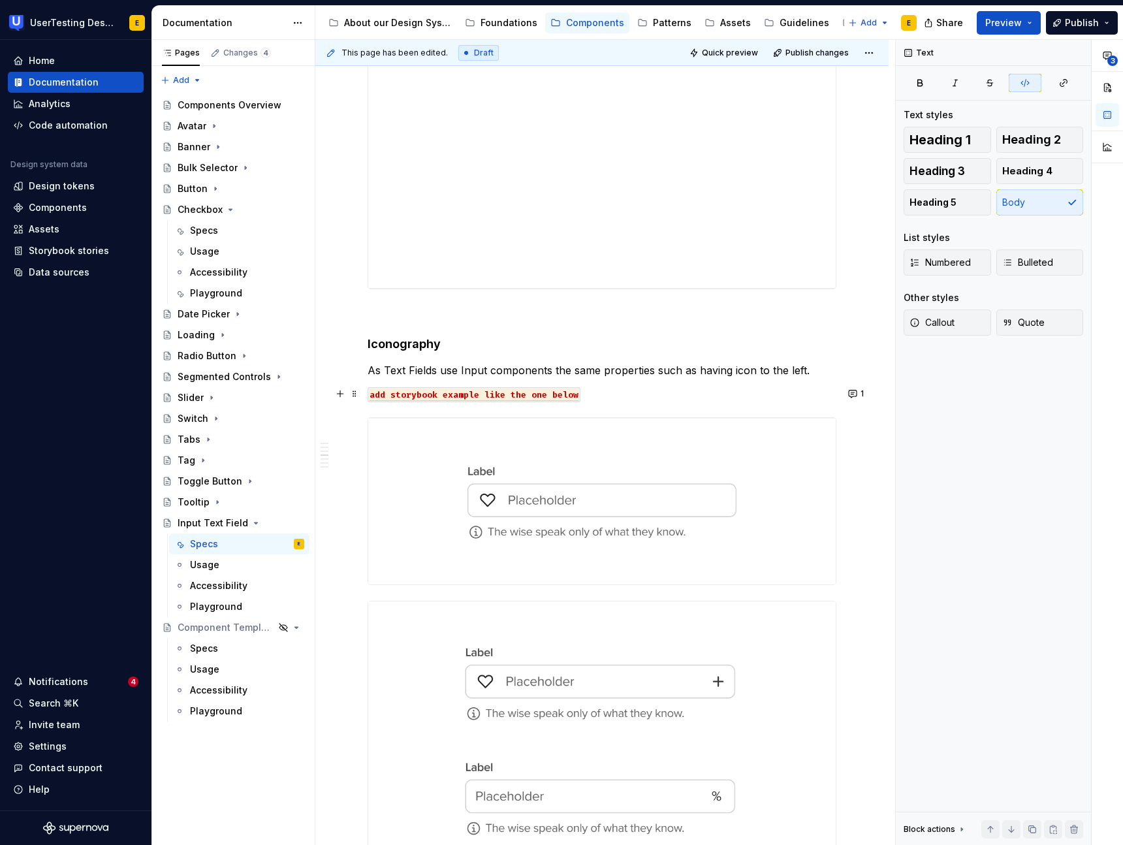
click at [587, 394] on p "add storybook example like the one below" at bounding box center [601, 394] width 469 height 16
drag, startPoint x: 592, startPoint y: 394, endPoint x: 360, endPoint y: 392, distance: 232.3
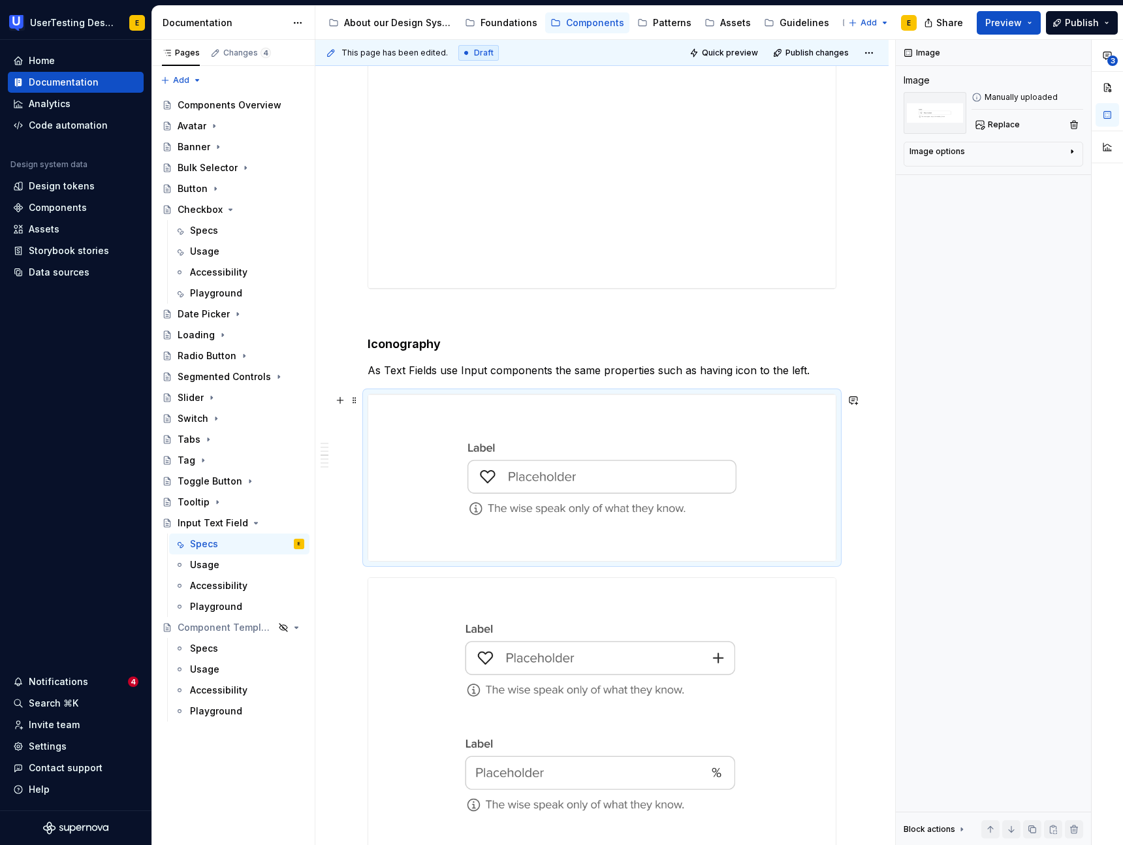
click at [457, 473] on img at bounding box center [601, 477] width 467 height 166
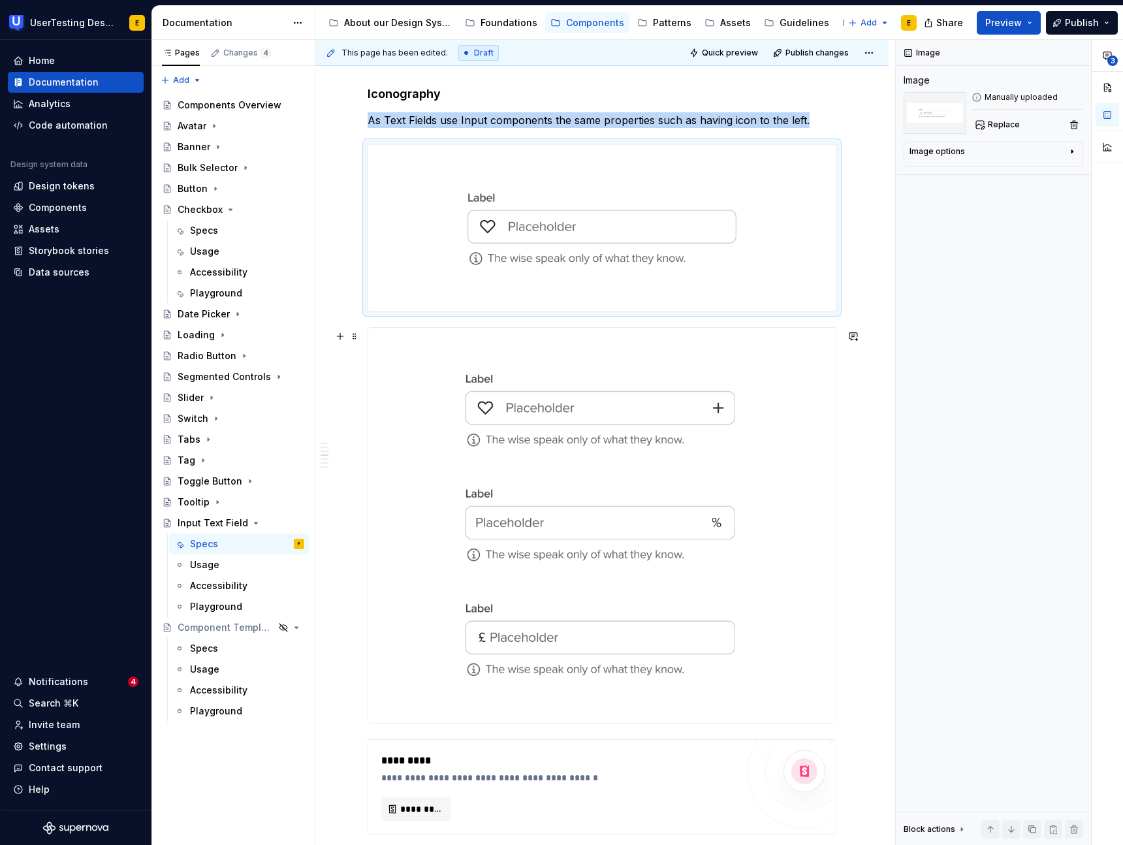
scroll to position [1091, 0]
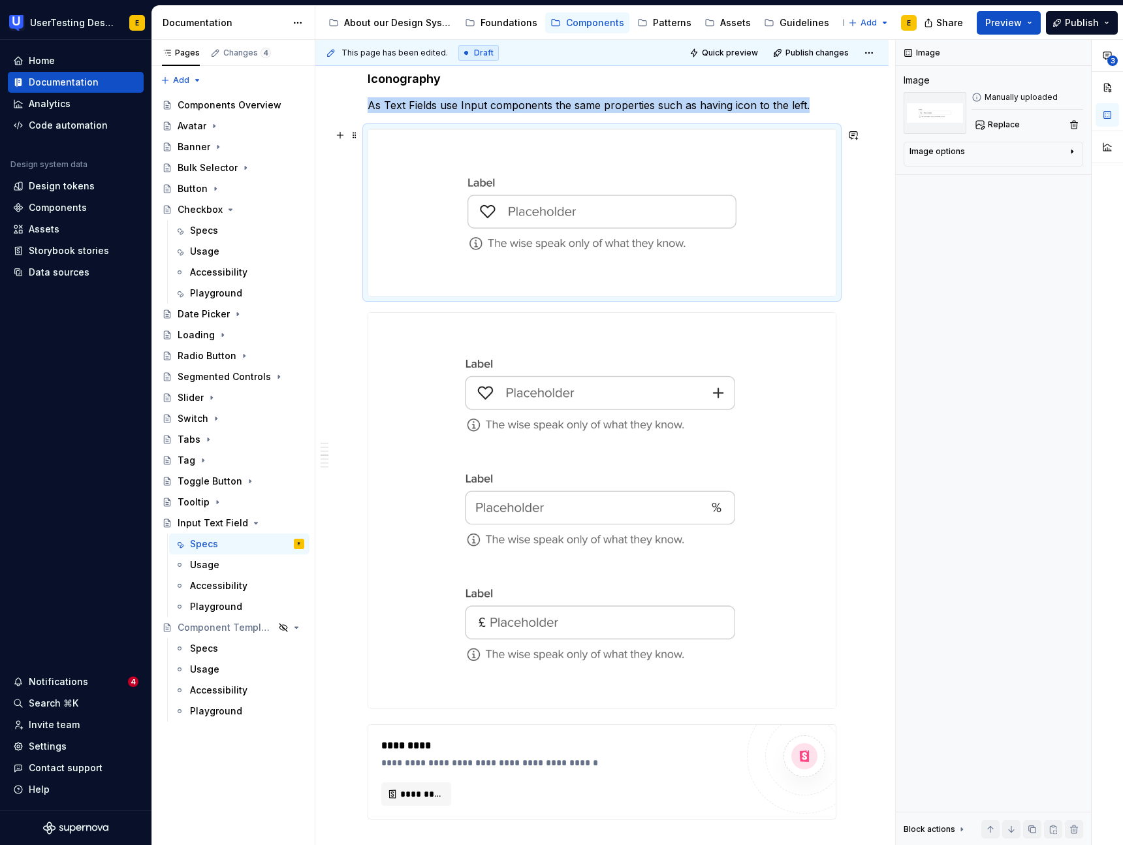
click at [515, 183] on img at bounding box center [601, 212] width 467 height 166
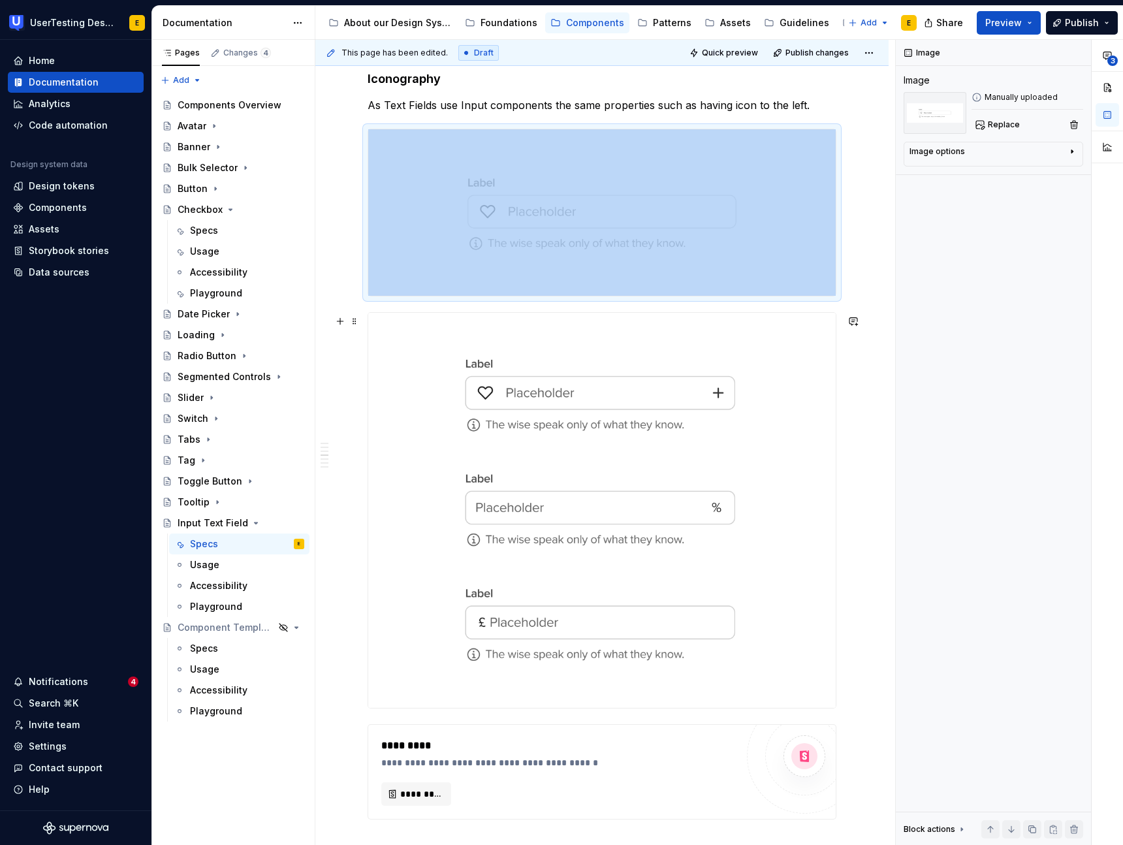
click at [531, 458] on img at bounding box center [601, 510] width 467 height 395
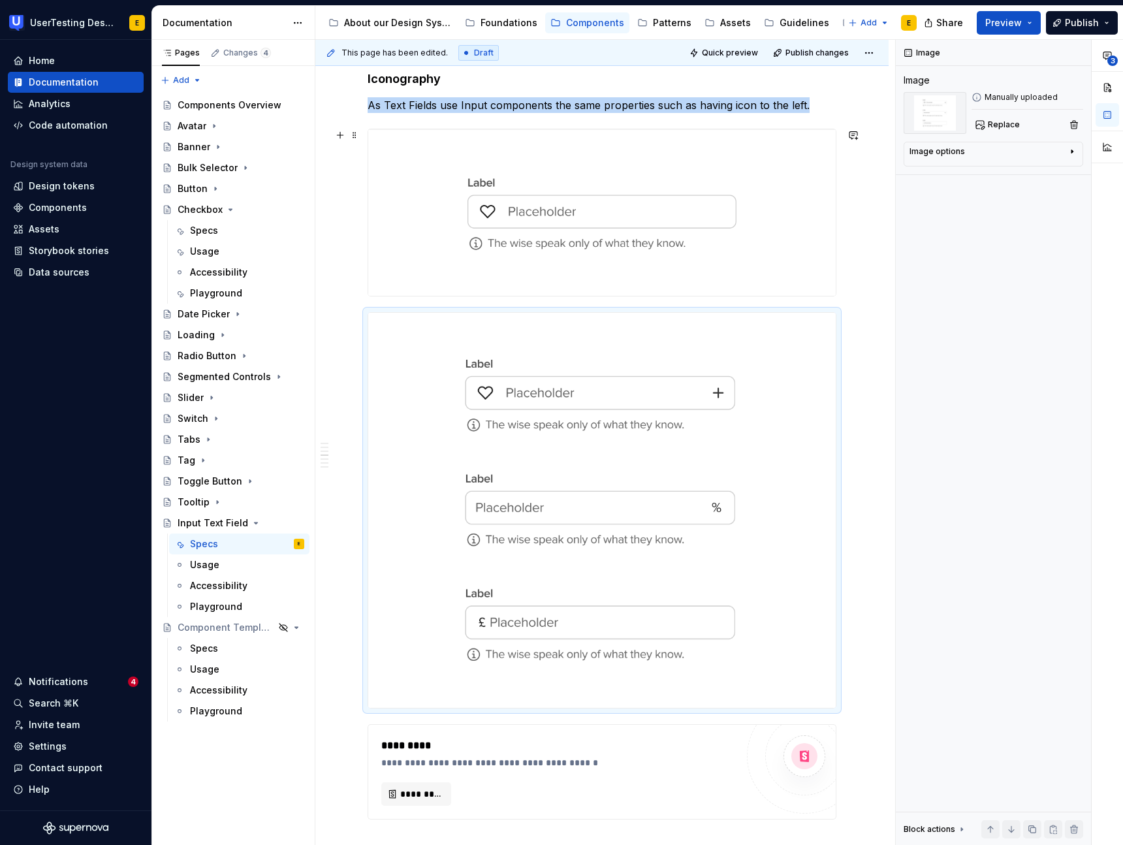
click at [536, 253] on img at bounding box center [601, 212] width 467 height 166
click at [529, 219] on img at bounding box center [601, 212] width 467 height 166
click at [573, 216] on img at bounding box center [601, 212] width 467 height 166
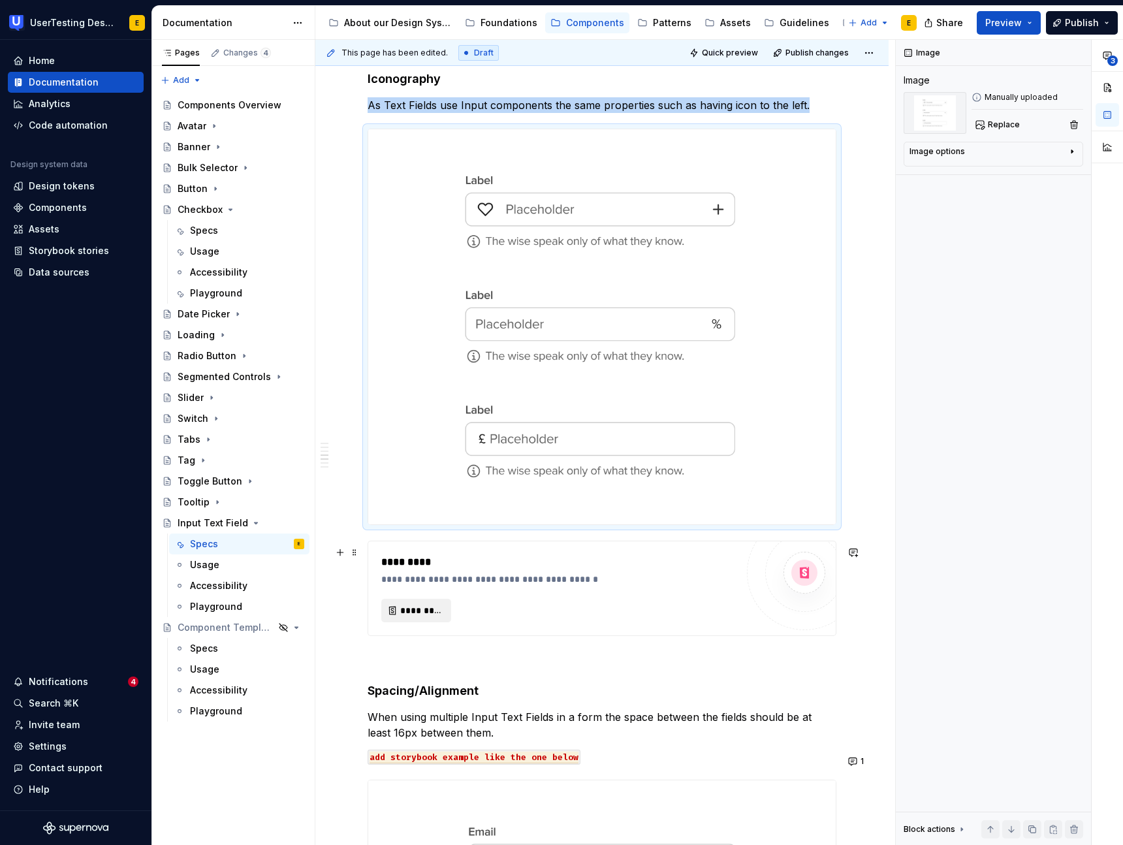
click at [422, 617] on span "*********" at bounding box center [421, 610] width 42 height 13
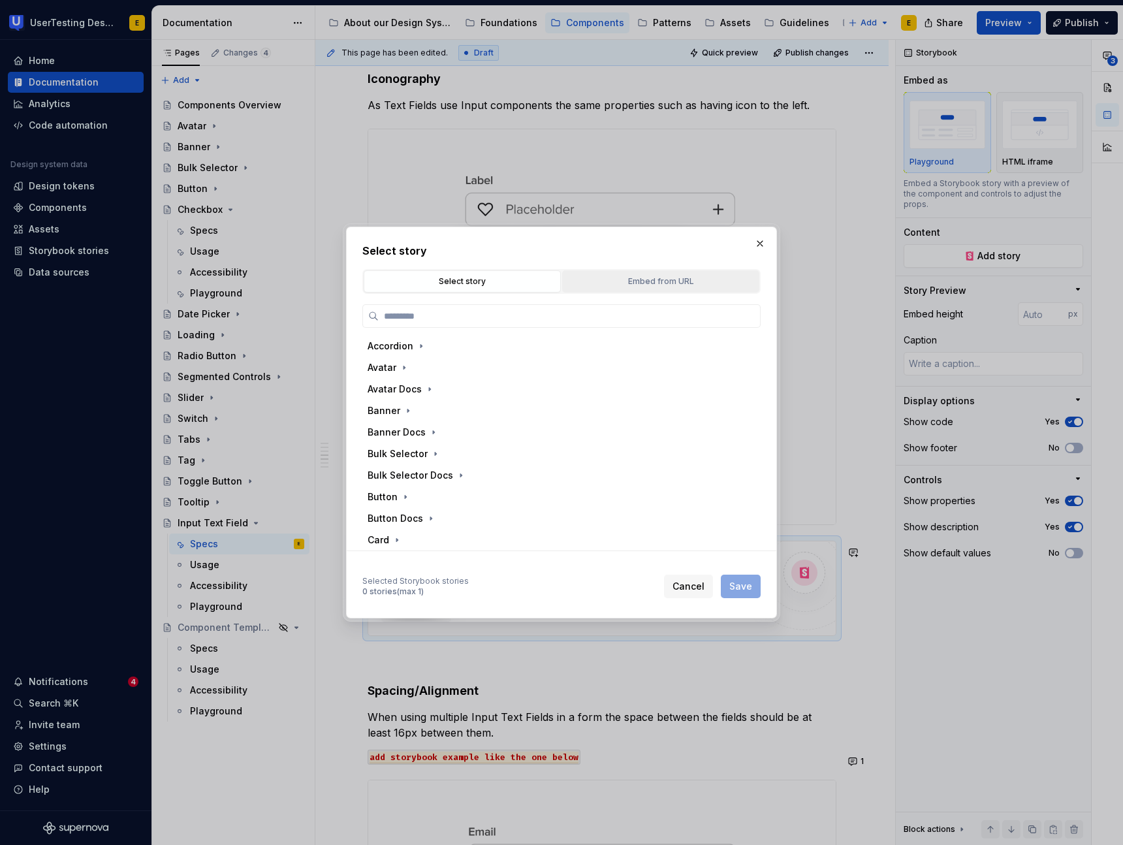
click at [640, 282] on div "Embed from URL" at bounding box center [660, 281] width 188 height 13
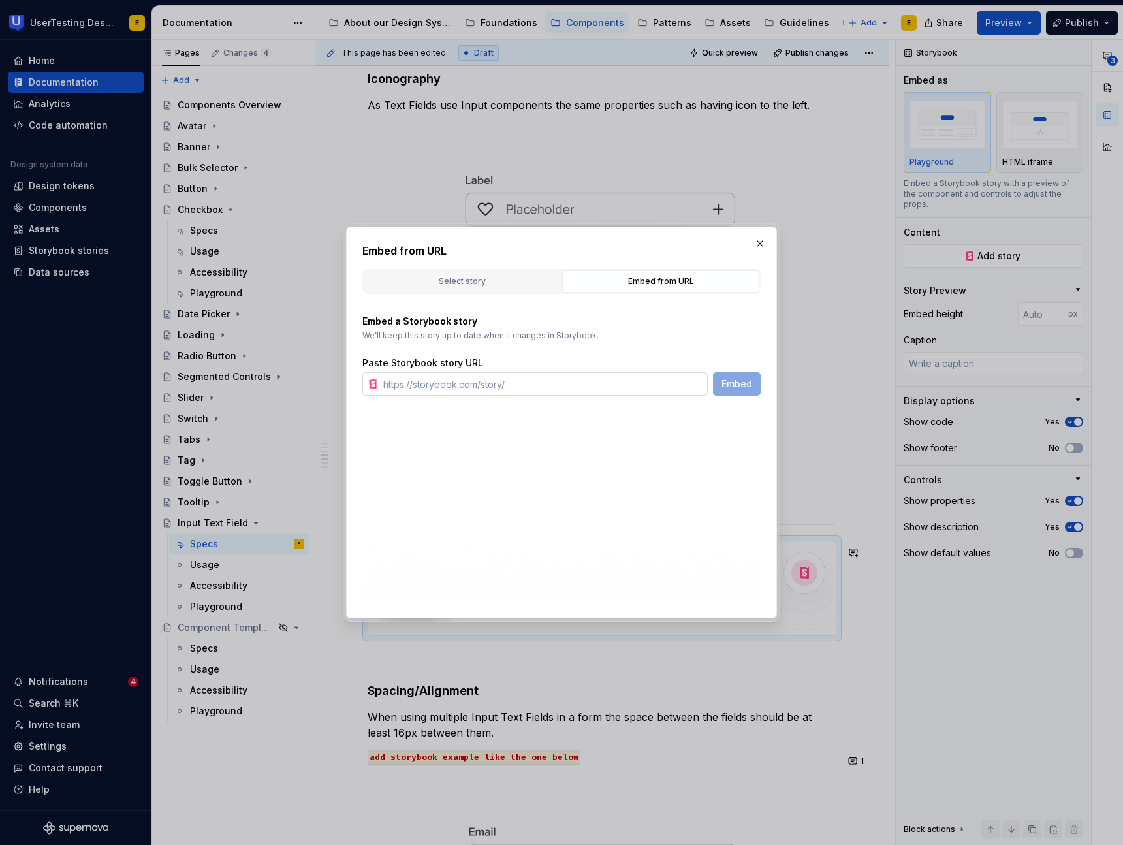
click at [424, 387] on input "text" at bounding box center [543, 383] width 330 height 23
paste input "[URL][DOMAIN_NAME]"
click at [737, 388] on span "Embed" at bounding box center [736, 383] width 31 height 13
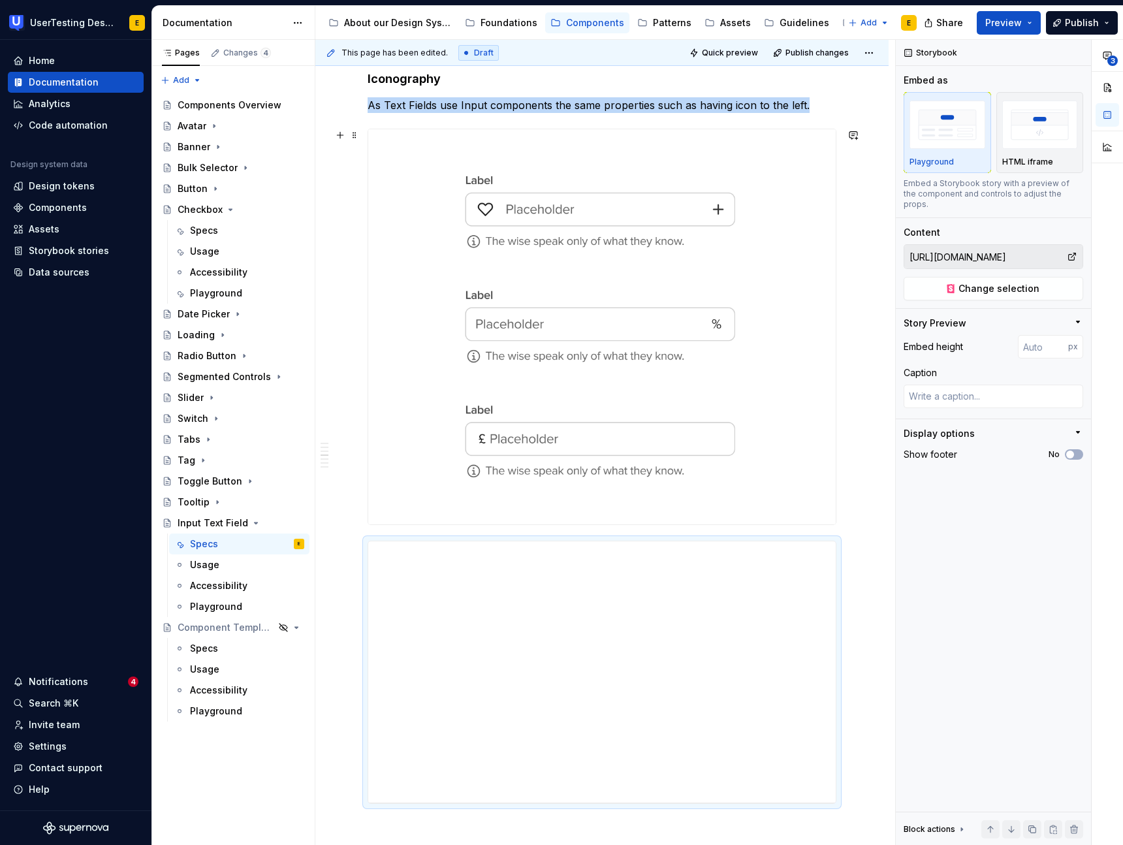
click at [516, 442] on img at bounding box center [601, 326] width 467 height 395
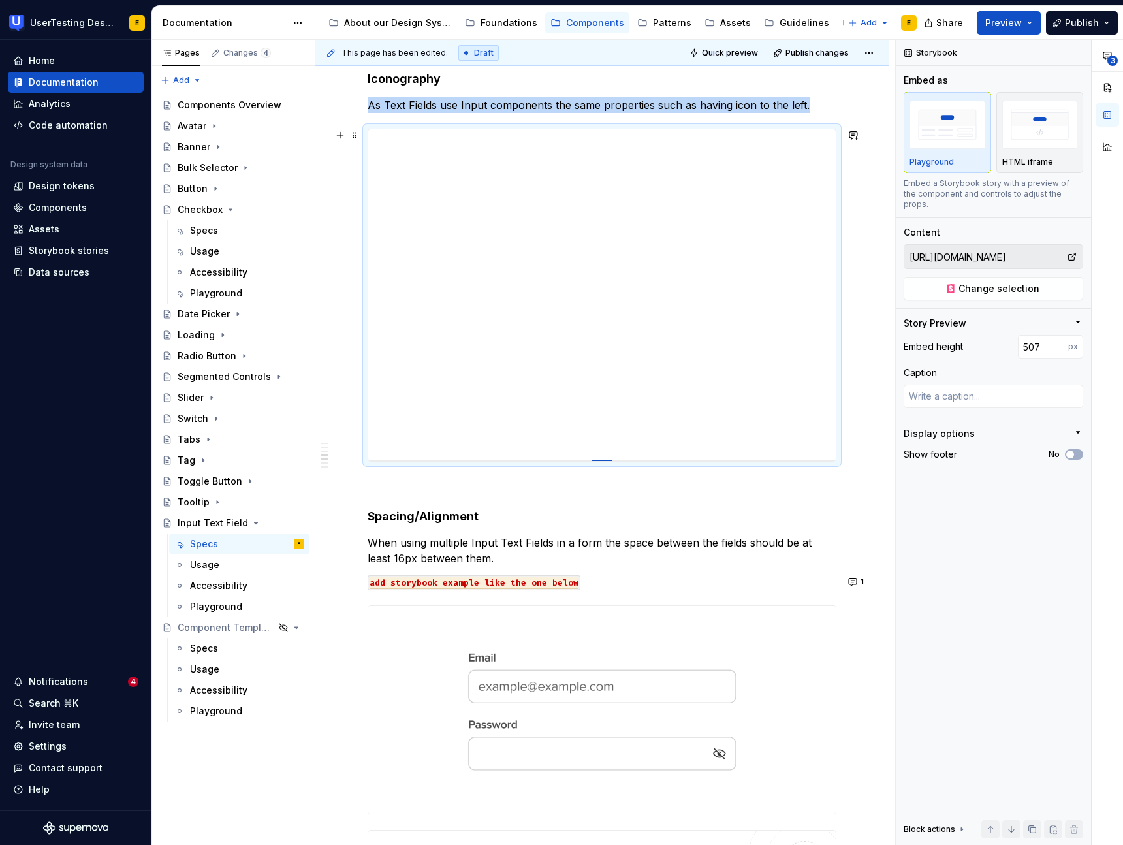
drag, startPoint x: 608, startPoint y: 390, endPoint x: 609, endPoint y: 460, distance: 70.5
click at [609, 460] on div at bounding box center [601, 460] width 21 height 3
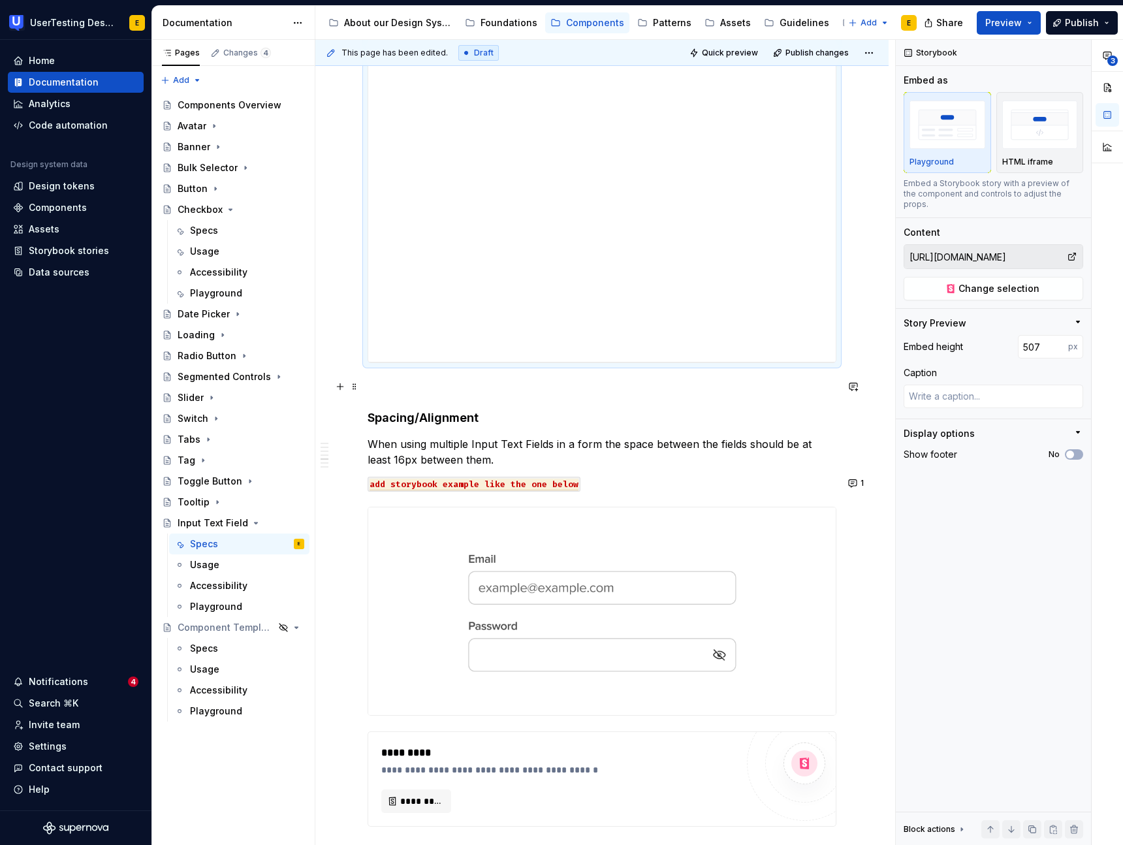
scroll to position [1223, 0]
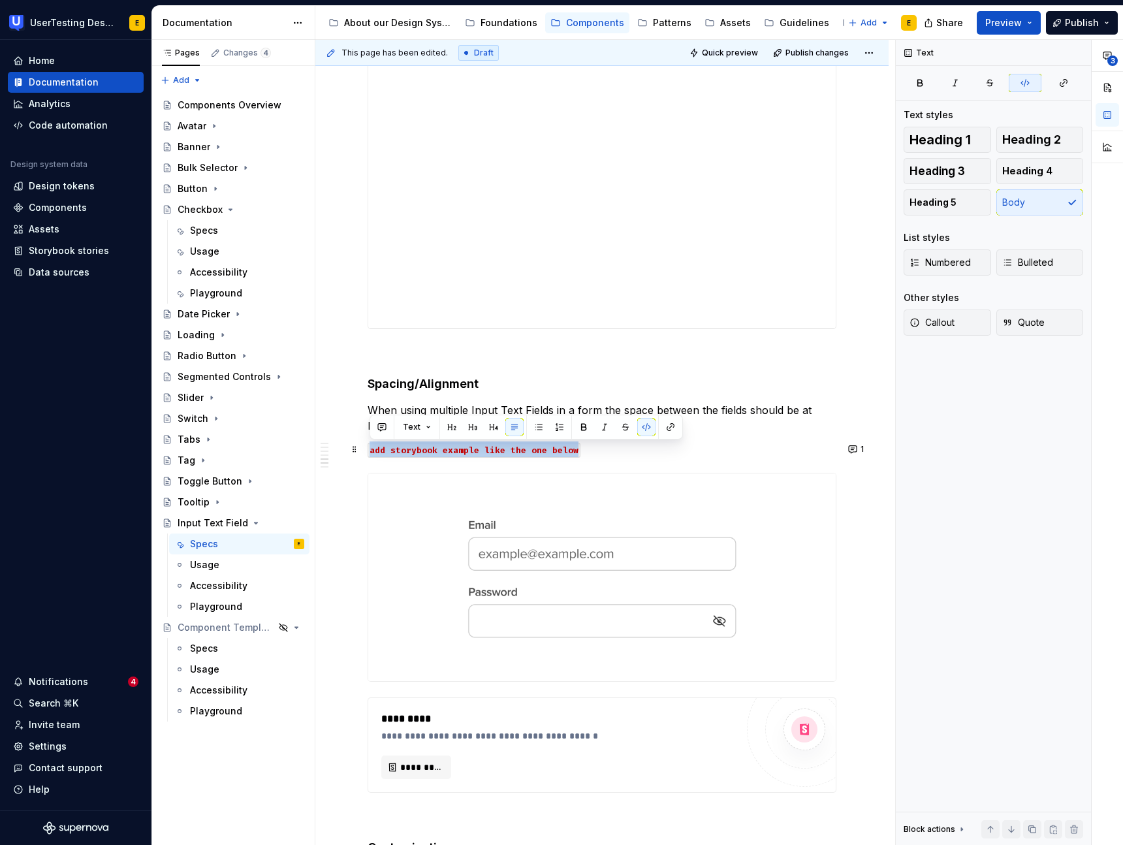
drag, startPoint x: 588, startPoint y: 451, endPoint x: 364, endPoint y: 454, distance: 224.5
click at [364, 454] on div "**********" at bounding box center [601, 768] width 573 height 3467
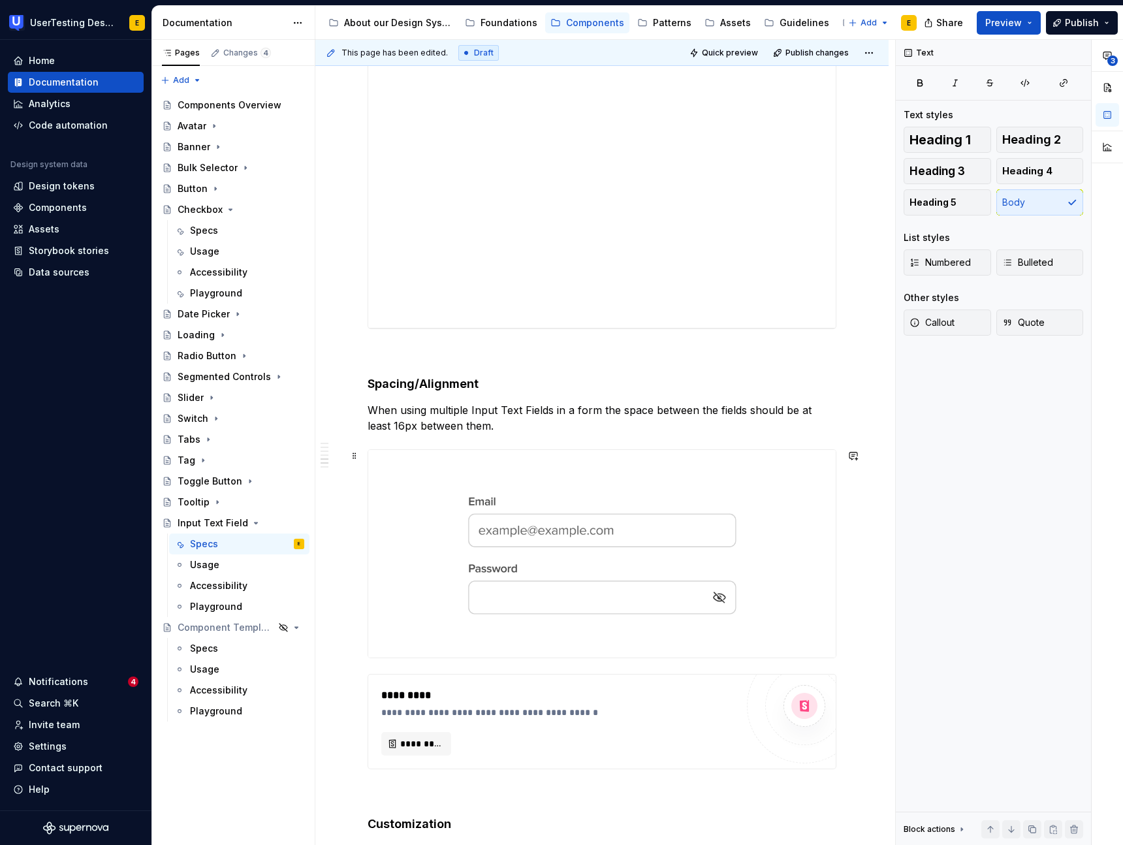
click at [449, 548] on img at bounding box center [601, 554] width 467 height 208
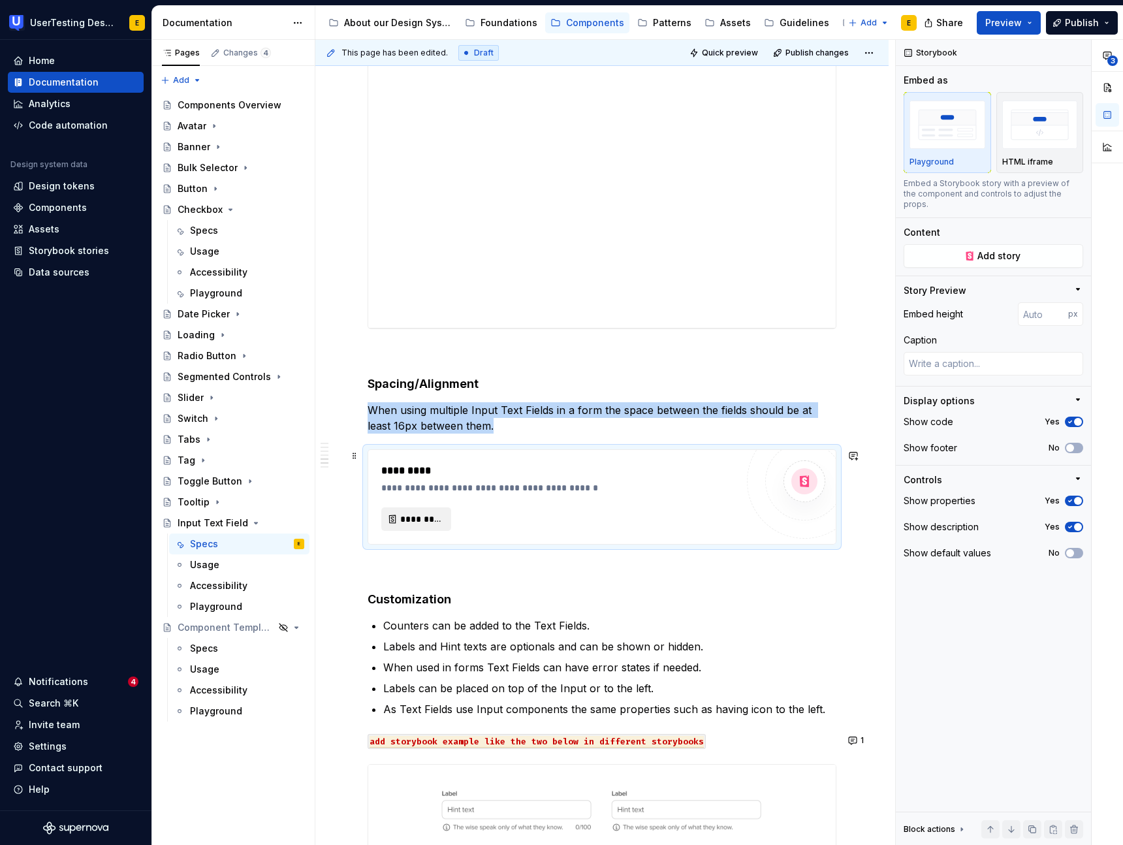
click at [436, 518] on span "*********" at bounding box center [421, 518] width 42 height 13
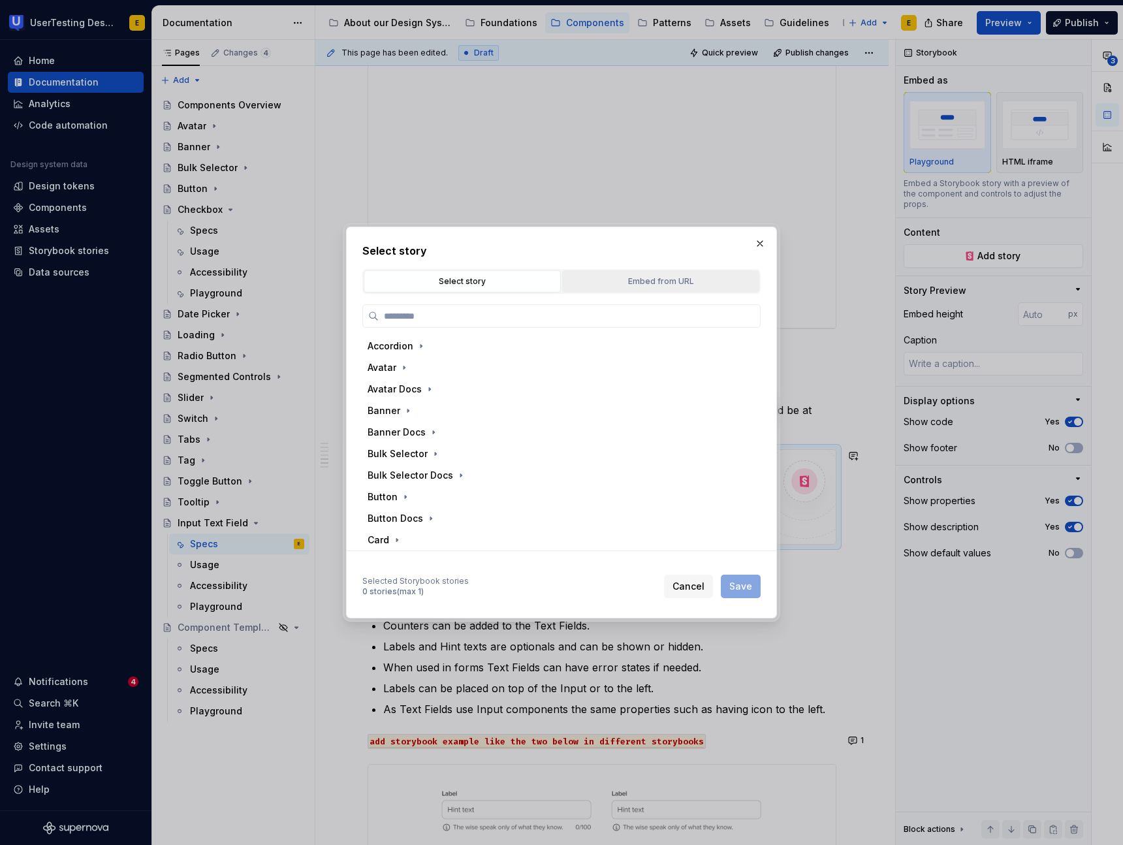
click at [642, 280] on div "Embed from URL" at bounding box center [660, 281] width 188 height 13
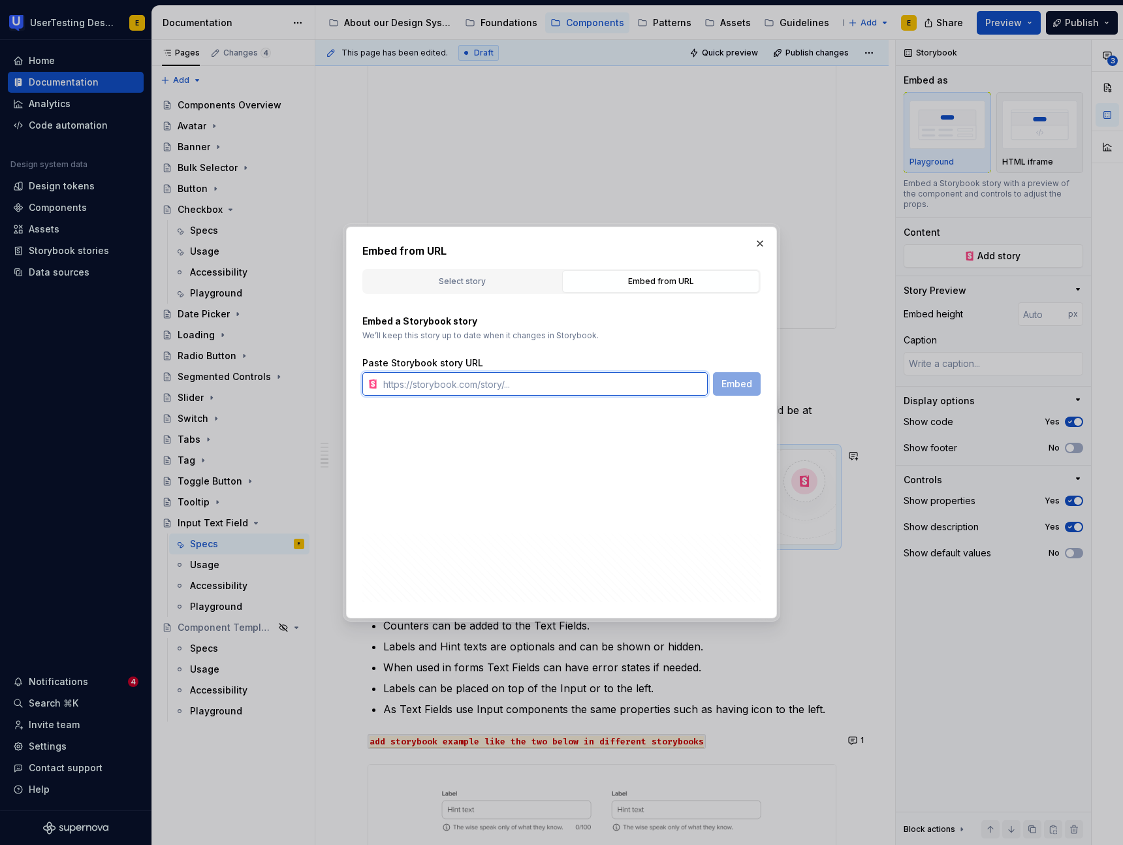
click at [458, 393] on input "text" at bounding box center [543, 383] width 330 height 23
paste input "[URL][DOMAIN_NAME]"
click at [744, 382] on span "Embed" at bounding box center [736, 383] width 31 height 13
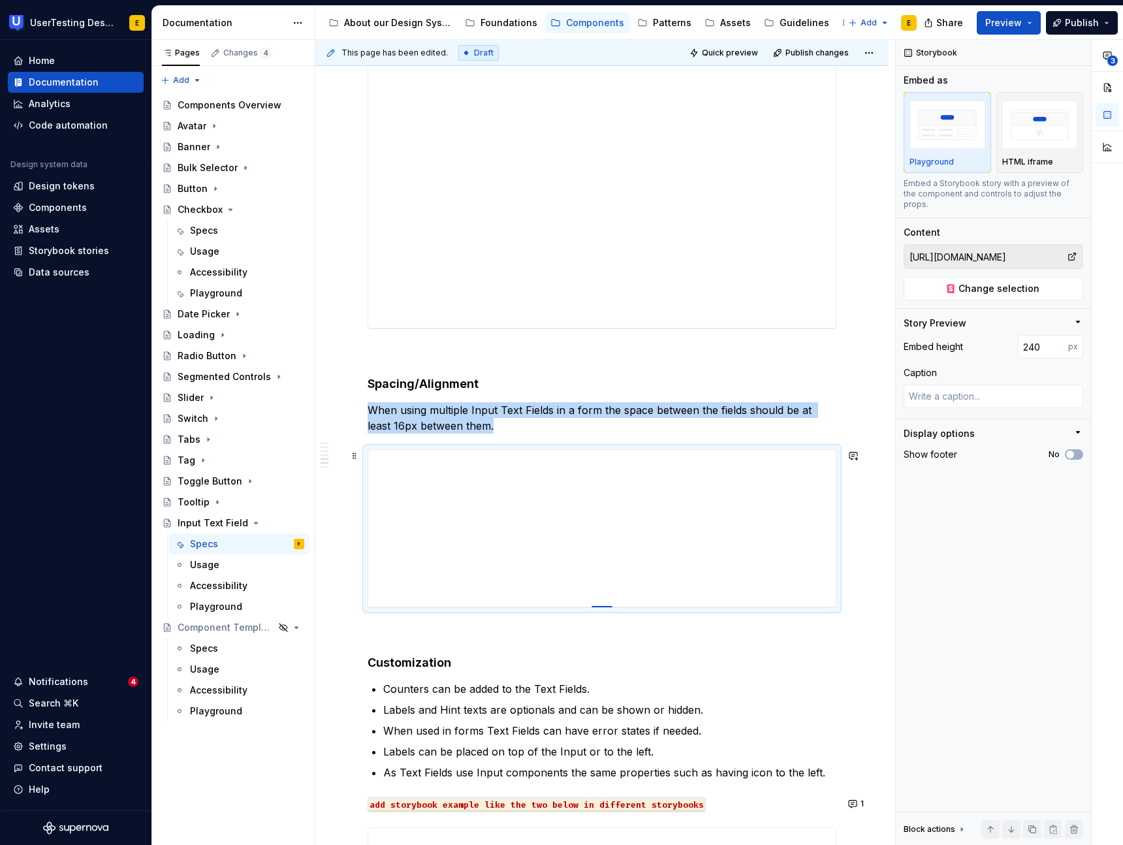
drag, startPoint x: 603, startPoint y: 710, endPoint x: 604, endPoint y: 606, distance: 103.8
click at [604, 606] on div at bounding box center [601, 607] width 21 height 3
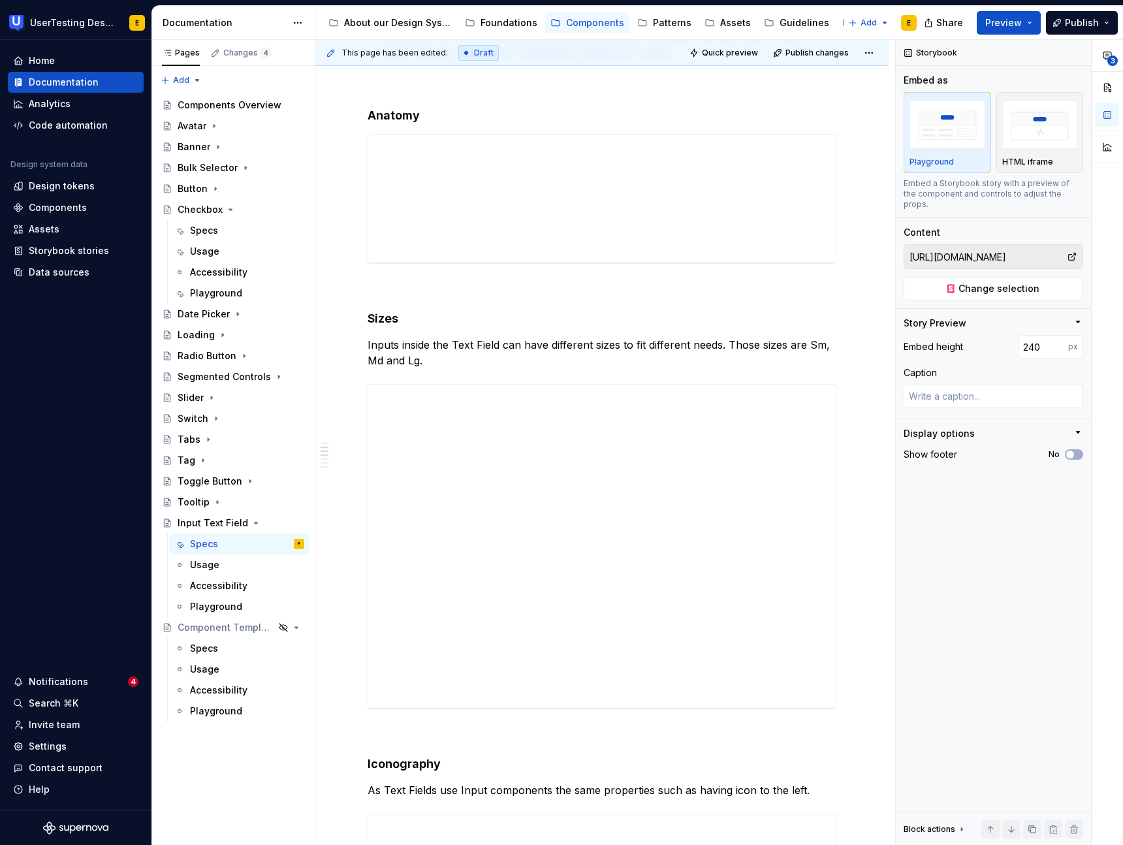
scroll to position [314, 0]
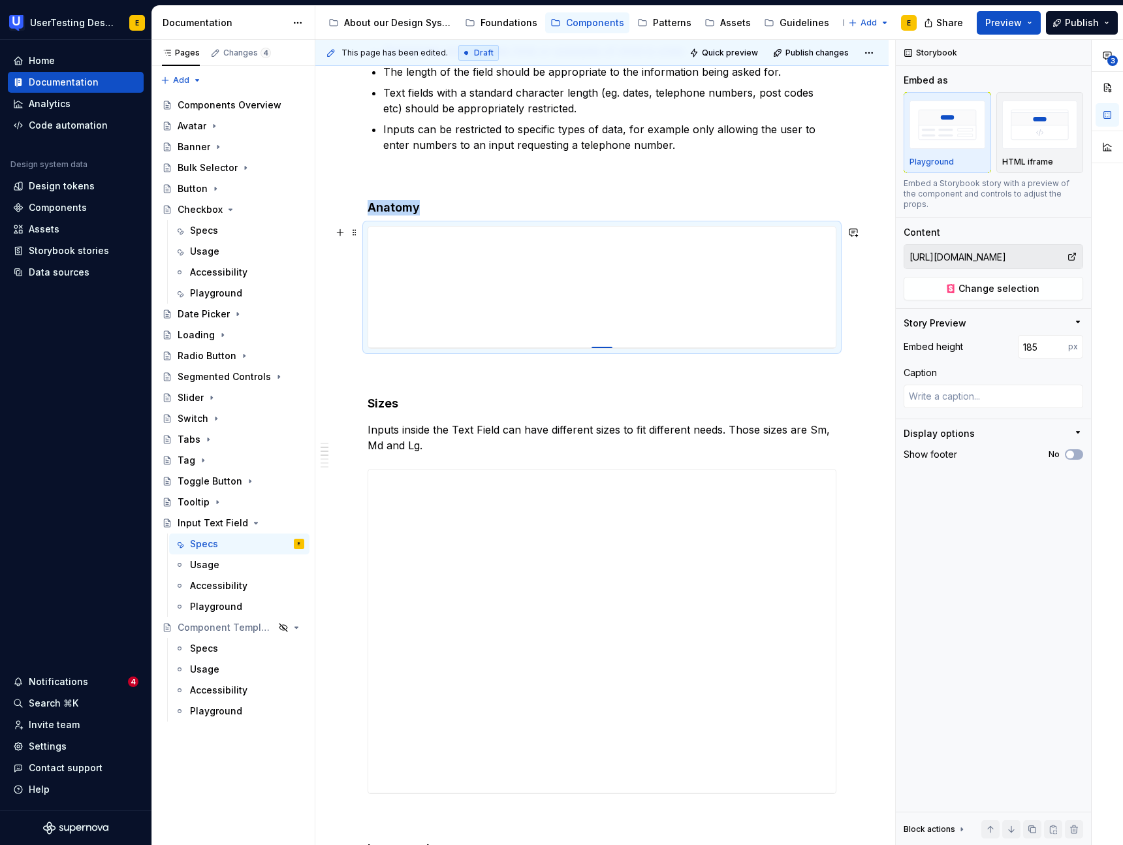
click at [604, 347] on div at bounding box center [601, 348] width 21 height 3
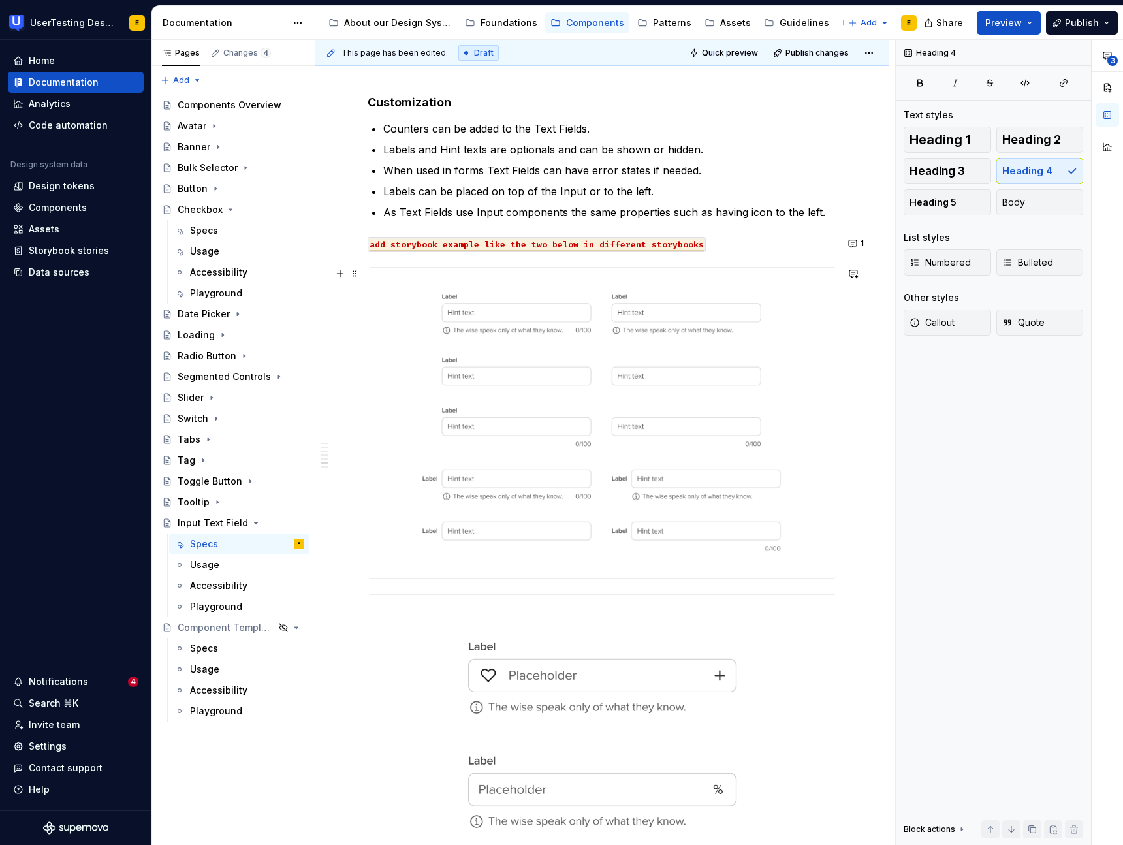
scroll to position [1774, 0]
click at [858, 248] on button "1" at bounding box center [856, 245] width 25 height 18
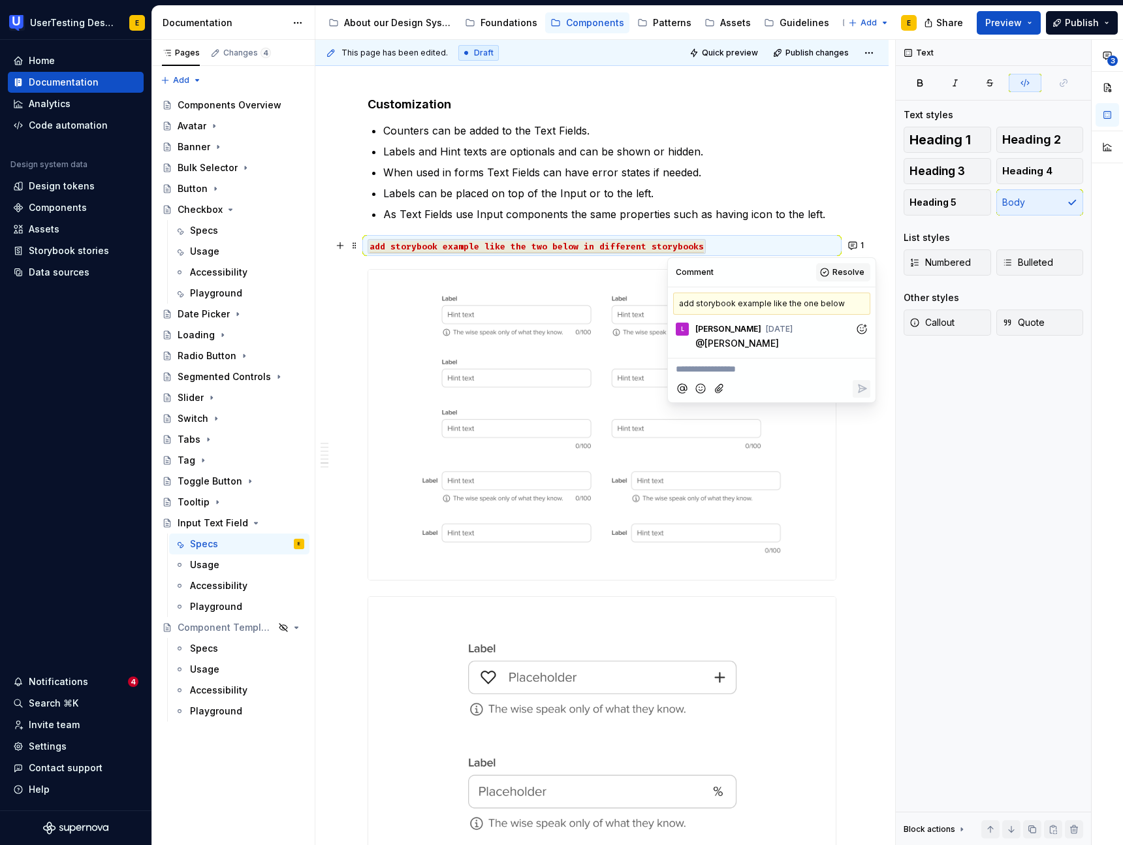
click at [841, 271] on span "Resolve" at bounding box center [848, 272] width 32 height 10
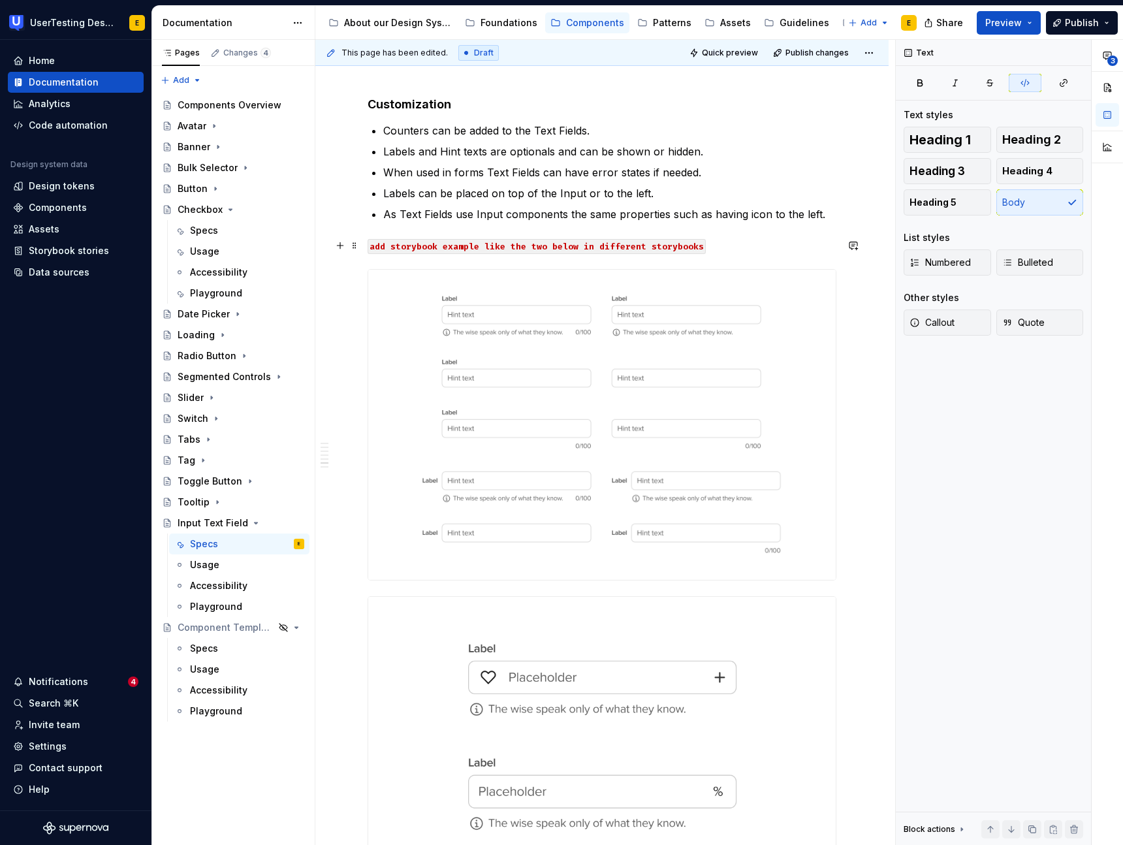
click at [715, 241] on p "add storybook example like the two below in different storybooks" at bounding box center [601, 246] width 469 height 16
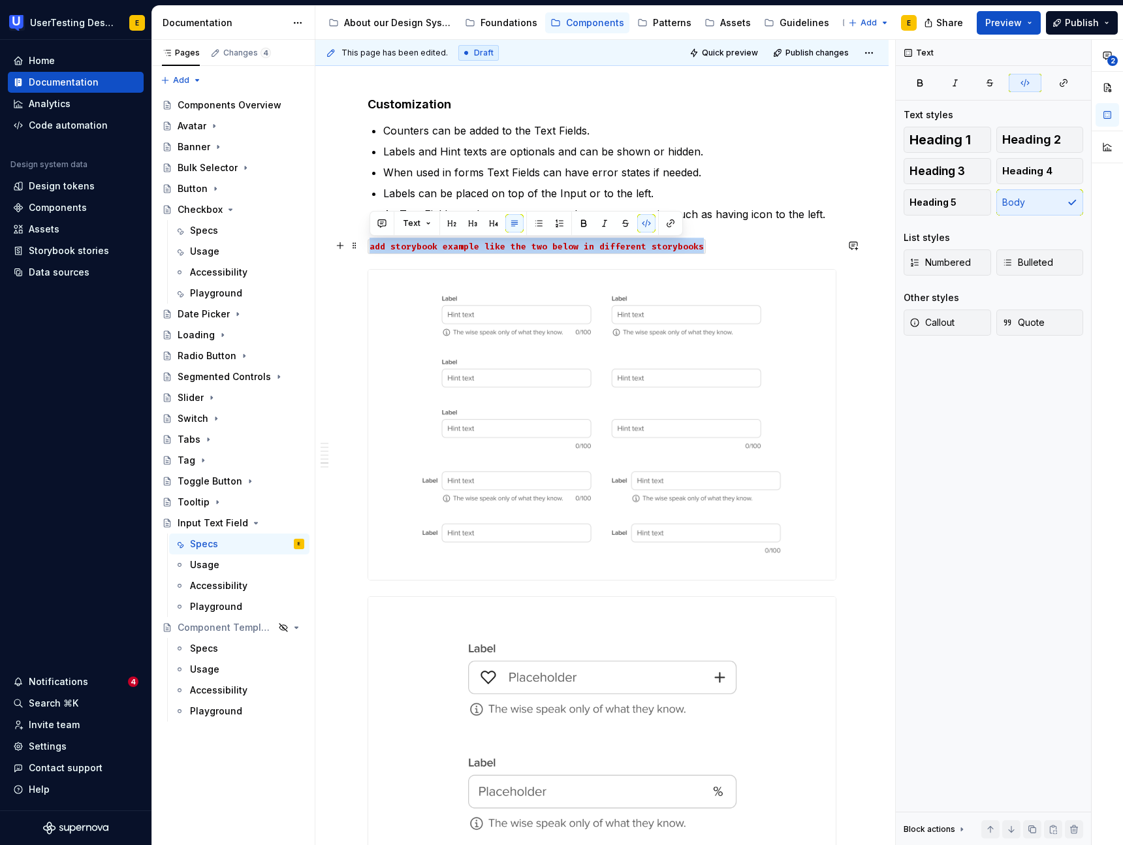
drag, startPoint x: 712, startPoint y: 244, endPoint x: 367, endPoint y: 251, distance: 345.3
click at [367, 251] on p "add storybook example like the two below in different storybooks" at bounding box center [601, 246] width 469 height 16
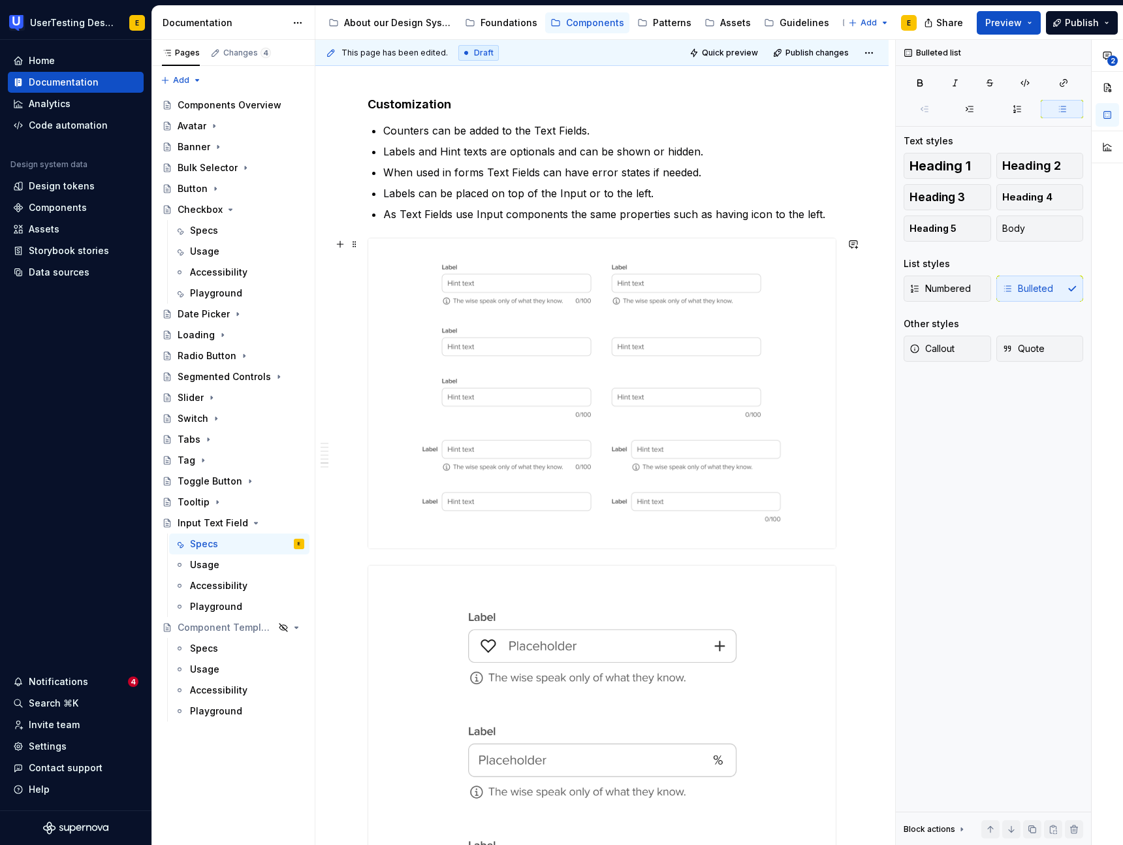
click at [417, 343] on img at bounding box center [601, 393] width 467 height 310
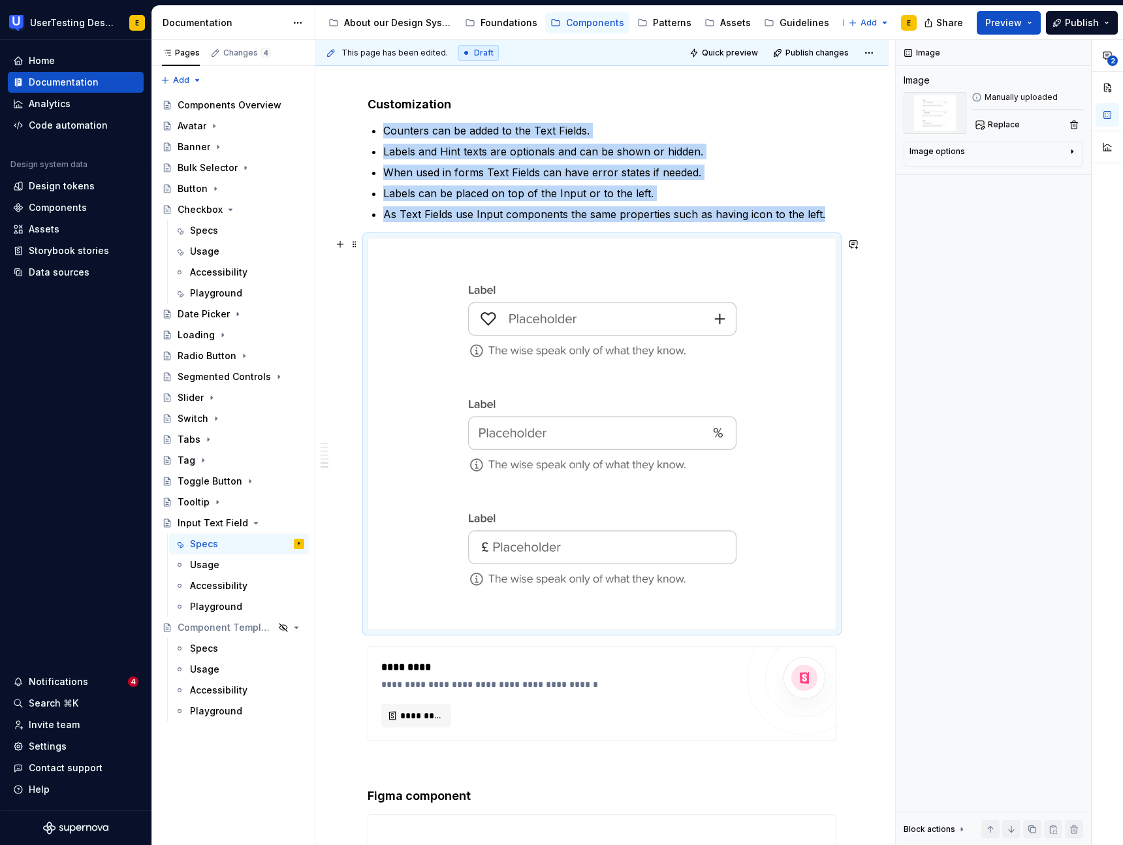
click at [524, 466] on img at bounding box center [601, 433] width 467 height 391
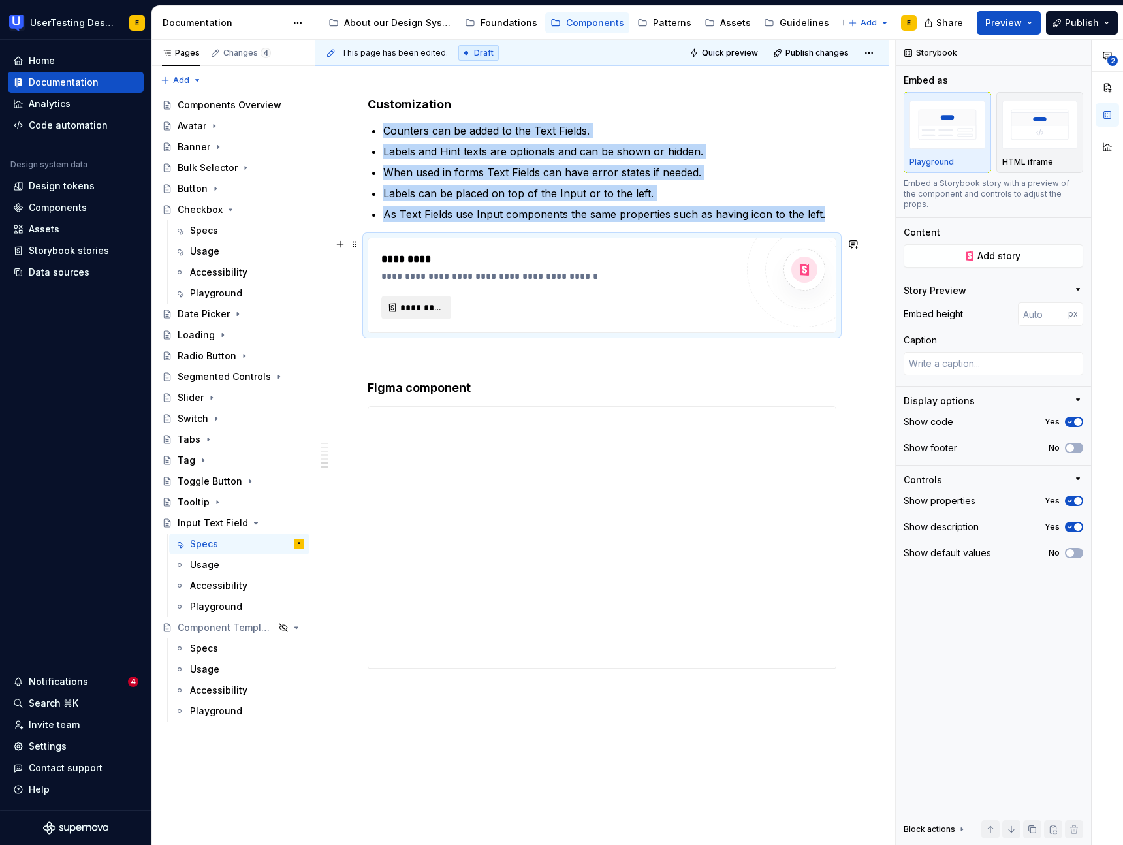
click at [426, 307] on span "*********" at bounding box center [421, 307] width 42 height 13
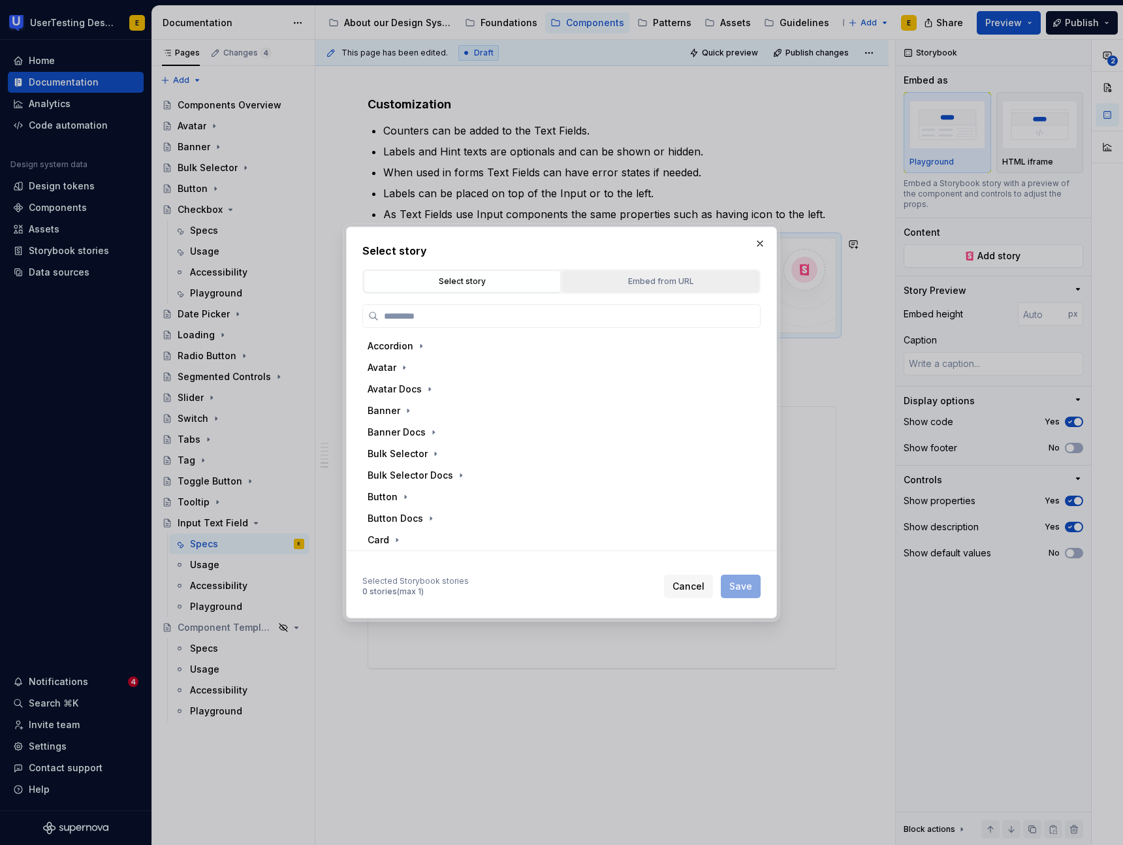
click at [662, 281] on div "Embed from URL" at bounding box center [660, 281] width 188 height 13
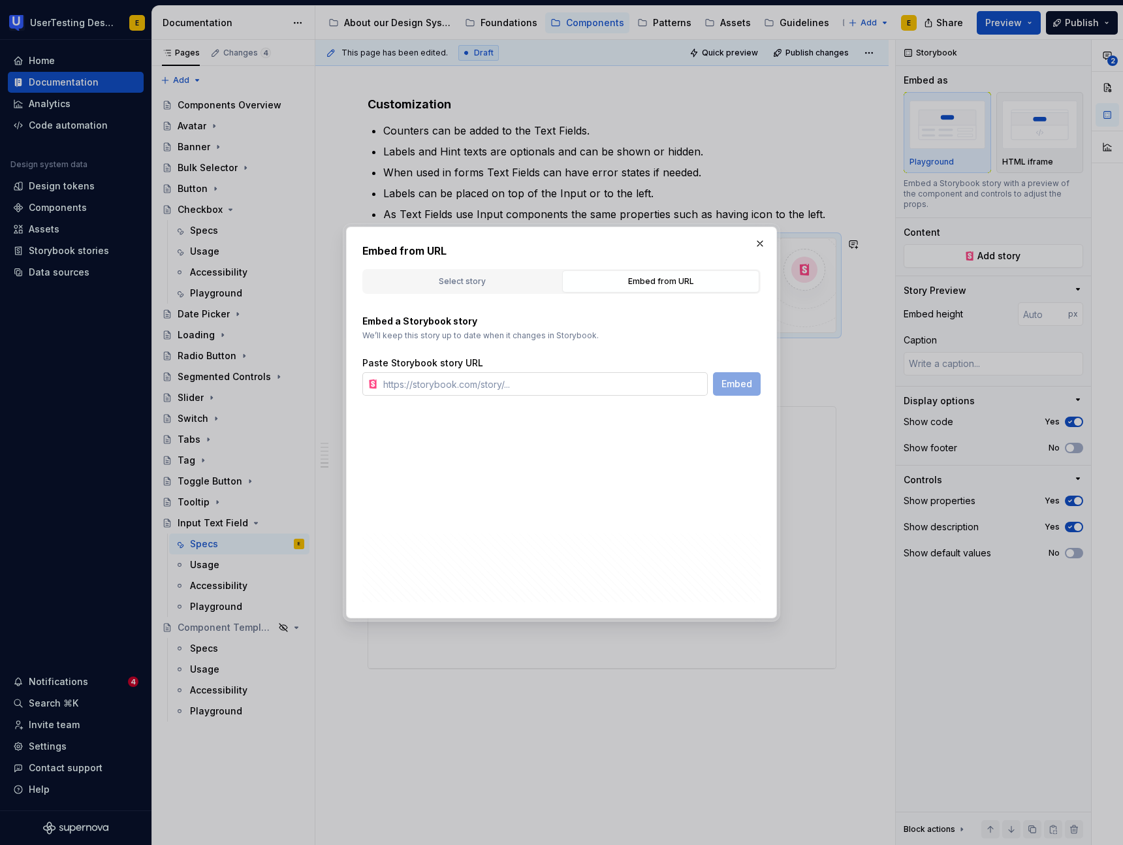
click at [452, 379] on input "text" at bounding box center [543, 383] width 330 height 23
paste input "[URL][DOMAIN_NAME]"
click at [747, 382] on span "Embed" at bounding box center [736, 383] width 31 height 13
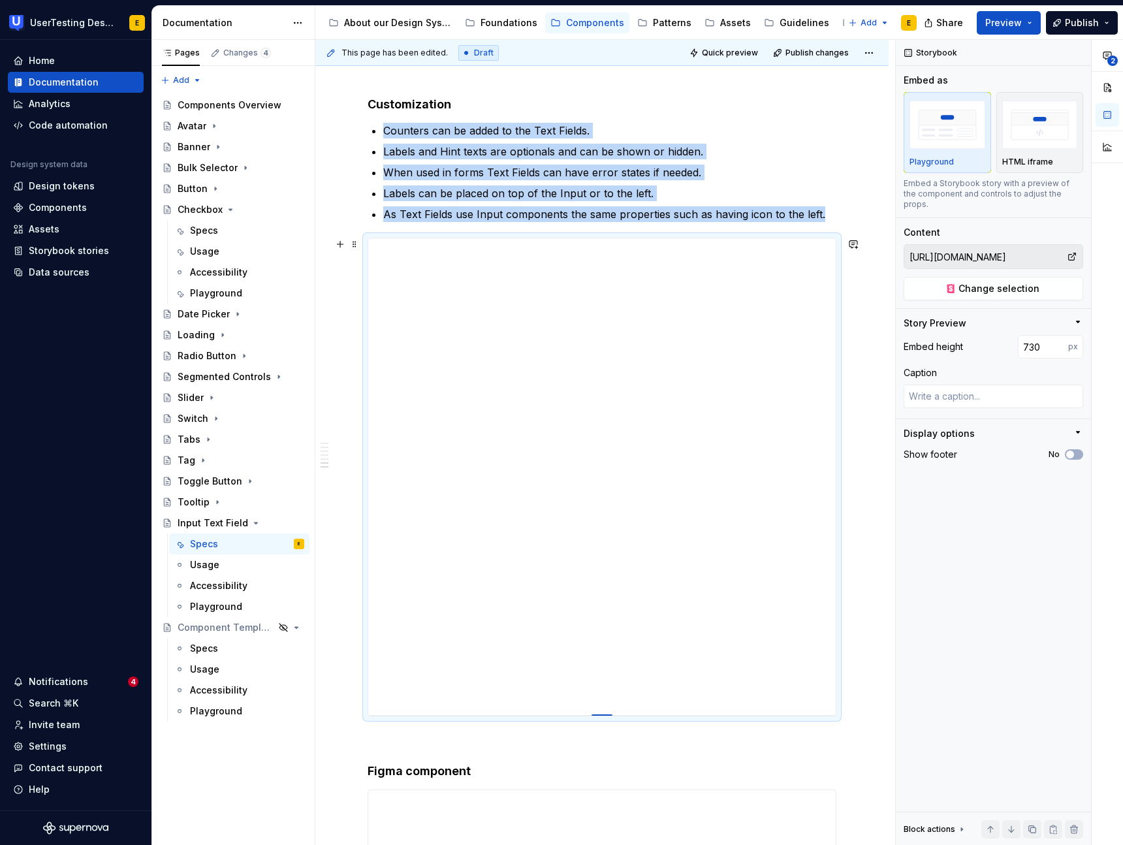
drag, startPoint x: 606, startPoint y: 498, endPoint x: 572, endPoint y: 715, distance: 219.3
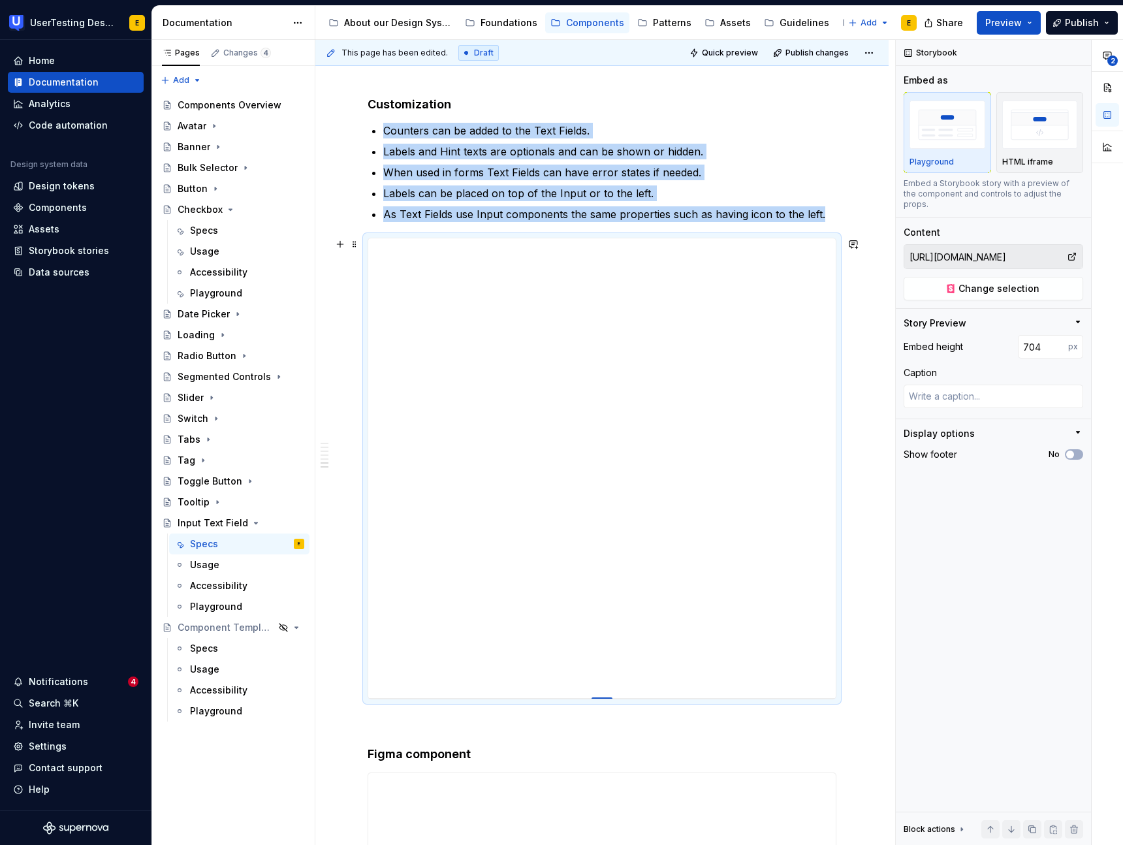
drag, startPoint x: 606, startPoint y: 713, endPoint x: 606, endPoint y: 698, distance: 15.7
click at [606, 698] on div at bounding box center [601, 698] width 21 height 3
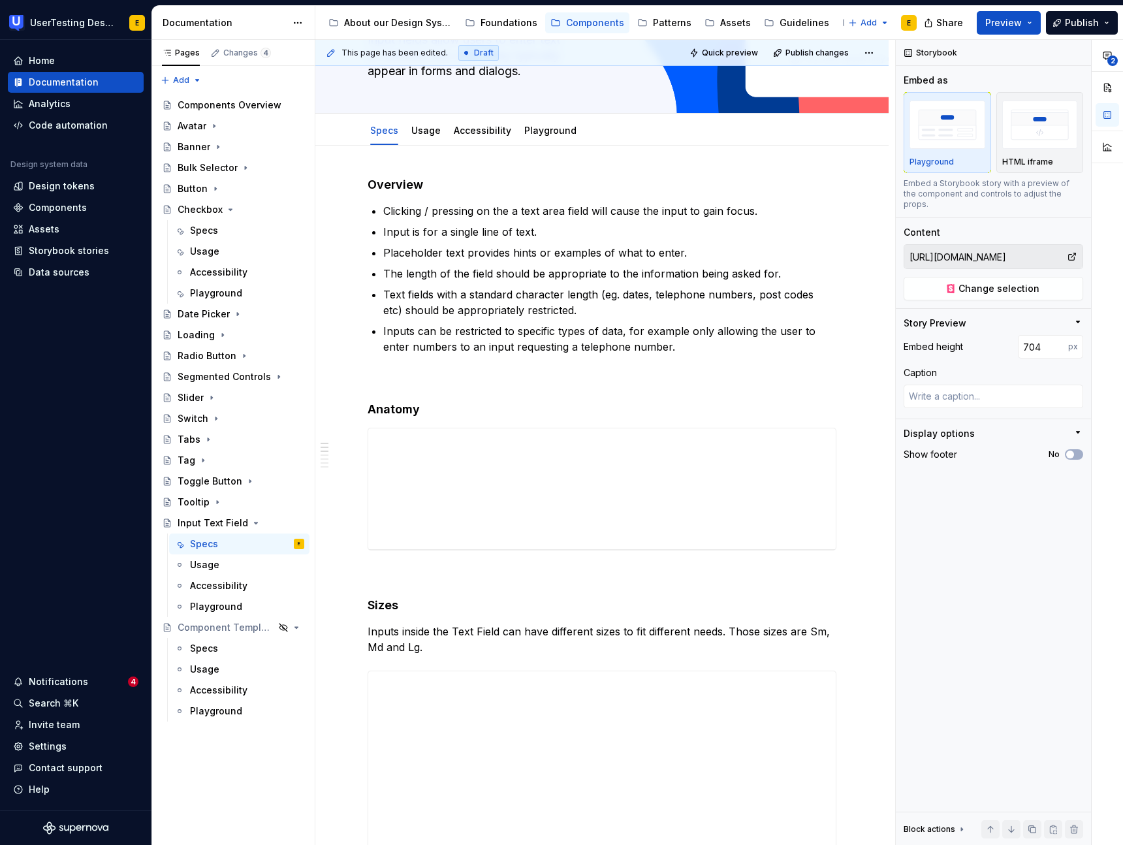
scroll to position [0, 0]
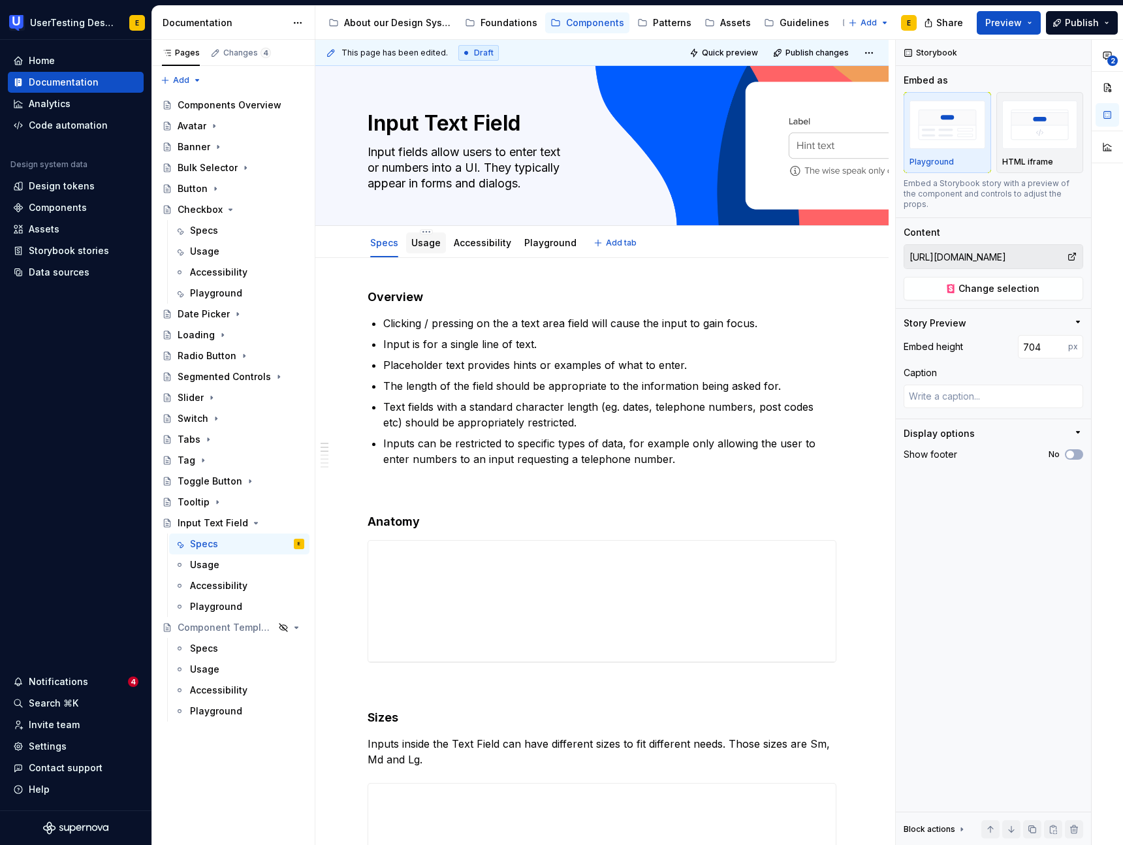
click at [429, 248] on div "Usage" at bounding box center [425, 242] width 29 height 13
click at [429, 243] on link "Usage" at bounding box center [425, 242] width 29 height 11
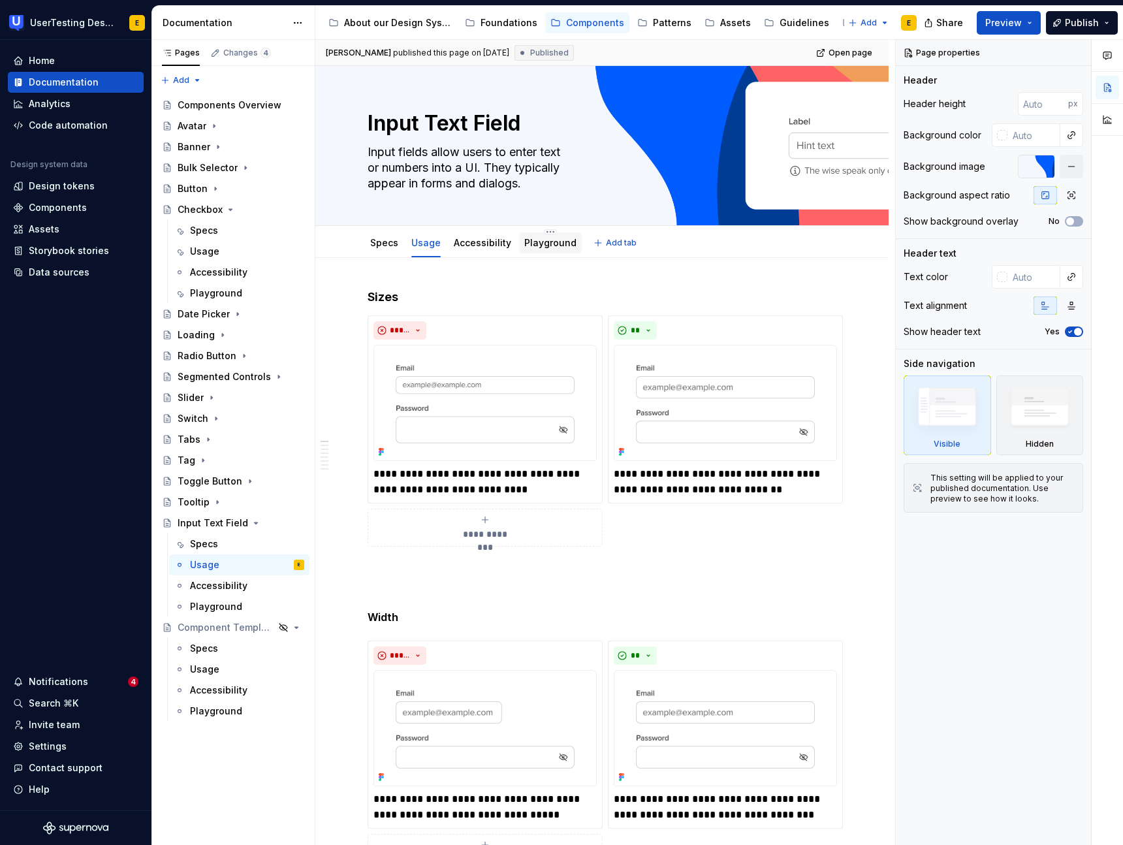
click at [553, 243] on link "Playground" at bounding box center [550, 242] width 52 height 11
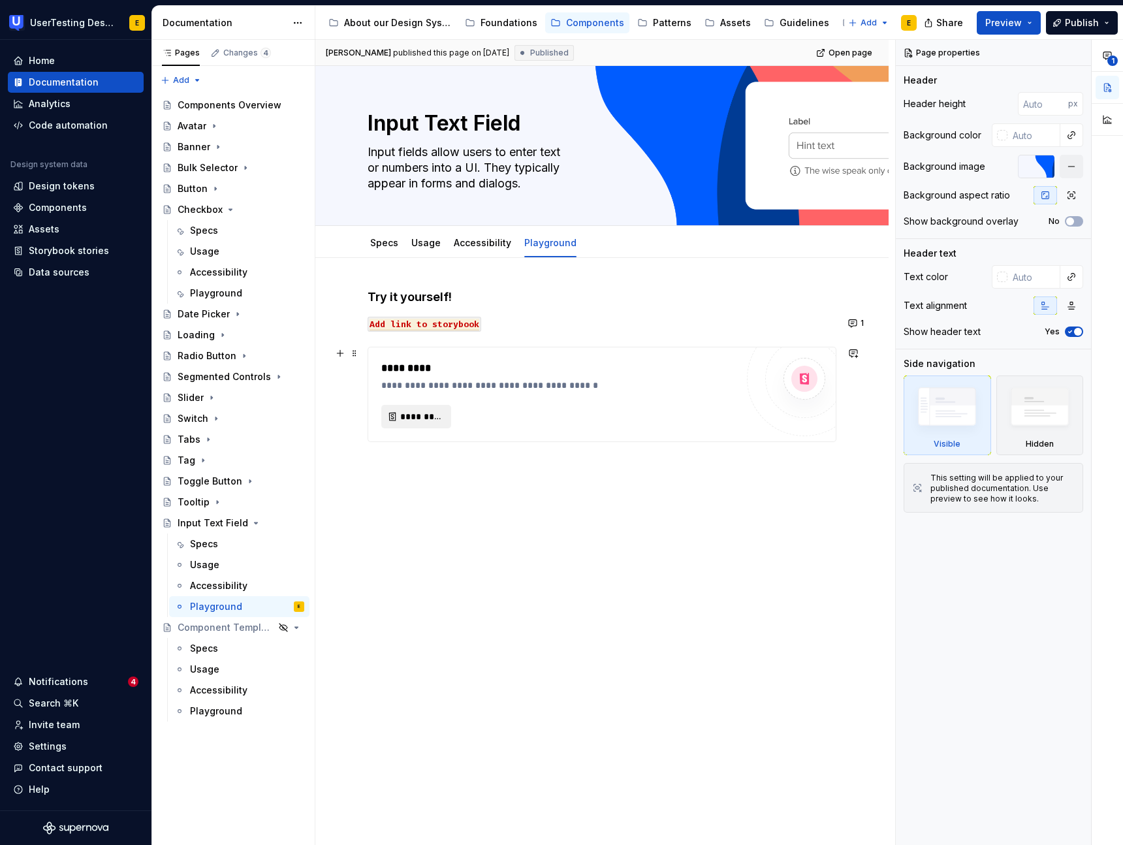
click at [414, 418] on span "*********" at bounding box center [421, 416] width 42 height 13
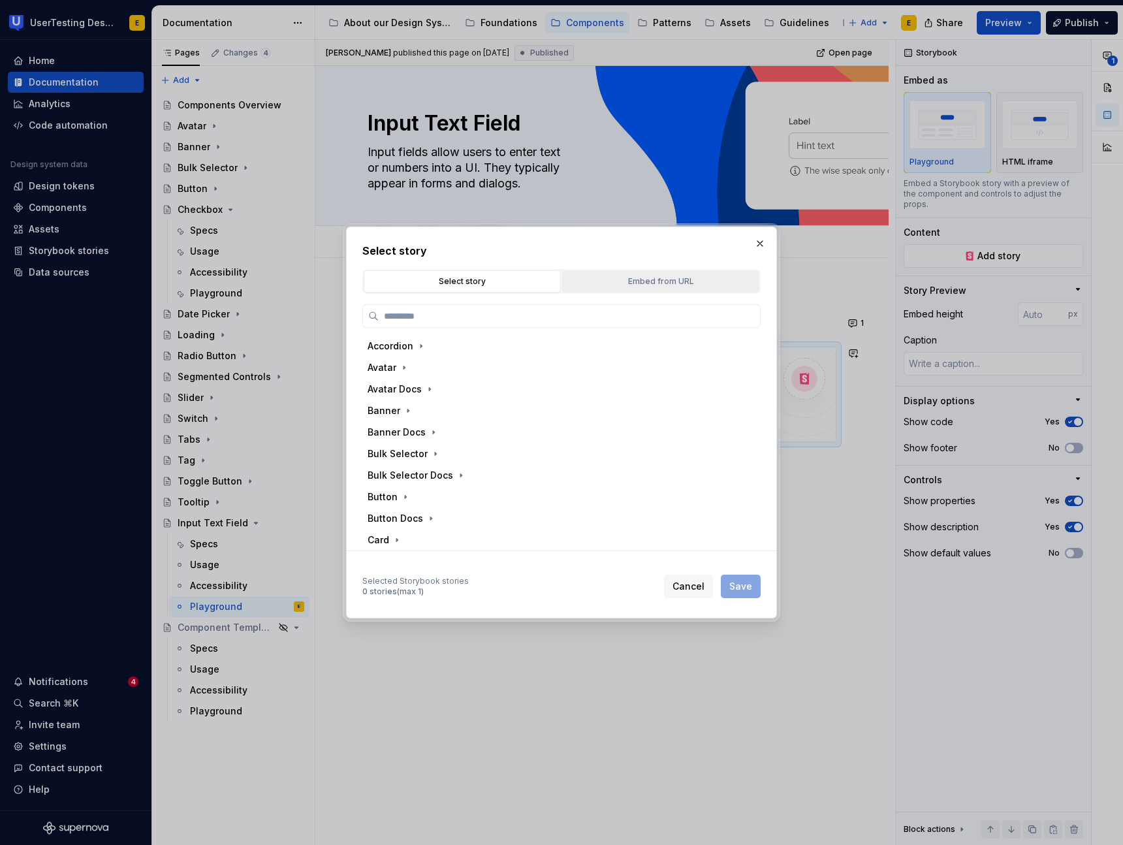
click at [622, 287] on div "Embed from URL" at bounding box center [660, 281] width 188 height 13
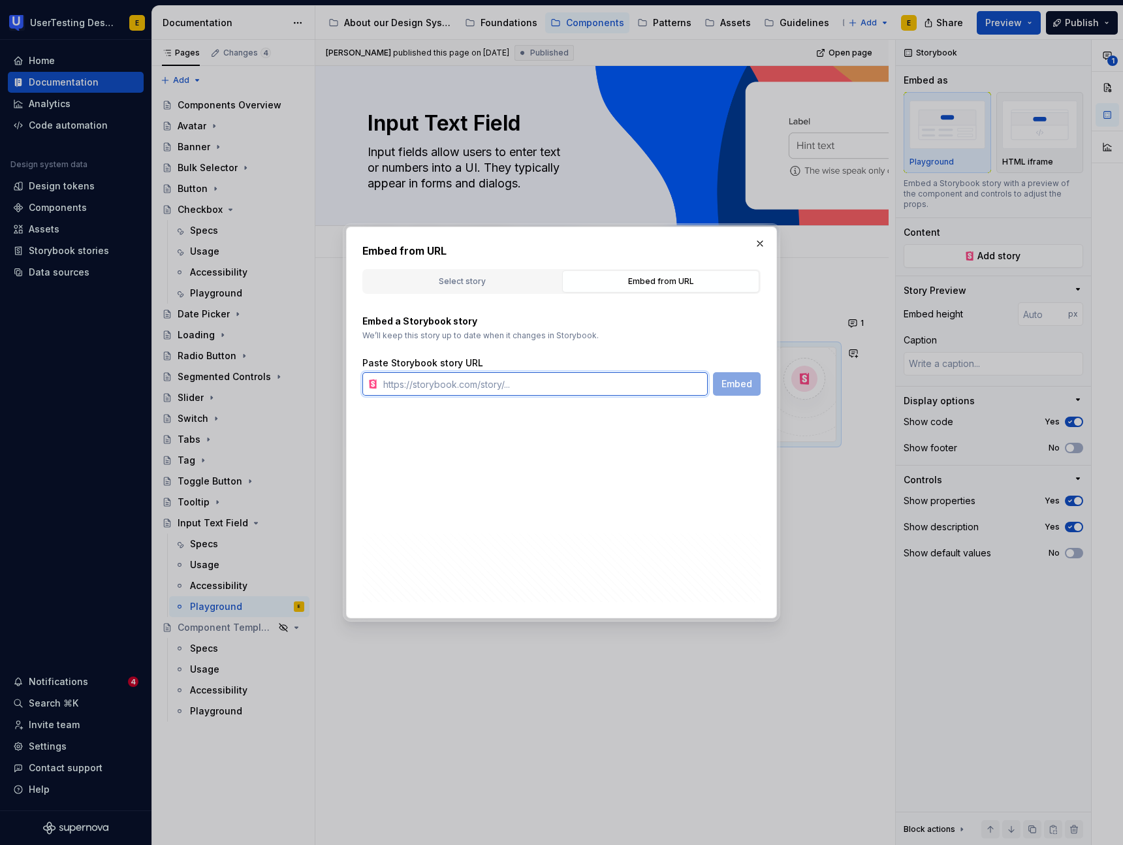
click at [486, 391] on input "text" at bounding box center [543, 383] width 330 height 23
paste input "[URL][DOMAIN_NAME]"
click at [744, 385] on span "Embed" at bounding box center [736, 383] width 31 height 13
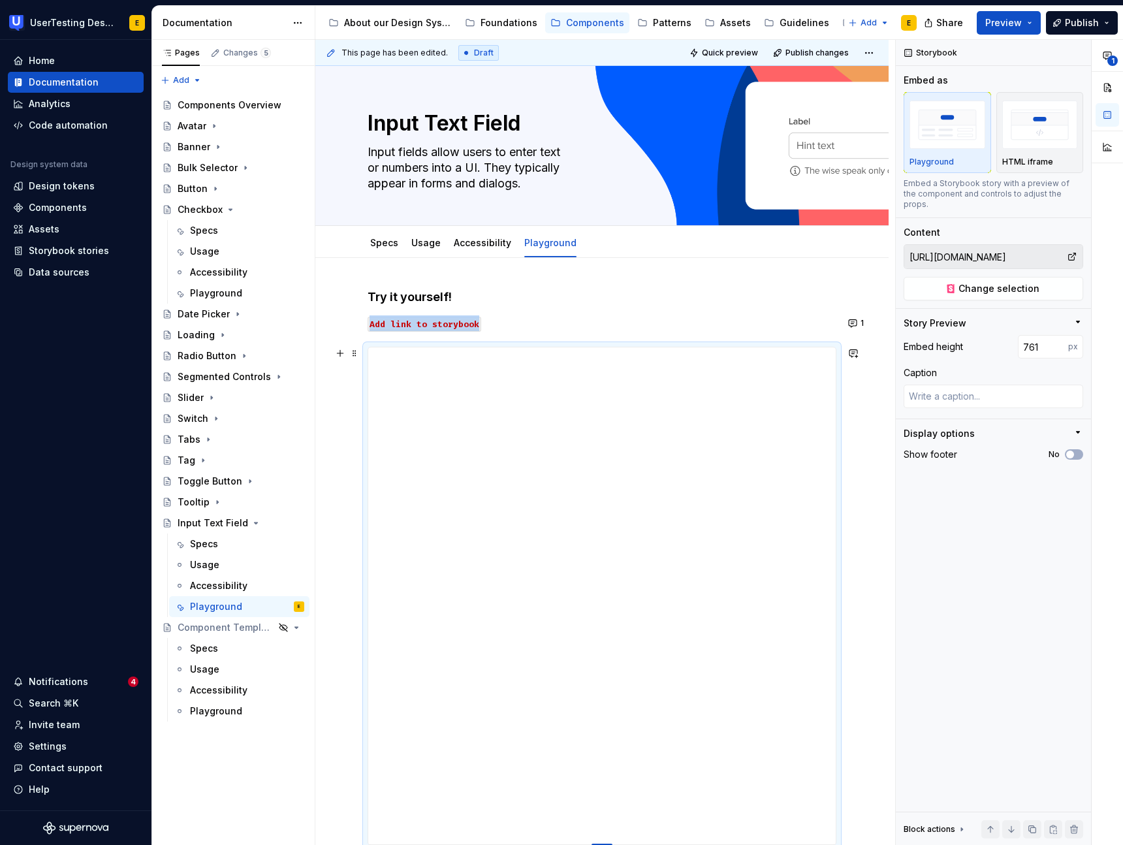
drag, startPoint x: 602, startPoint y: 608, endPoint x: 586, endPoint y: 844, distance: 236.8
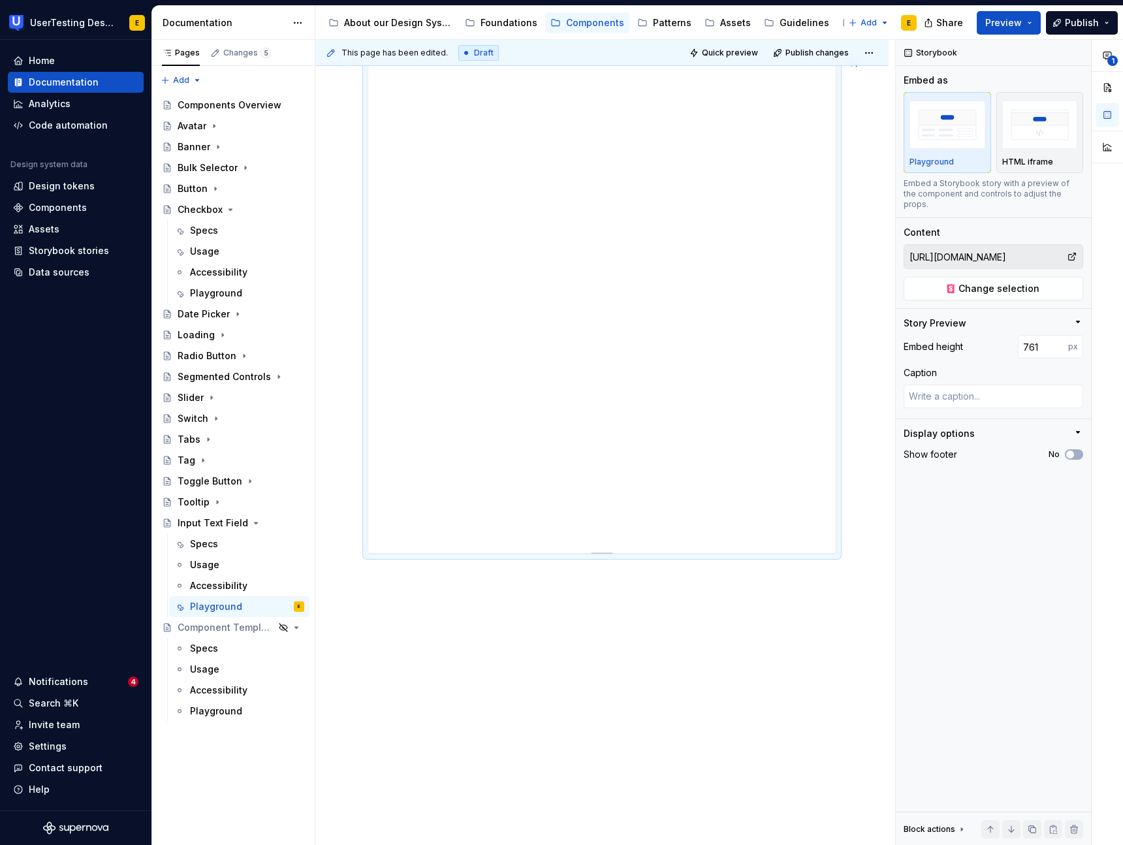
scroll to position [300, 0]
drag, startPoint x: 602, startPoint y: 544, endPoint x: 596, endPoint y: 844, distance: 300.3
click at [596, 844] on div at bounding box center [601, 844] width 21 height 3
drag, startPoint x: 604, startPoint y: 543, endPoint x: 645, endPoint y: 640, distance: 105.8
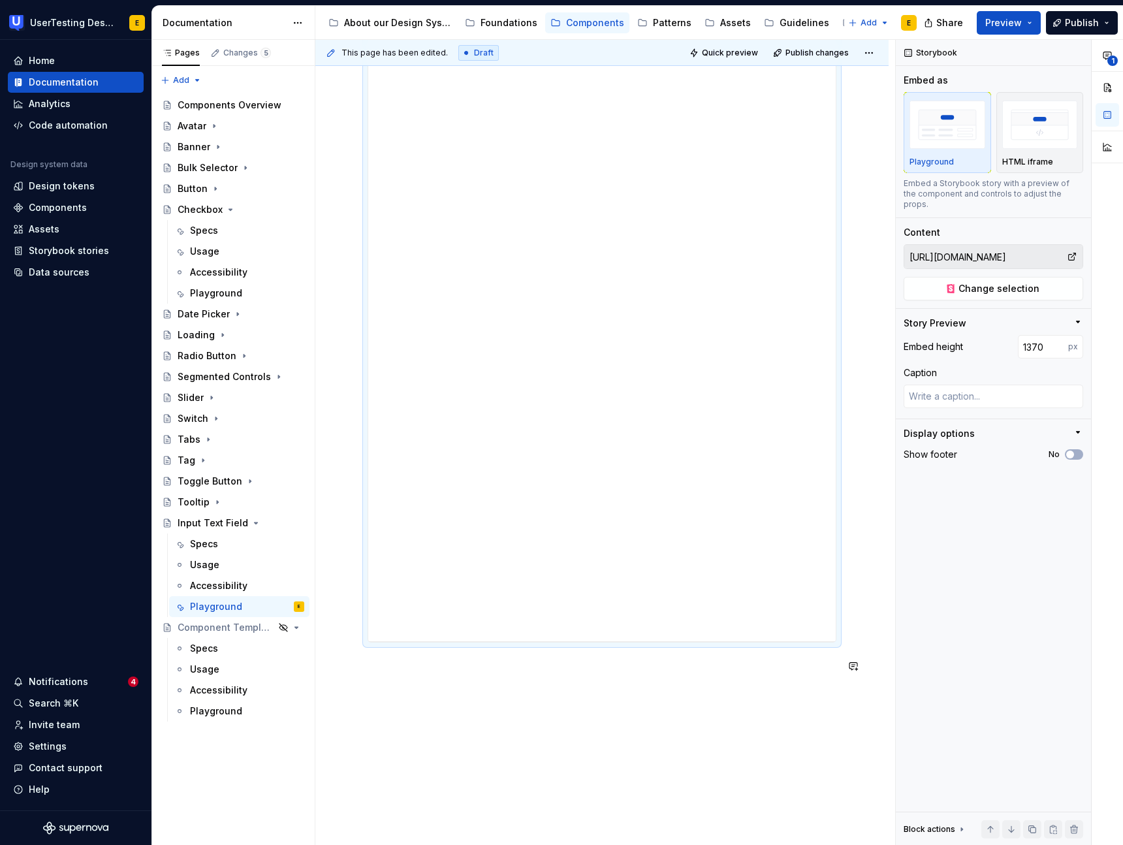
click at [675, 711] on div "Try it yourself! Add link to storybook 1" at bounding box center [601, 299] width 573 height 1285
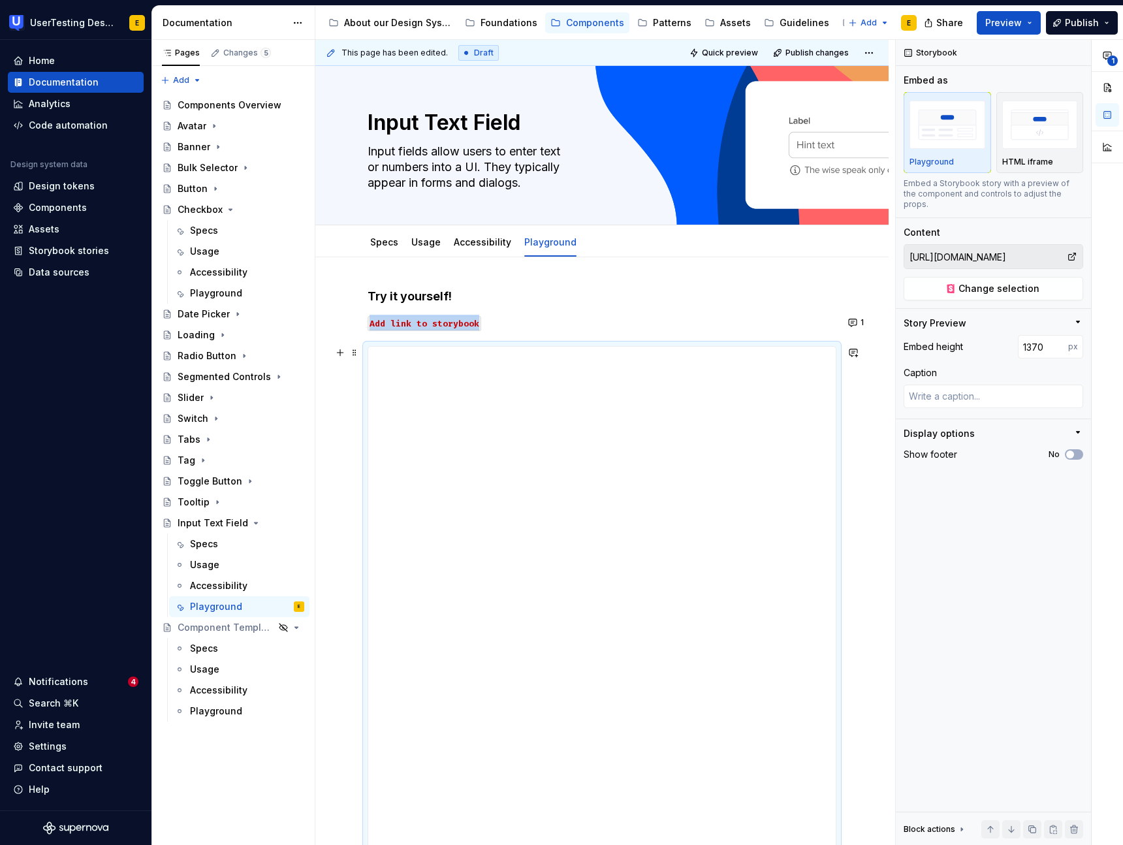
scroll to position [0, 0]
click at [473, 246] on link "Accessibility" at bounding box center [482, 242] width 57 height 11
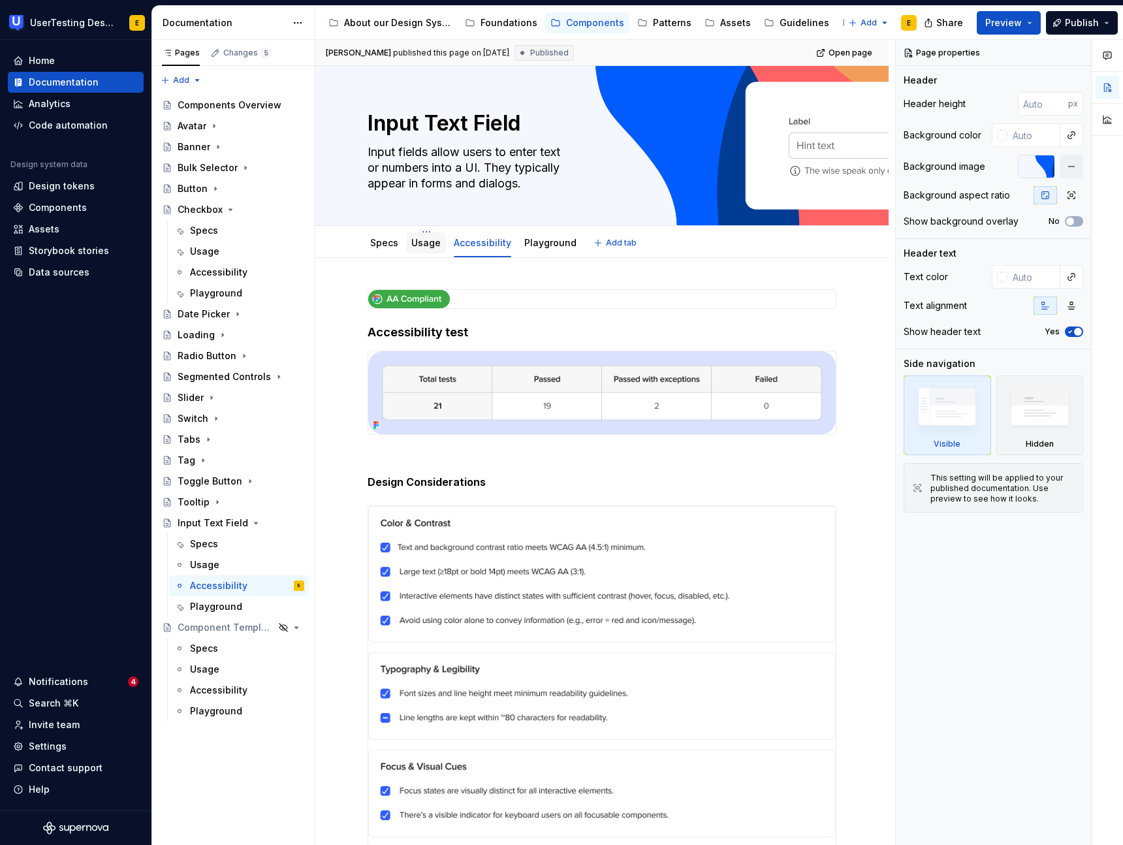
click at [426, 246] on link "Usage" at bounding box center [425, 242] width 29 height 11
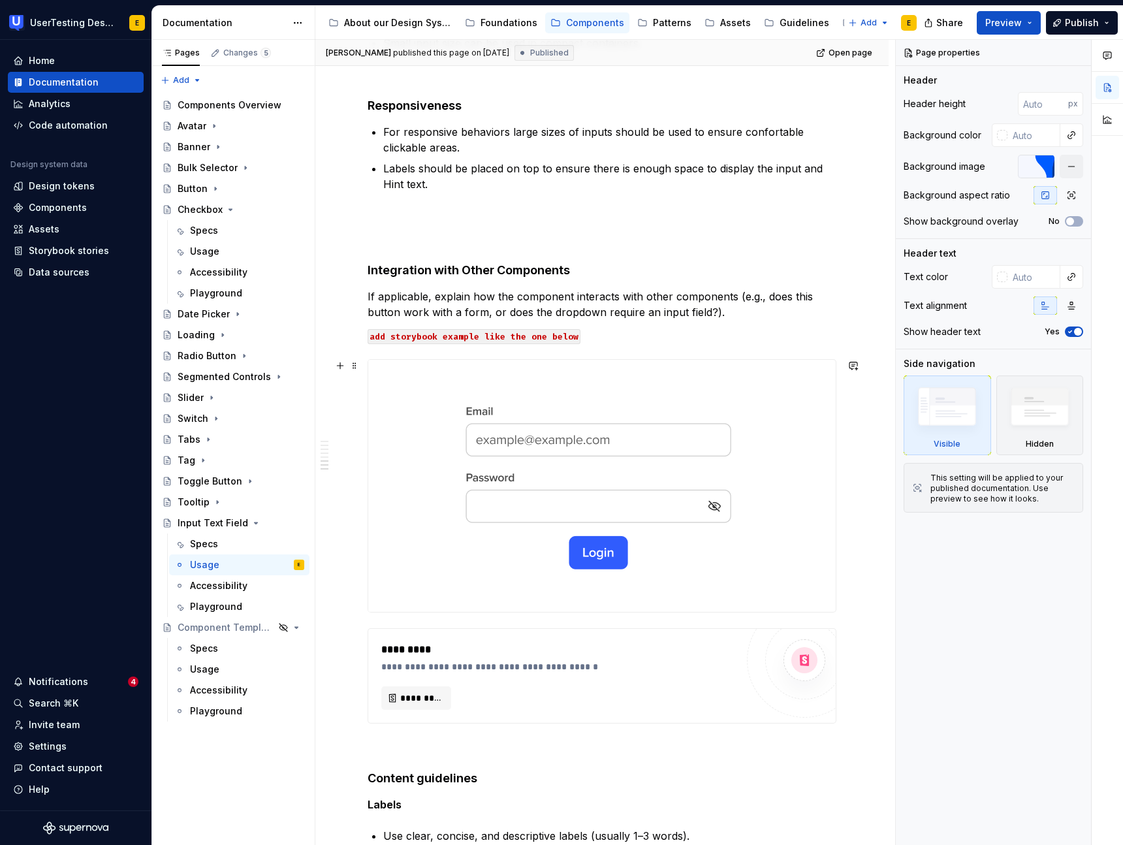
scroll to position [2090, 0]
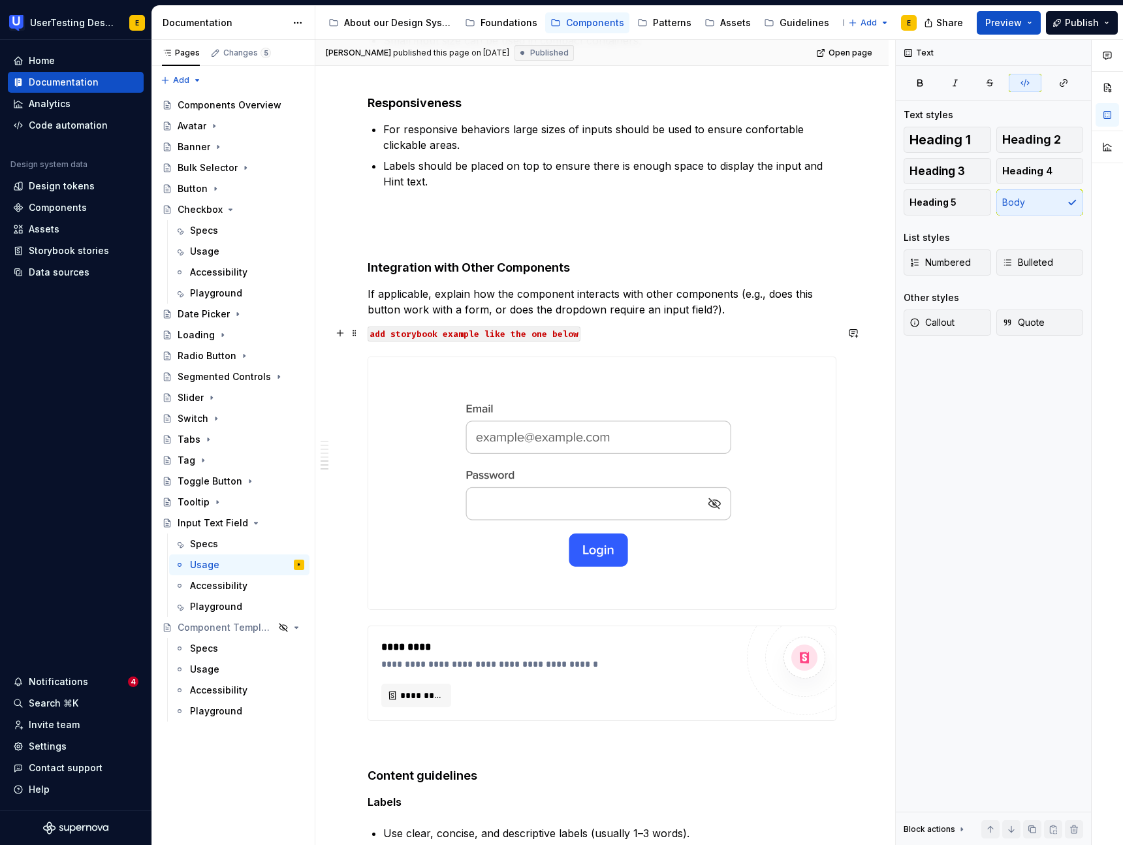
click at [583, 332] on p "add storybook example like the one below" at bounding box center [601, 333] width 469 height 16
click at [549, 335] on code "add storybook example like the one below" at bounding box center [473, 333] width 213 height 15
click at [595, 332] on p "add storybook example like the one below" at bounding box center [601, 333] width 469 height 16
drag, startPoint x: 599, startPoint y: 332, endPoint x: 364, endPoint y: 337, distance: 235.7
click at [364, 337] on div "**********" at bounding box center [601, 17] width 573 height 3699
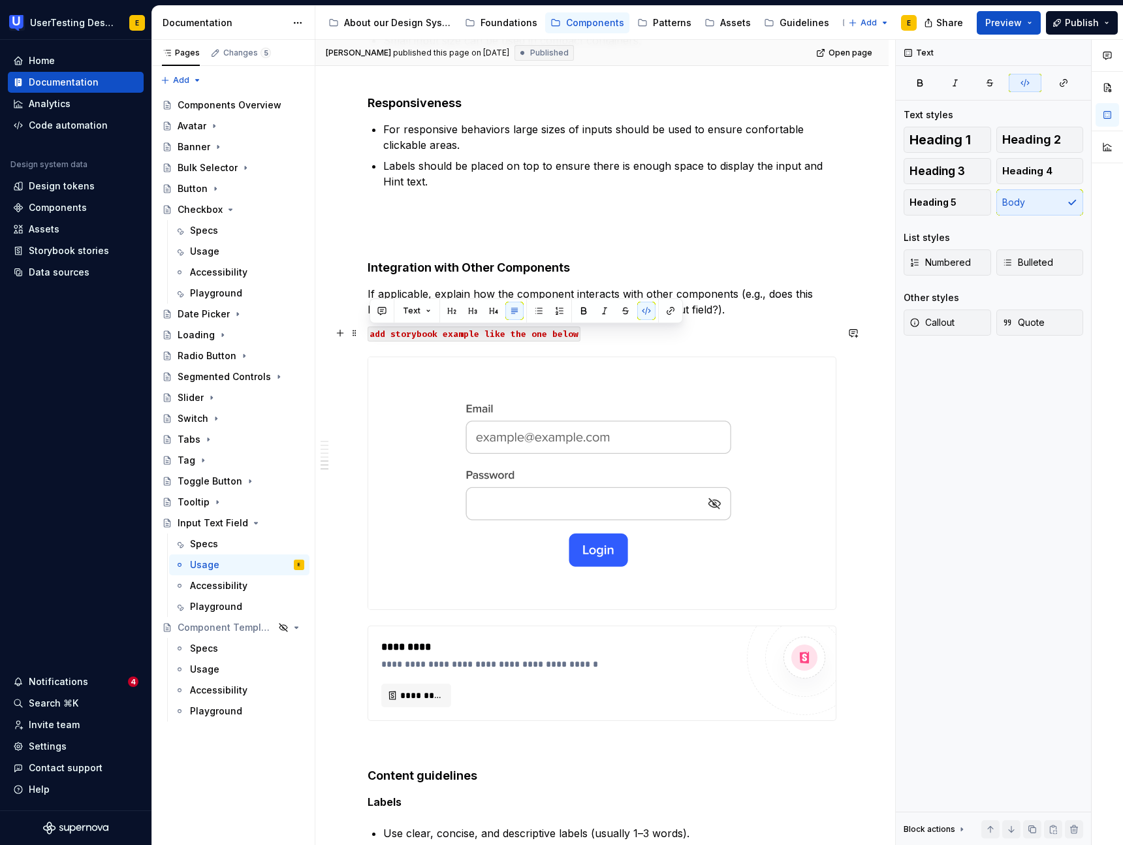
click at [682, 333] on p "add storybook example like the one below" at bounding box center [601, 333] width 469 height 16
drag, startPoint x: 585, startPoint y: 332, endPoint x: 362, endPoint y: 340, distance: 222.7
click at [362, 340] on div "**********" at bounding box center [601, 17] width 573 height 3699
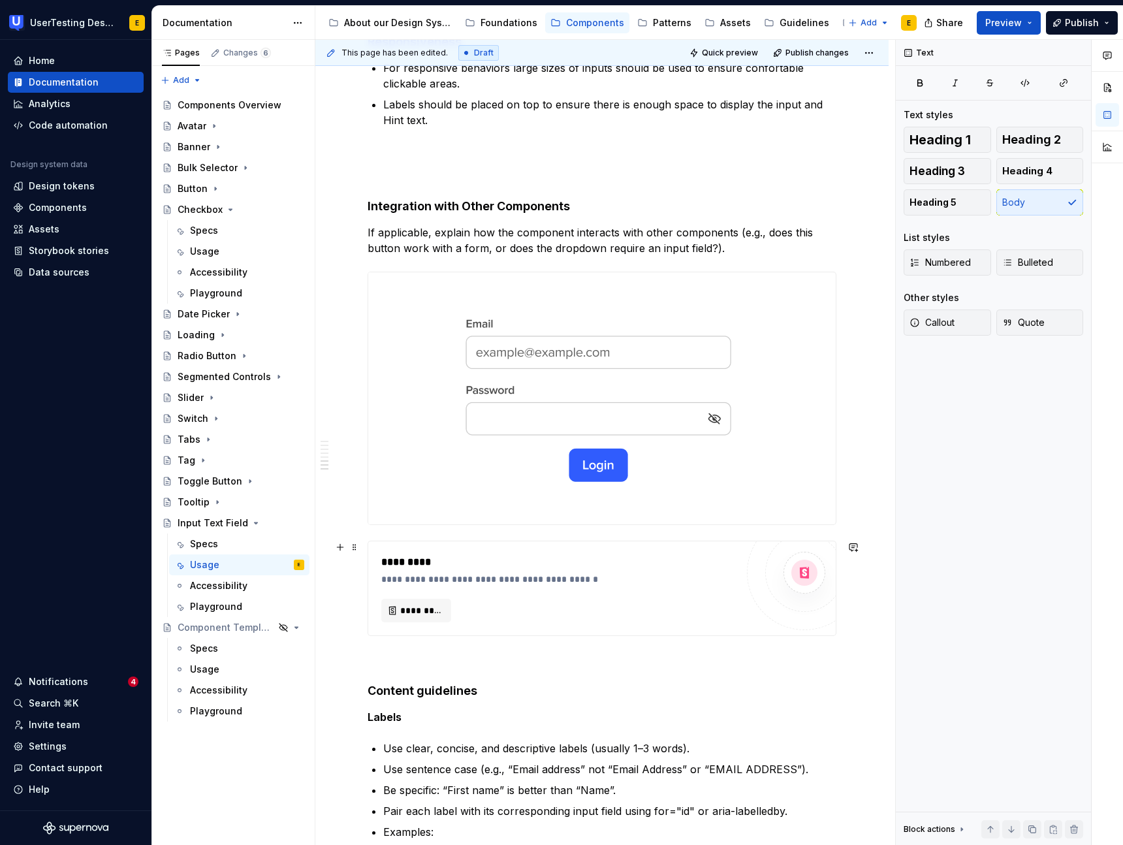
scroll to position [2041, 0]
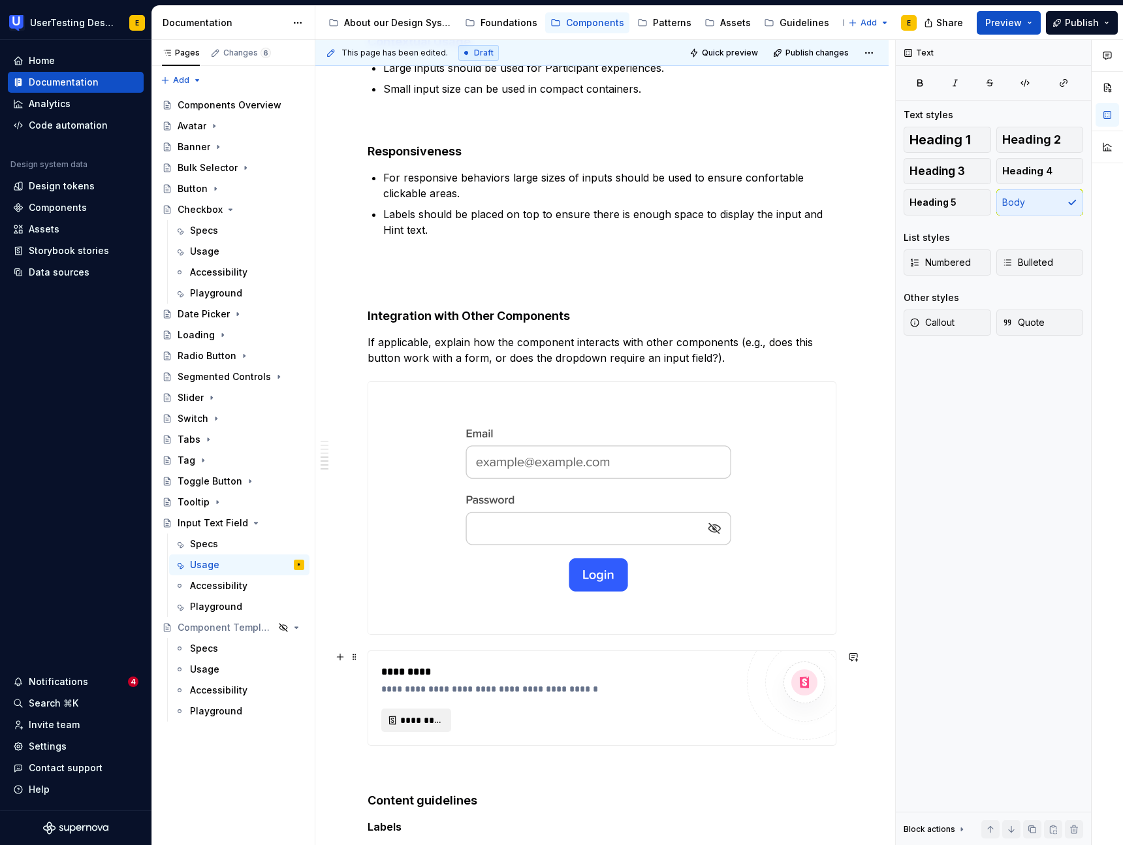
click at [416, 716] on span "*********" at bounding box center [421, 719] width 42 height 13
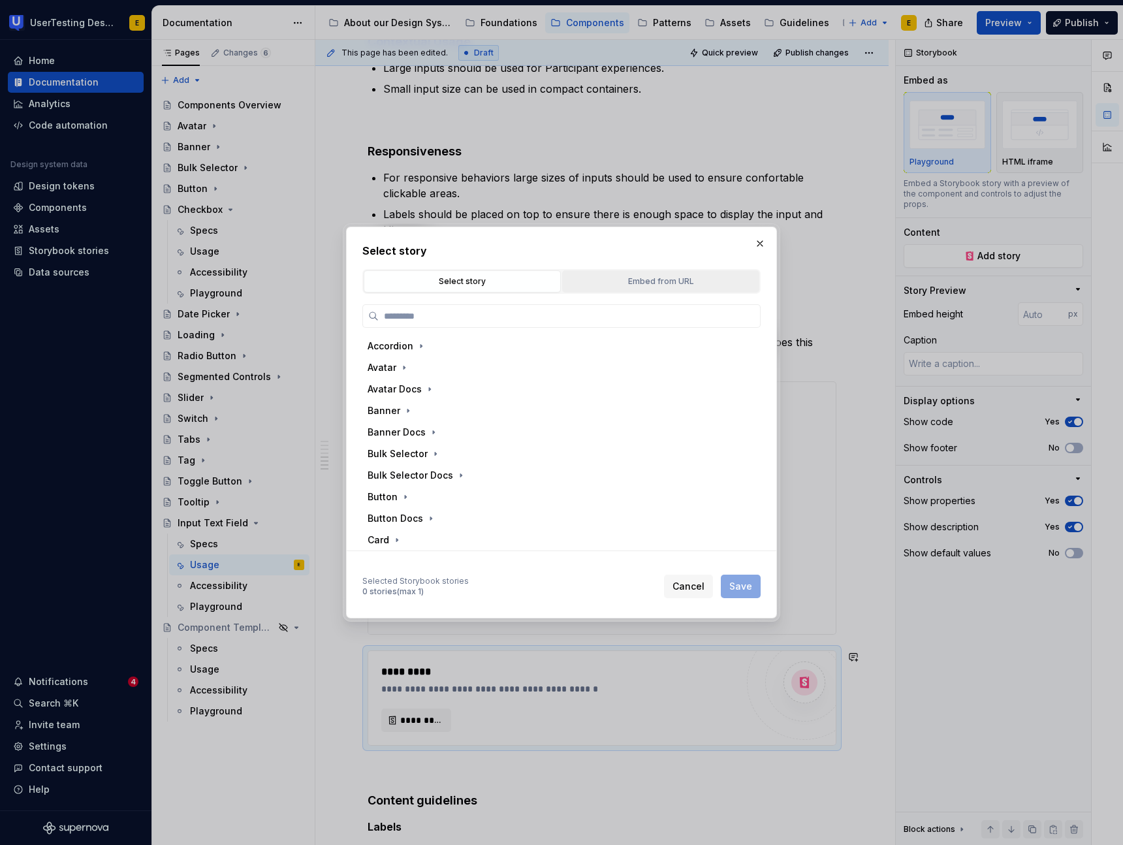
click at [625, 285] on div "Embed from URL" at bounding box center [660, 281] width 188 height 13
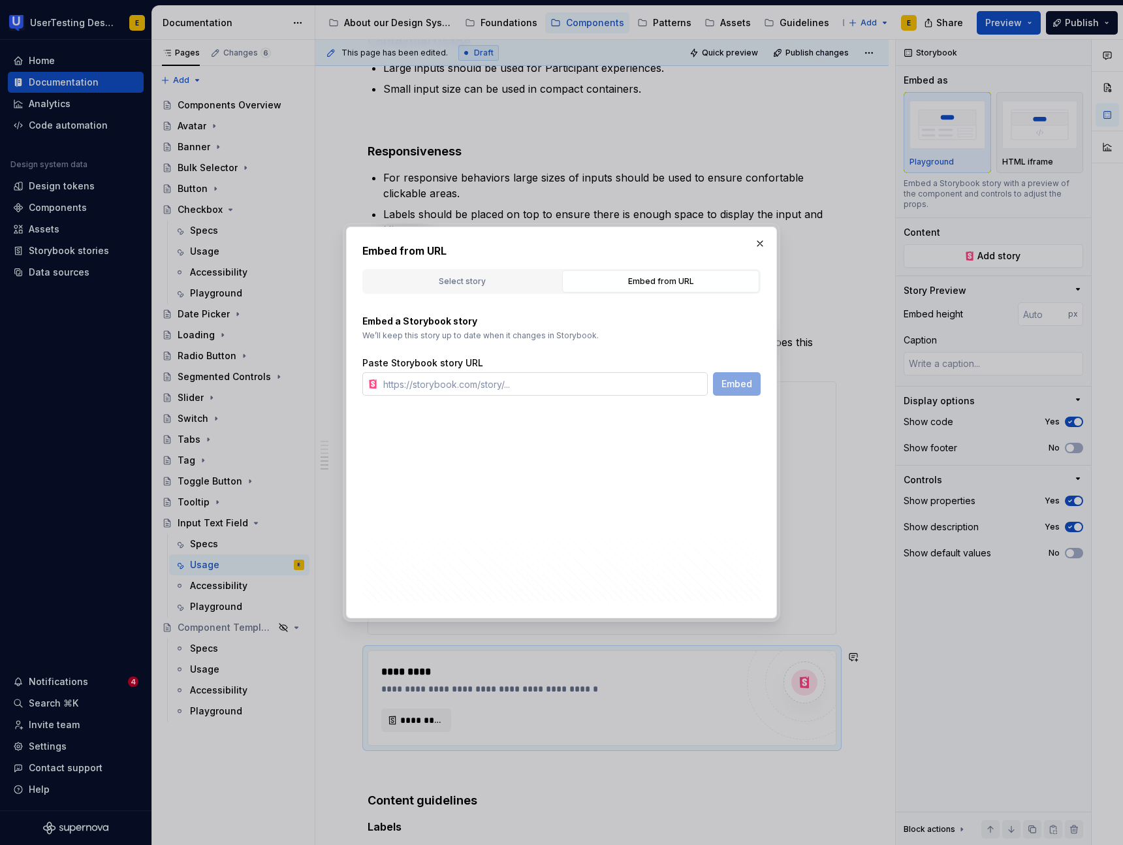
click at [403, 389] on input "text" at bounding box center [543, 383] width 330 height 23
paste input "[URL][DOMAIN_NAME]"
click at [736, 390] on span "Embed" at bounding box center [736, 383] width 31 height 13
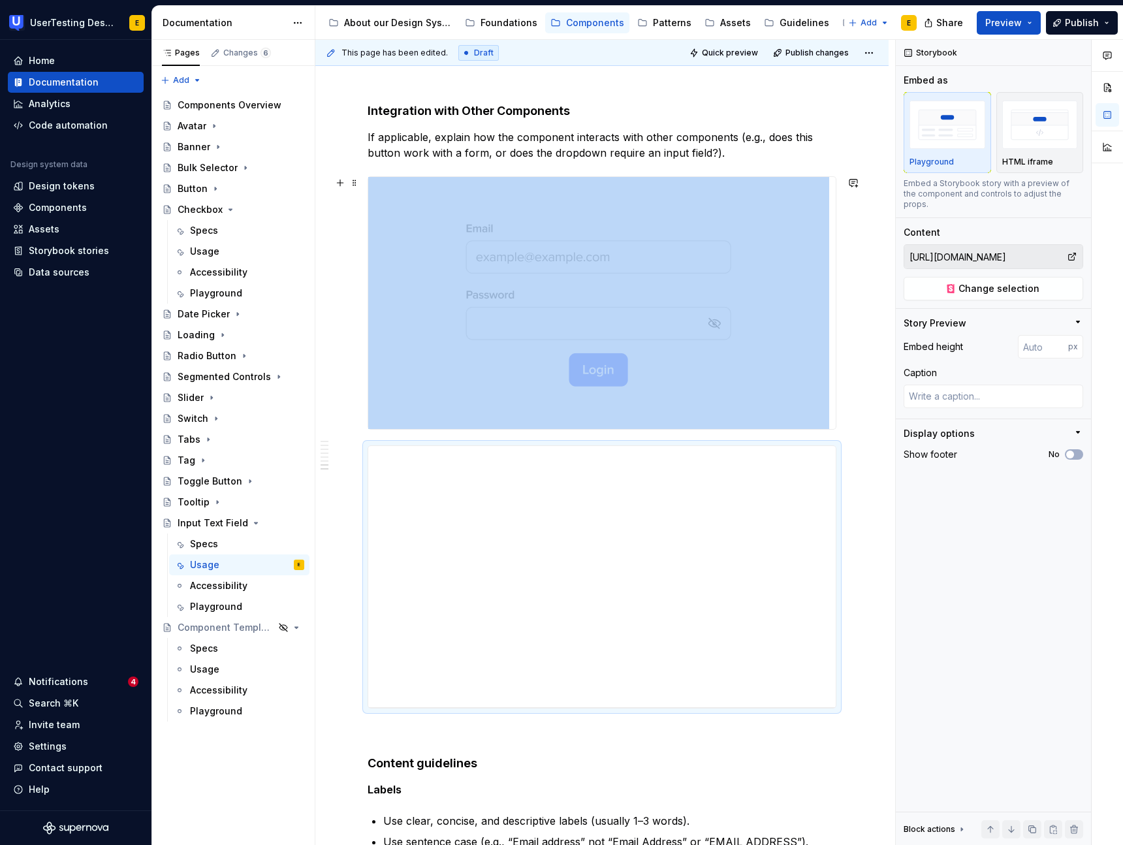
scroll to position [2272, 0]
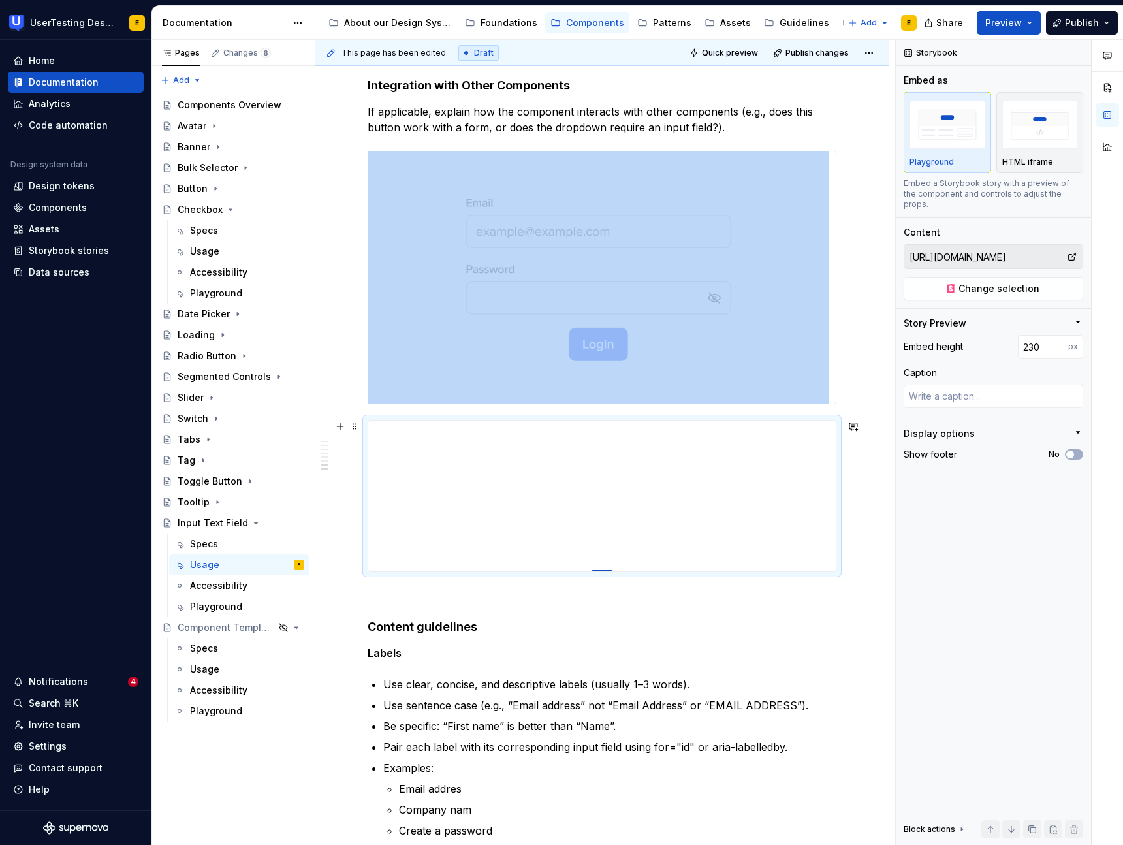
drag, startPoint x: 604, startPoint y: 681, endPoint x: 600, endPoint y: 571, distance: 109.7
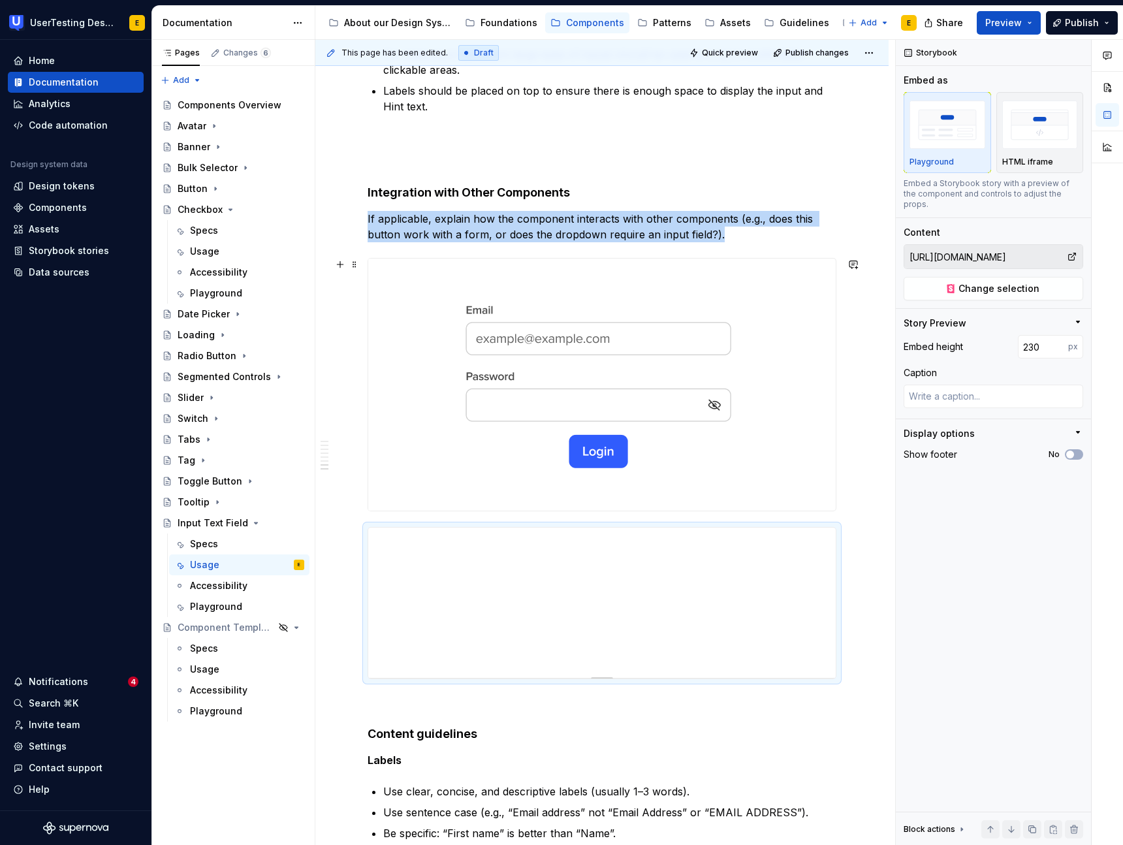
click at [592, 452] on img at bounding box center [598, 384] width 461 height 252
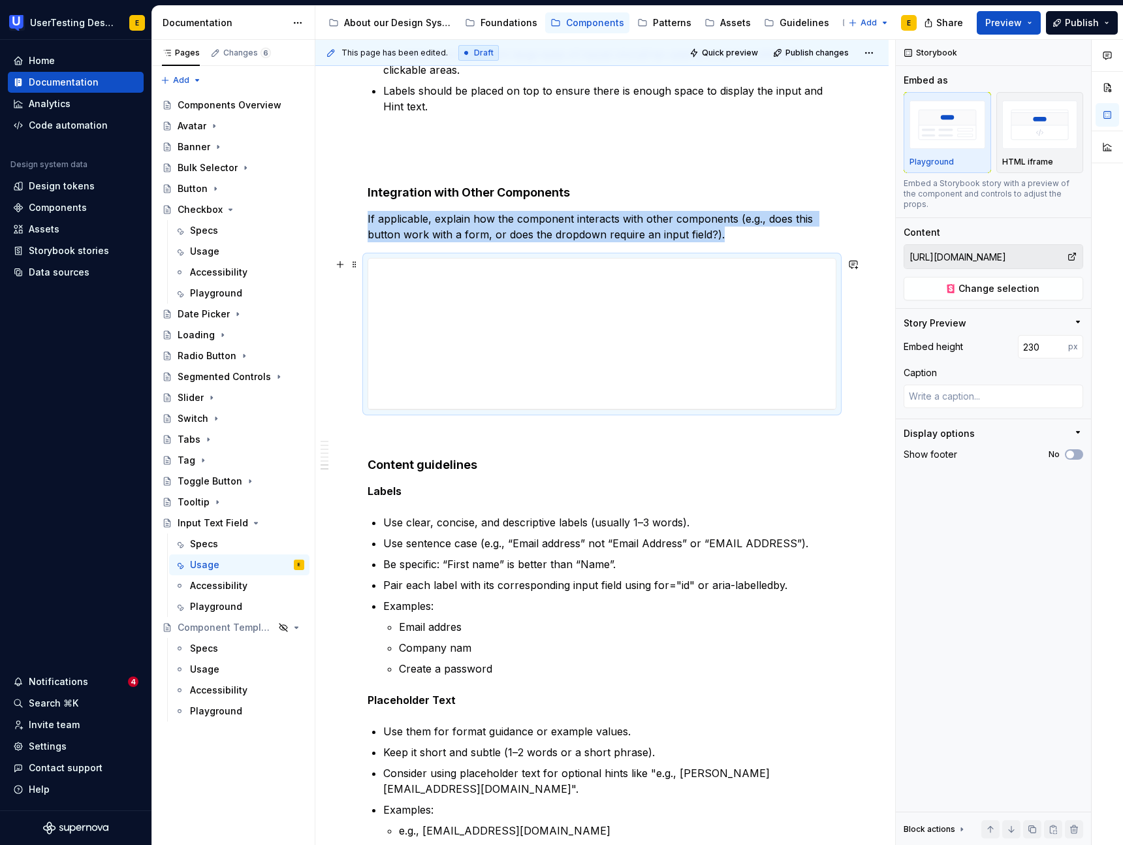
click at [603, 410] on div at bounding box center [601, 334] width 469 height 152
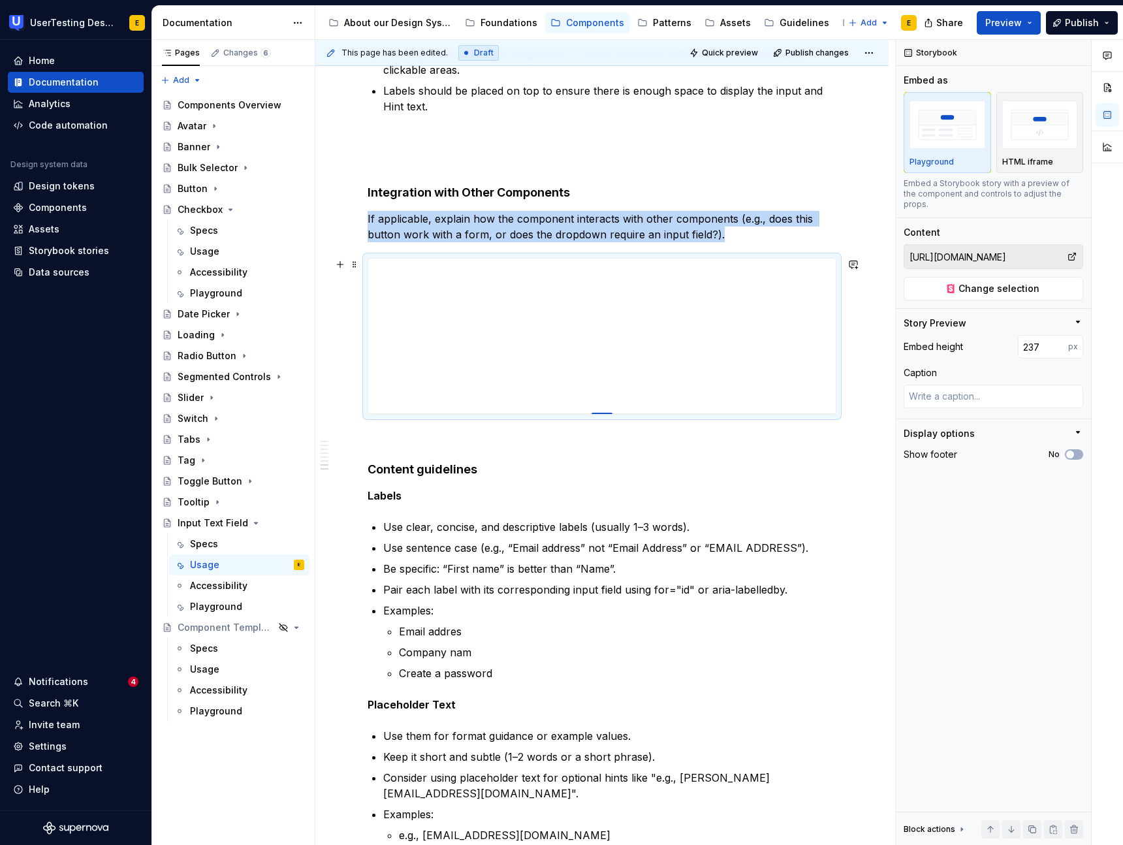
click at [606, 414] on div at bounding box center [601, 413] width 21 height 3
click at [206, 190] on div "Button" at bounding box center [241, 188] width 127 height 18
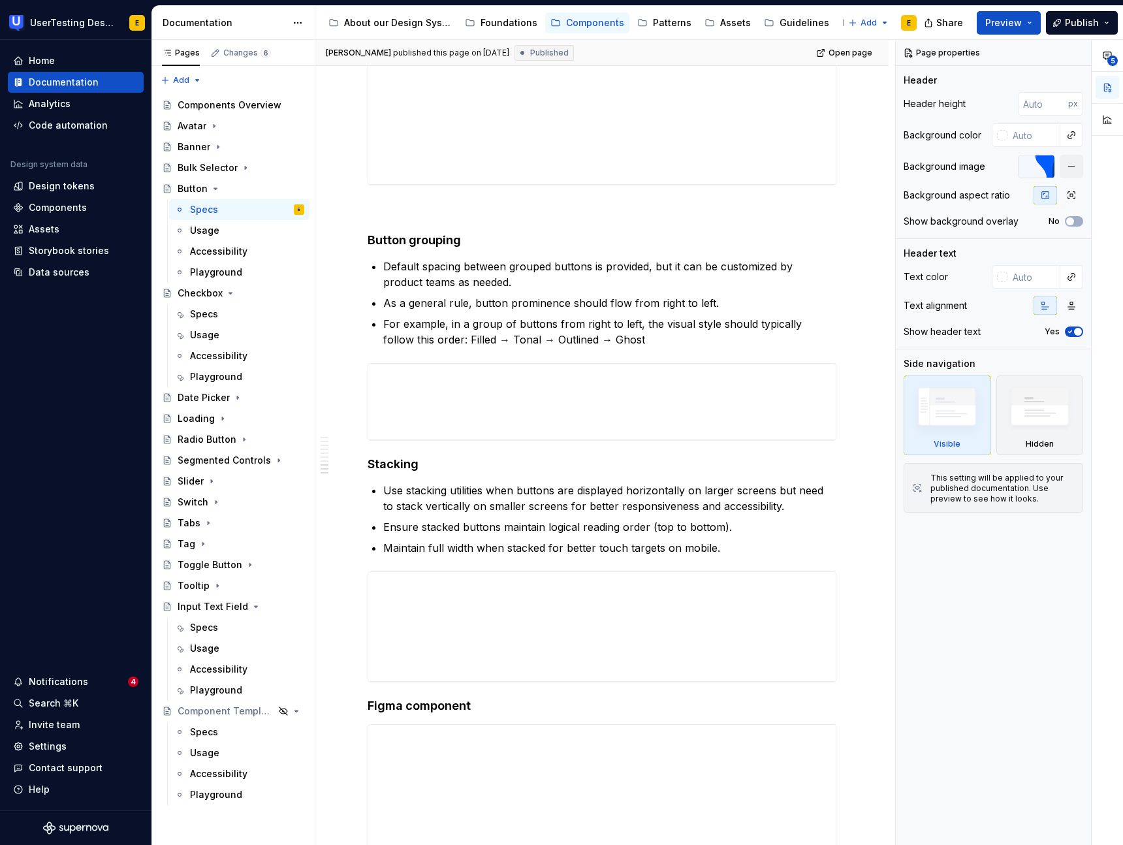
scroll to position [1600, 0]
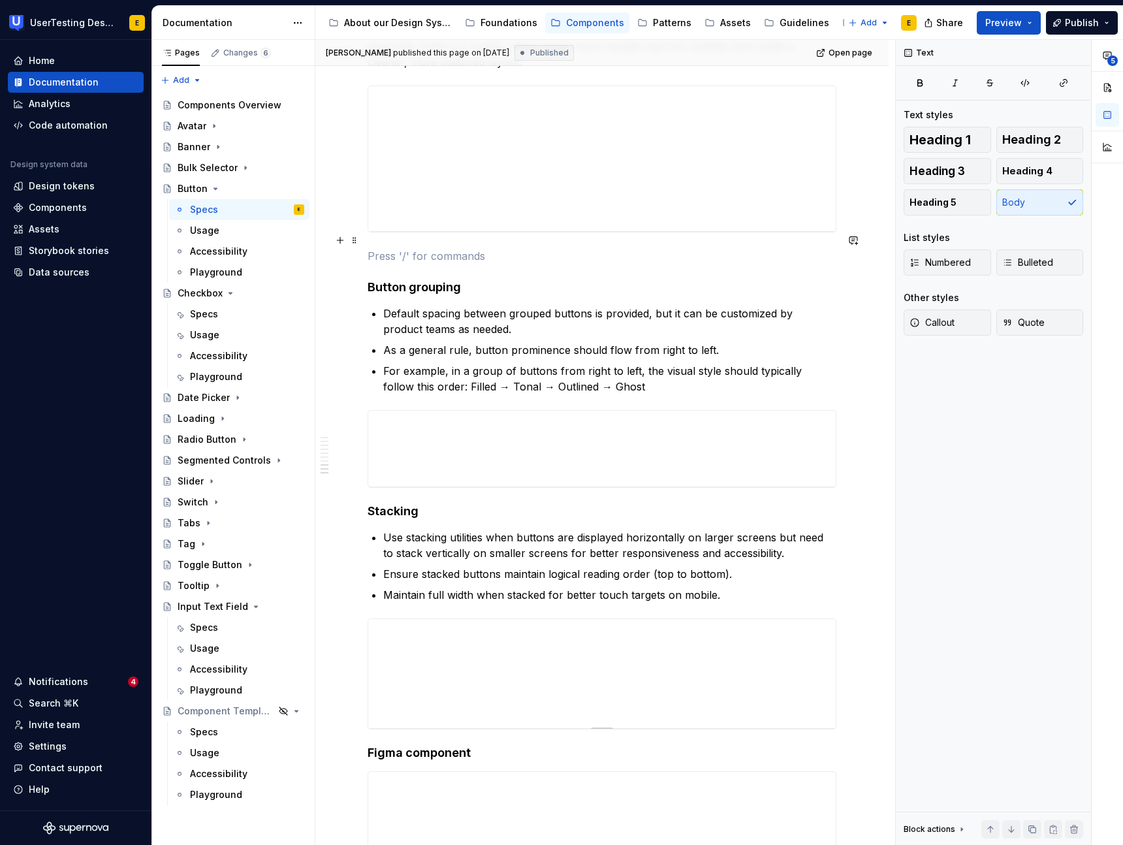
click at [386, 248] on p at bounding box center [601, 256] width 469 height 16
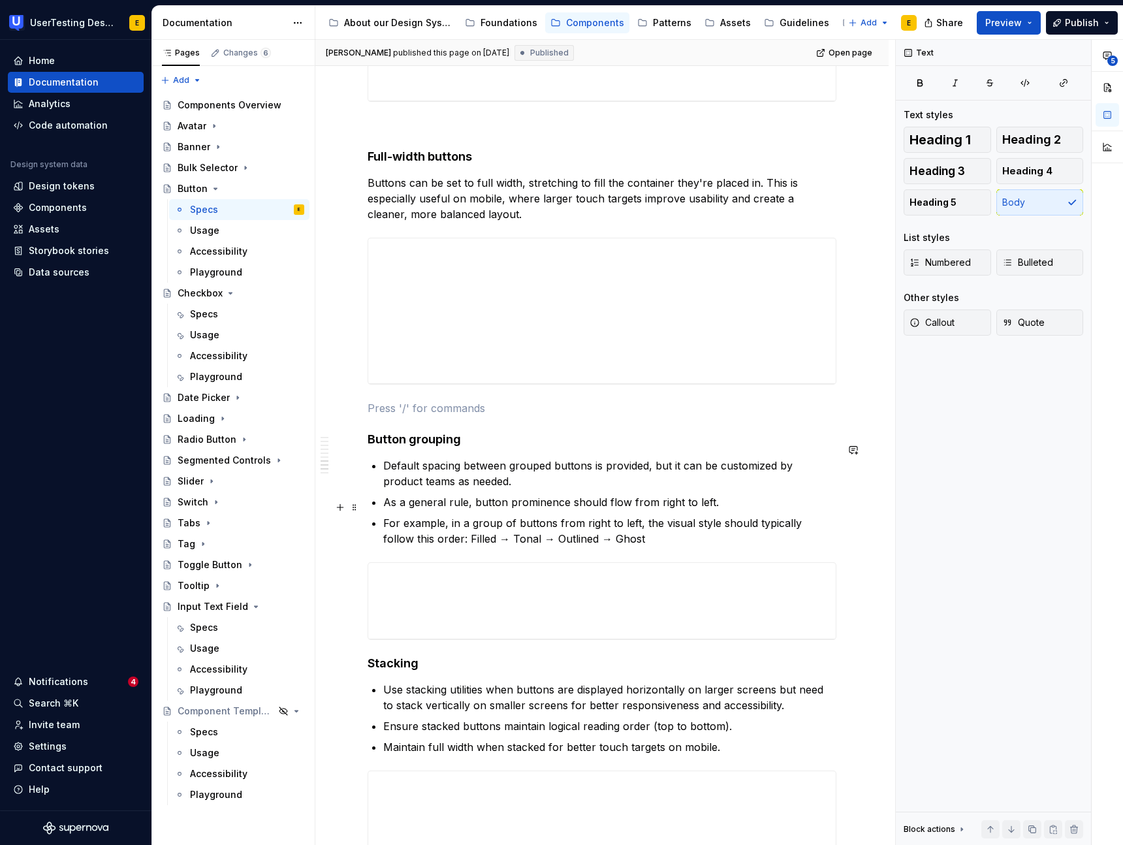
scroll to position [1499, 0]
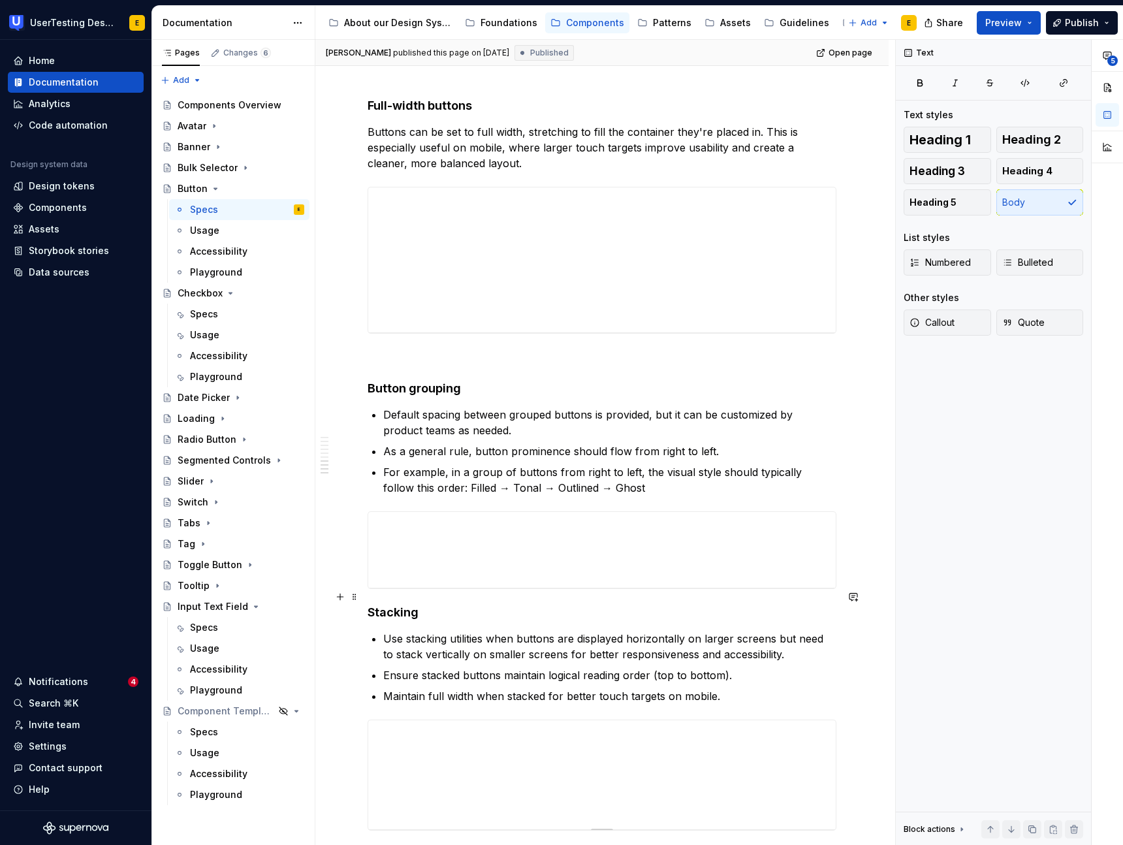
click at [365, 594] on div "Overview Use buttons to highlight actions users can take, such as submitting a …" at bounding box center [601, 89] width 573 height 2692
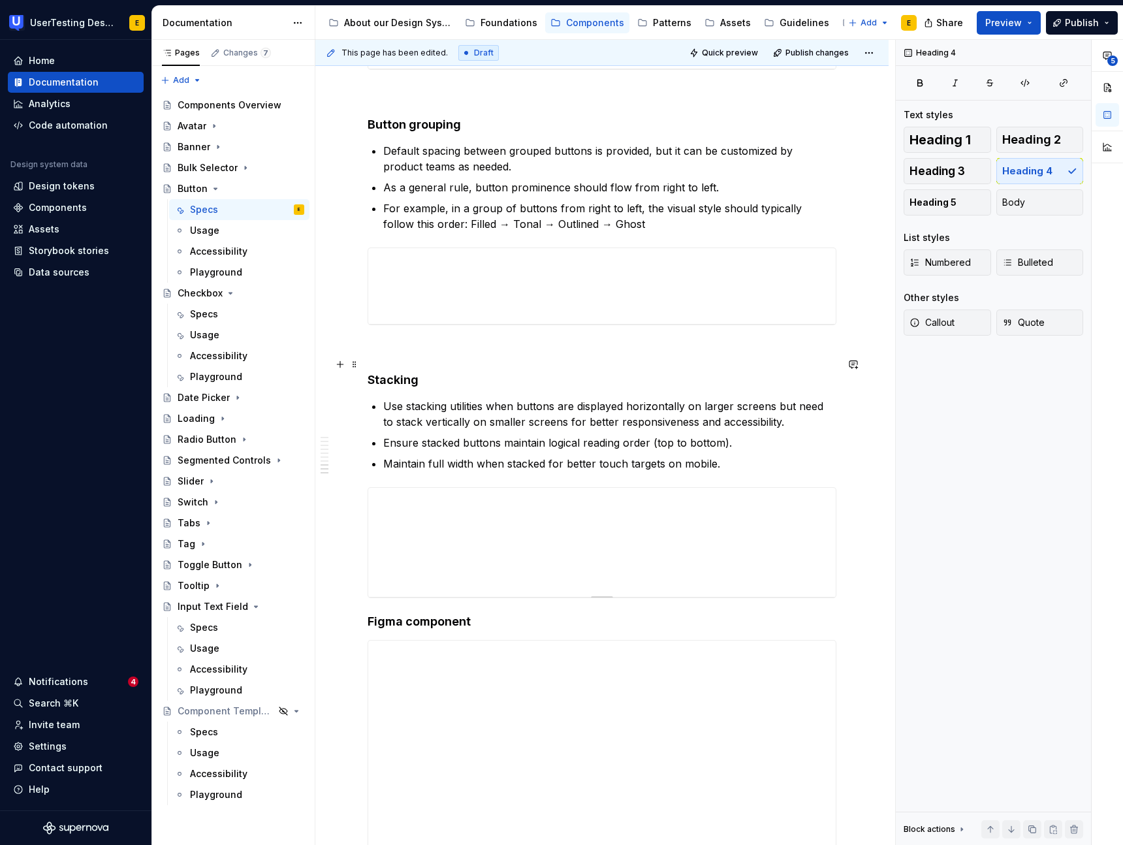
scroll to position [1799, 0]
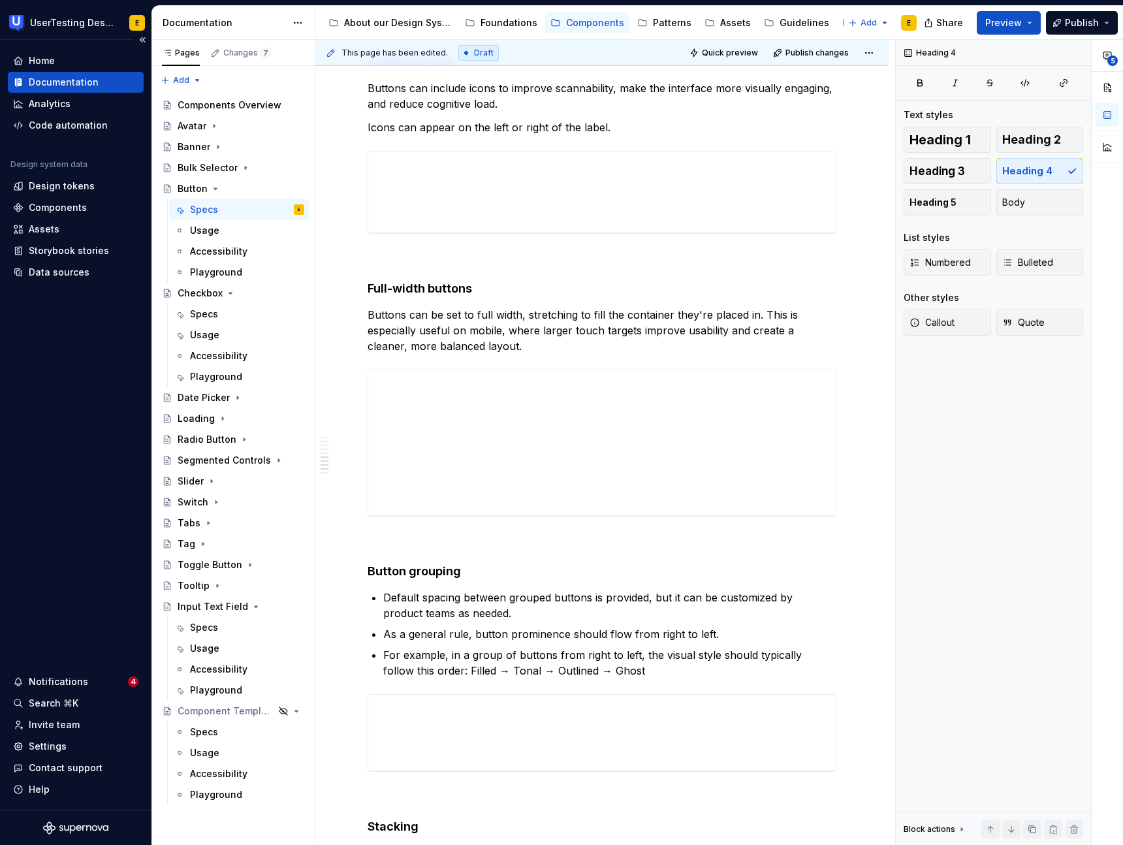
scroll to position [1314, 0]
